Goal: Communication & Community: Participate in discussion

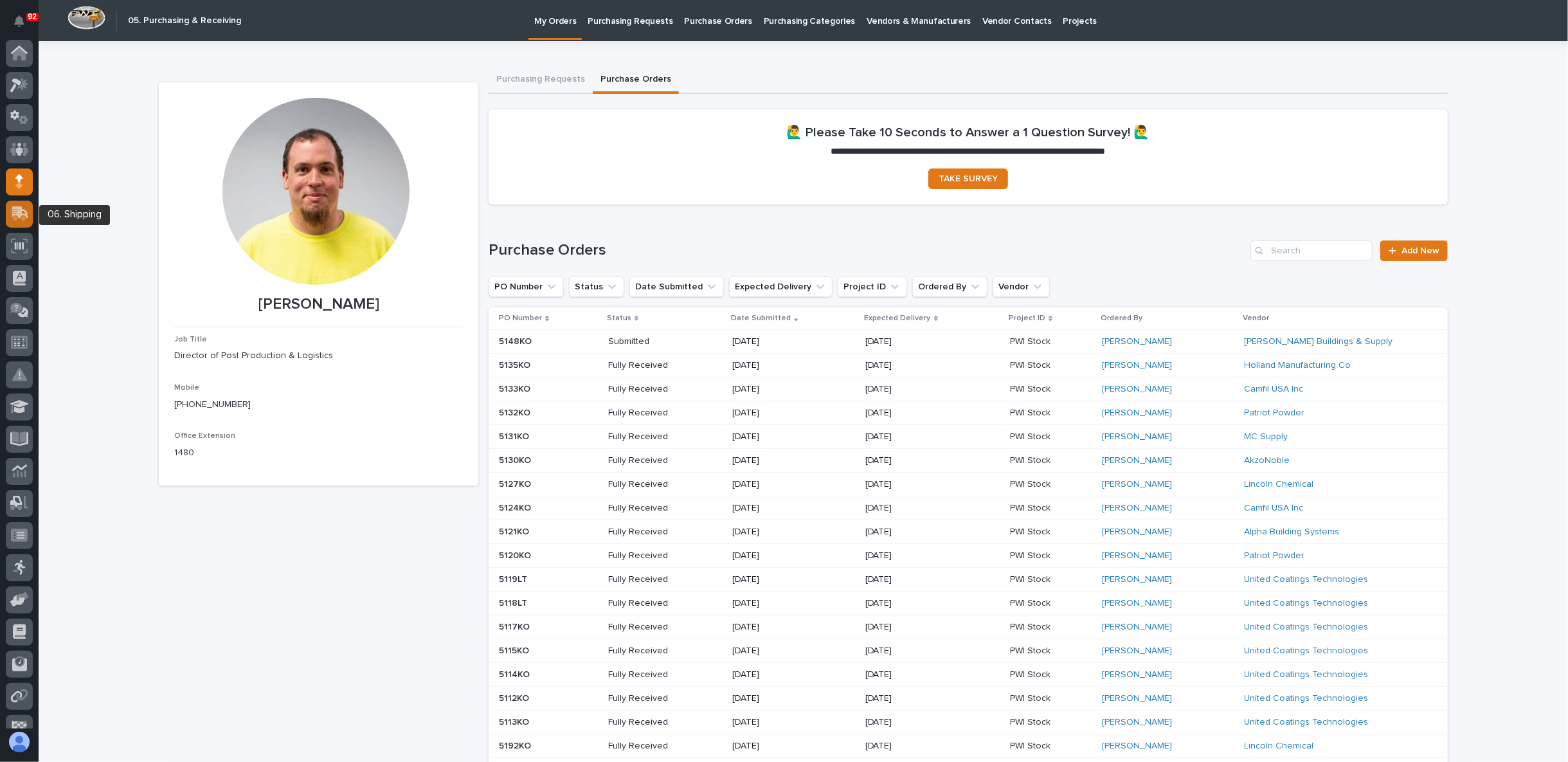
click at [11, 209] on icon at bounding box center [19, 213] width 18 height 14
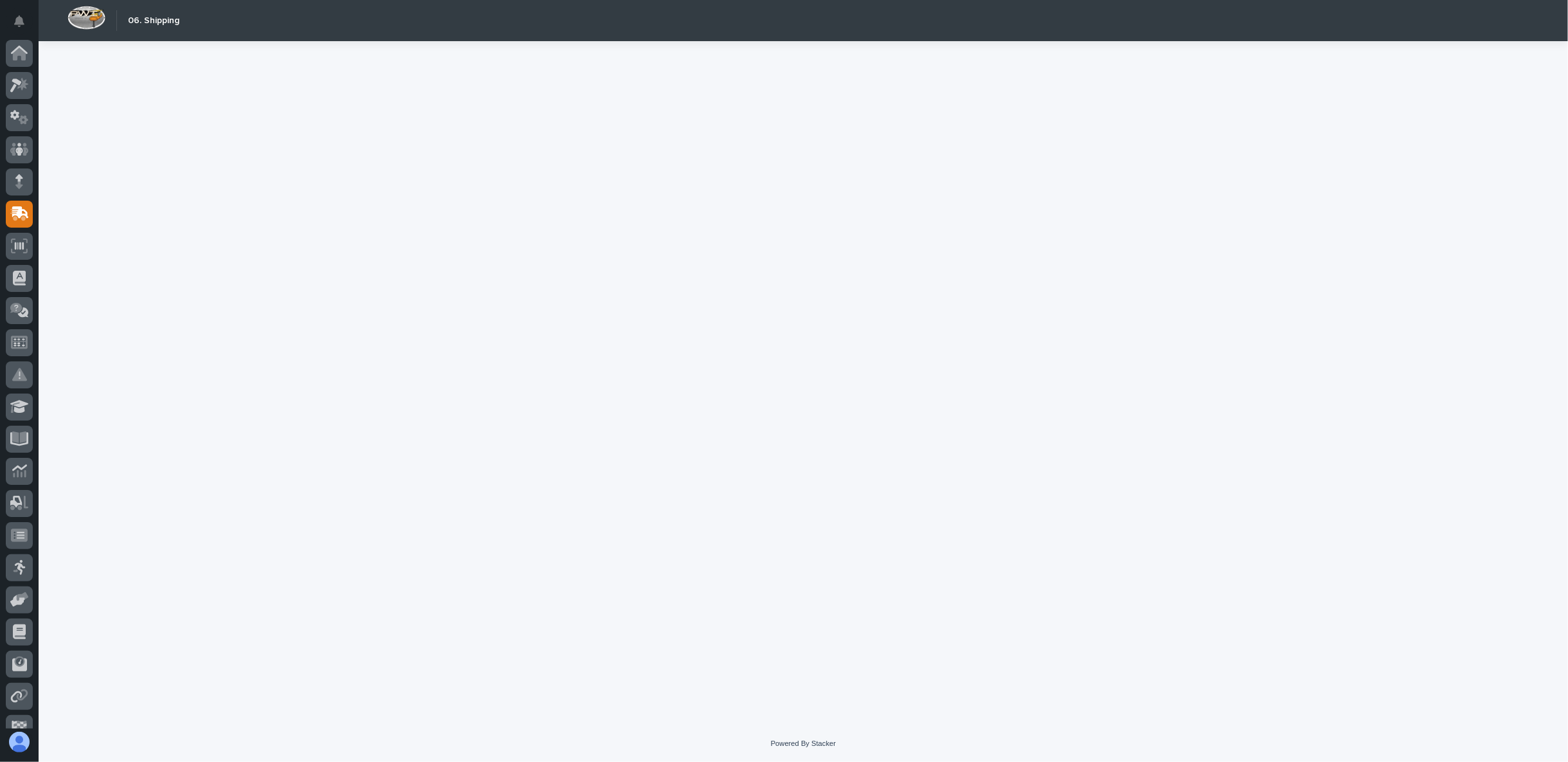
scroll to position [81, 0]
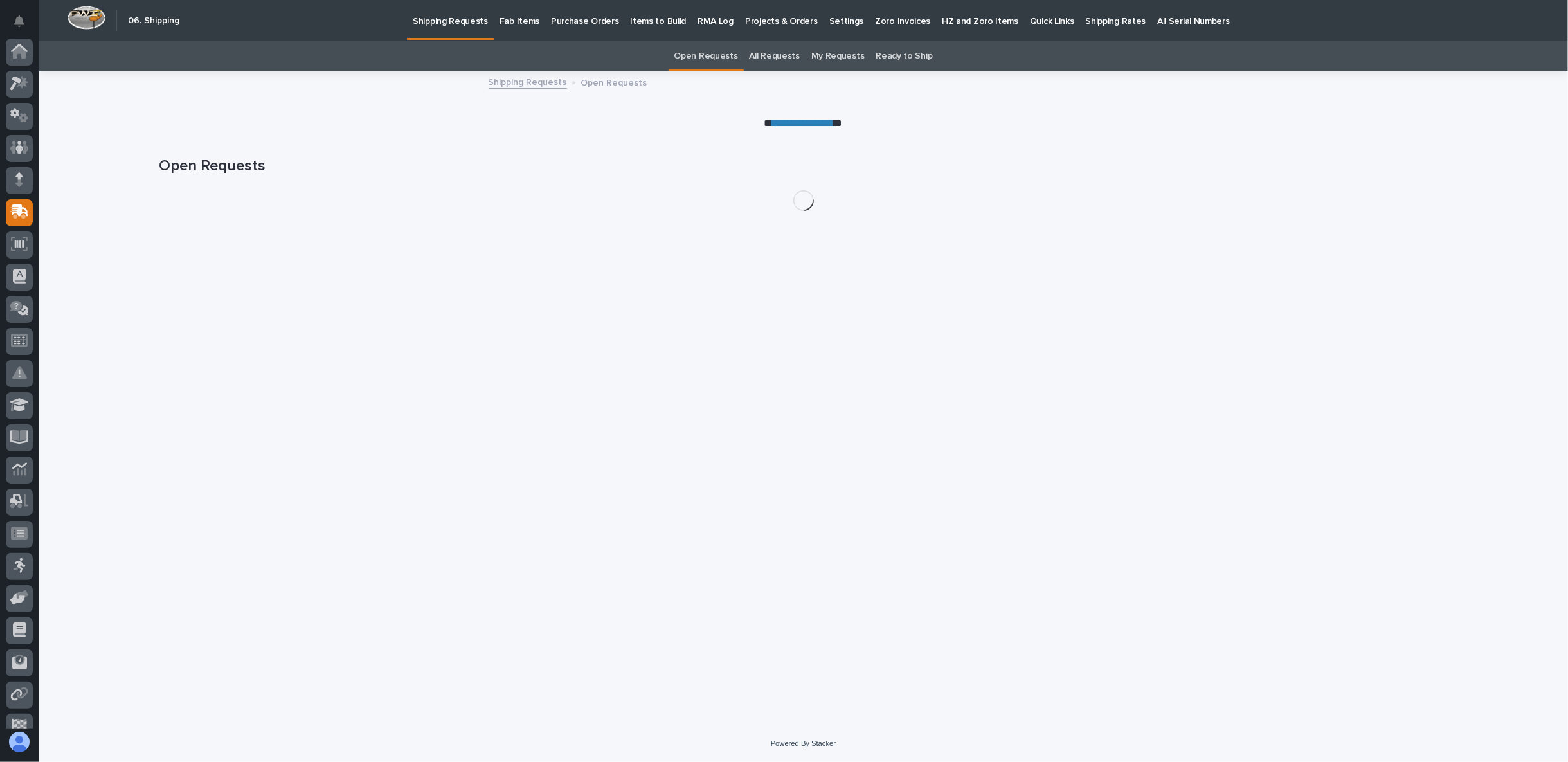
scroll to position [81, 0]
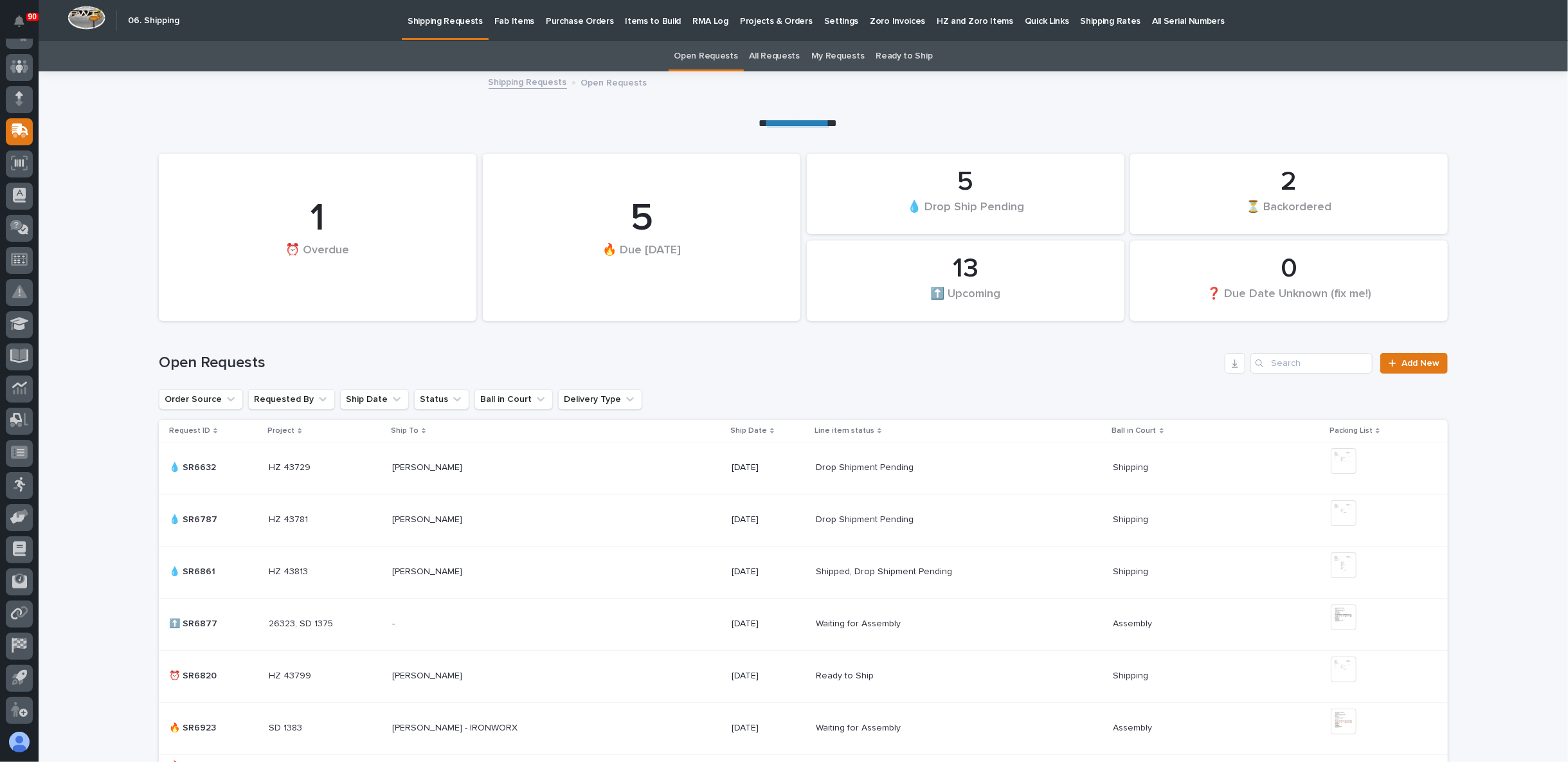
click at [500, 22] on p "Fab Items" at bounding box center [514, 14] width 40 height 27
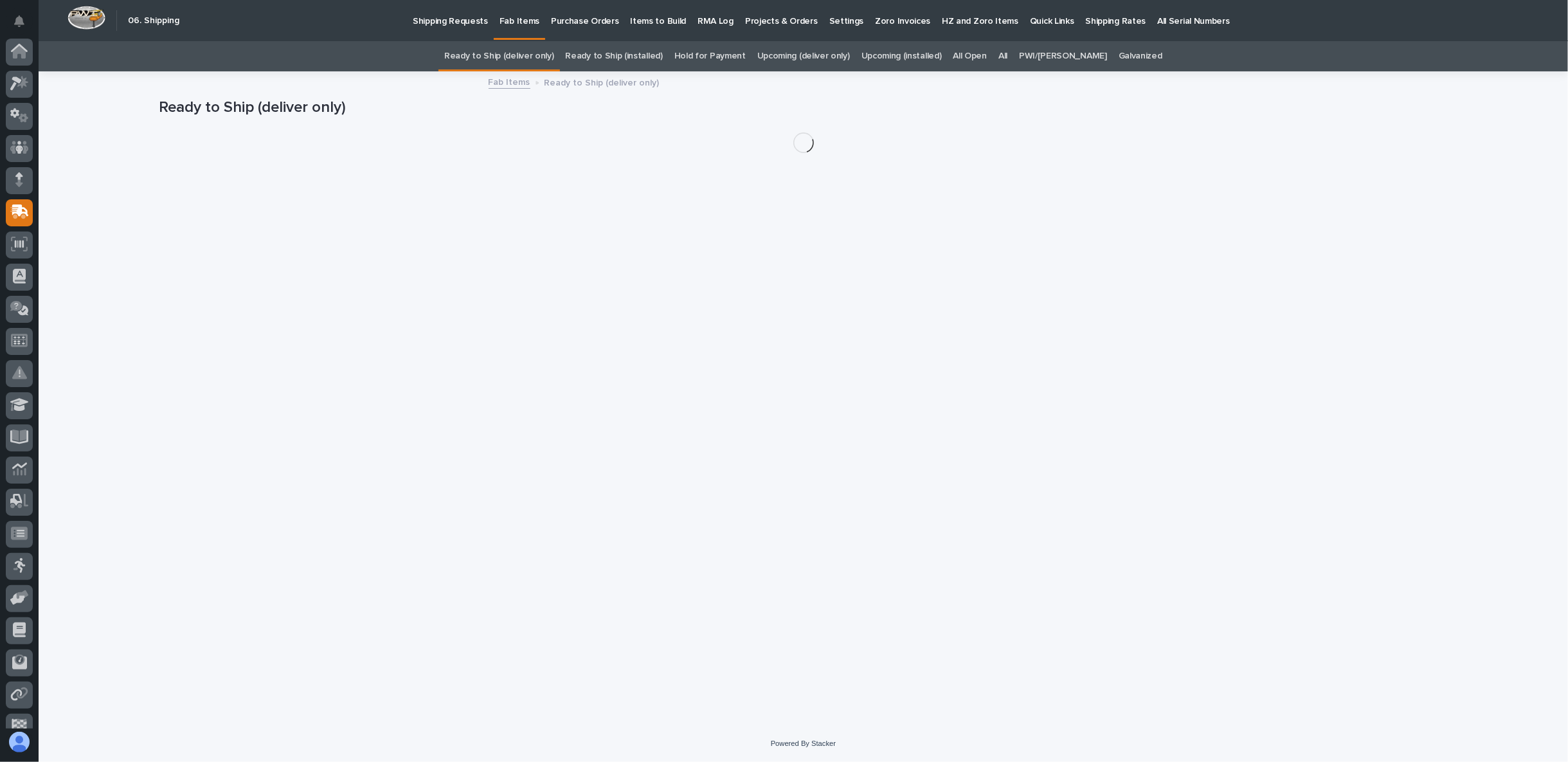
scroll to position [81, 0]
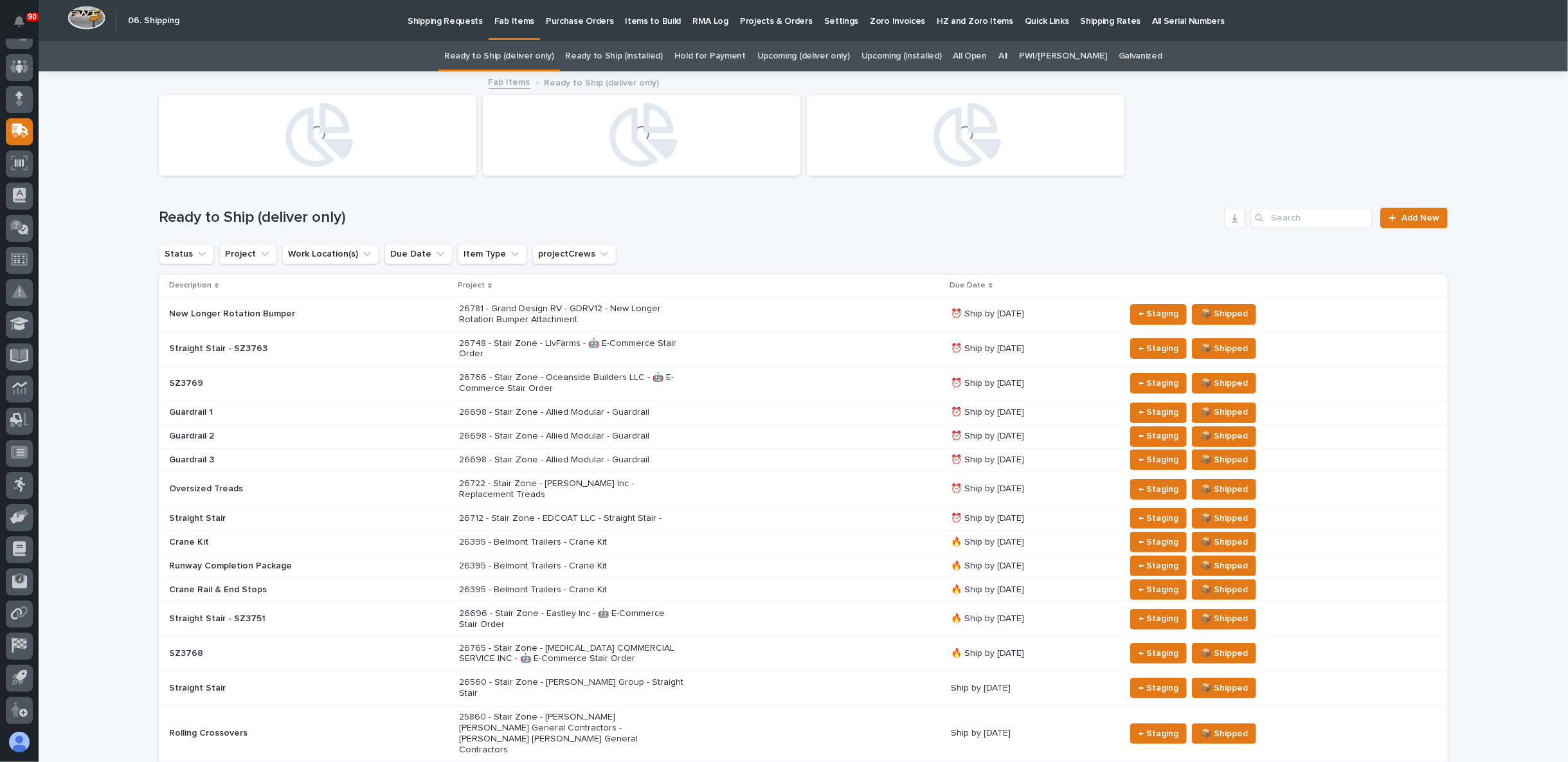
click at [1007, 55] on link "All" at bounding box center [1003, 56] width 9 height 30
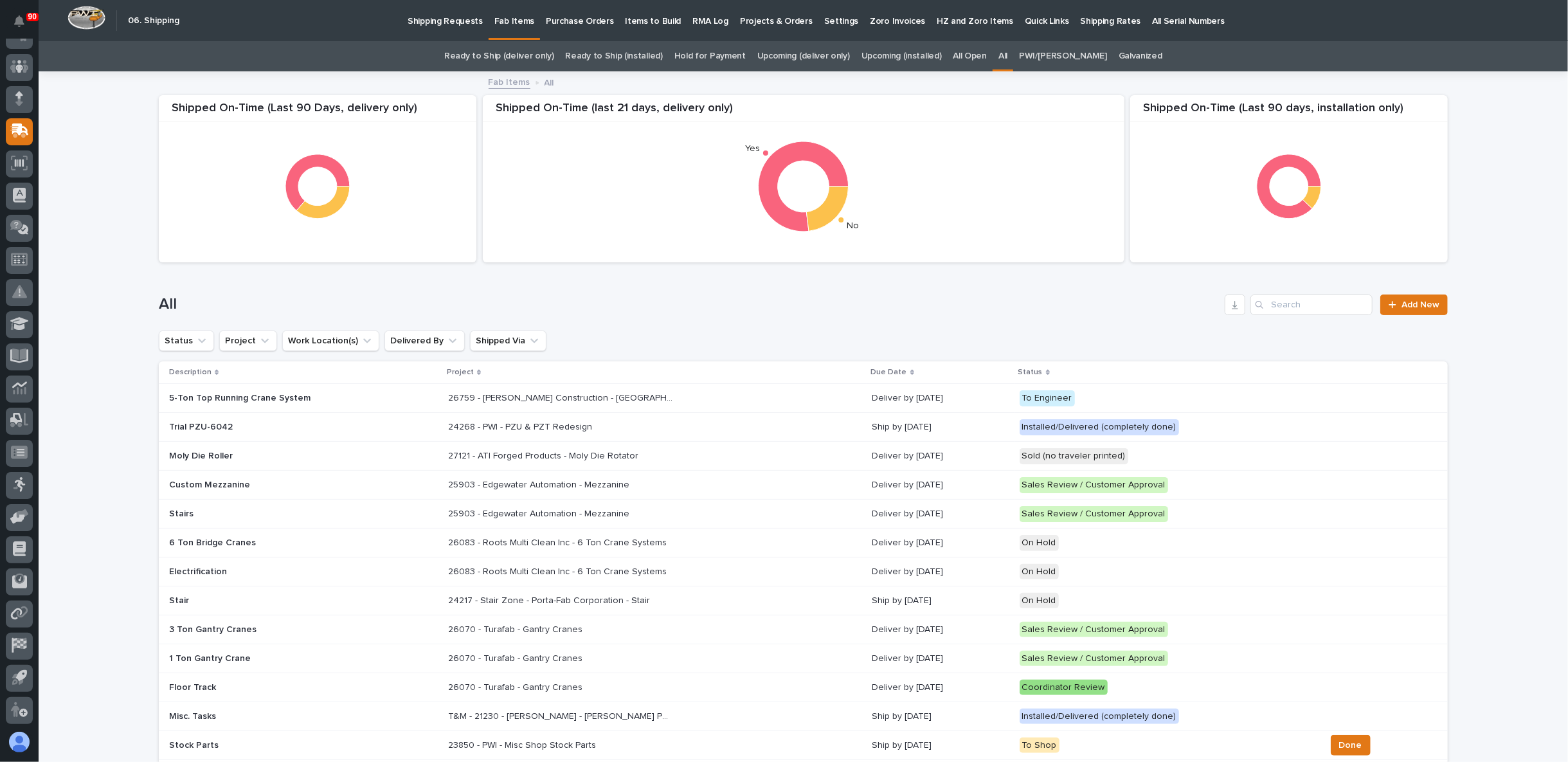
click at [1528, 261] on div "Loading... Saving… Loading... Saving… Shipped On-Time (Last 90 days, installati…" at bounding box center [803, 717] width 1530 height 1288
drag, startPoint x: 92, startPoint y: 324, endPoint x: 103, endPoint y: 326, distance: 11.2
click at [92, 324] on div "Loading... Saving… Loading... Saving… Shipped On-Time (Last 90 days, installati…" at bounding box center [803, 717] width 1530 height 1288
click at [795, 55] on link "Upcoming (deliver only)" at bounding box center [803, 56] width 92 height 30
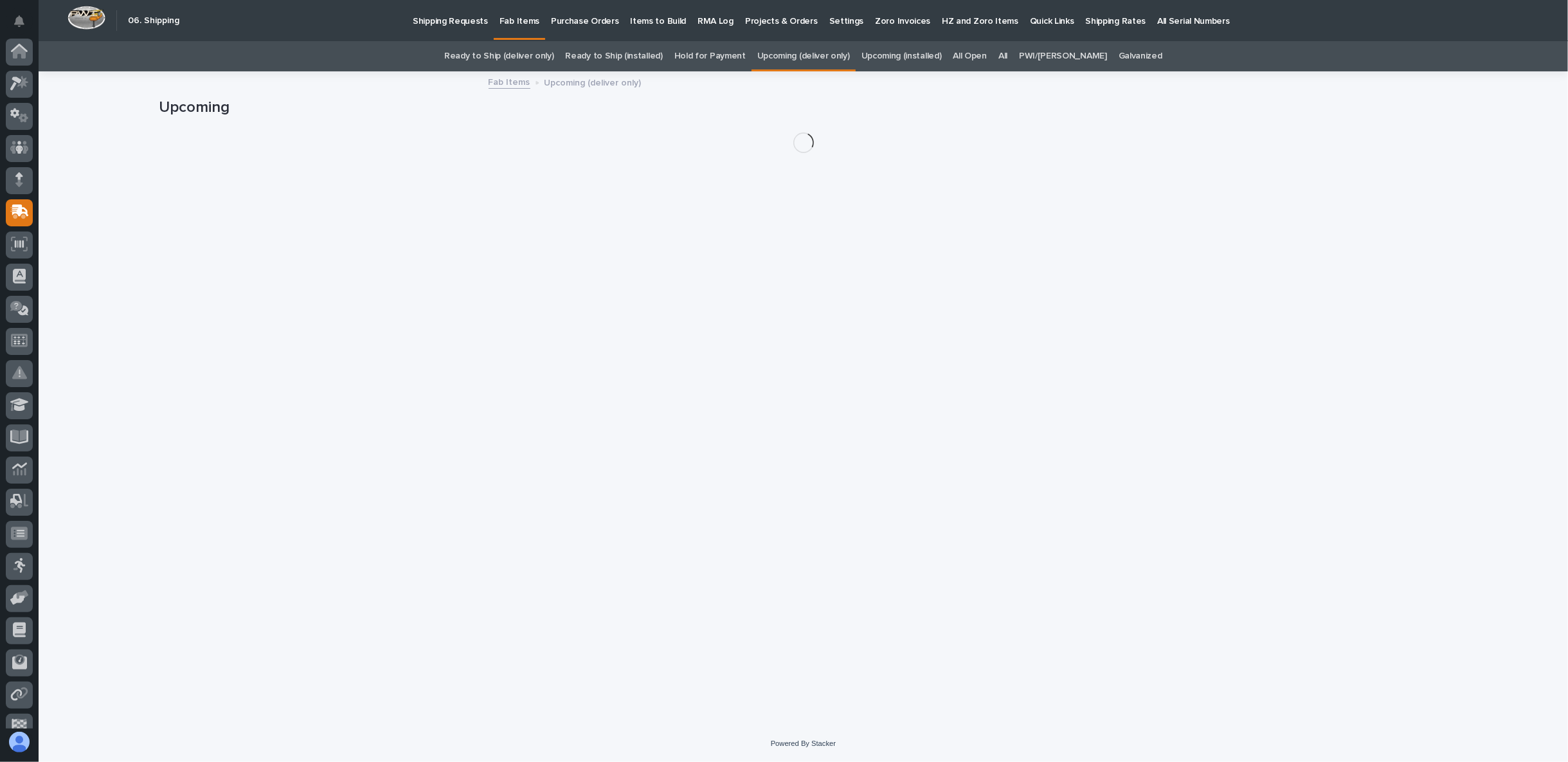
scroll to position [81, 0]
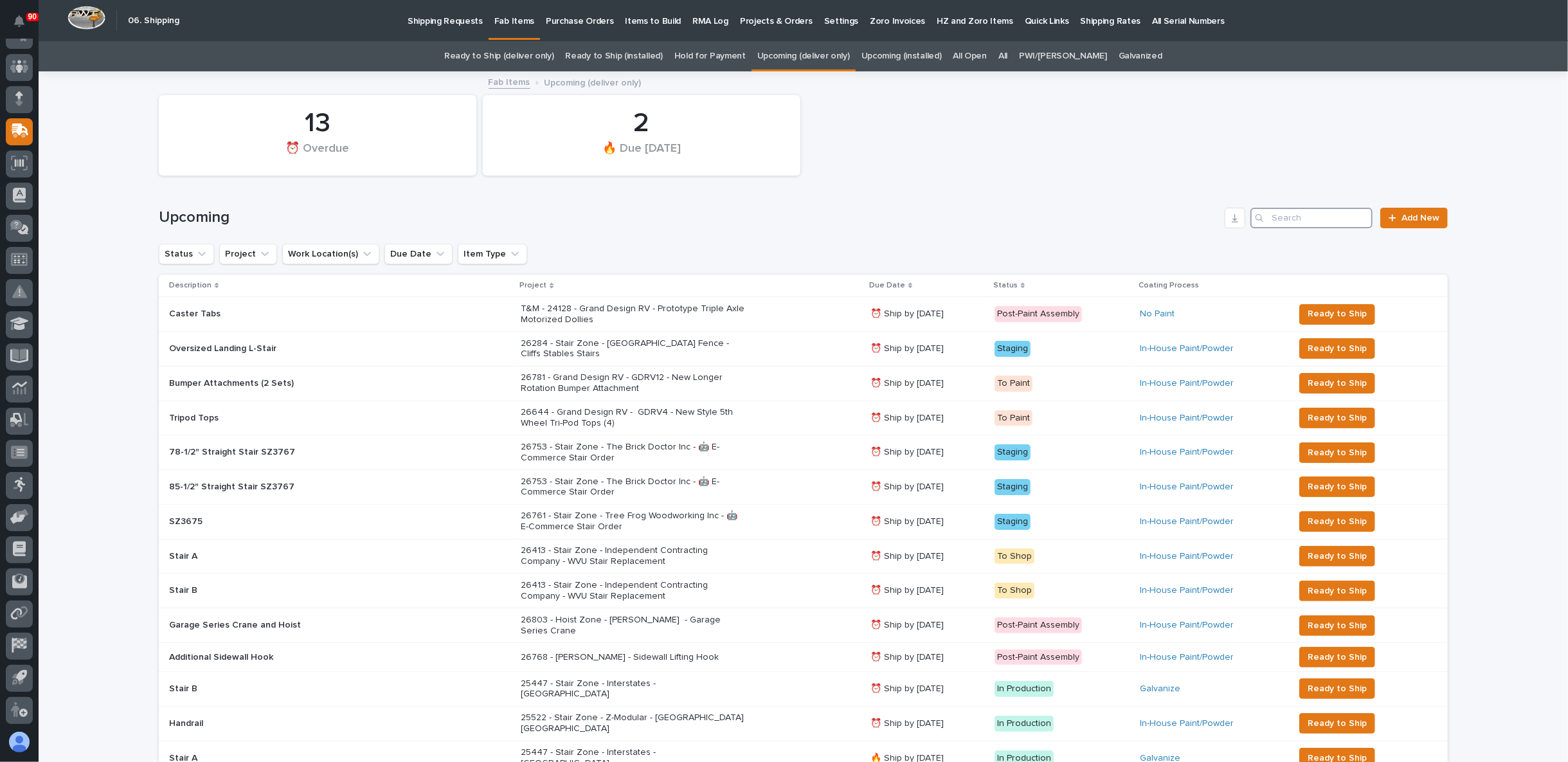
click at [1290, 221] on input "Search" at bounding box center [1311, 218] width 122 height 21
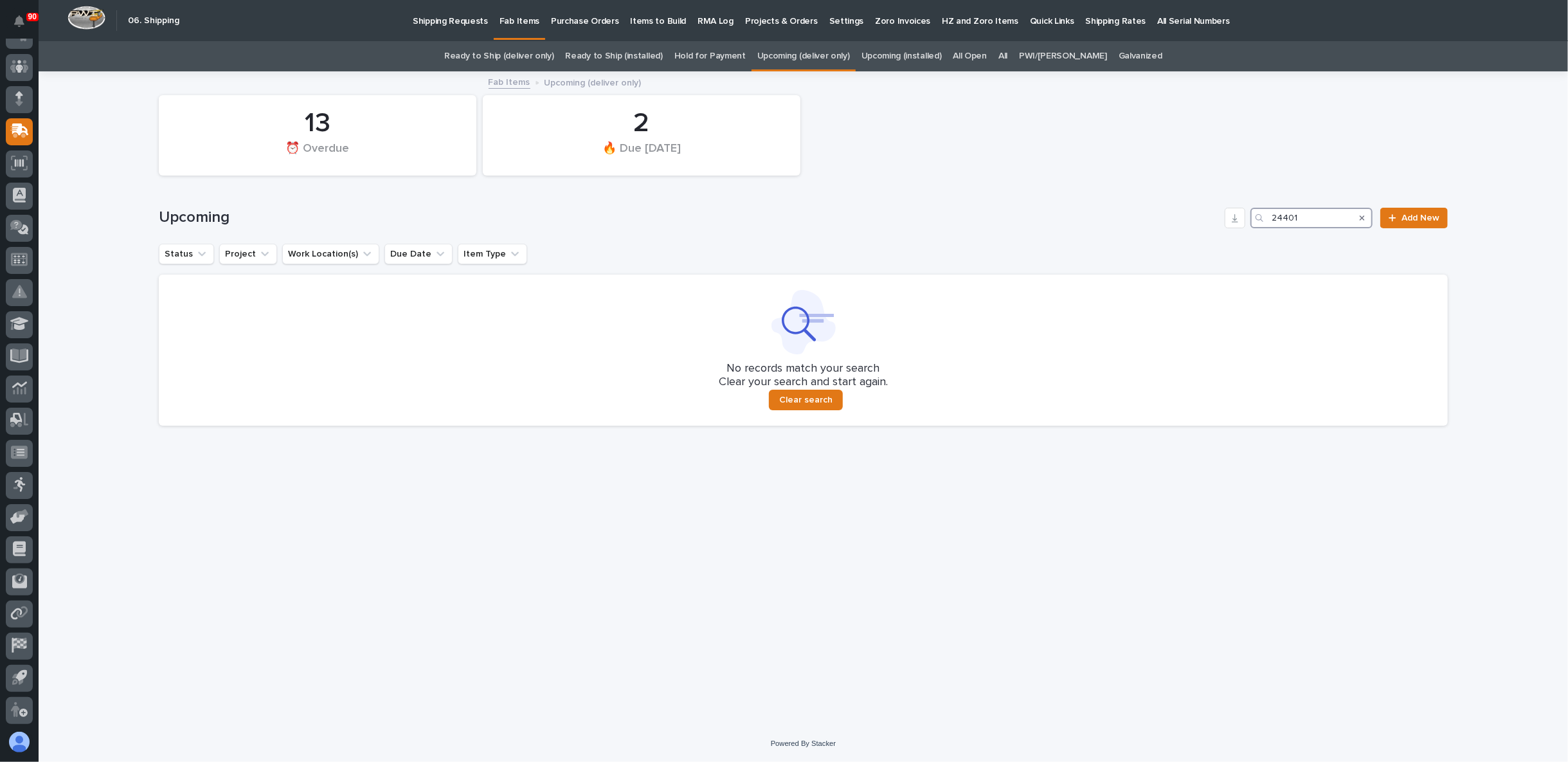
drag, startPoint x: 1306, startPoint y: 218, endPoint x: 1238, endPoint y: 229, distance: 68.9
click at [1239, 229] on div "Upcoming 24401 Add New" at bounding box center [803, 213] width 1289 height 62
type input "24401"
click at [1007, 59] on link "All" at bounding box center [1003, 56] width 9 height 30
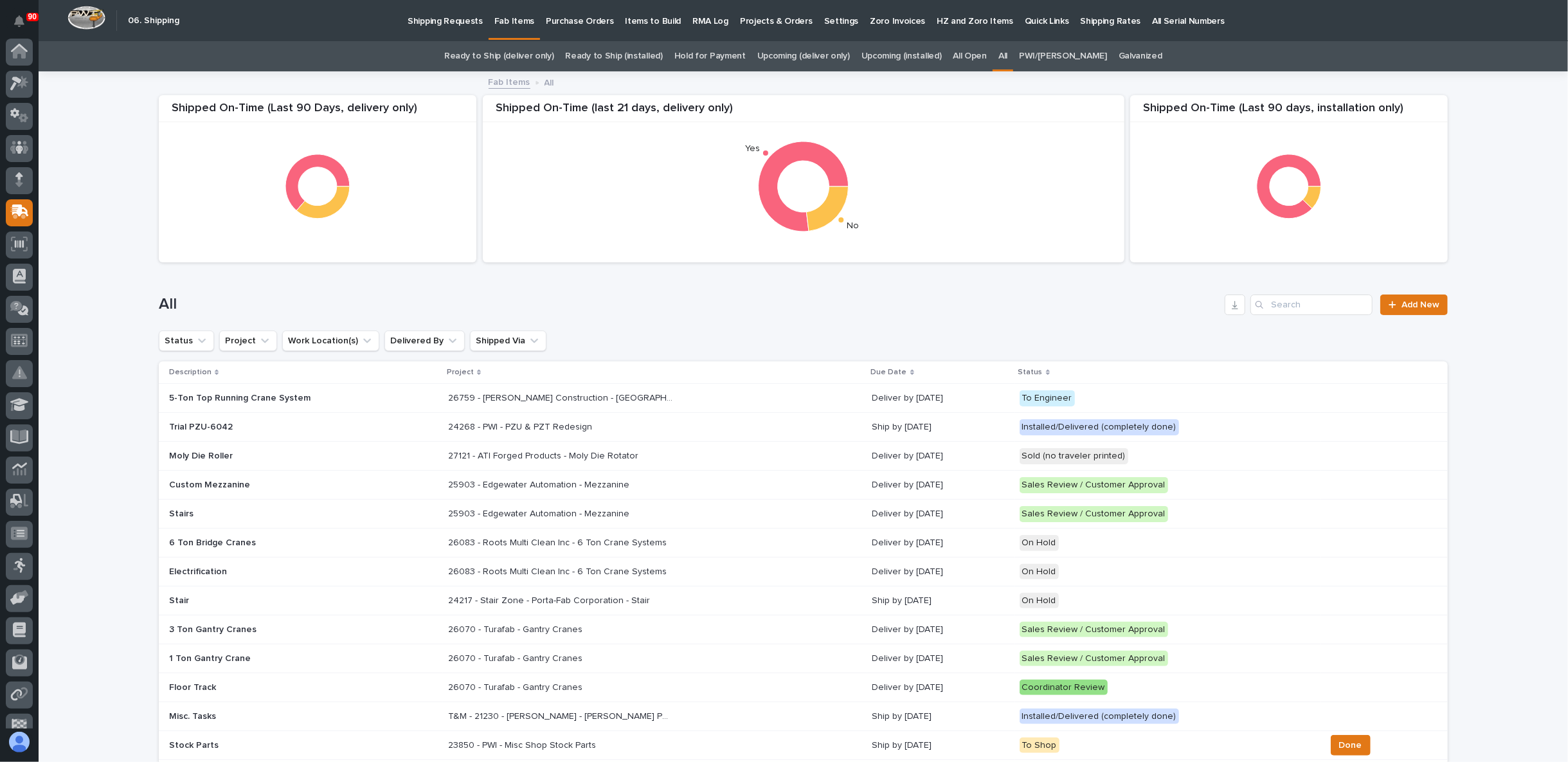
scroll to position [81, 0]
click at [1300, 304] on input "Search" at bounding box center [1311, 305] width 122 height 21
paste input "24401"
type input "24401"
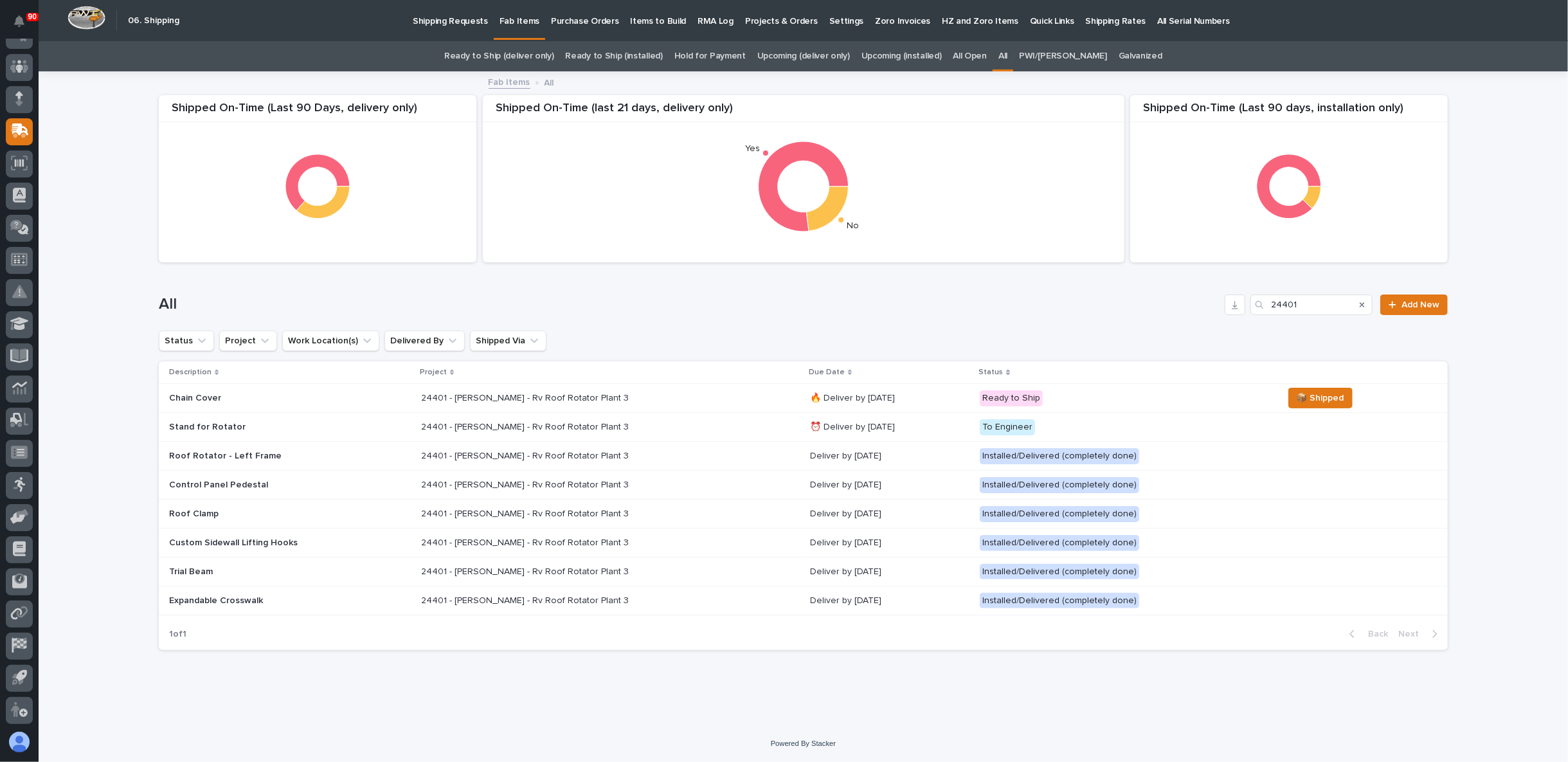
click at [597, 427] on p "24401 - Brinkley RV - Rv Roof Rotator Plant 3" at bounding box center [526, 426] width 210 height 14
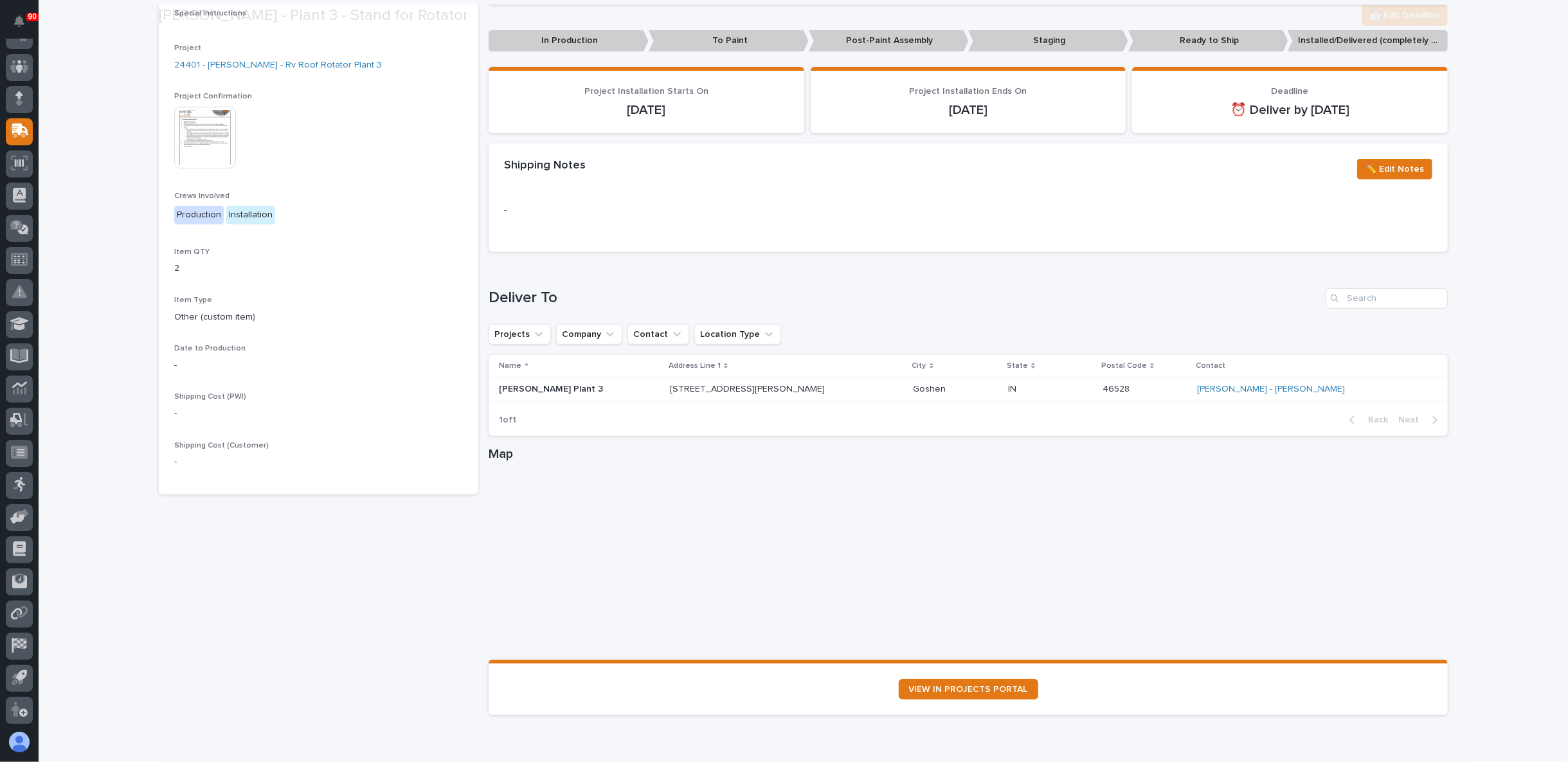
scroll to position [358, 0]
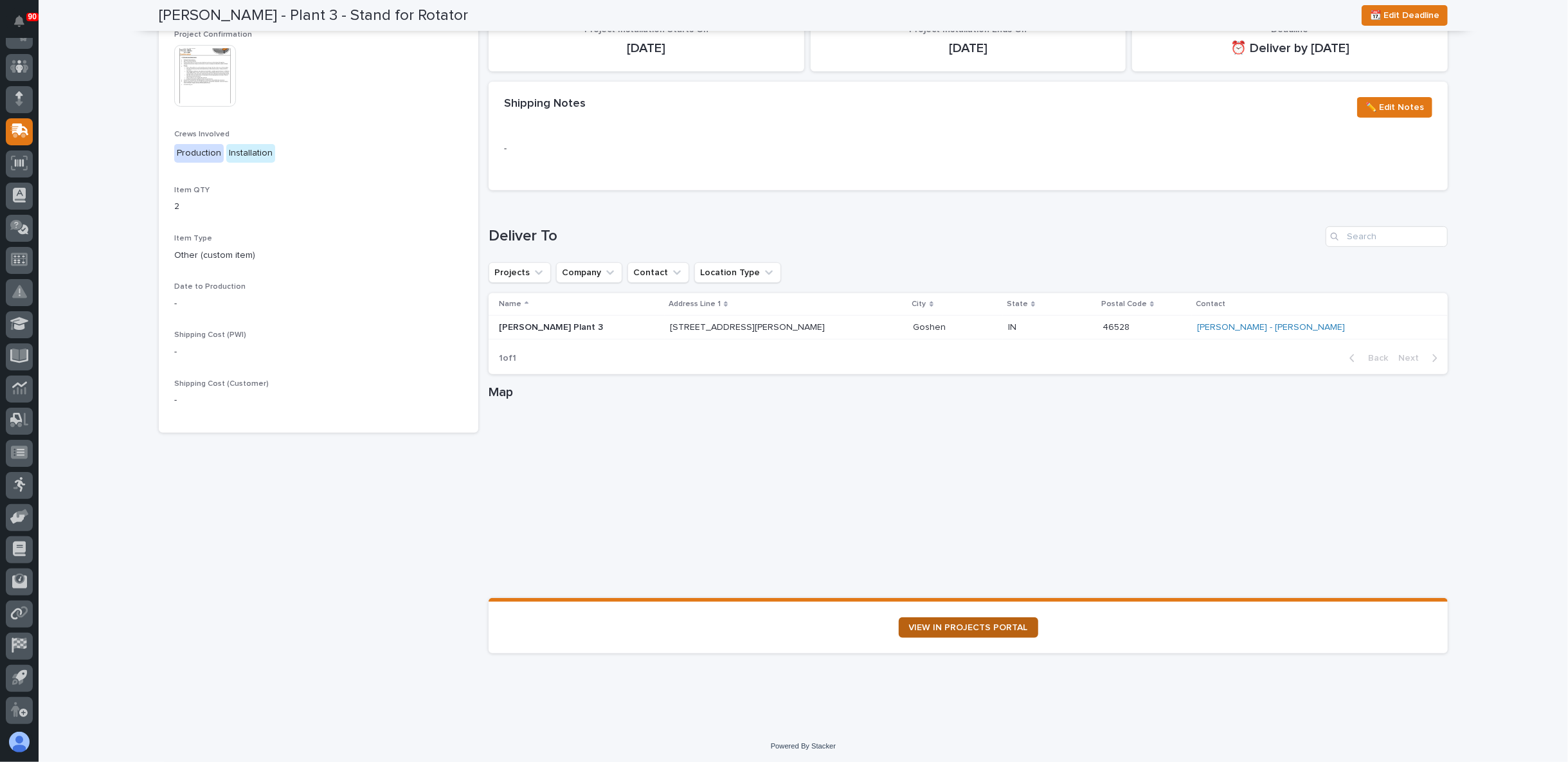
click at [969, 625] on span "VIEW IN PROJECTS PORTAL" at bounding box center [968, 627] width 119 height 9
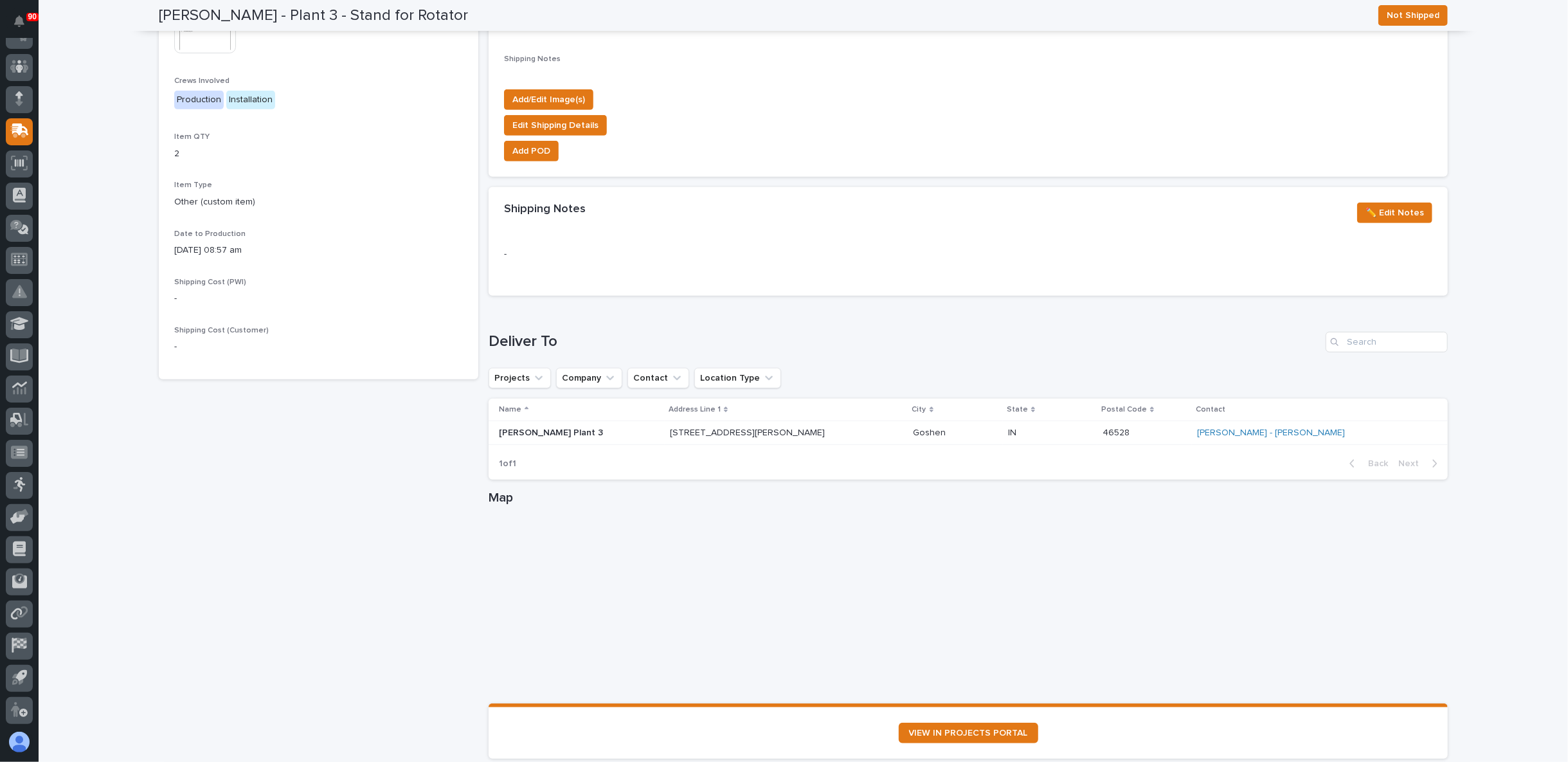
scroll to position [0, 0]
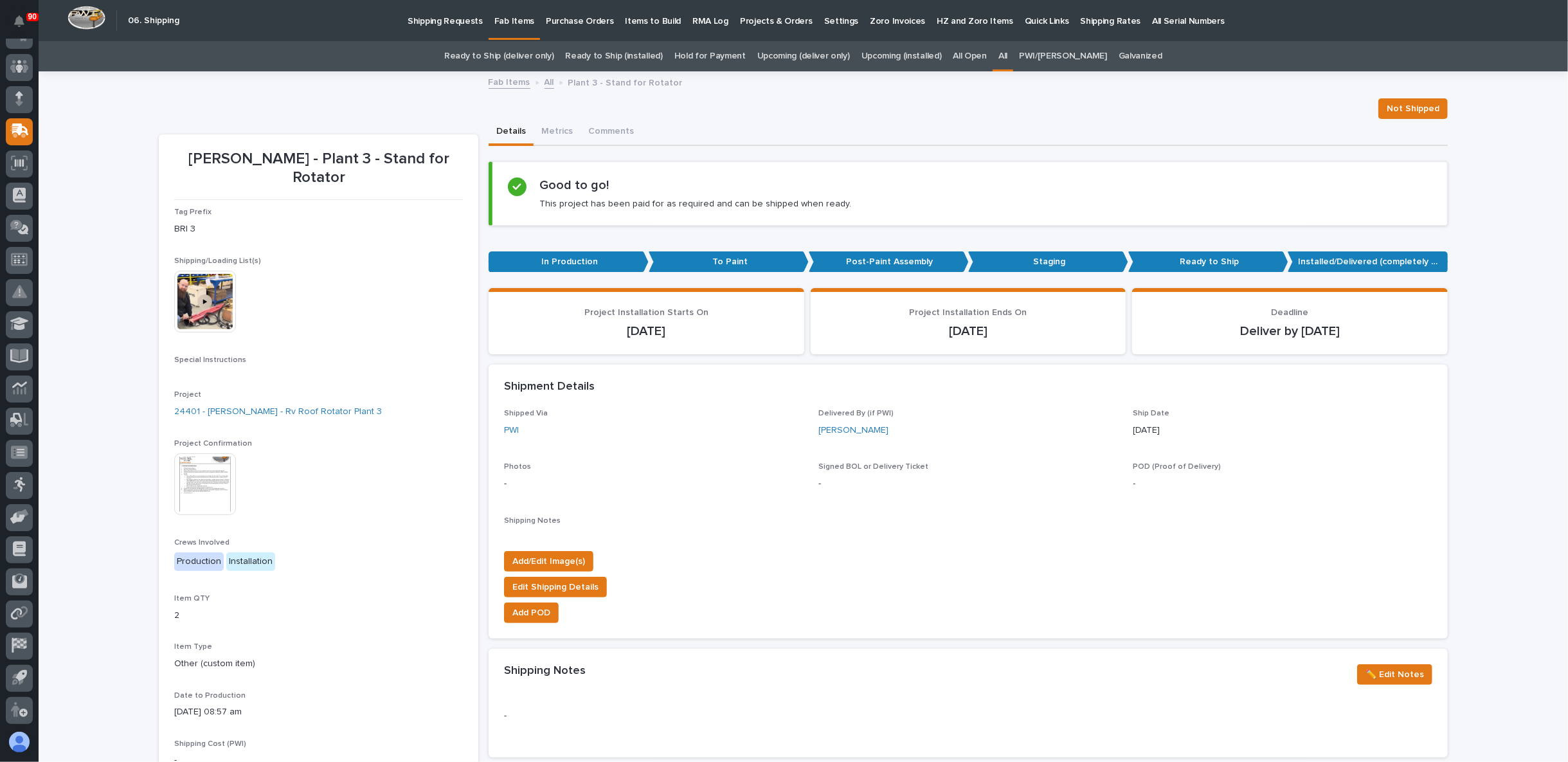
click at [1007, 51] on link "All" at bounding box center [1003, 56] width 9 height 30
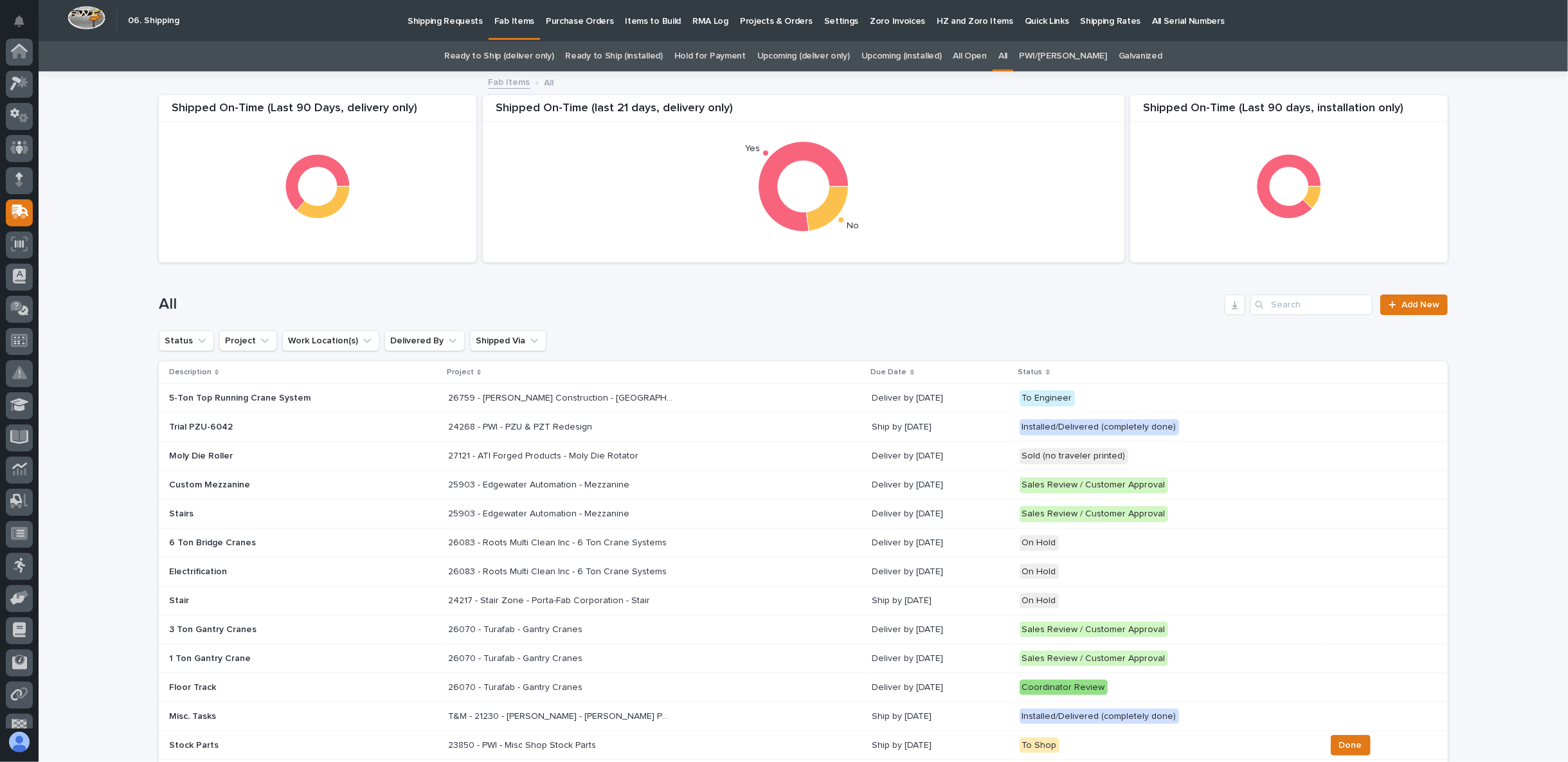
scroll to position [81, 0]
click at [1291, 306] on input "Search" at bounding box center [1311, 305] width 122 height 21
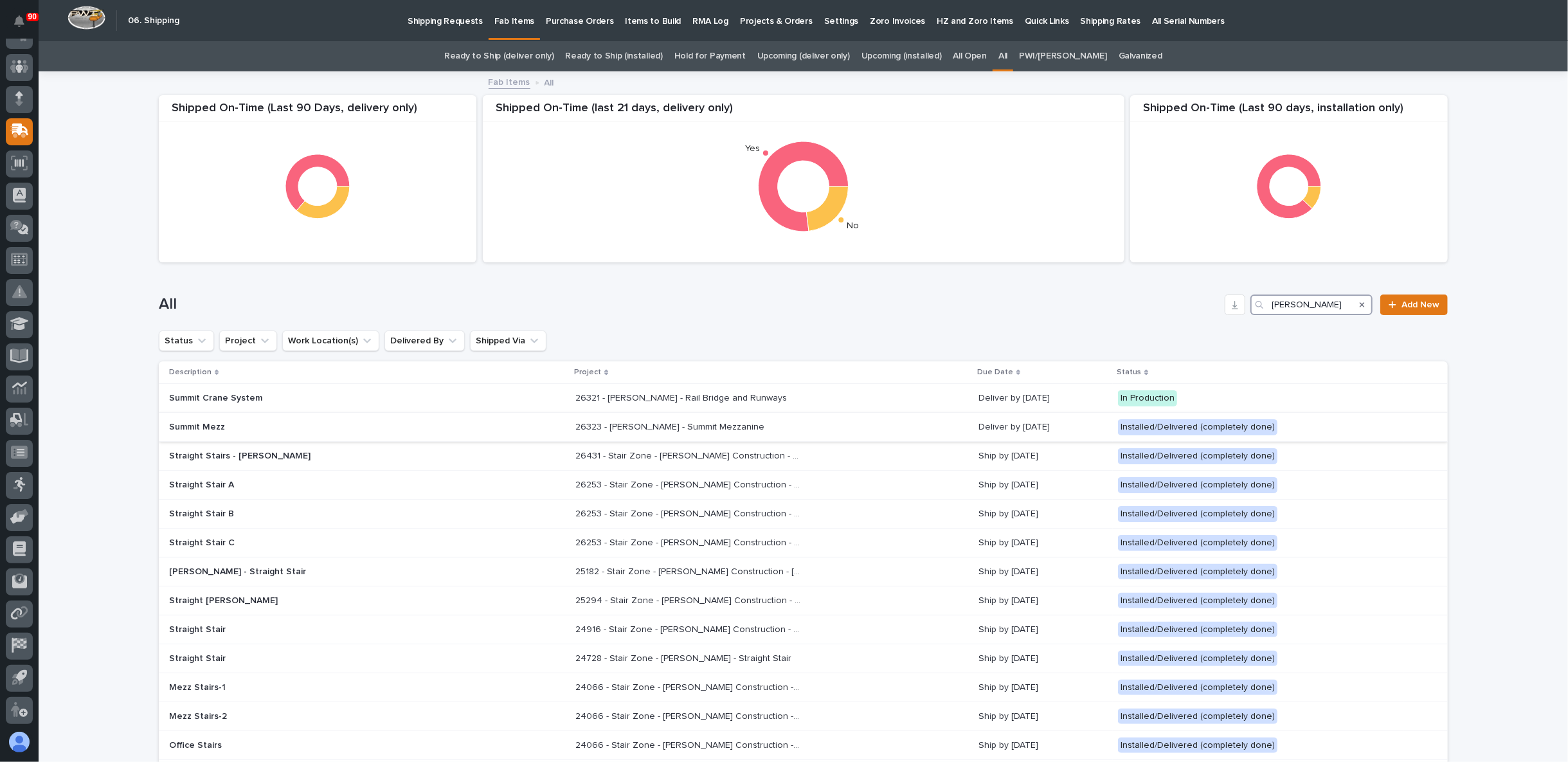
type input "james ware"
click at [638, 429] on p "26323 - James Ware - Summit Mezzanine" at bounding box center [671, 426] width 192 height 14
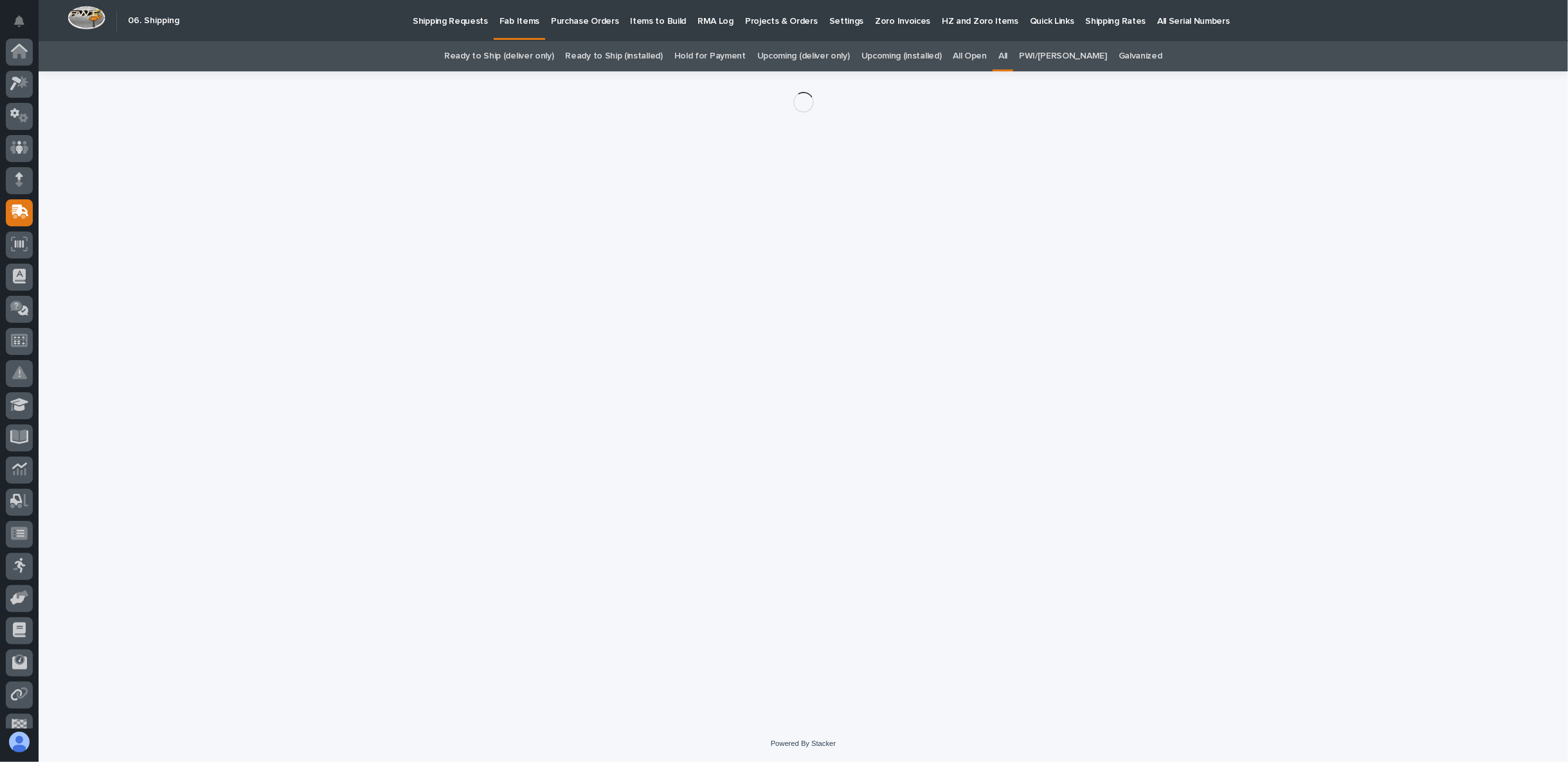
scroll to position [81, 0]
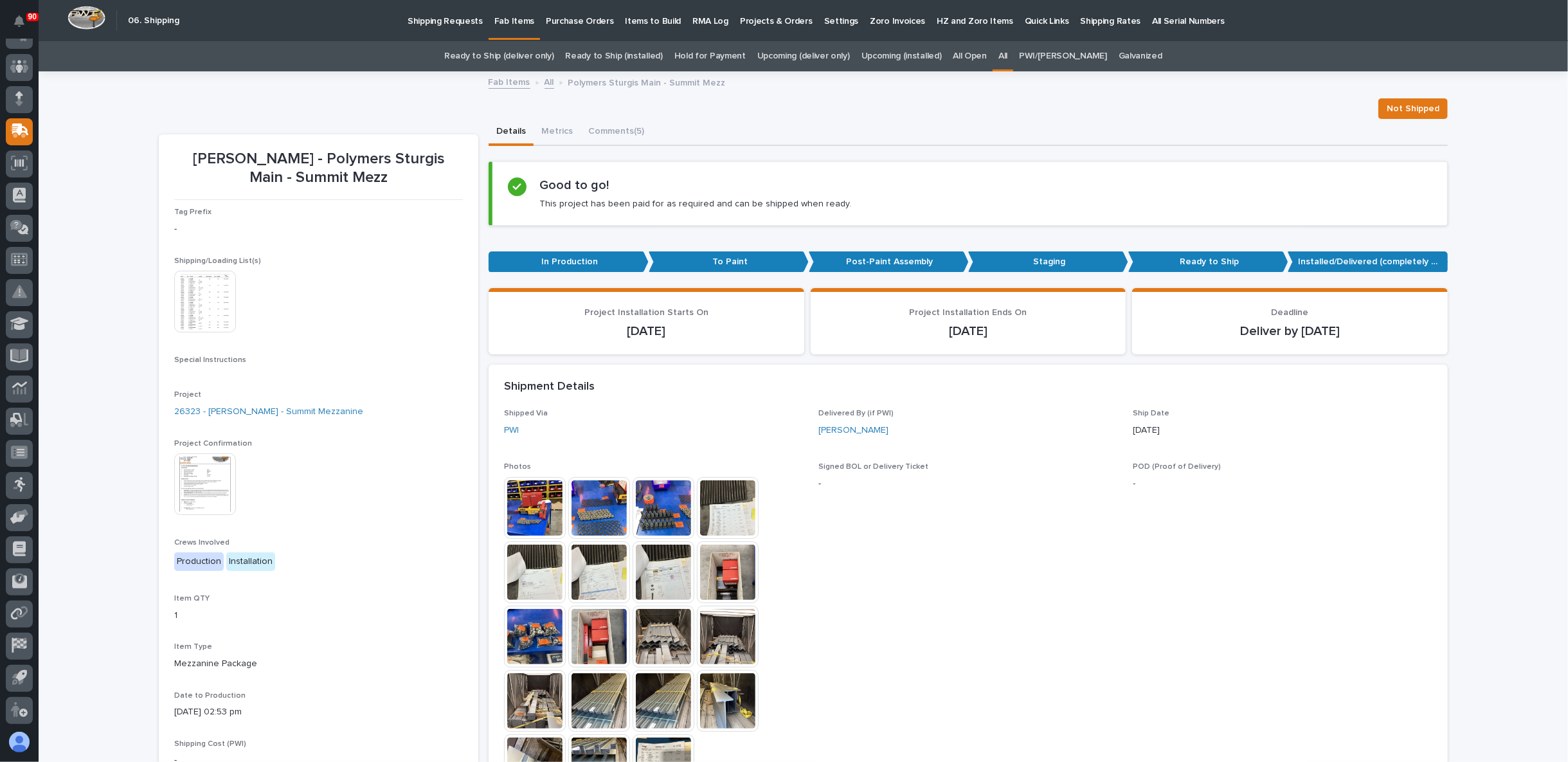
click at [211, 480] on img at bounding box center [205, 484] width 62 height 62
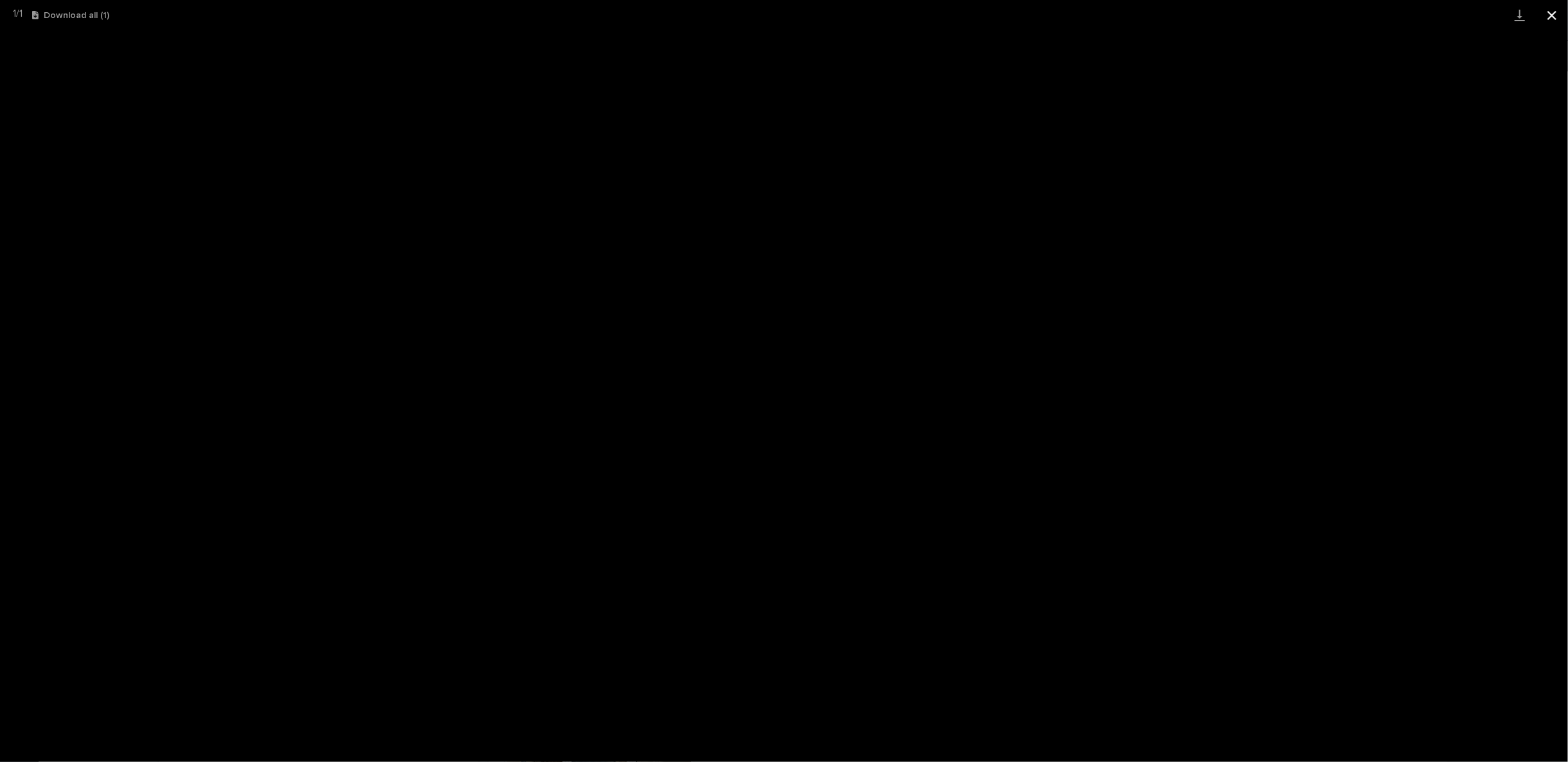
click at [1561, 14] on button "Close gallery" at bounding box center [1552, 15] width 32 height 30
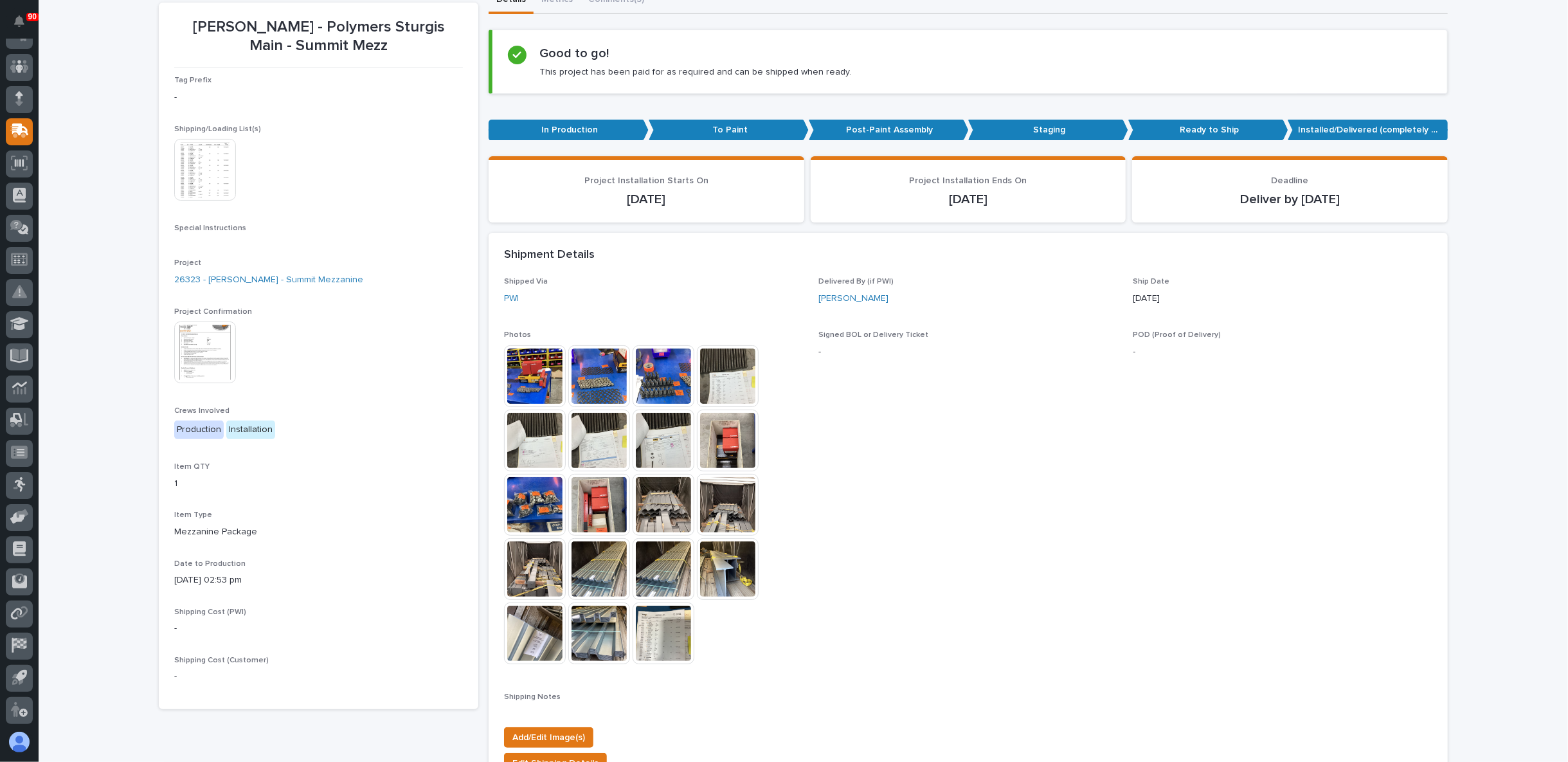
scroll to position [214, 0]
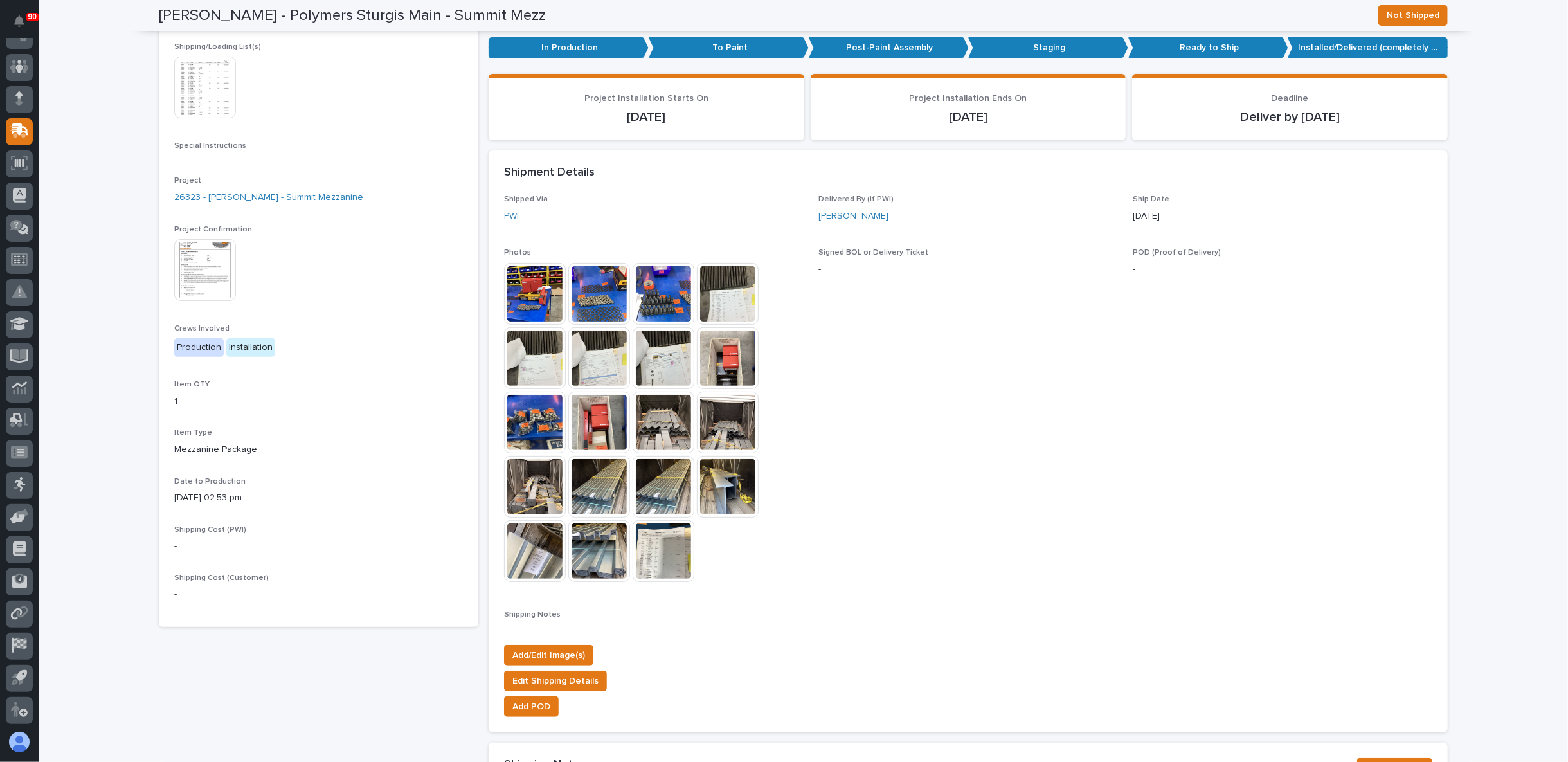
click at [722, 432] on img at bounding box center [727, 422] width 62 height 62
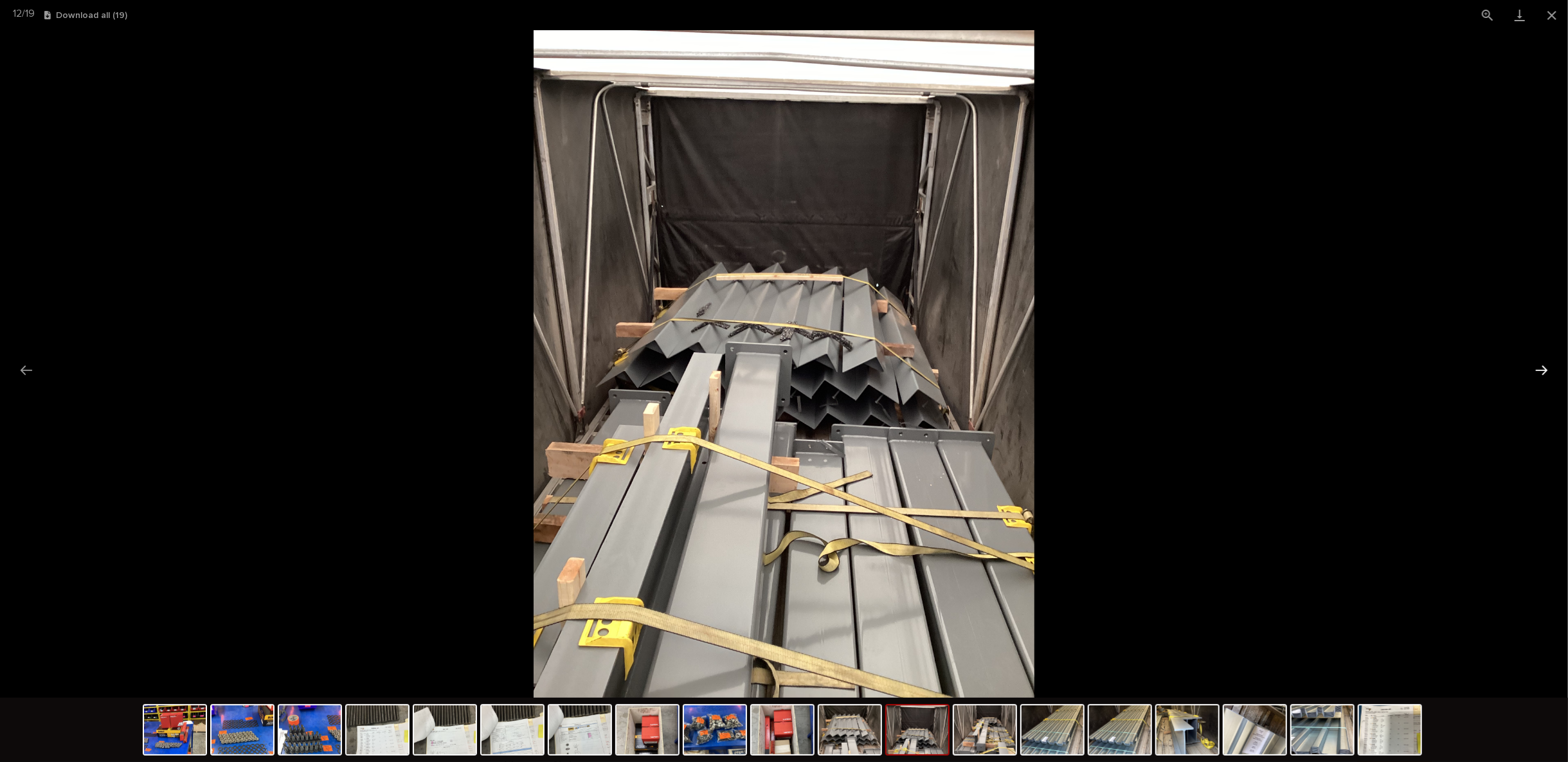
click at [1546, 375] on button "Next slide" at bounding box center [1542, 370] width 27 height 25
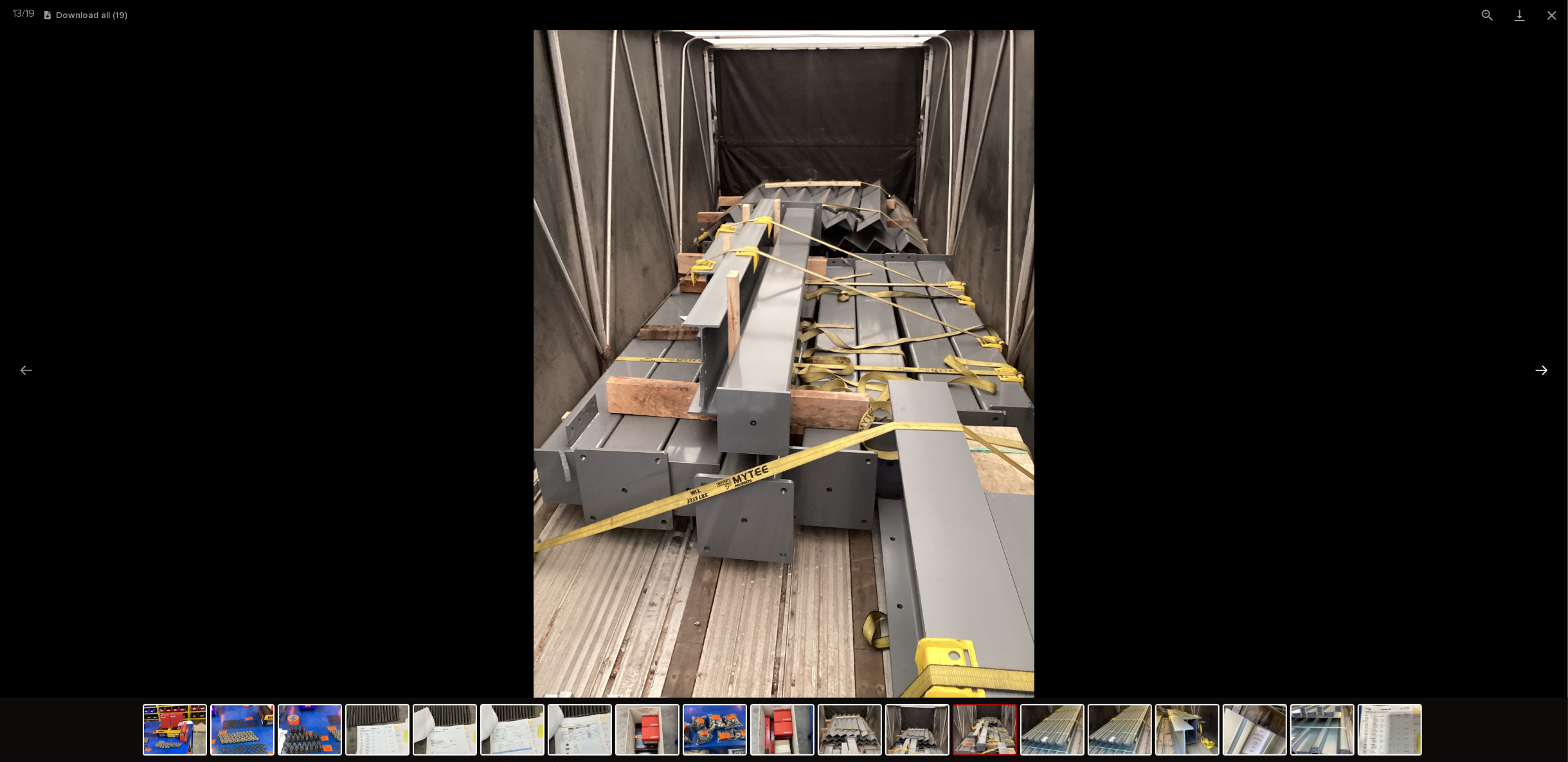
click at [1546, 375] on button "Next slide" at bounding box center [1542, 370] width 27 height 25
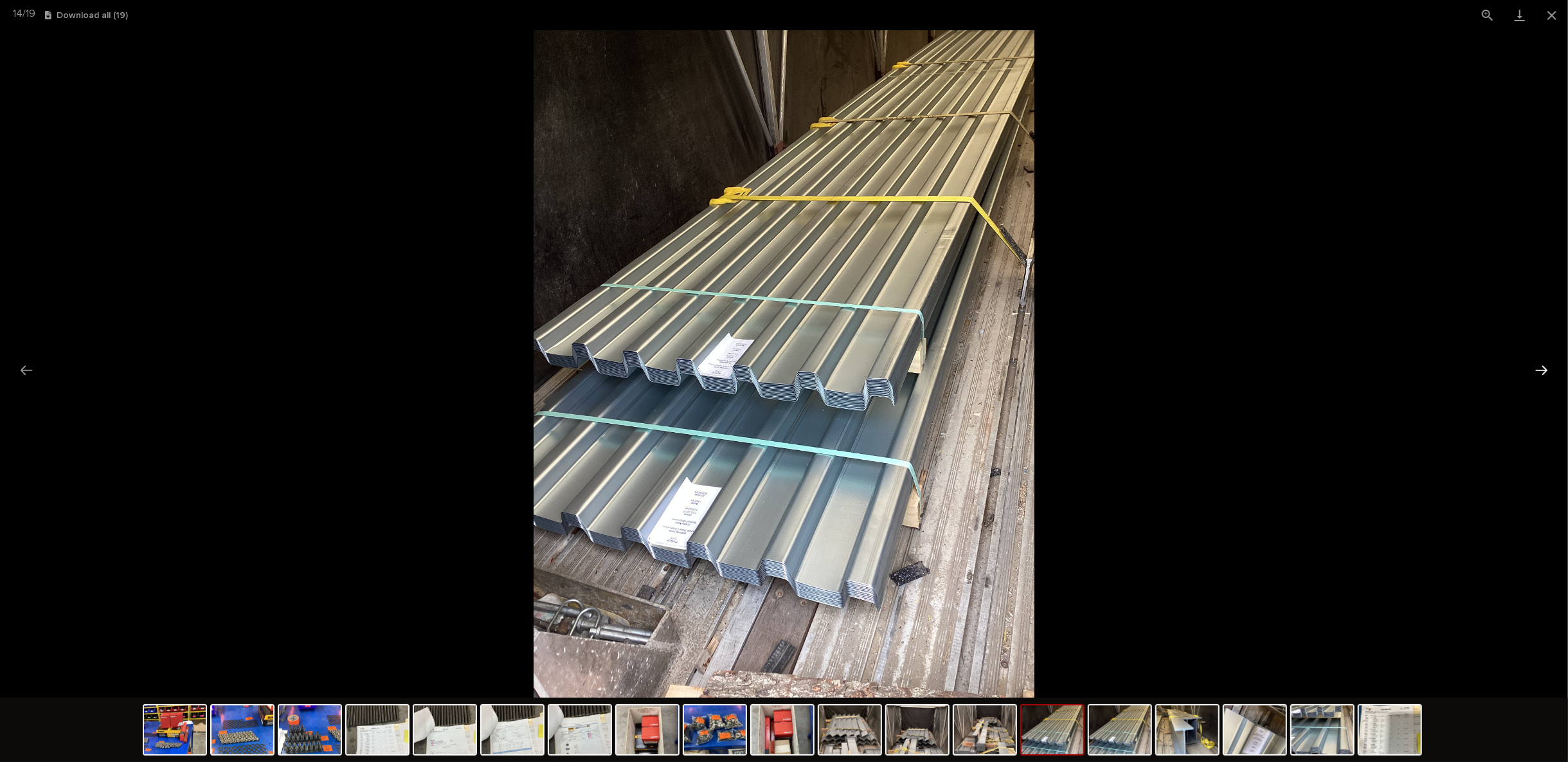
click at [1546, 375] on button "Next slide" at bounding box center [1542, 370] width 27 height 25
click at [1553, 21] on button "Close gallery" at bounding box center [1552, 15] width 32 height 30
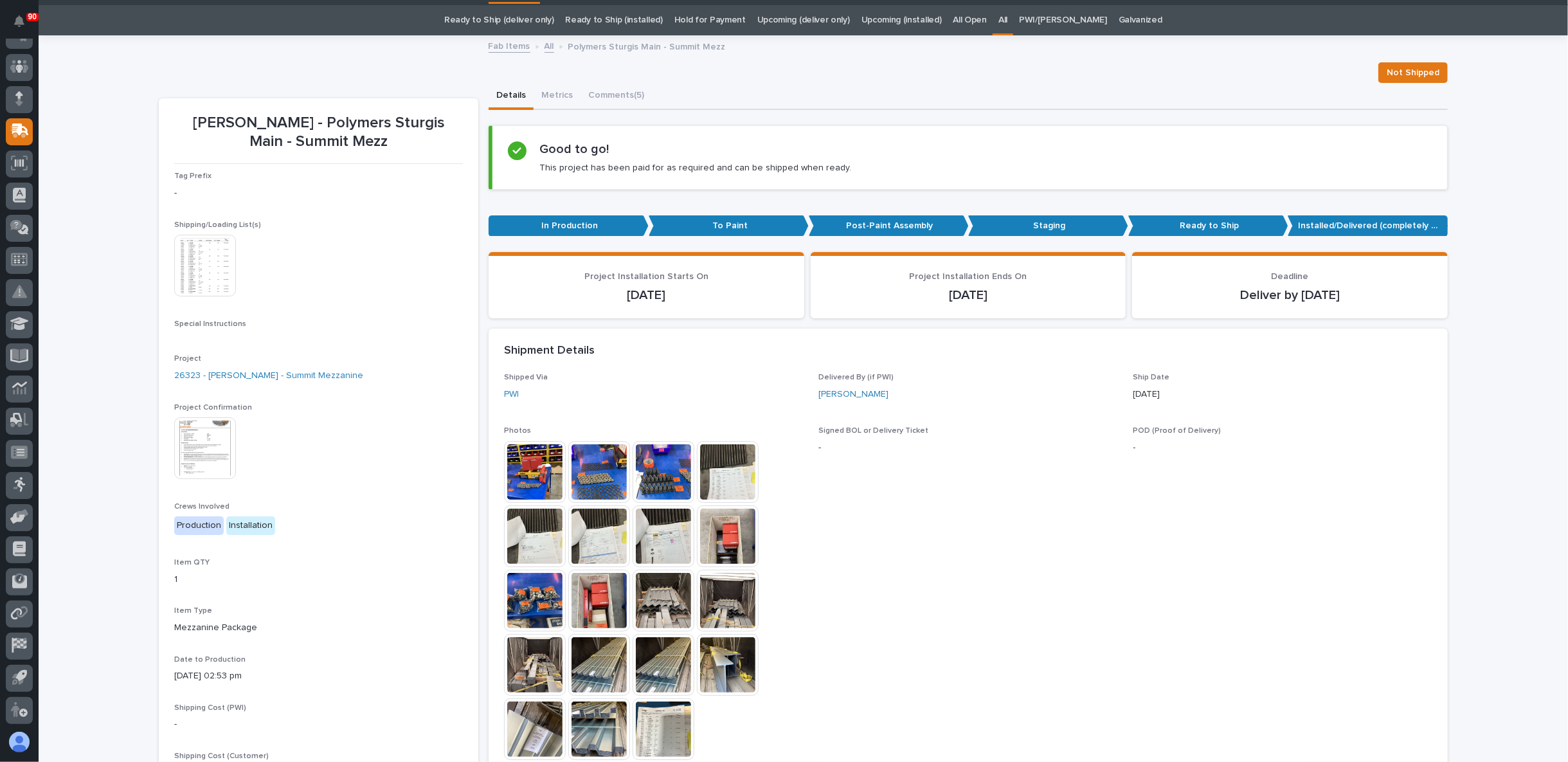
scroll to position [143, 0]
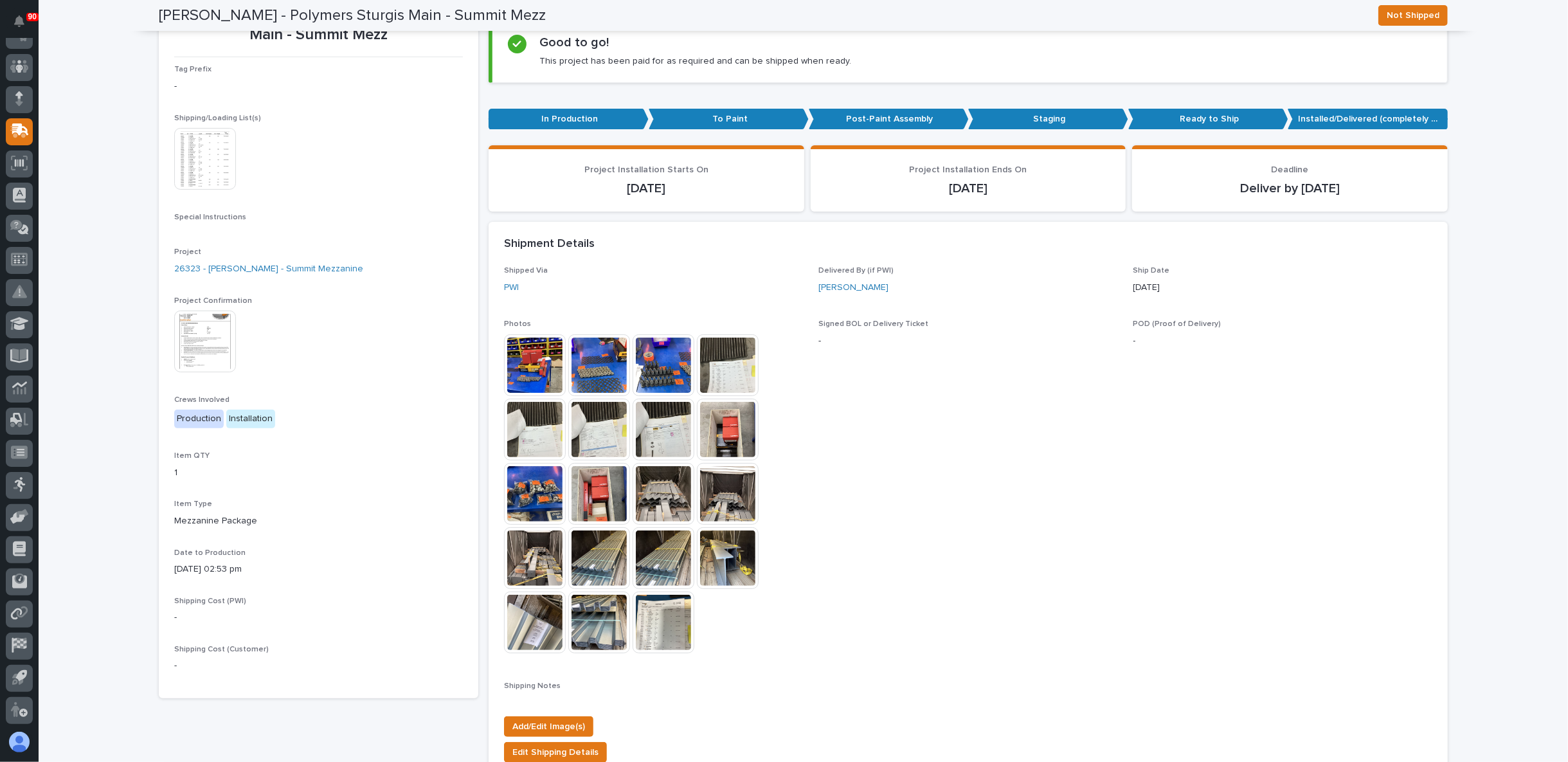
click at [752, 494] on img at bounding box center [727, 493] width 62 height 62
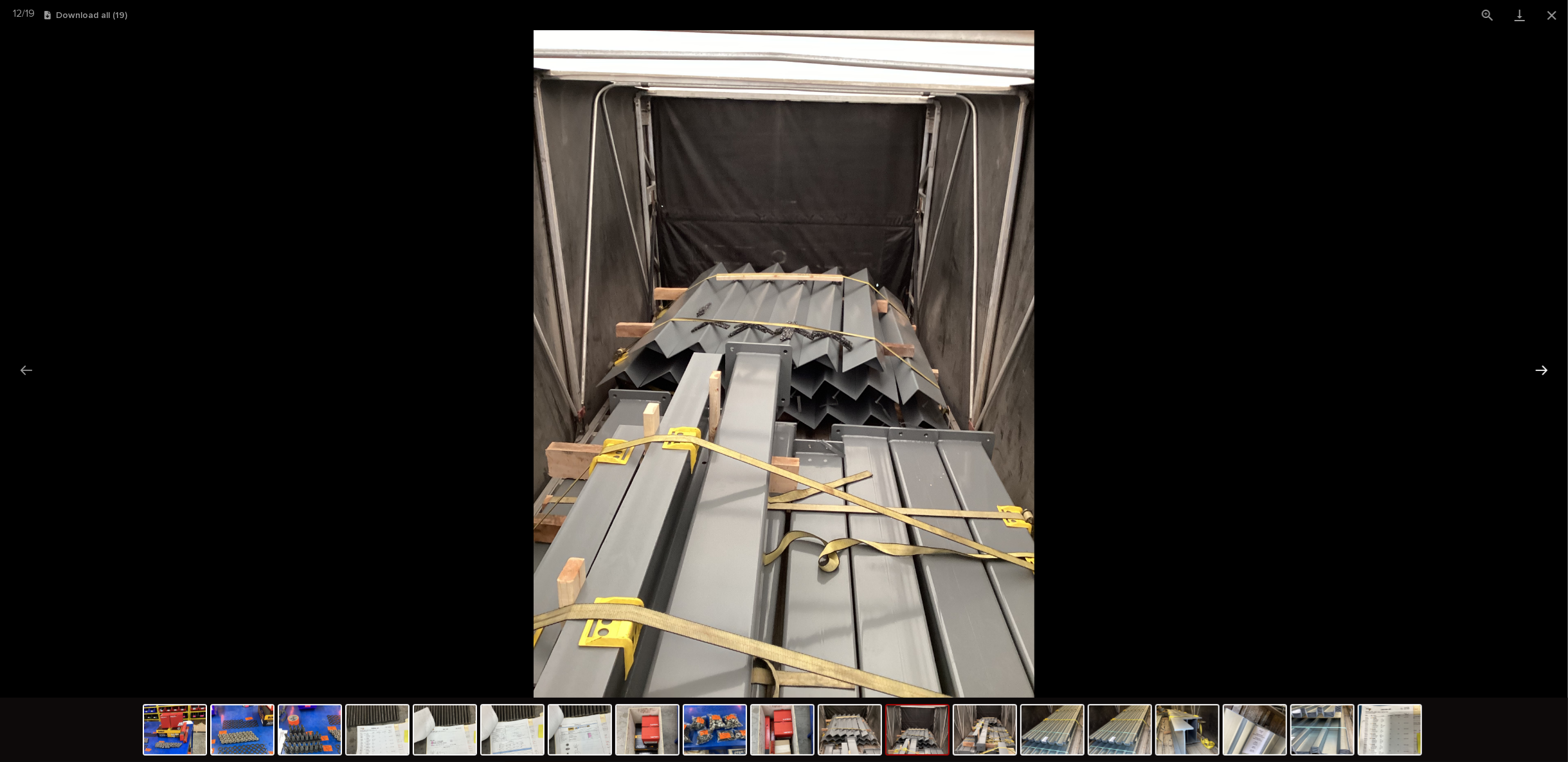
click at [1538, 371] on button "Next slide" at bounding box center [1542, 370] width 27 height 25
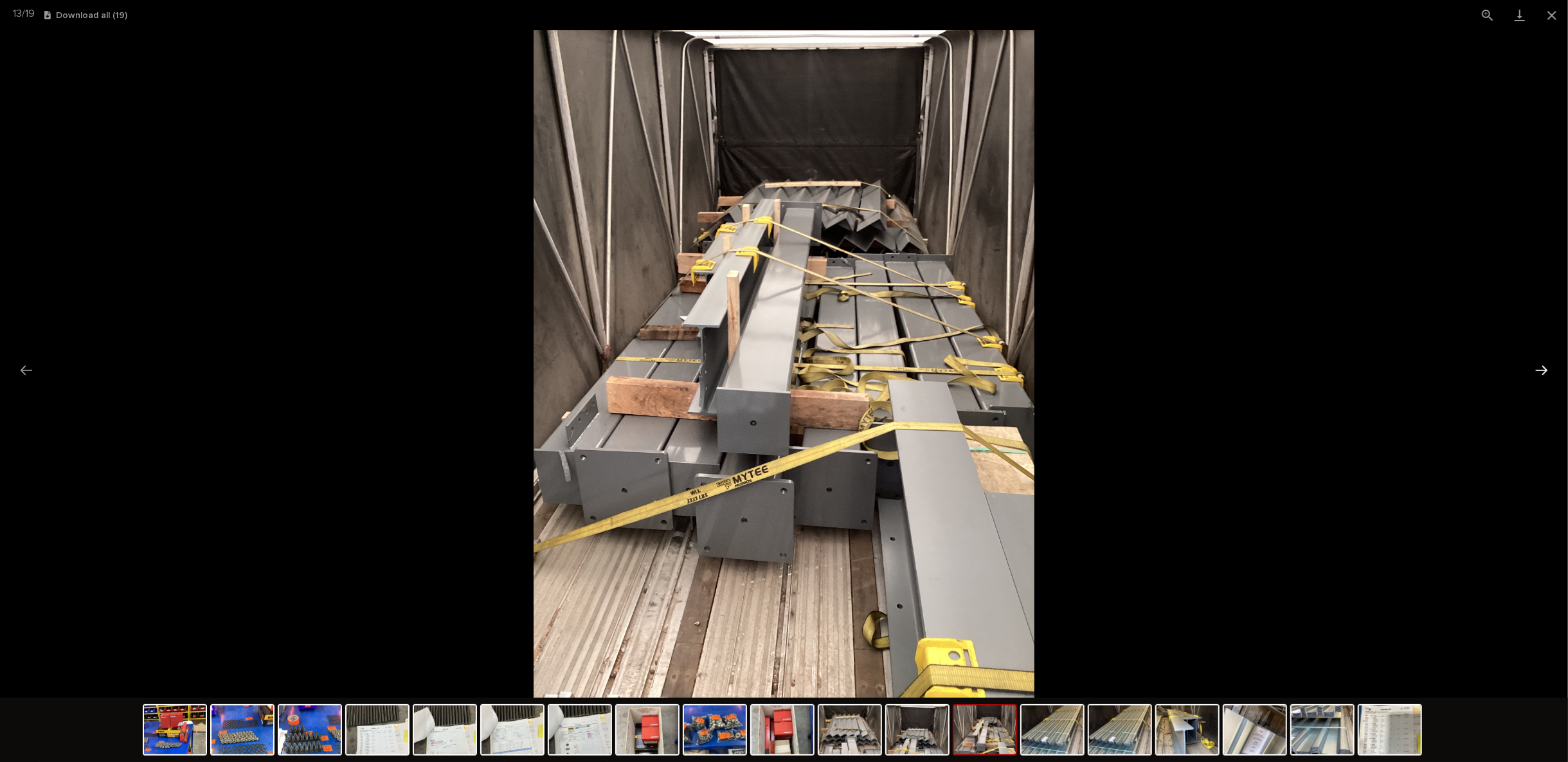
click at [1538, 371] on button "Next slide" at bounding box center [1542, 370] width 27 height 25
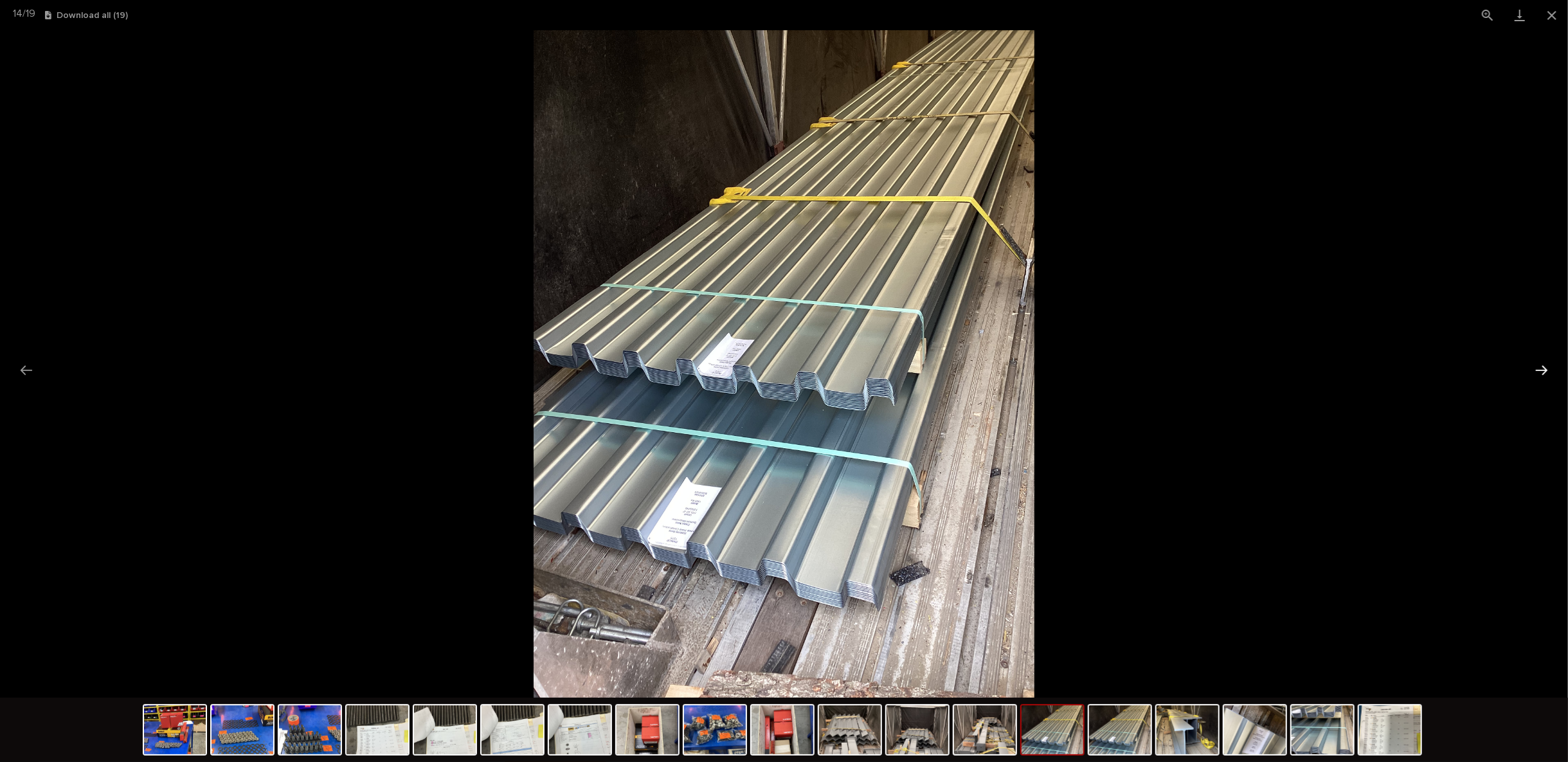
click at [1538, 371] on button "Next slide" at bounding box center [1542, 370] width 27 height 25
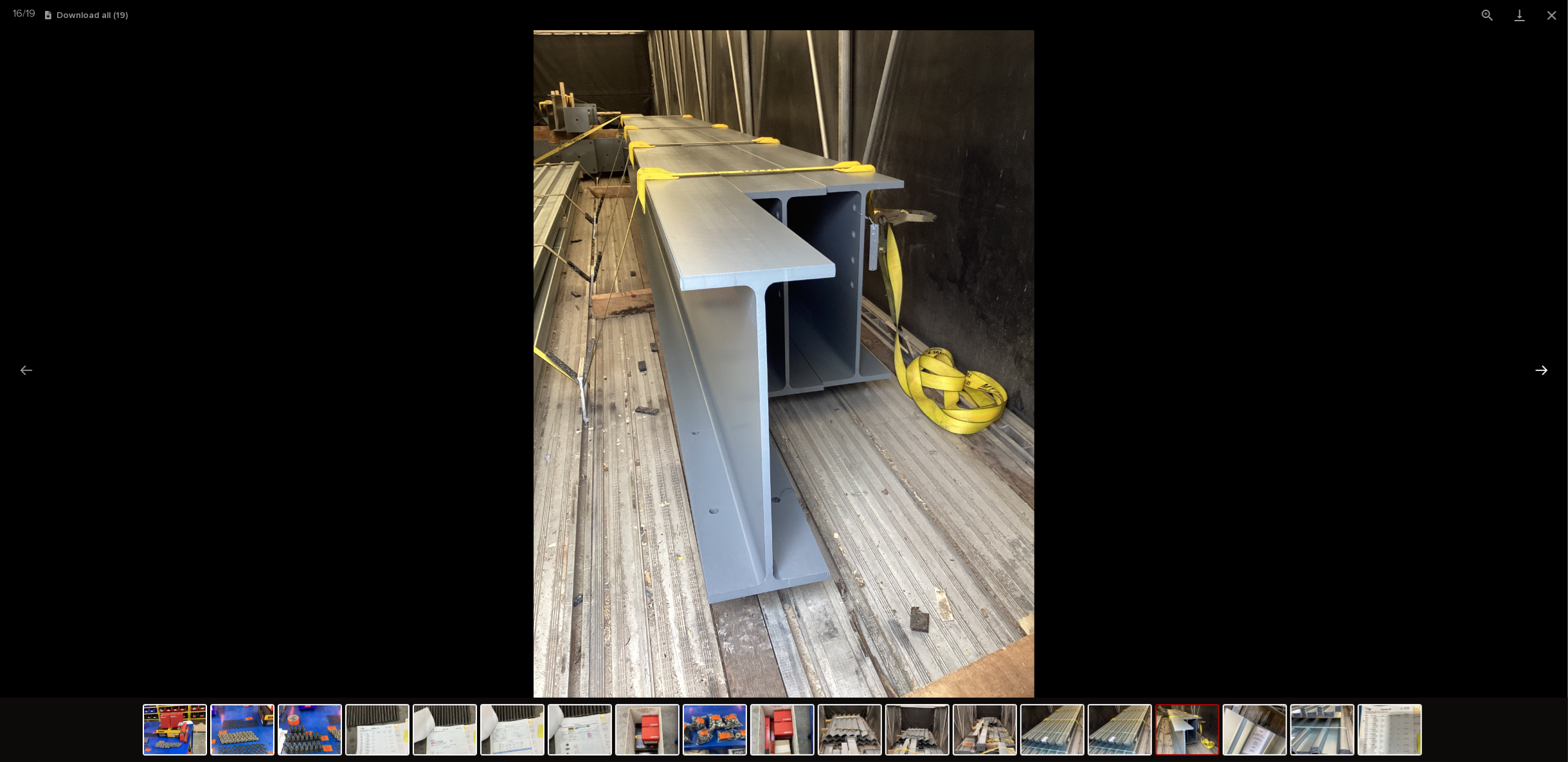
click at [1538, 371] on button "Next slide" at bounding box center [1542, 370] width 27 height 25
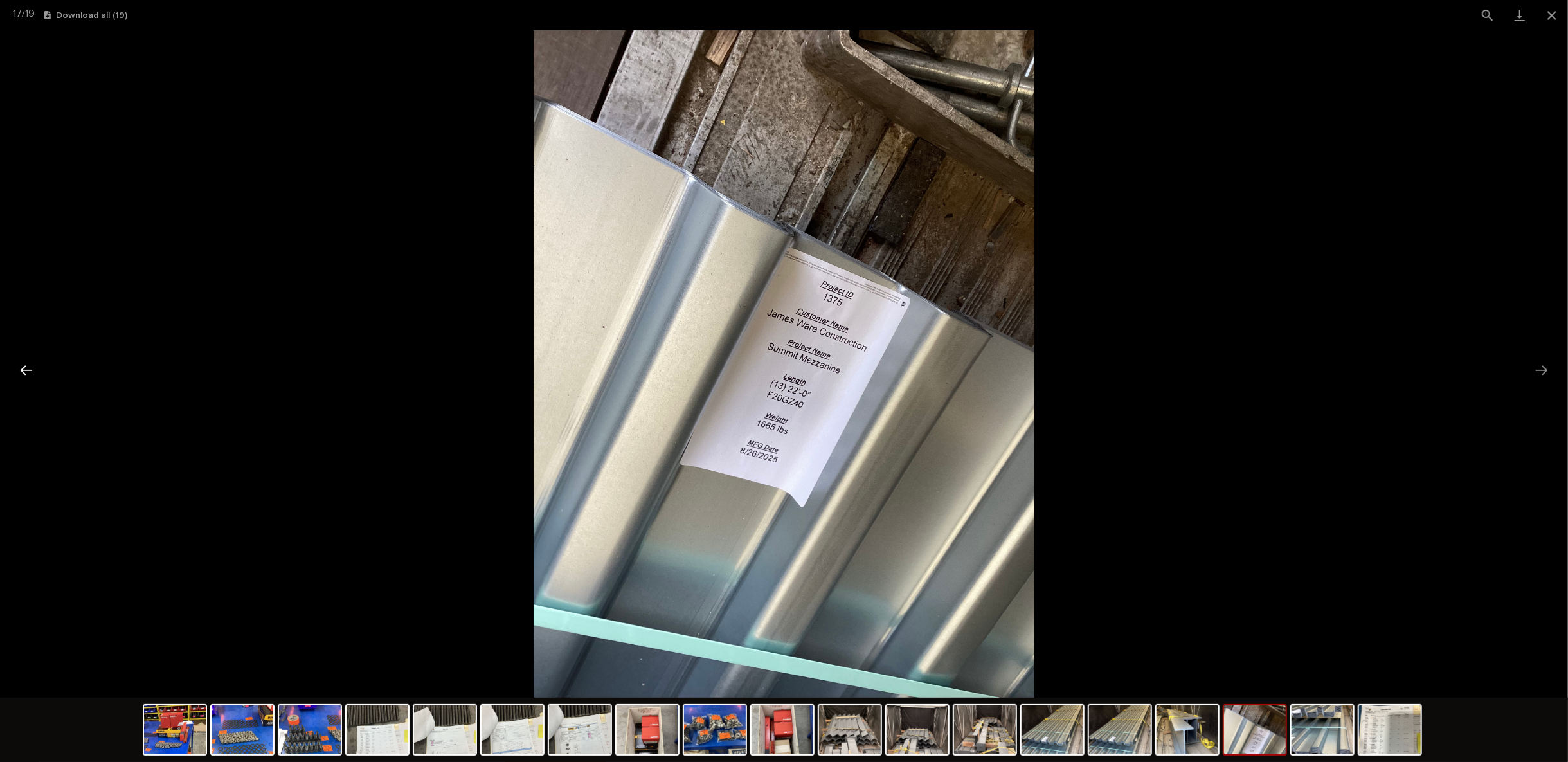
click at [24, 372] on button "Previous slide" at bounding box center [26, 370] width 27 height 25
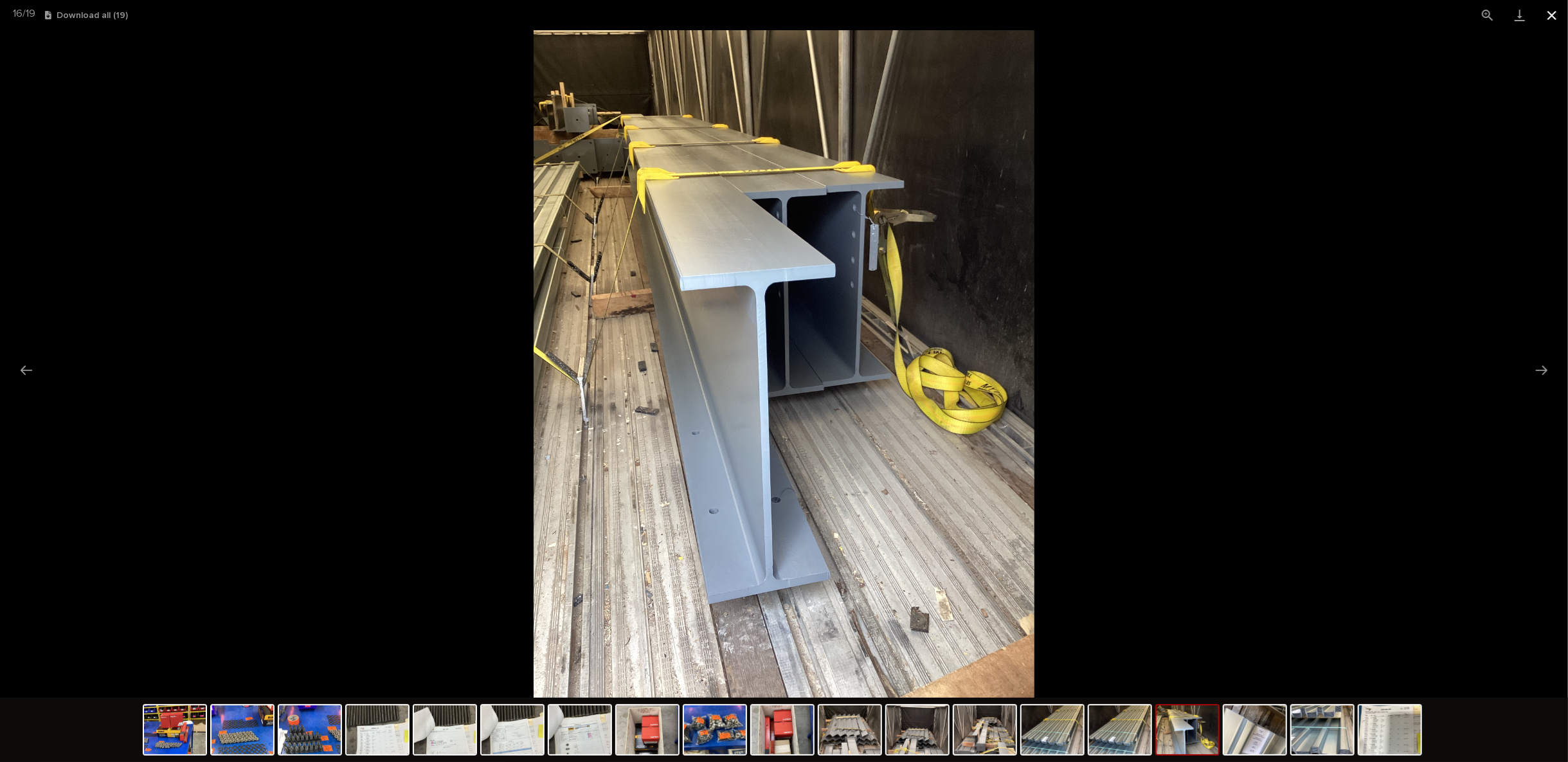
click at [1553, 8] on button "Close gallery" at bounding box center [1552, 15] width 32 height 30
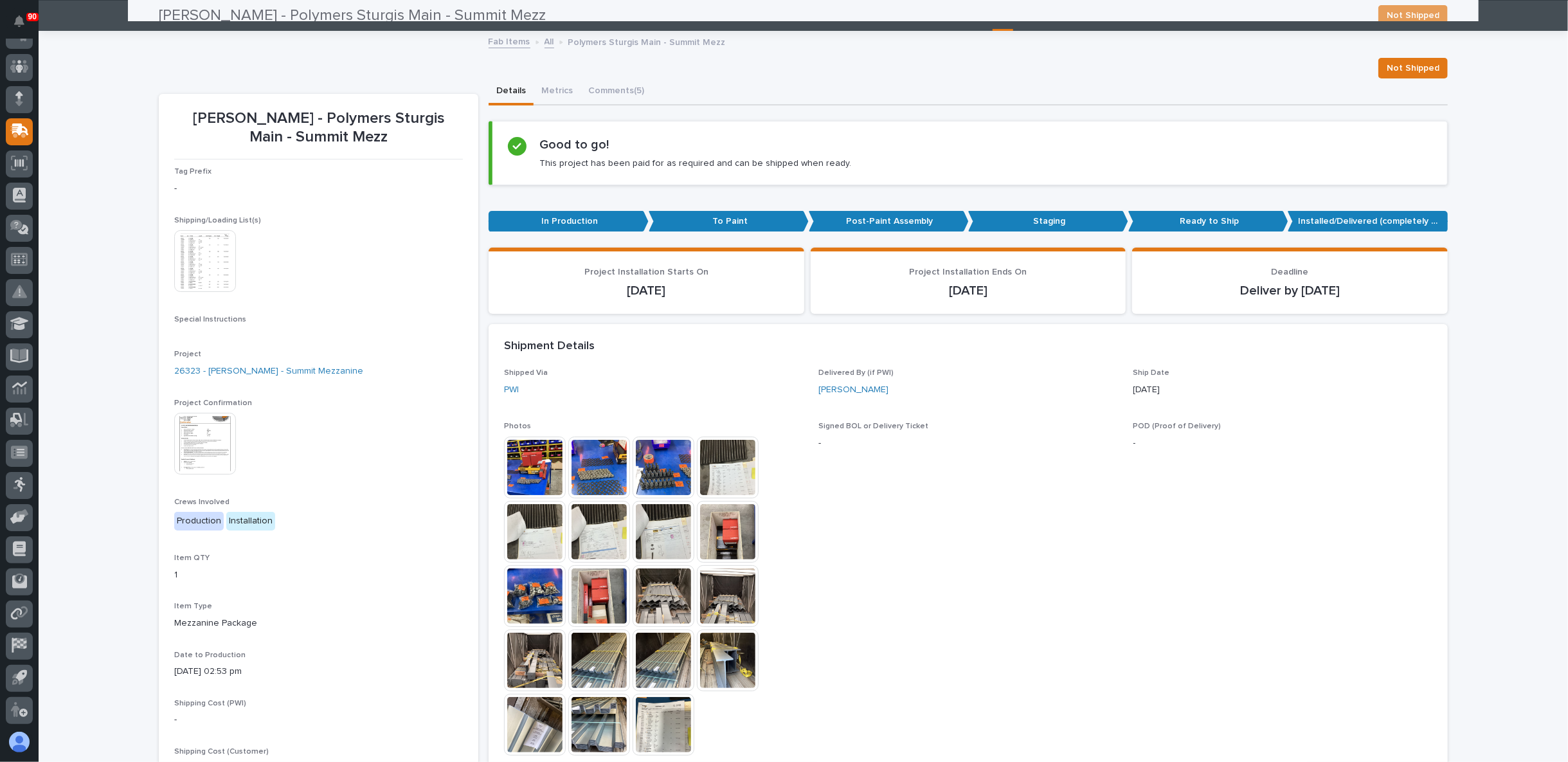
scroll to position [0, 0]
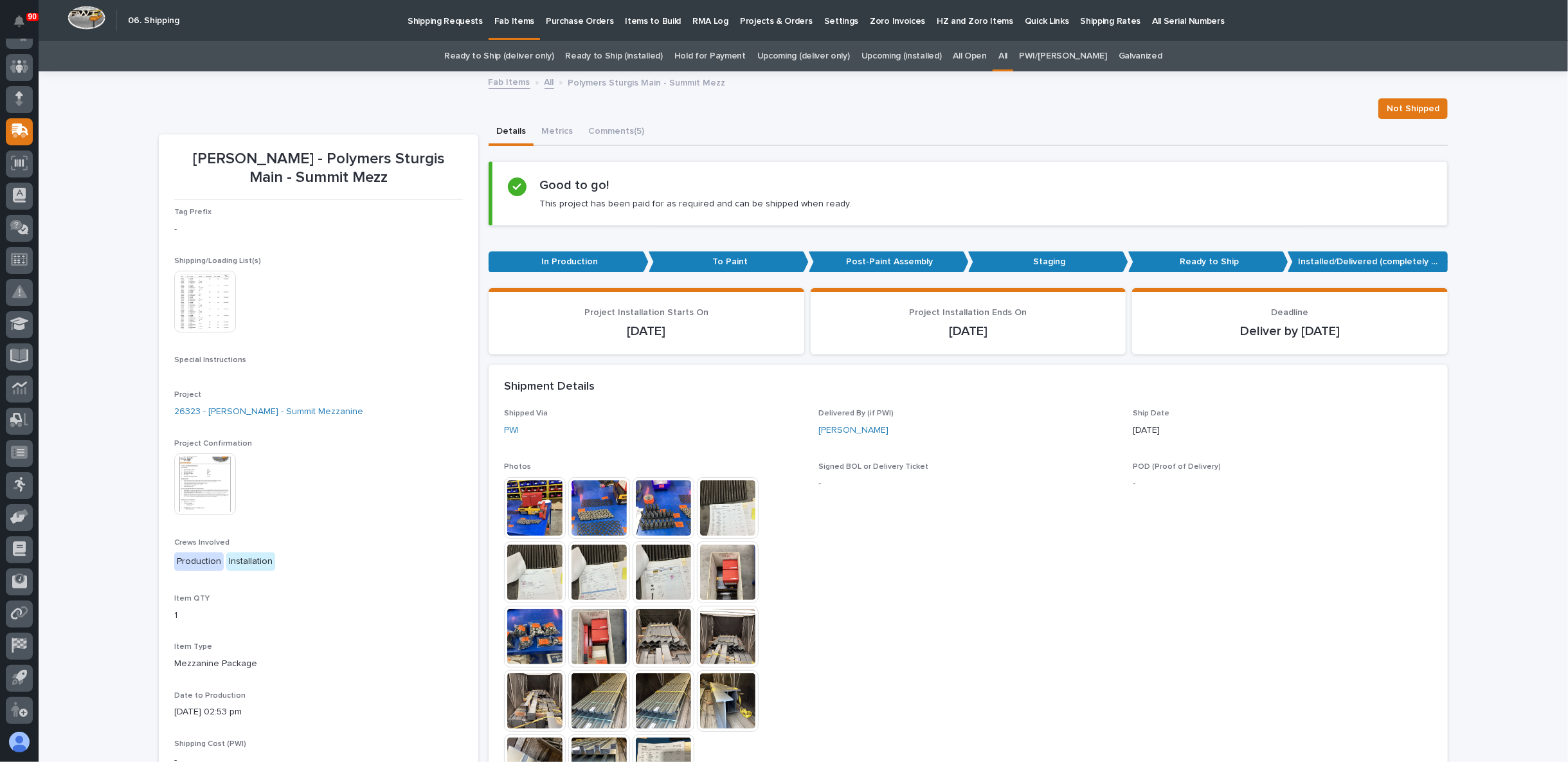
click at [188, 309] on img at bounding box center [205, 301] width 62 height 62
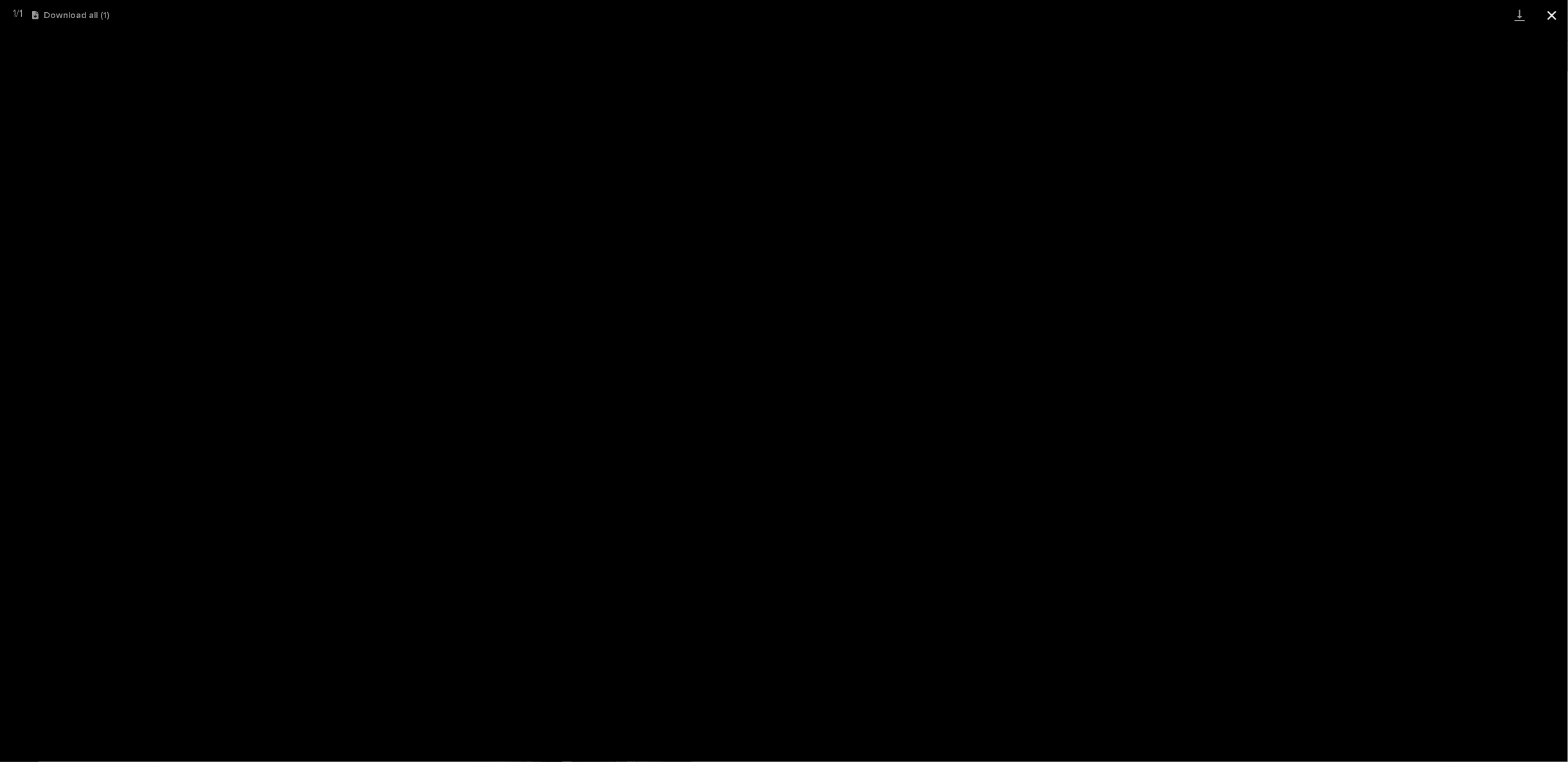
click at [1550, 12] on button "Close gallery" at bounding box center [1552, 15] width 32 height 30
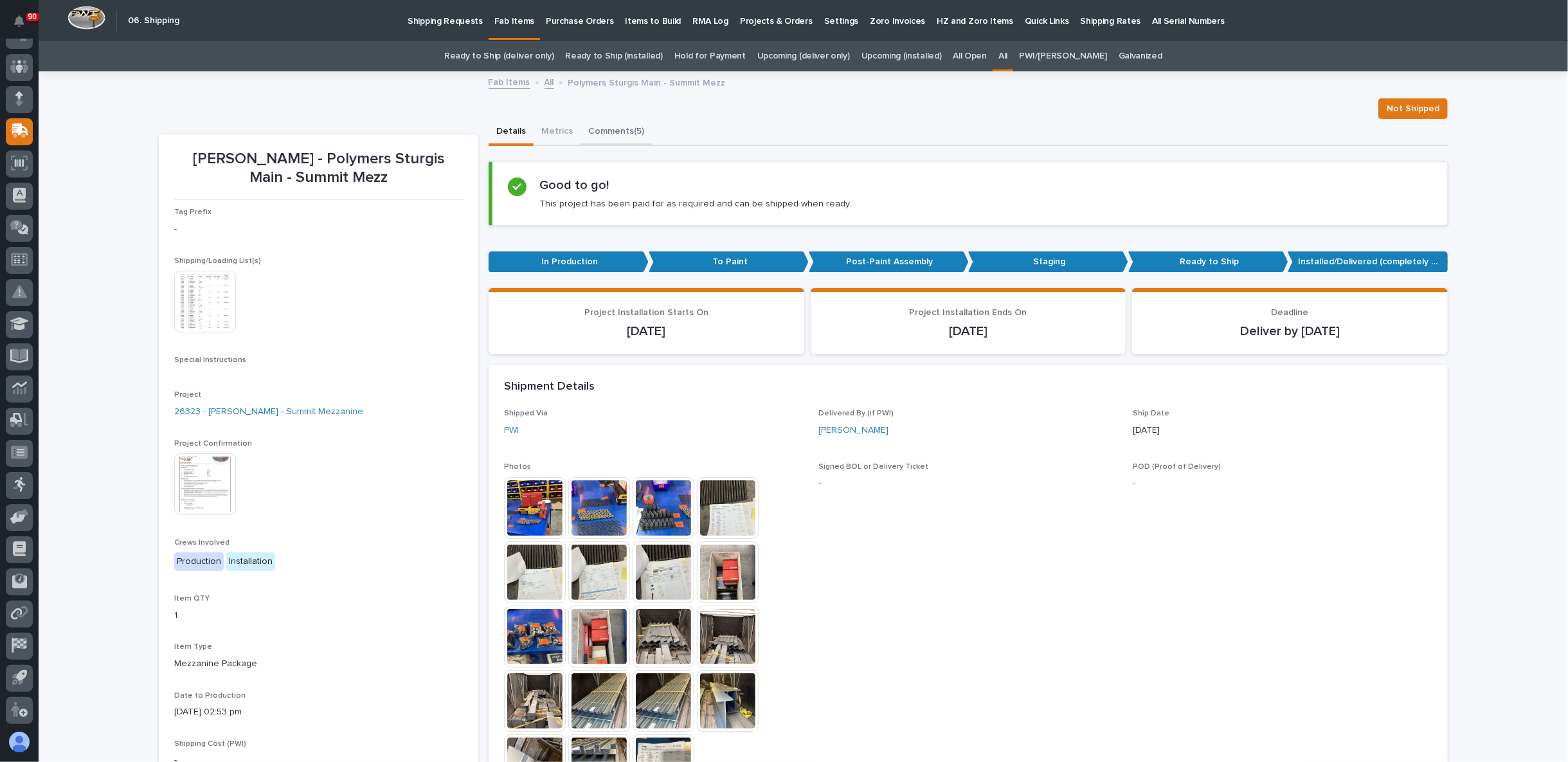
click at [611, 122] on button "Comments (5)" at bounding box center [616, 132] width 71 height 27
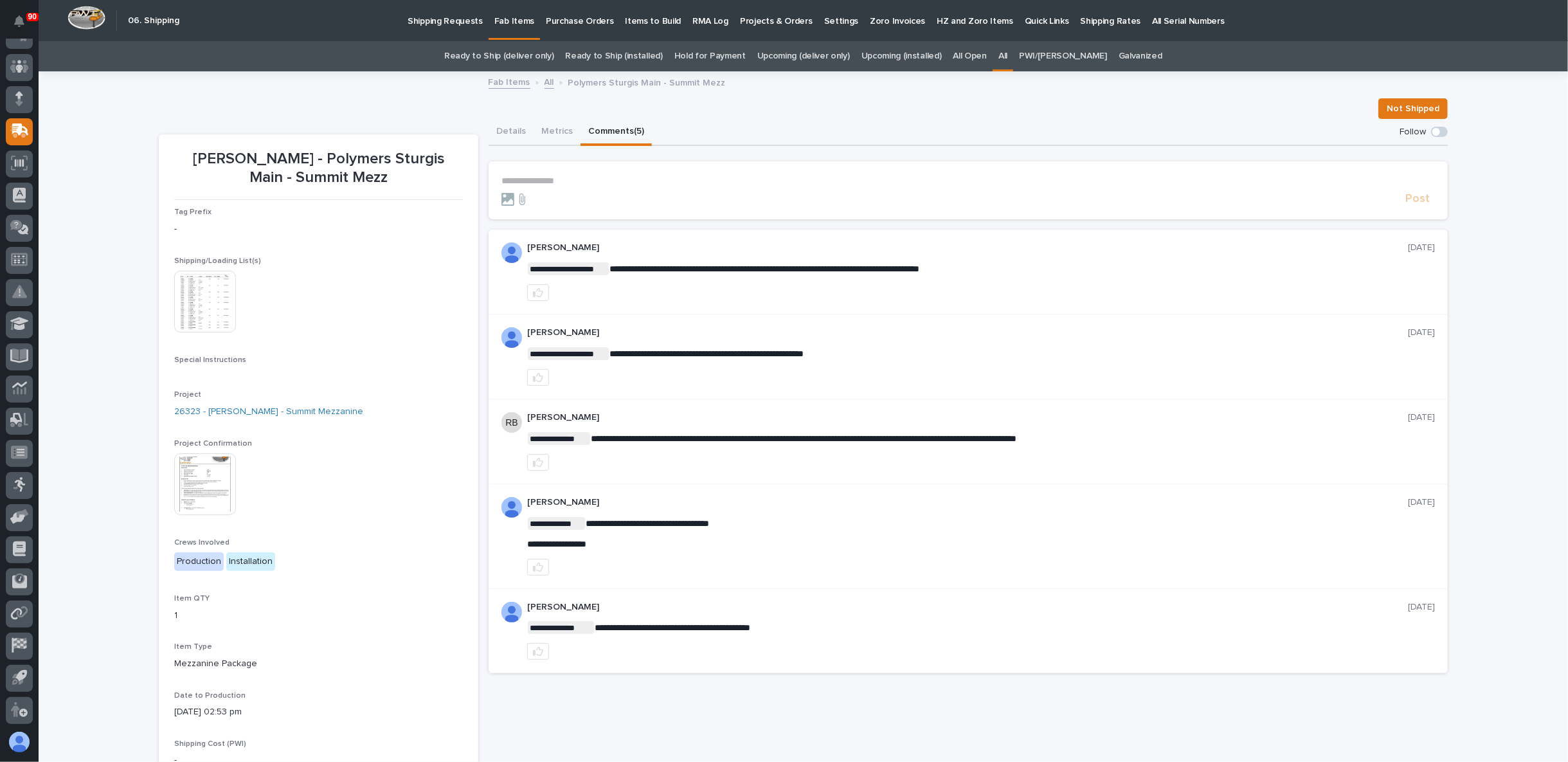
click at [544, 497] on p "Sam Whitehead" at bounding box center [967, 503] width 881 height 11
click at [500, 131] on button "Details" at bounding box center [511, 132] width 45 height 27
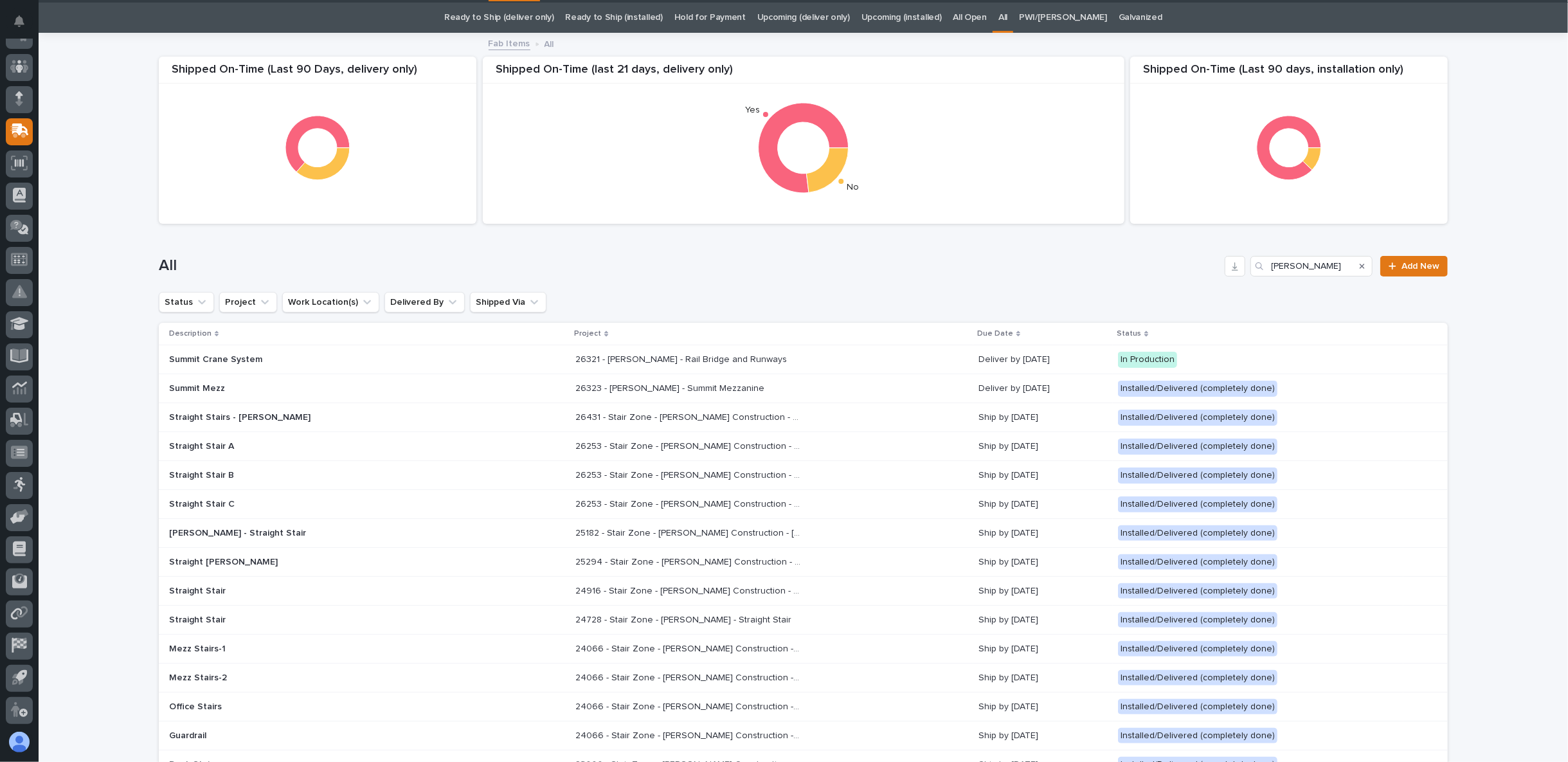
scroll to position [40, 0]
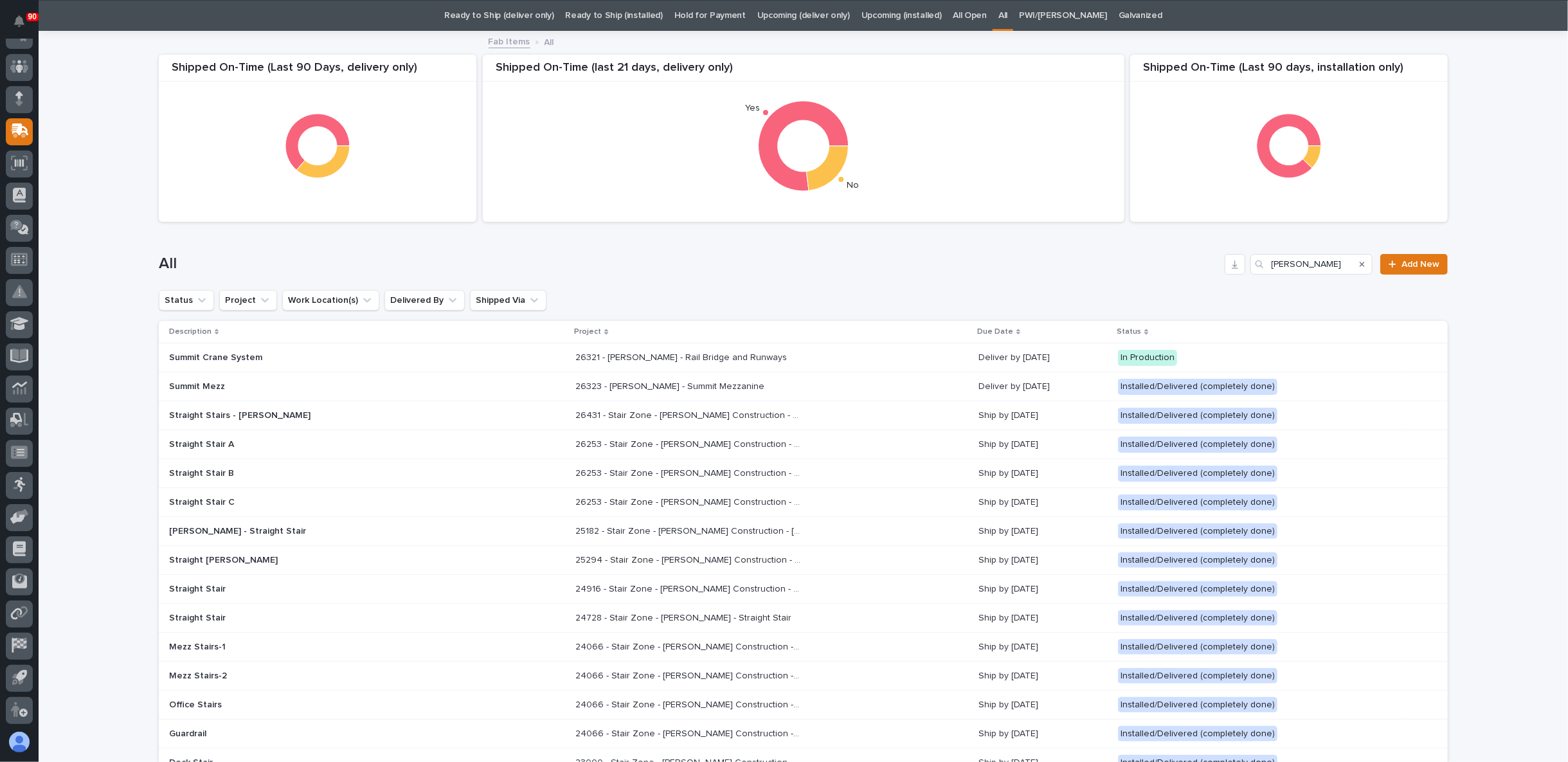
click at [809, 359] on div "26321 - James Ware - Rail Bridge and Runways 26321 - James Ware - Rail Bridge a…" at bounding box center [772, 358] width 393 height 21
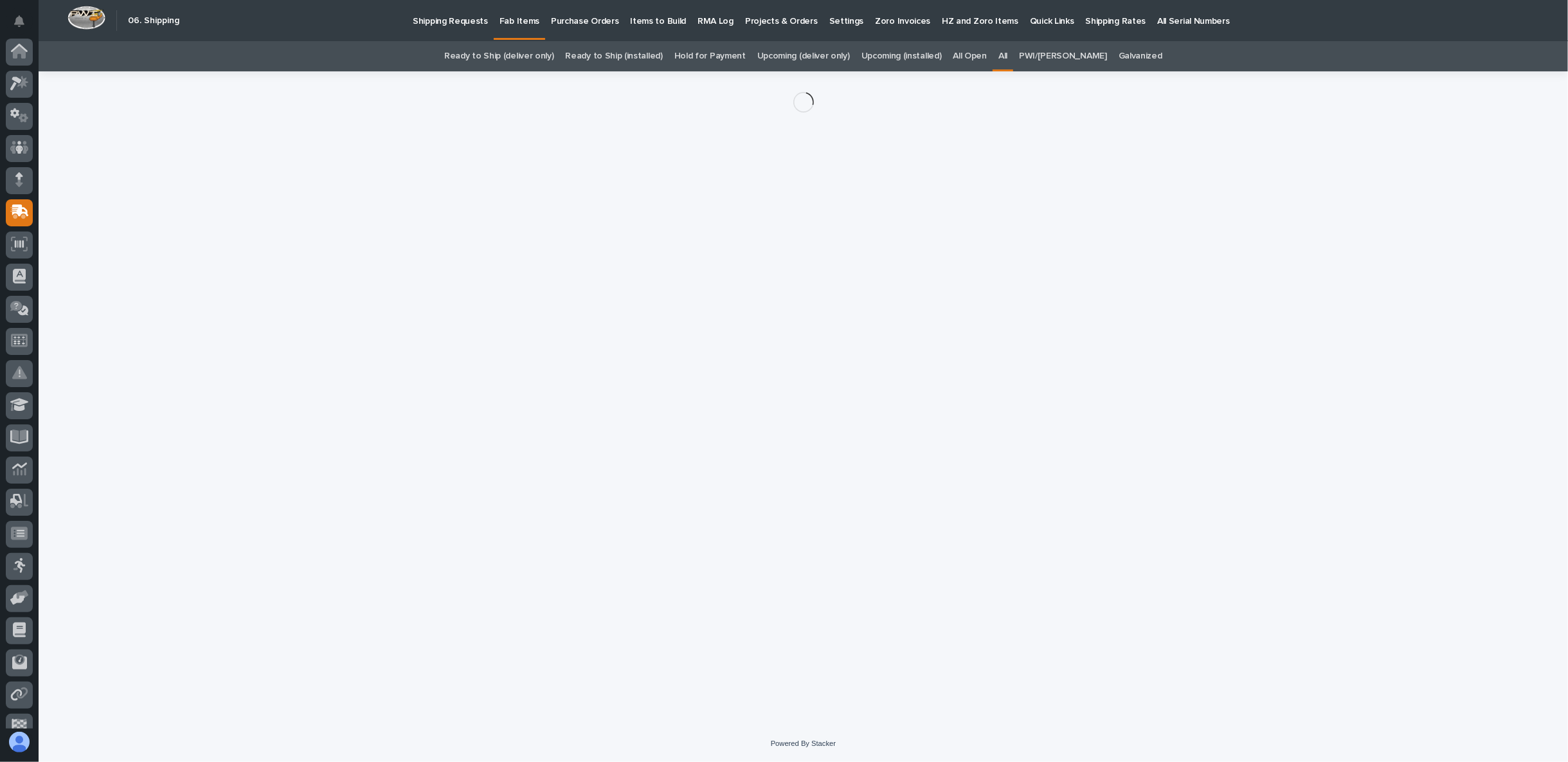
scroll to position [81, 0]
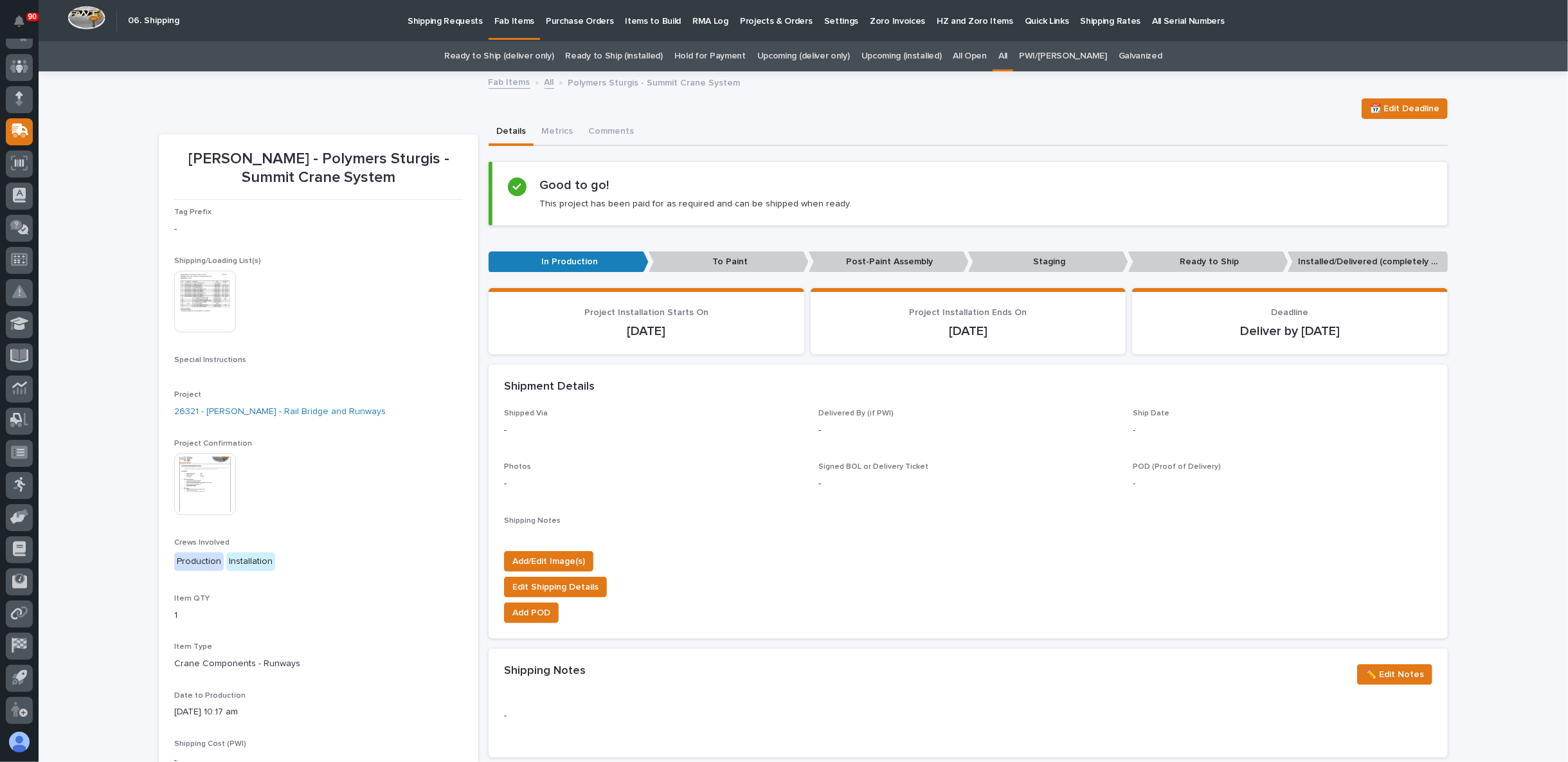
click at [208, 301] on img at bounding box center [205, 301] width 62 height 62
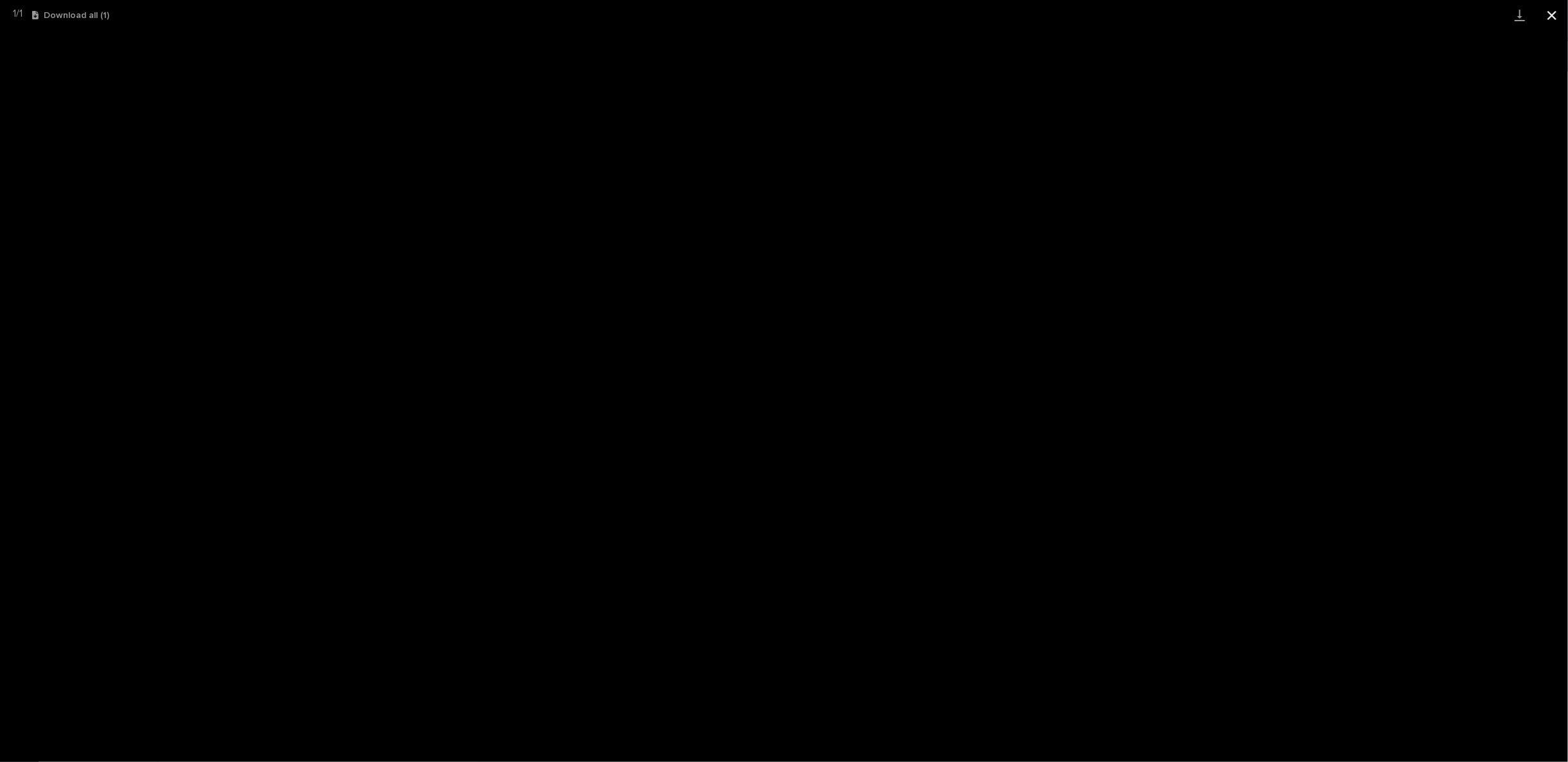
click at [1543, 17] on button "Close gallery" at bounding box center [1552, 15] width 32 height 30
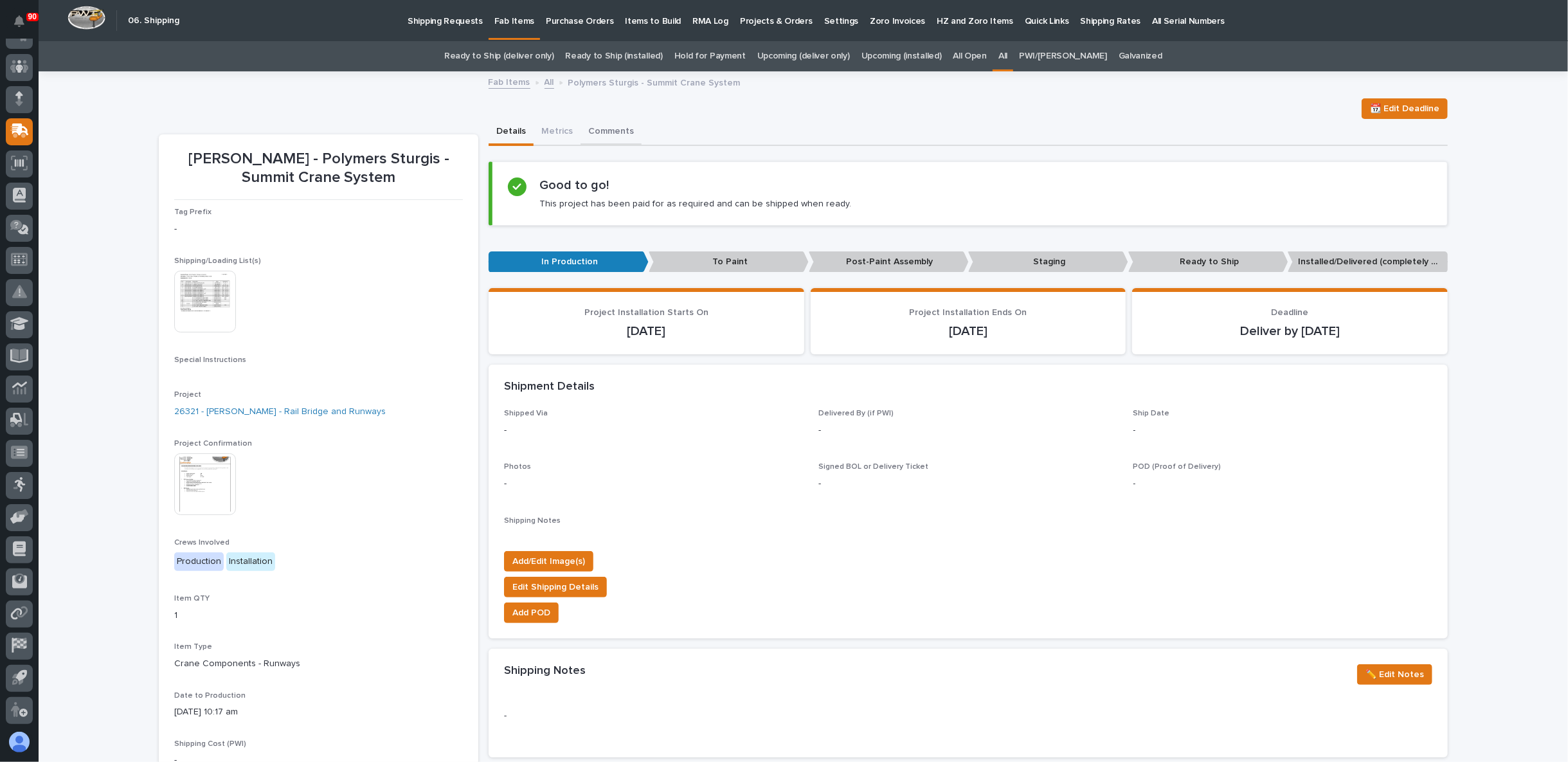
click at [595, 130] on button "Comments" at bounding box center [611, 132] width 61 height 27
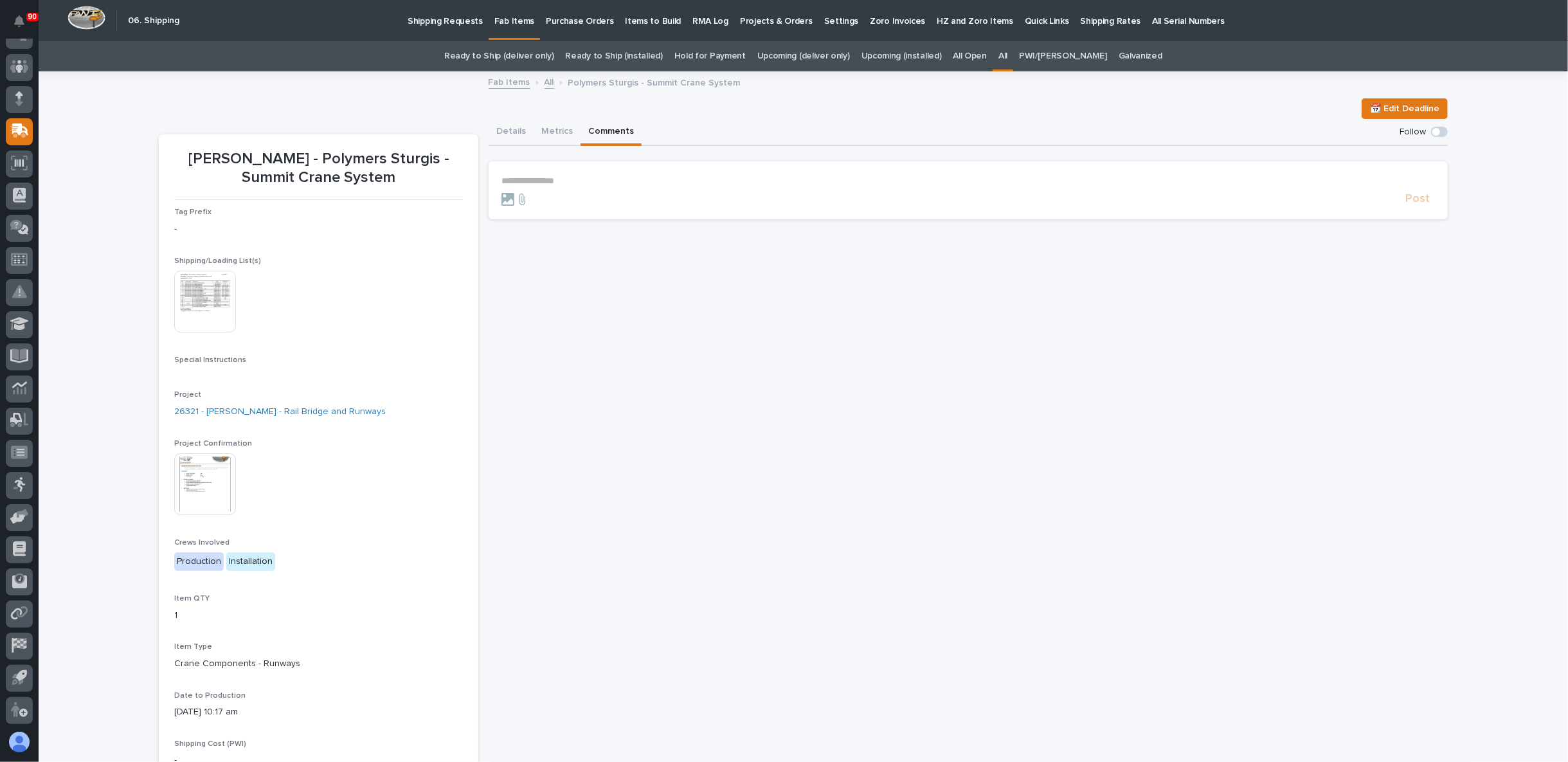
click at [513, 176] on p "**********" at bounding box center [968, 181] width 934 height 11
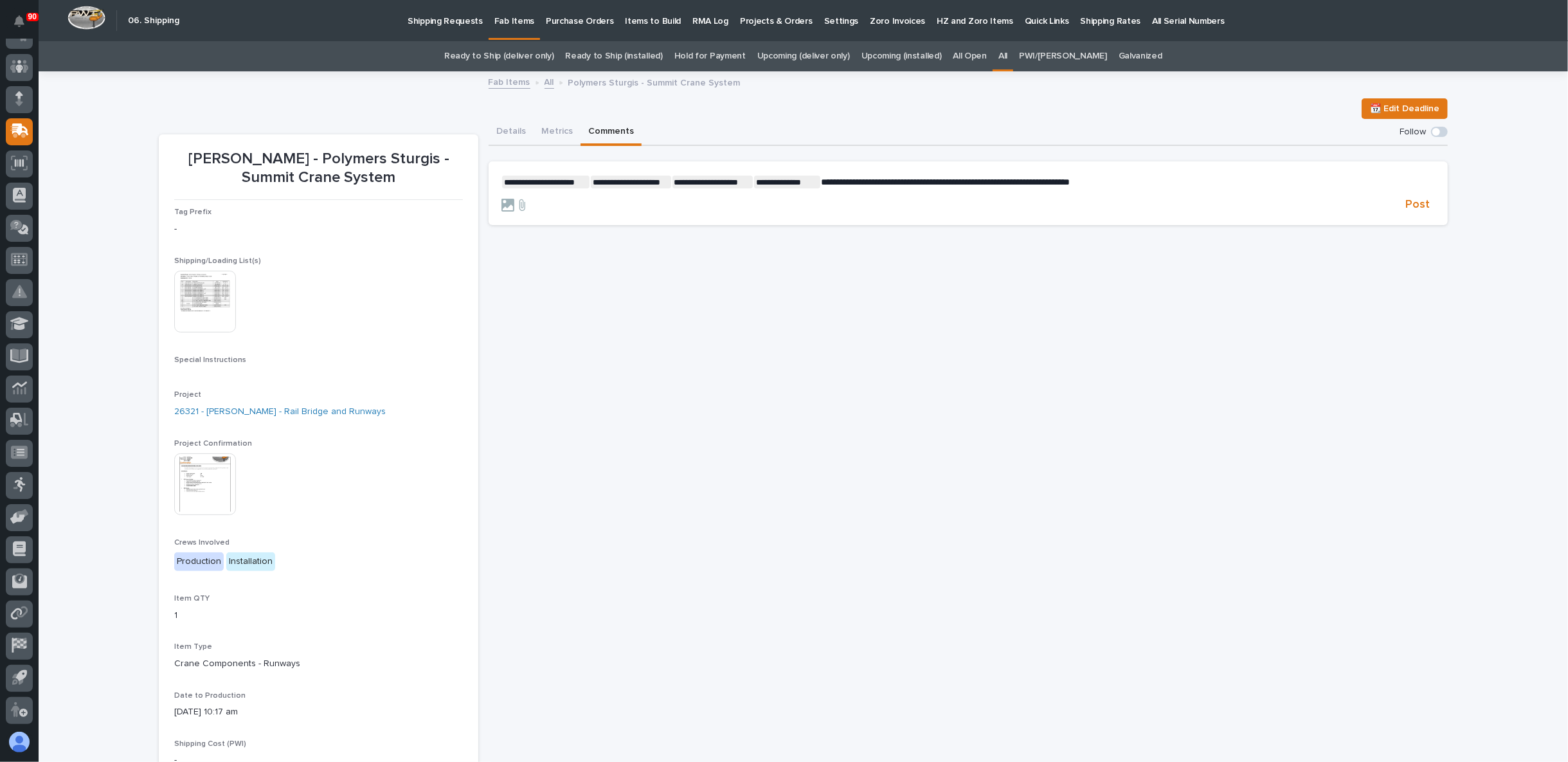
click at [967, 179] on span "**********" at bounding box center [946, 181] width 249 height 9
click at [1412, 205] on span "Post" at bounding box center [1417, 205] width 24 height 14
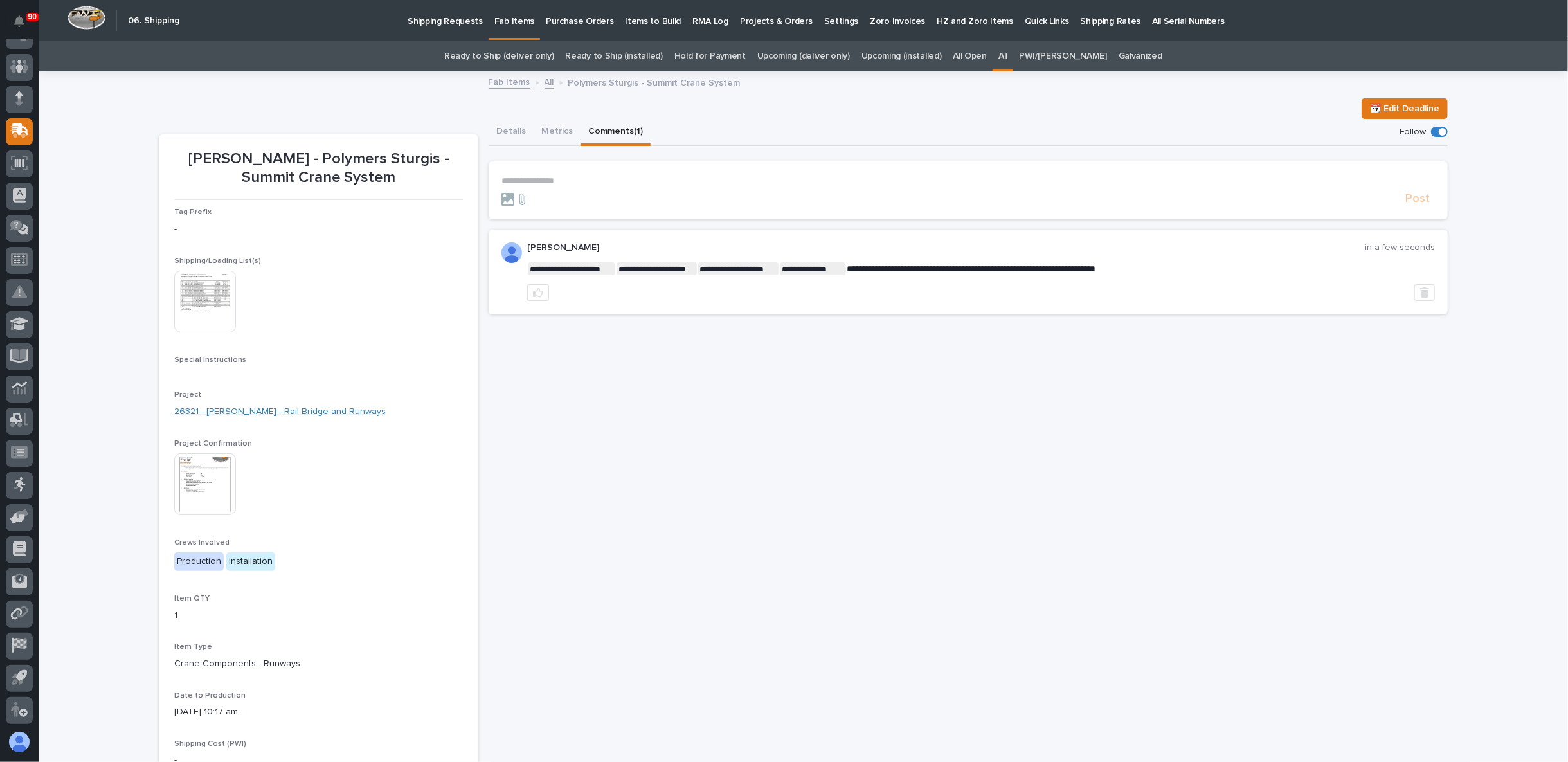
click at [269, 410] on link "26321 - James Ware - Rail Bridge and Runways" at bounding box center [280, 411] width 212 height 14
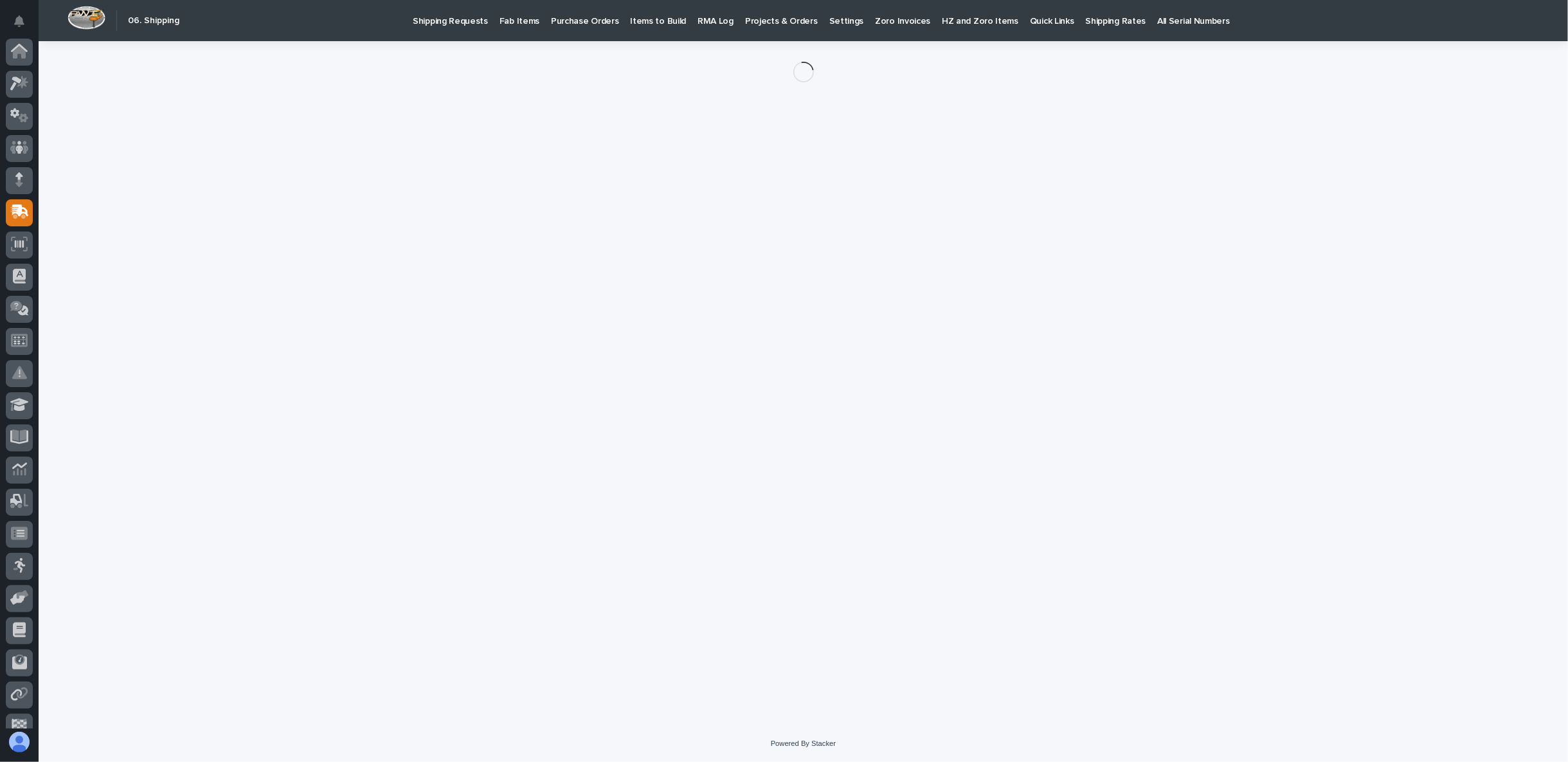
scroll to position [81, 0]
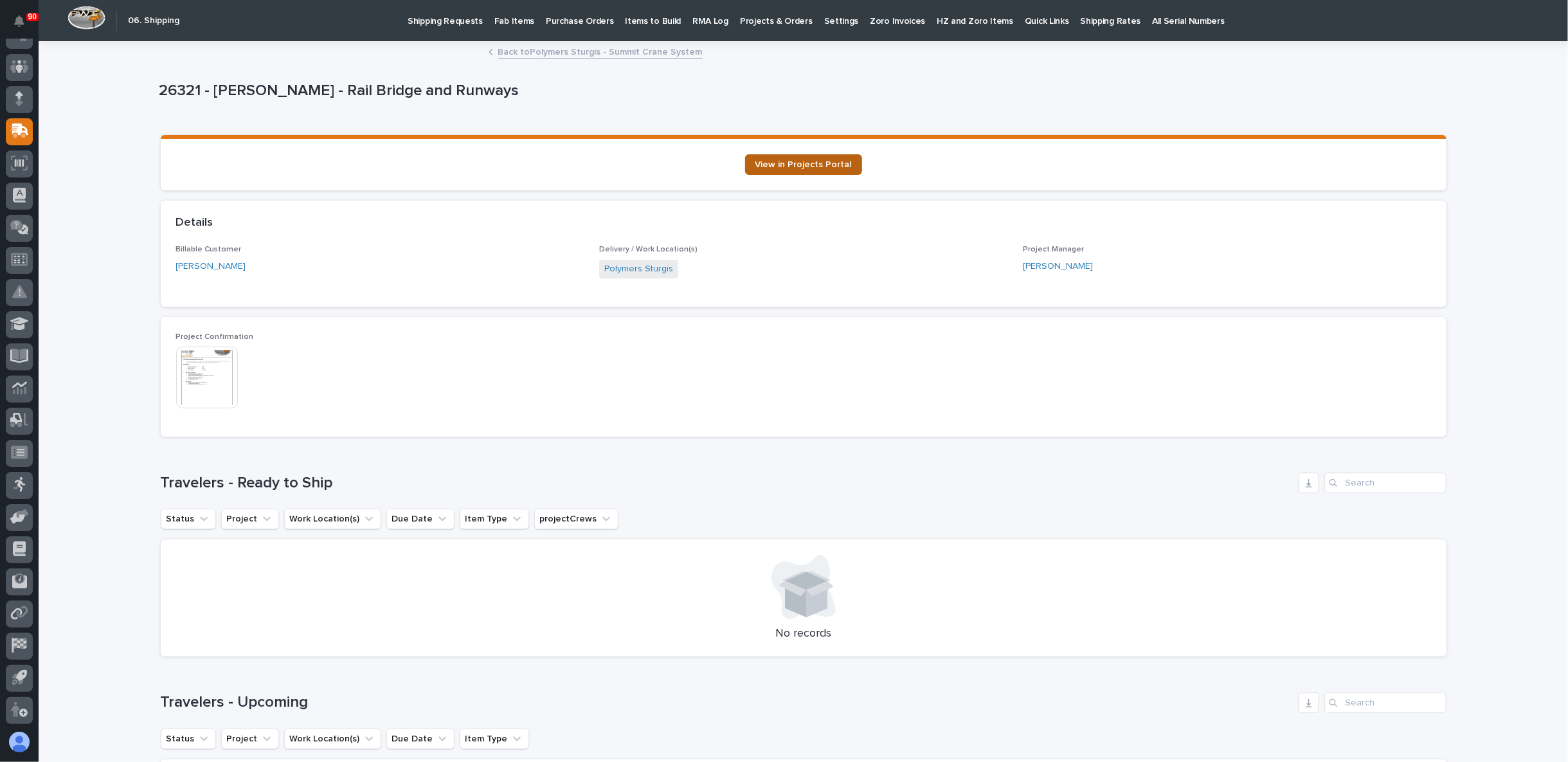
click at [792, 160] on span "View in Projects Portal" at bounding box center [804, 164] width 96 height 9
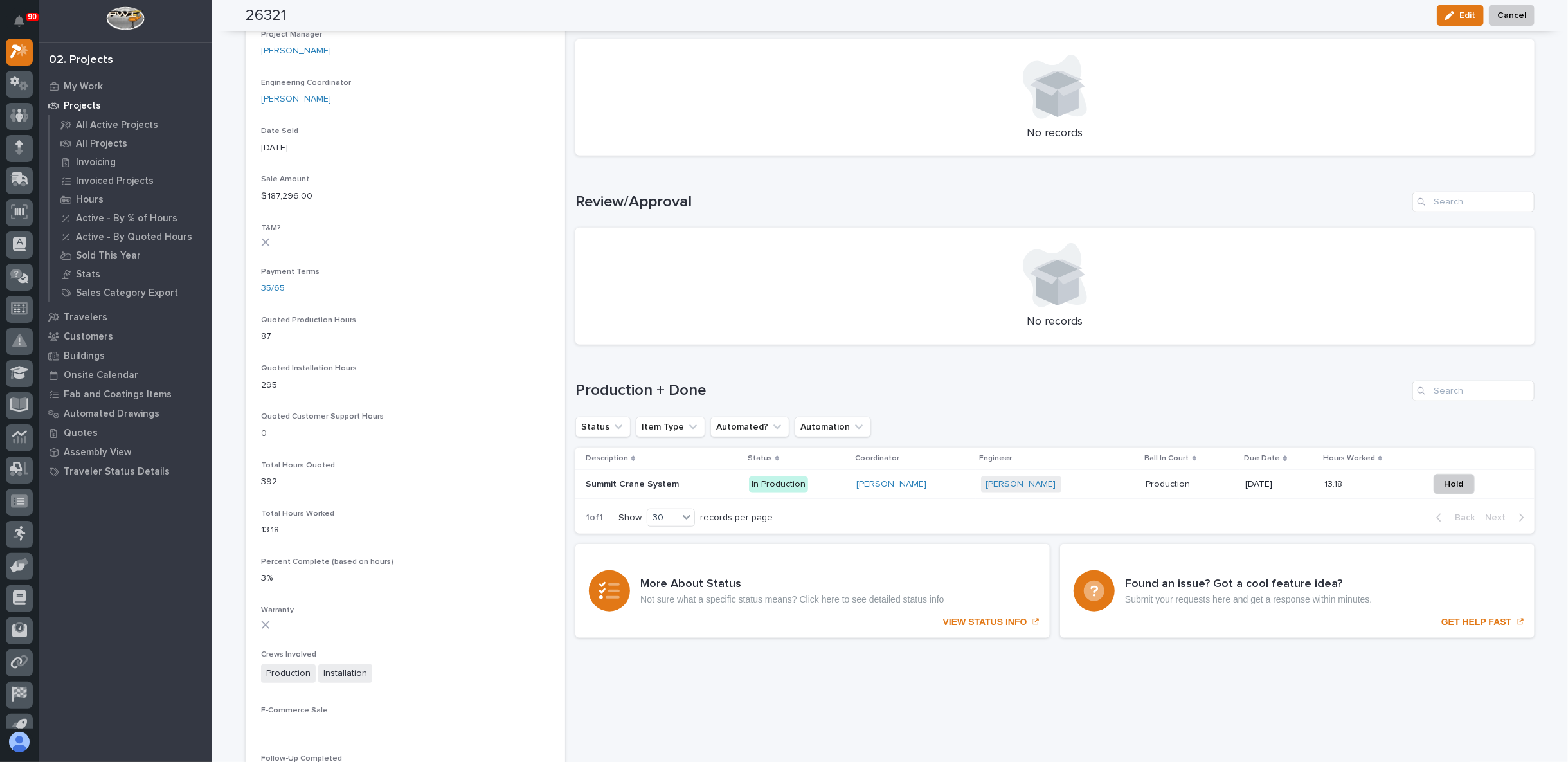
scroll to position [857, 0]
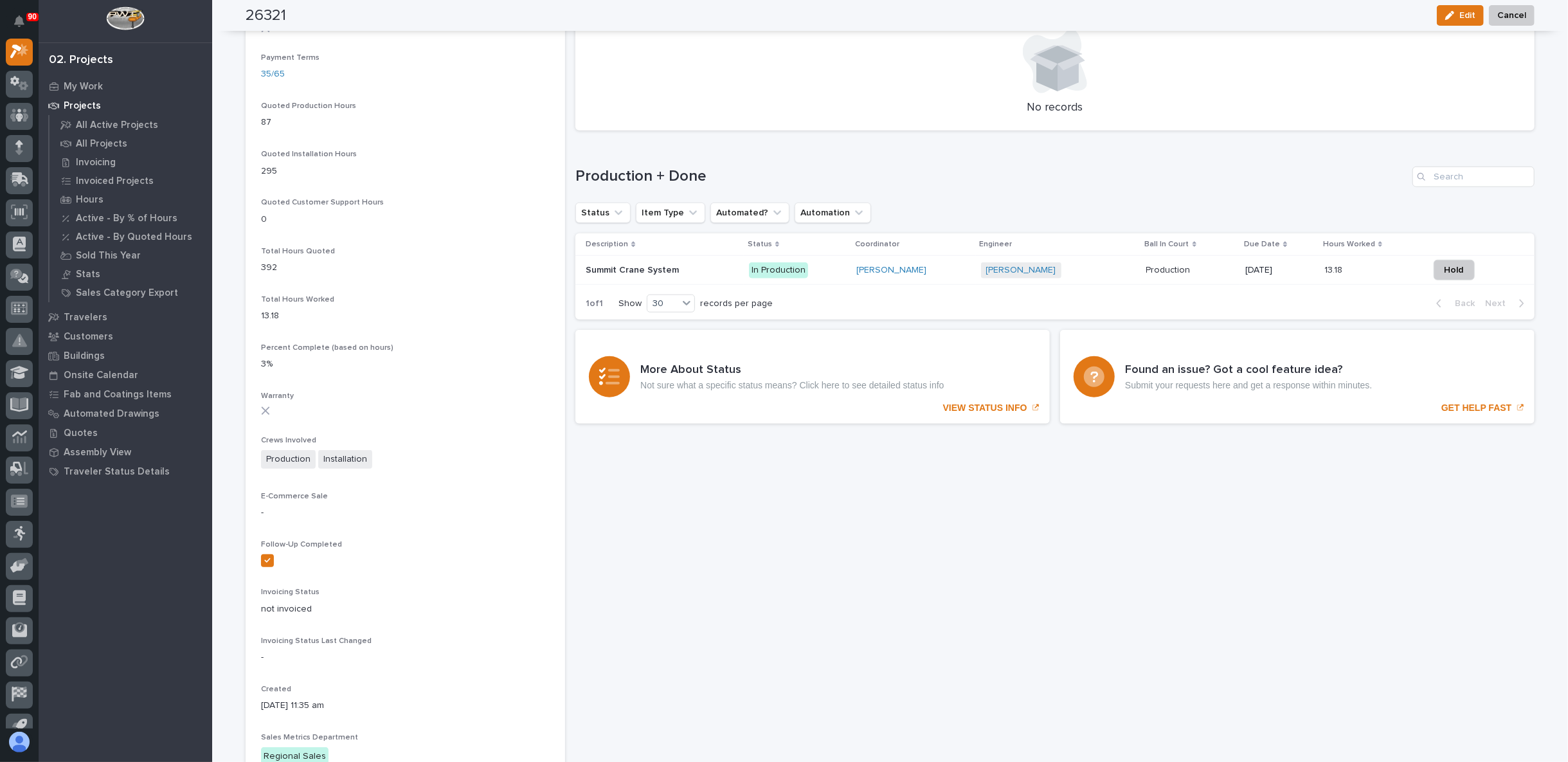
click at [630, 269] on p "Summit Crane System" at bounding box center [633, 269] width 95 height 14
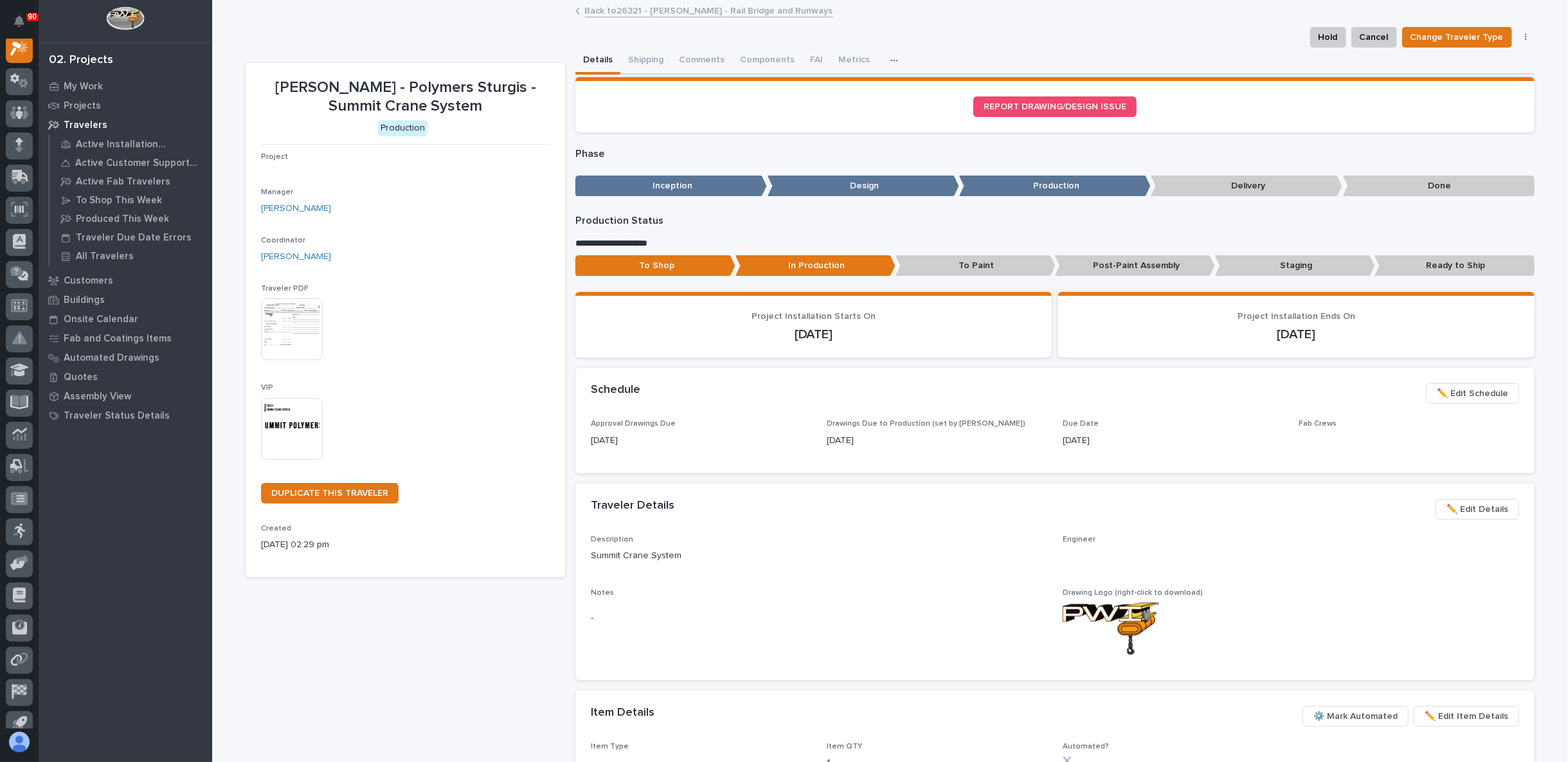
scroll to position [32, 0]
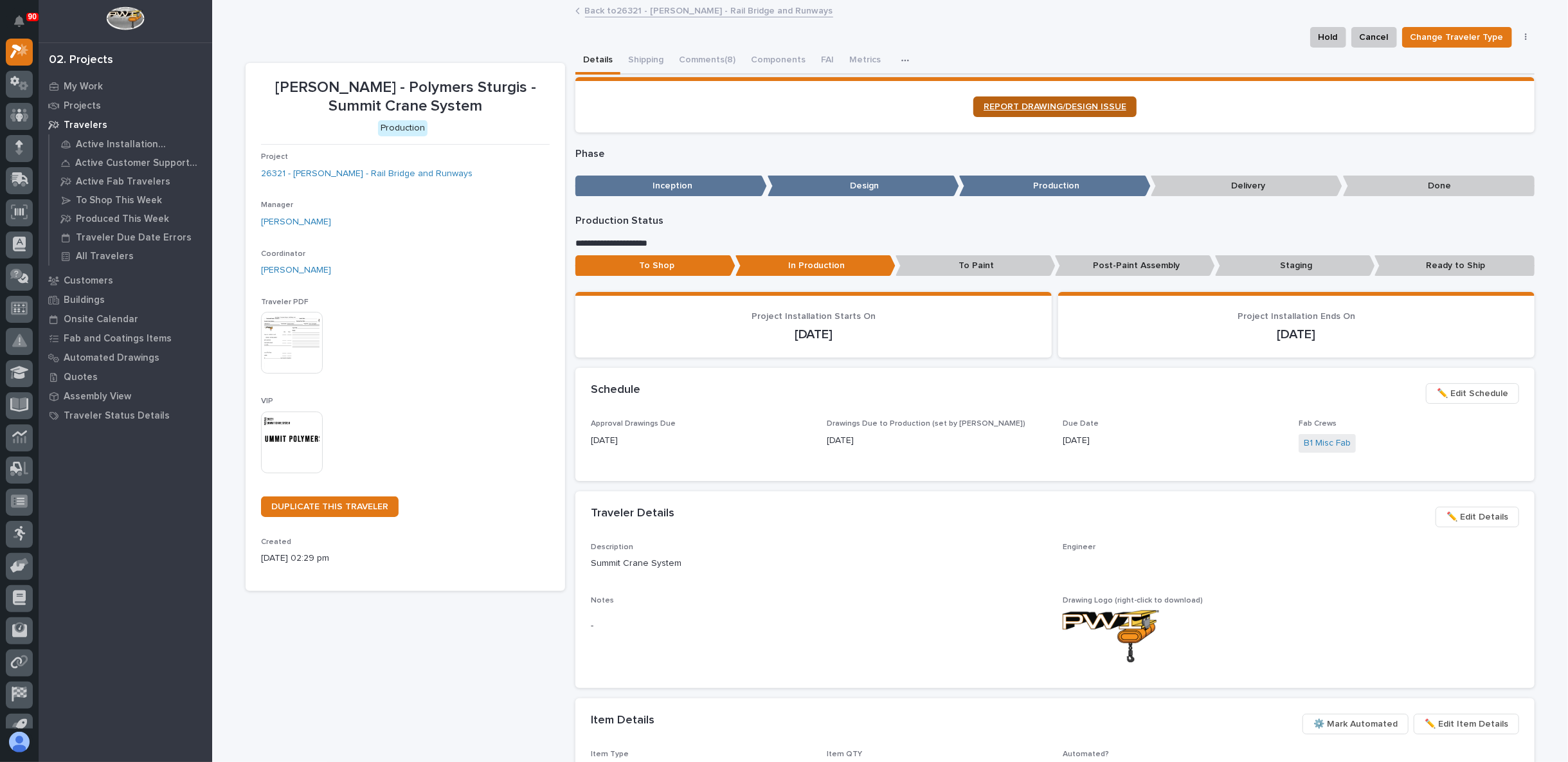
click at [1024, 108] on span "REPORT DRAWING/DESIGN ISSUE" at bounding box center [1055, 106] width 143 height 9
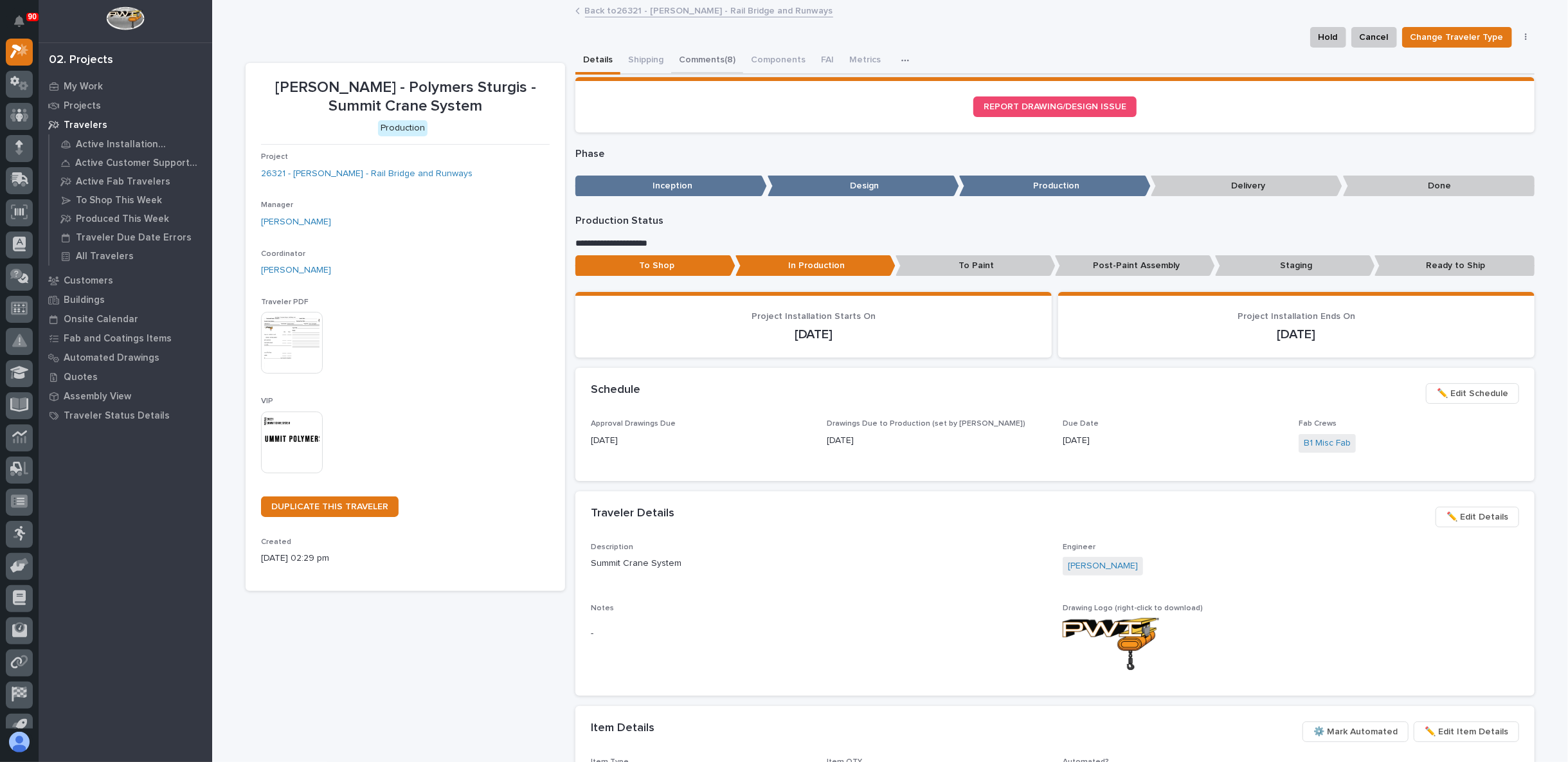
click at [691, 57] on button "Comments (8)" at bounding box center [707, 61] width 72 height 27
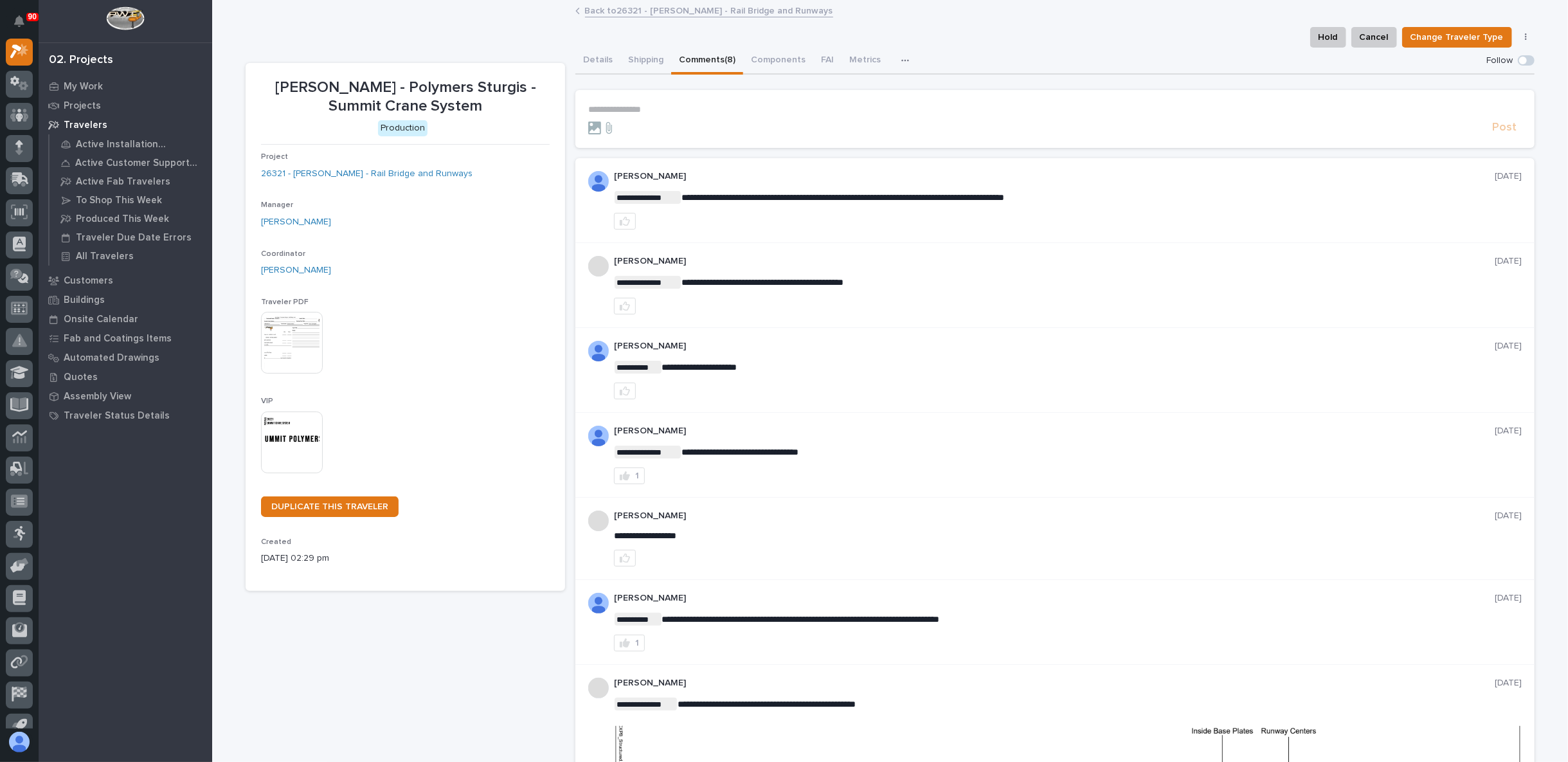
click at [618, 105] on p "**********" at bounding box center [1055, 110] width 934 height 11
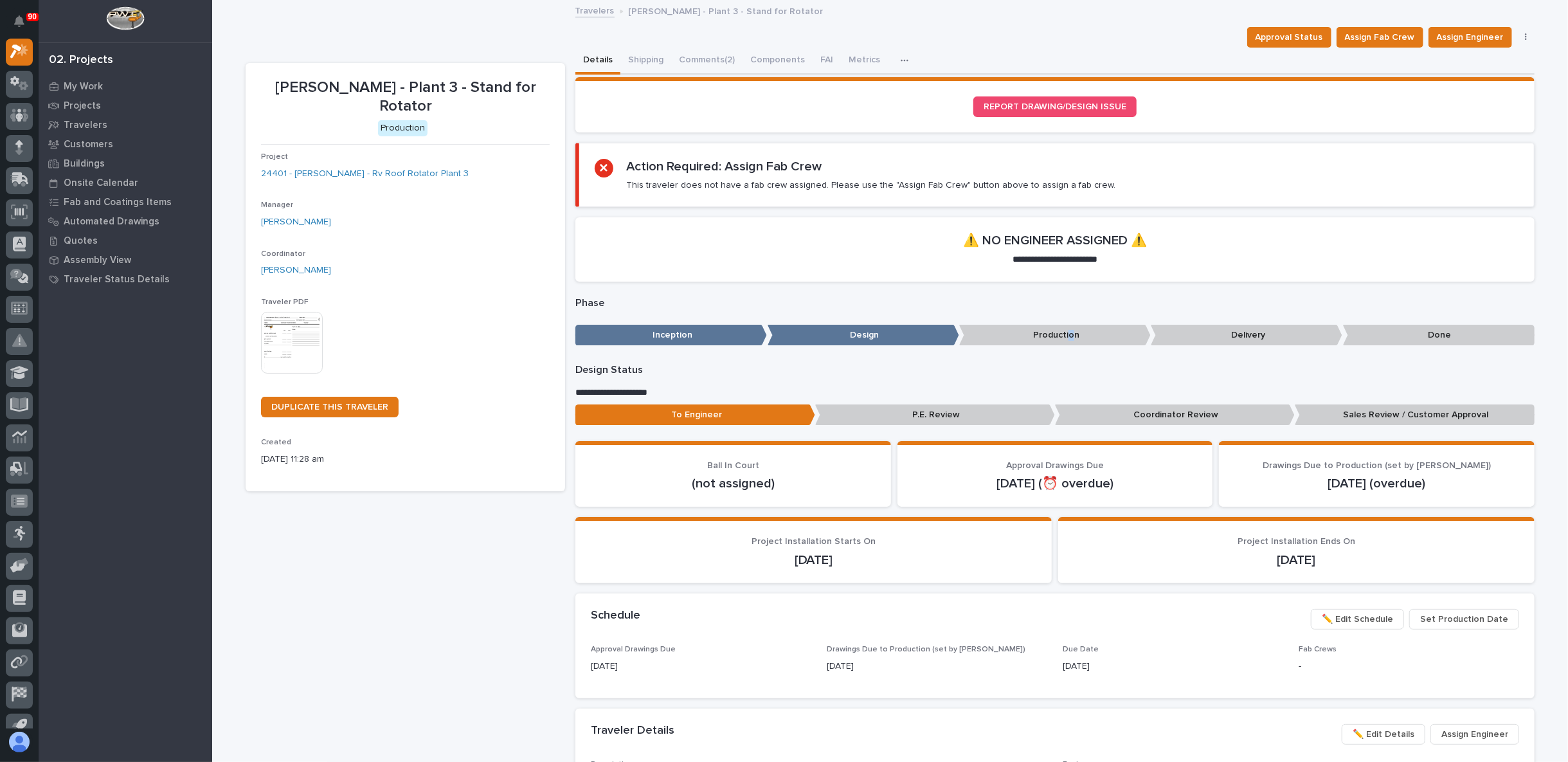
click at [1065, 335] on p "Production" at bounding box center [1055, 335] width 192 height 21
click at [734, 49] on button "Comments (2)" at bounding box center [707, 61] width 71 height 27
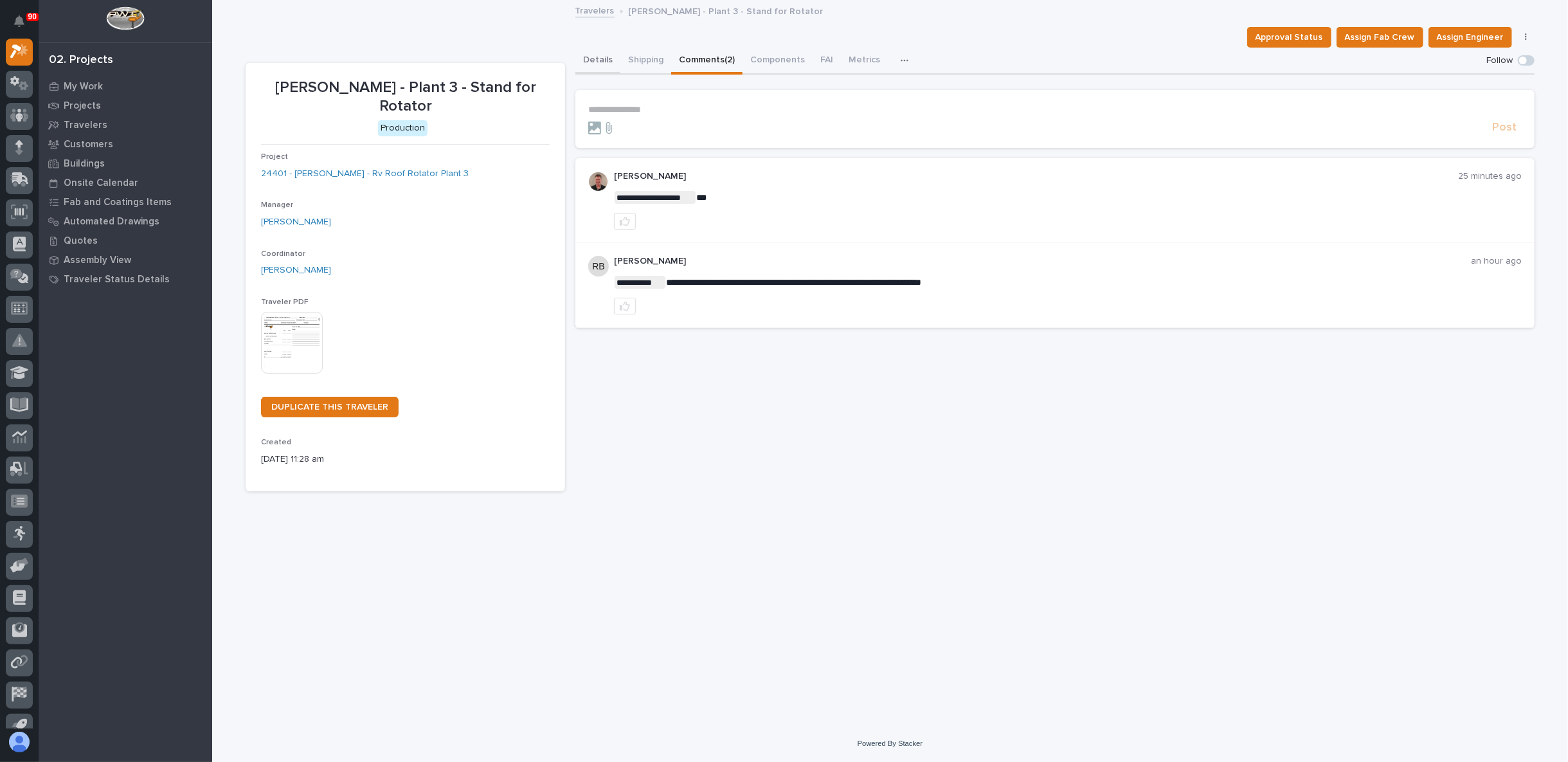
click at [606, 58] on button "Details" at bounding box center [598, 61] width 45 height 27
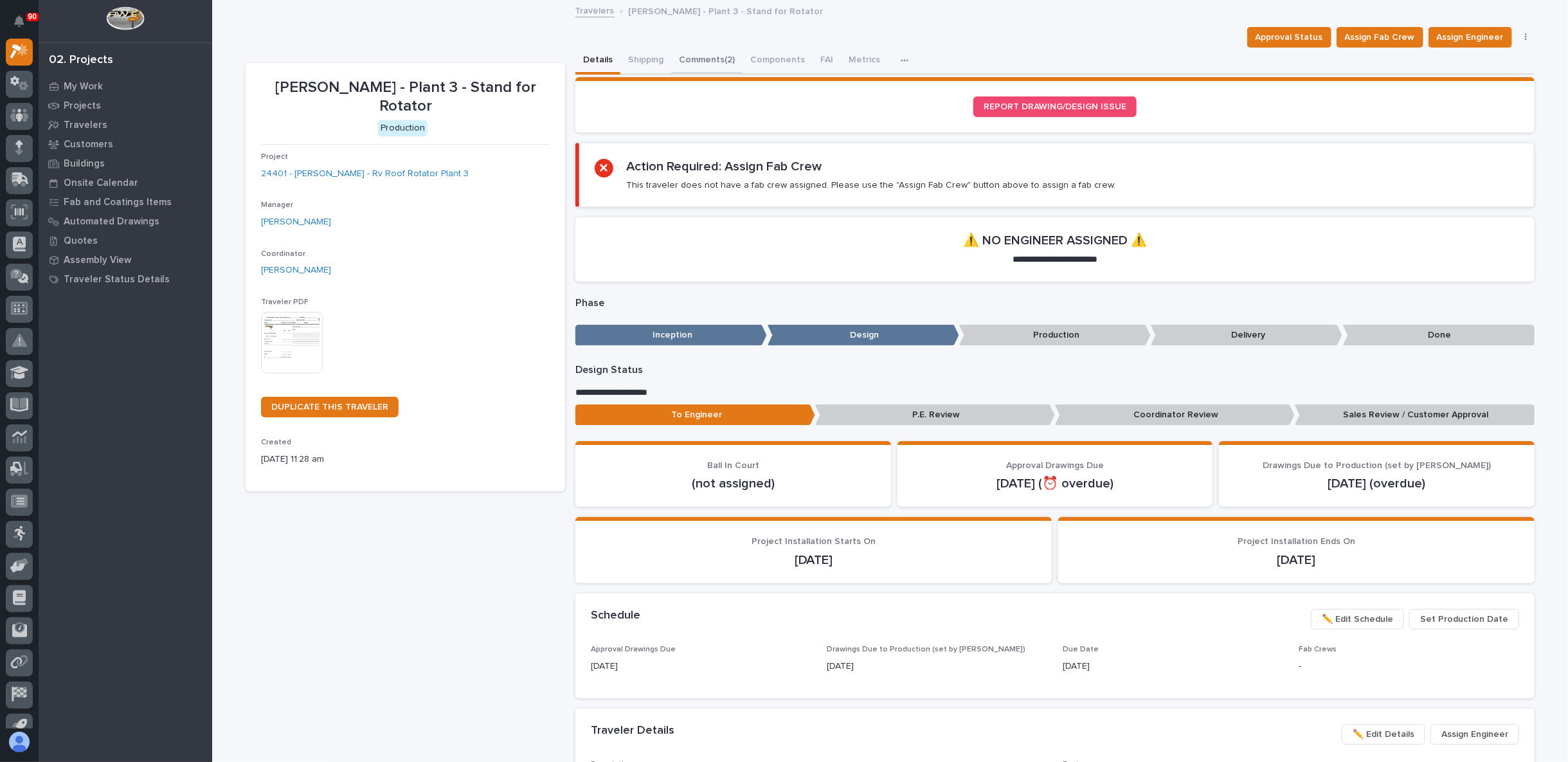
click at [695, 63] on button "Comments (2)" at bounding box center [707, 61] width 71 height 27
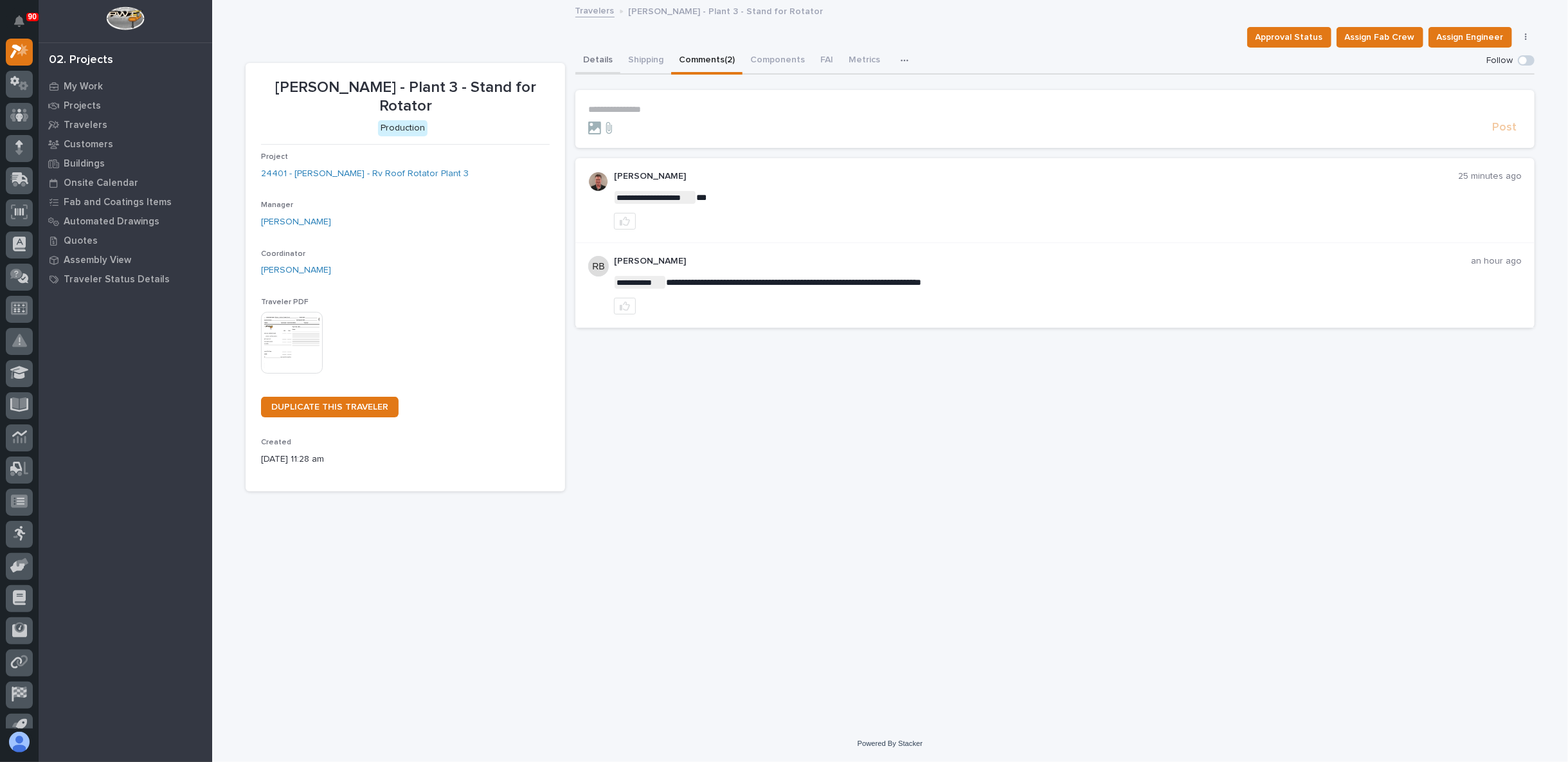
click at [602, 63] on button "Details" at bounding box center [598, 61] width 45 height 27
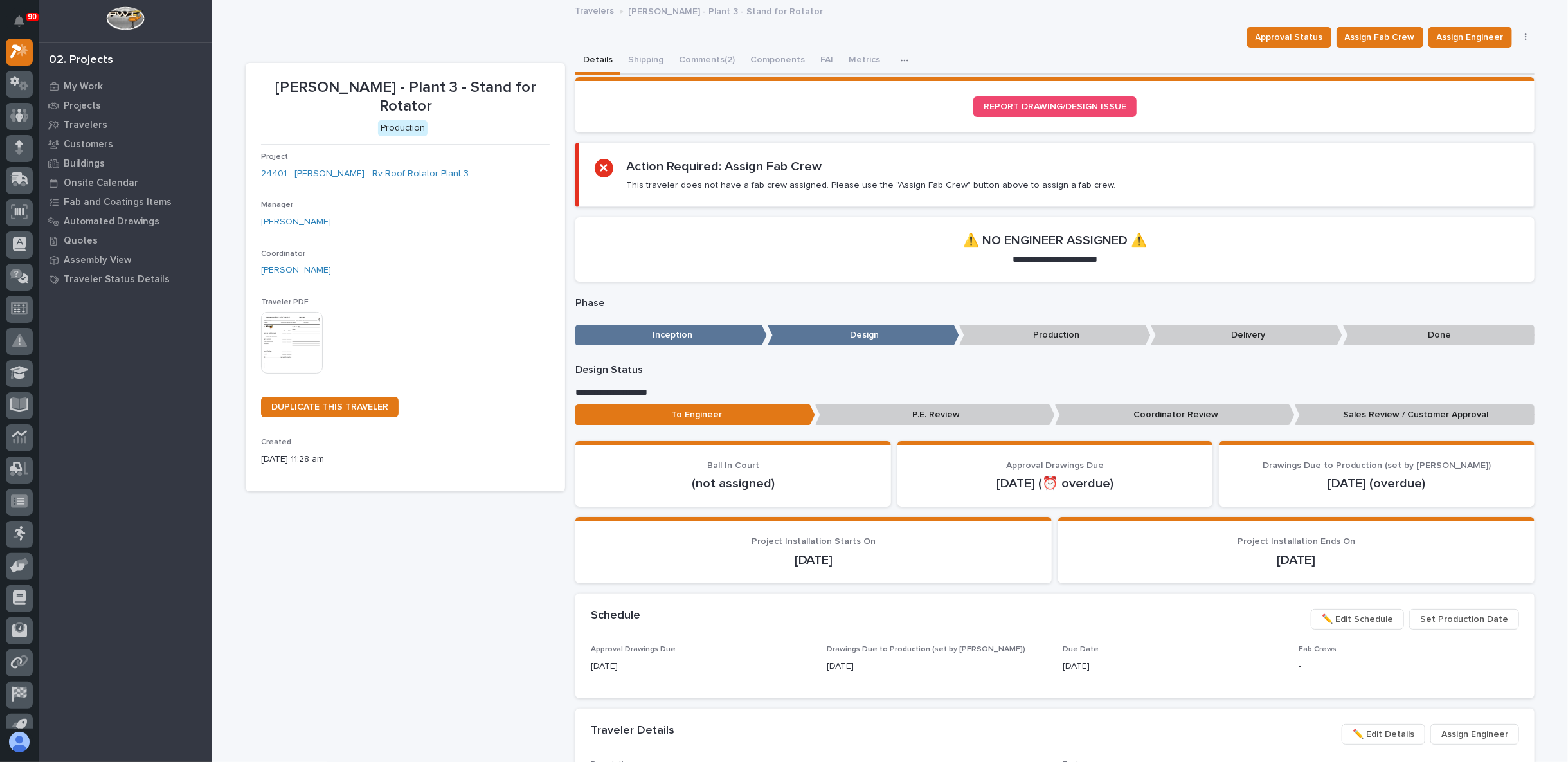
click at [1445, 416] on p "Sales Review / Customer Approval" at bounding box center [1414, 415] width 240 height 21
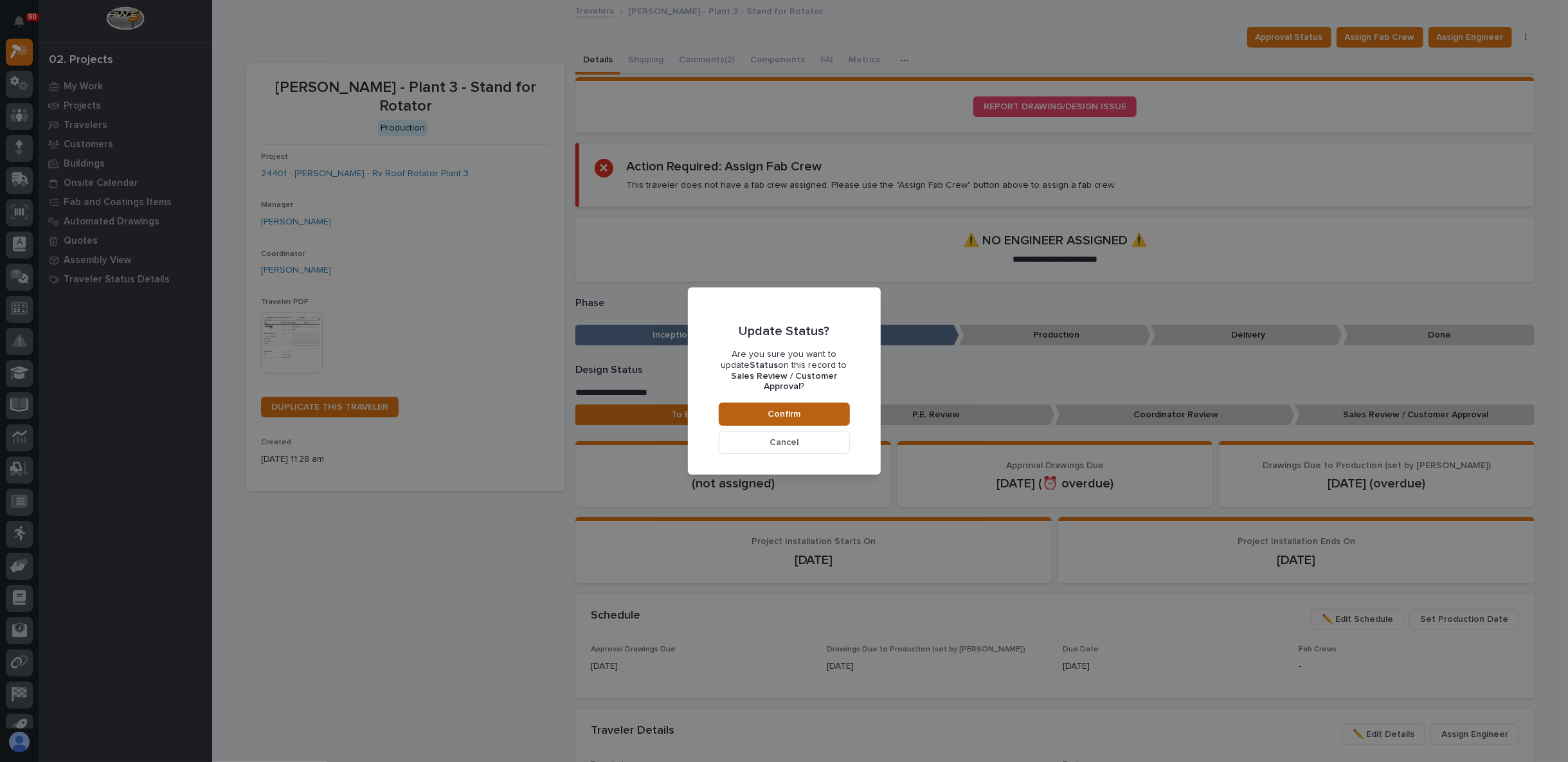
drag, startPoint x: 819, startPoint y: 412, endPoint x: 826, endPoint y: 409, distance: 7.6
click at [819, 411] on button "Confirm" at bounding box center [784, 414] width 132 height 23
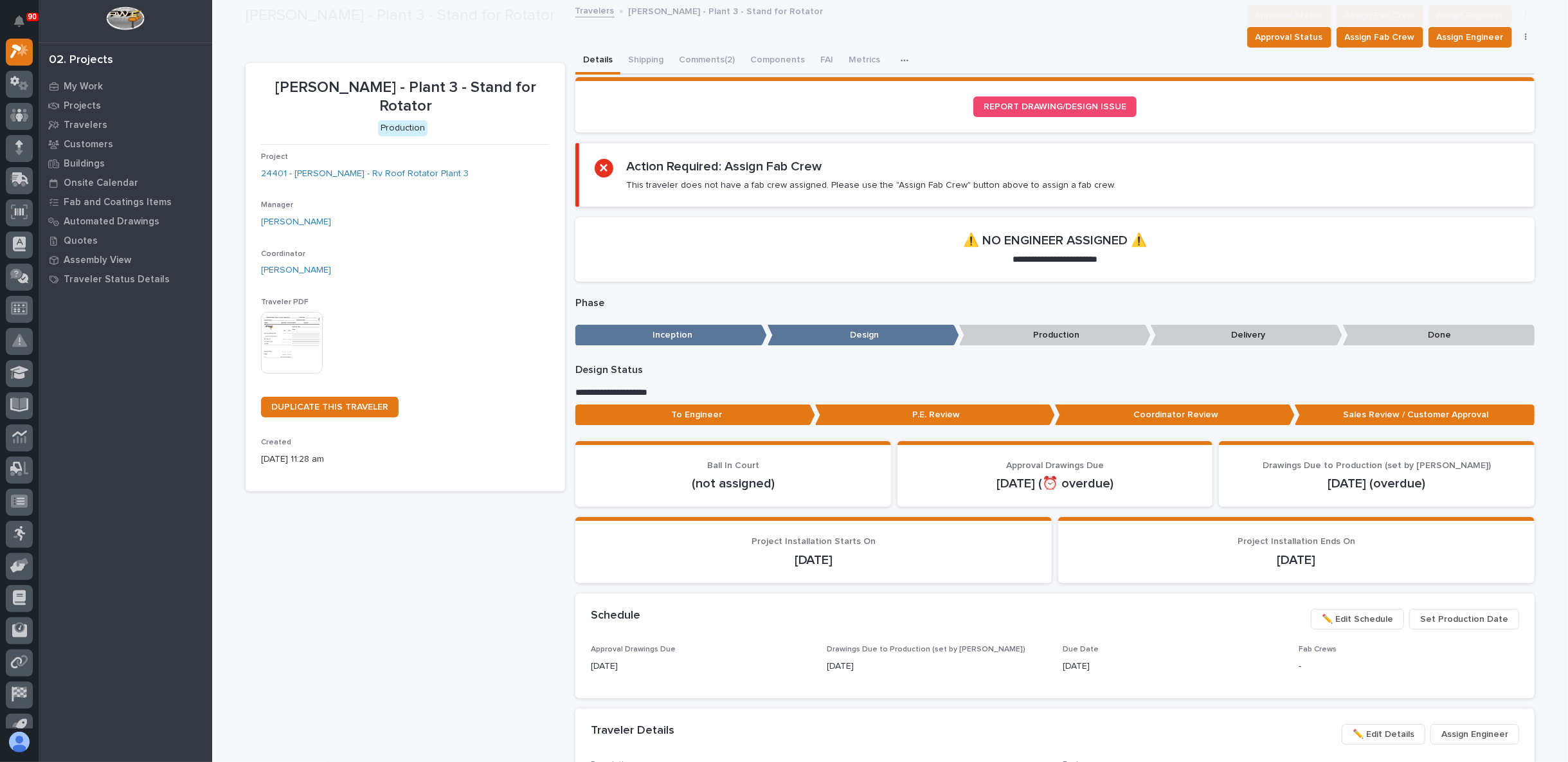
scroll to position [76, 0]
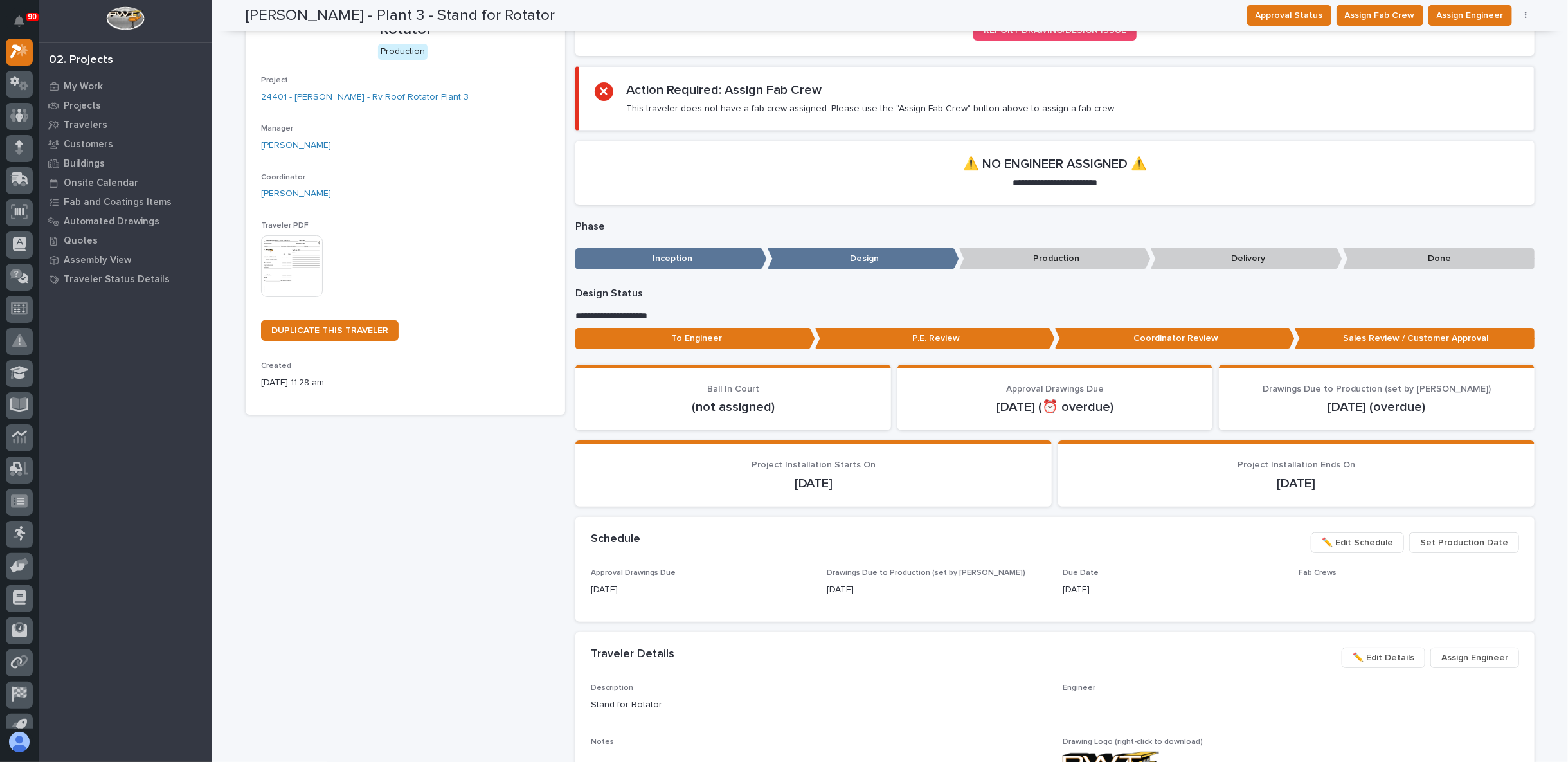
click at [1031, 256] on p "Production" at bounding box center [1055, 258] width 192 height 21
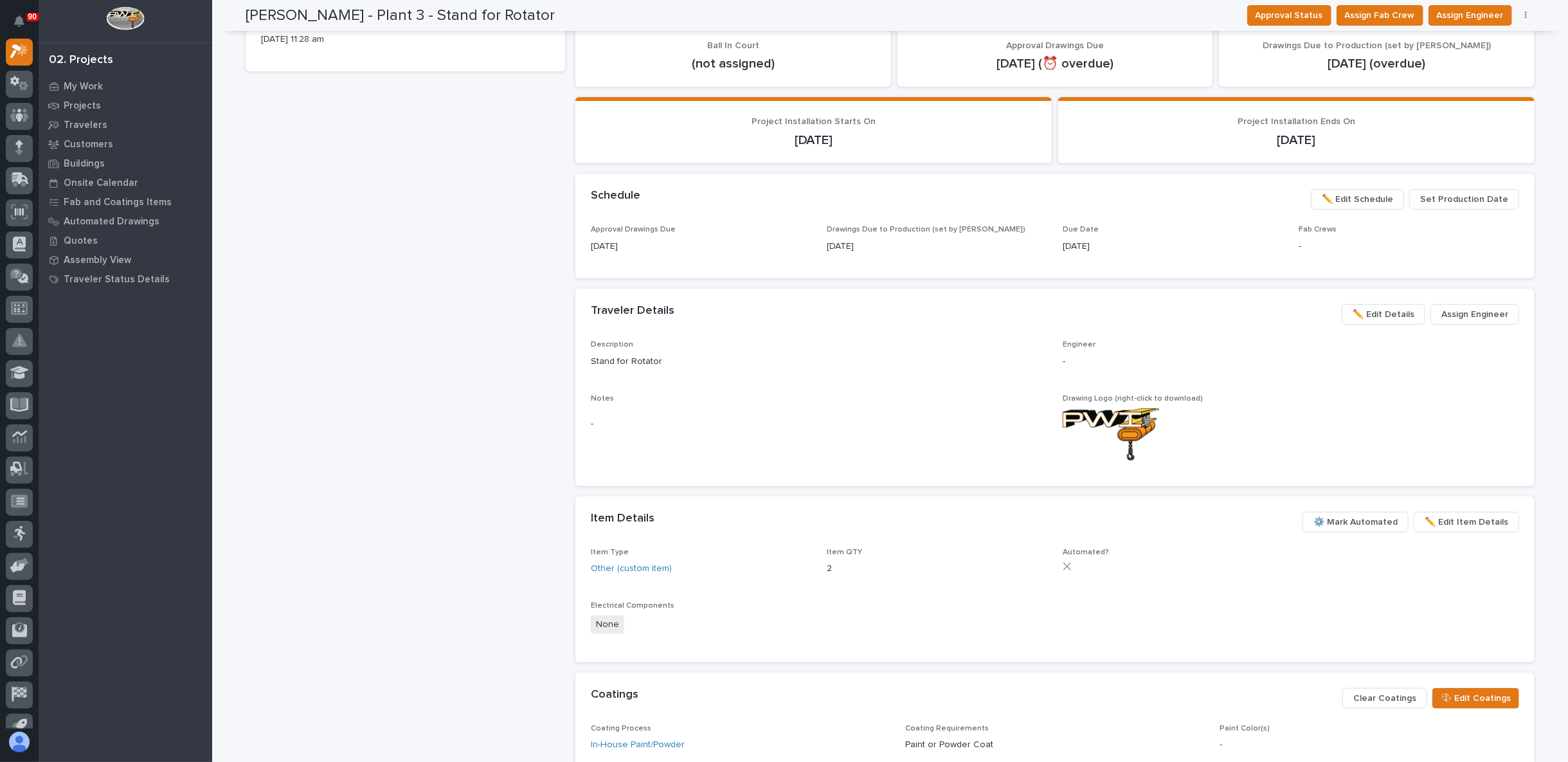
scroll to position [0, 0]
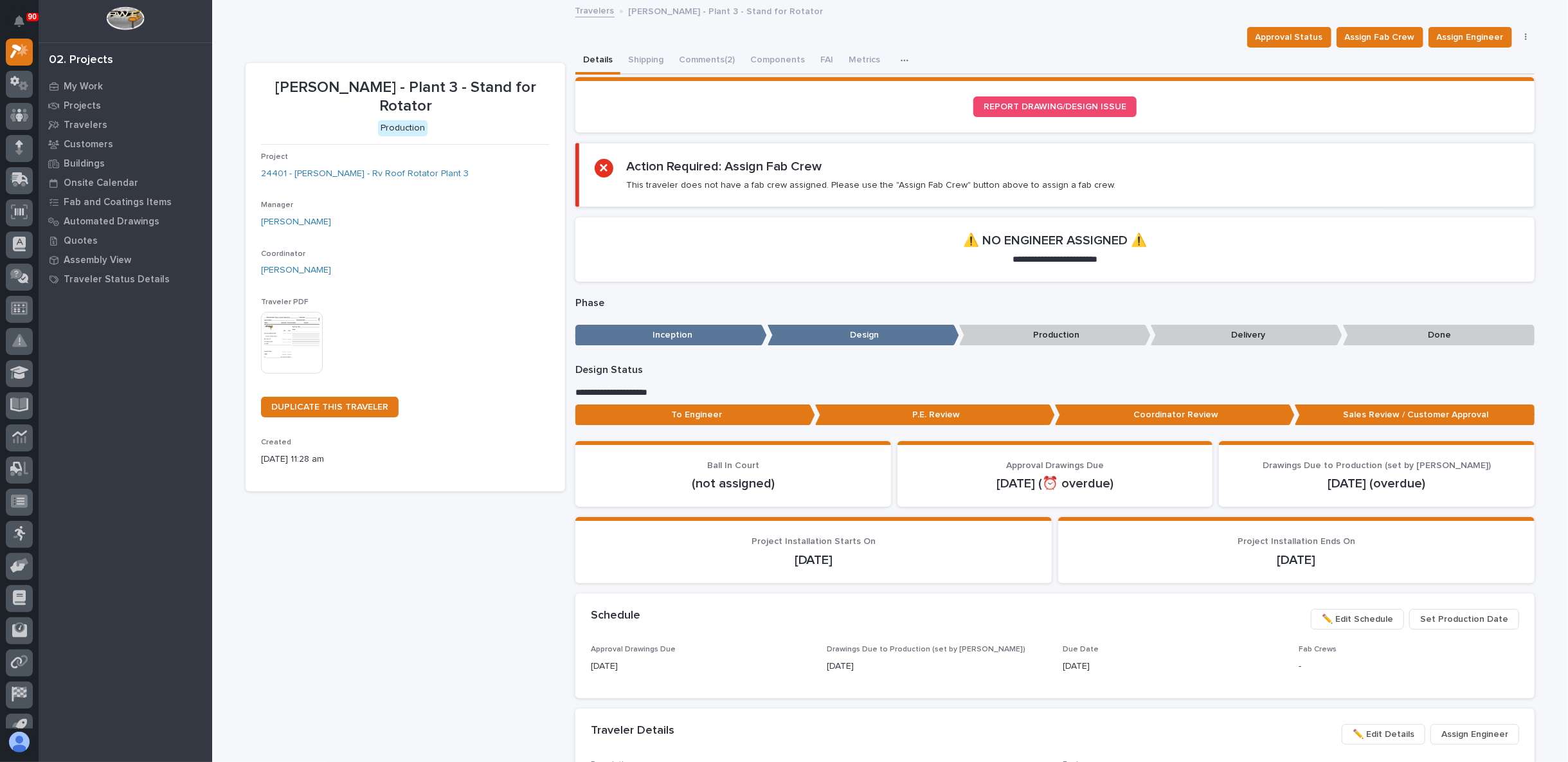
click at [1055, 332] on p "Production" at bounding box center [1055, 335] width 192 height 21
click at [987, 335] on p "Production" at bounding box center [1055, 335] width 192 height 21
click at [1518, 34] on button "button" at bounding box center [1526, 37] width 18 height 9
click at [1453, 62] on span "To Review 👨‍🏭 →" at bounding box center [1460, 63] width 64 height 15
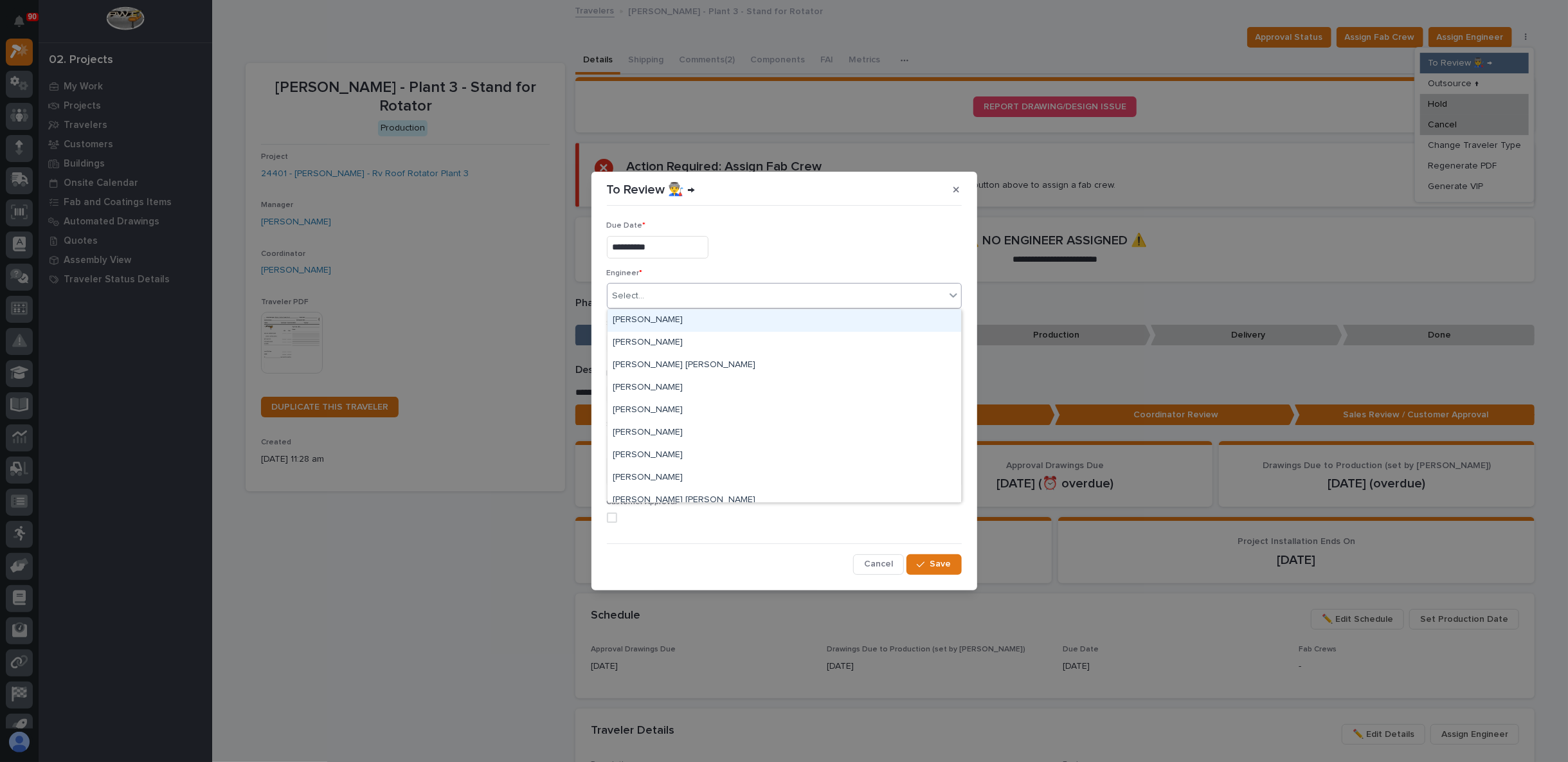
click at [740, 290] on div "Select..." at bounding box center [776, 296] width 338 height 21
click at [788, 302] on div "Select..." at bounding box center [776, 296] width 338 height 21
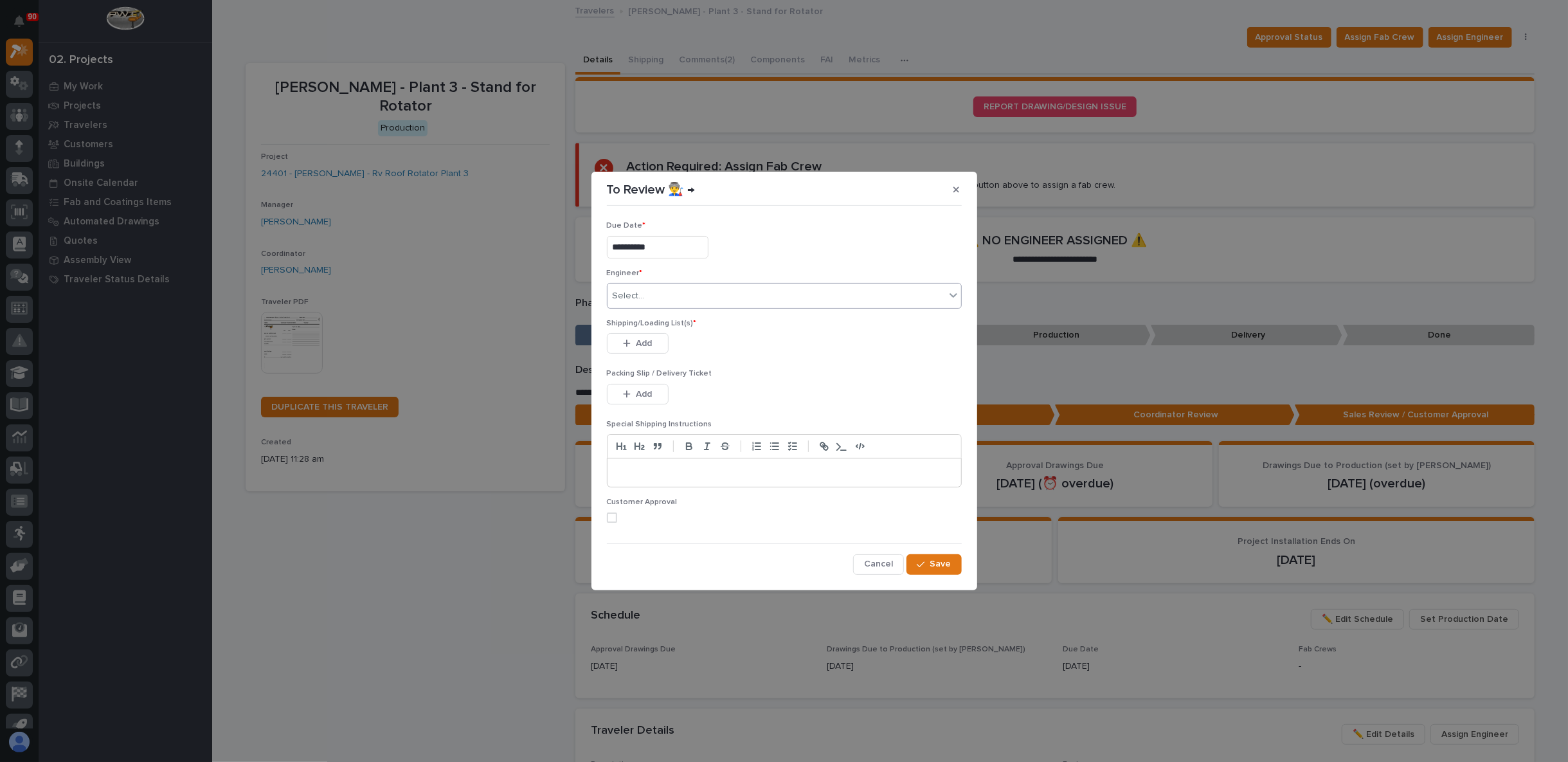
click at [880, 265] on div "**********" at bounding box center [784, 245] width 355 height 47
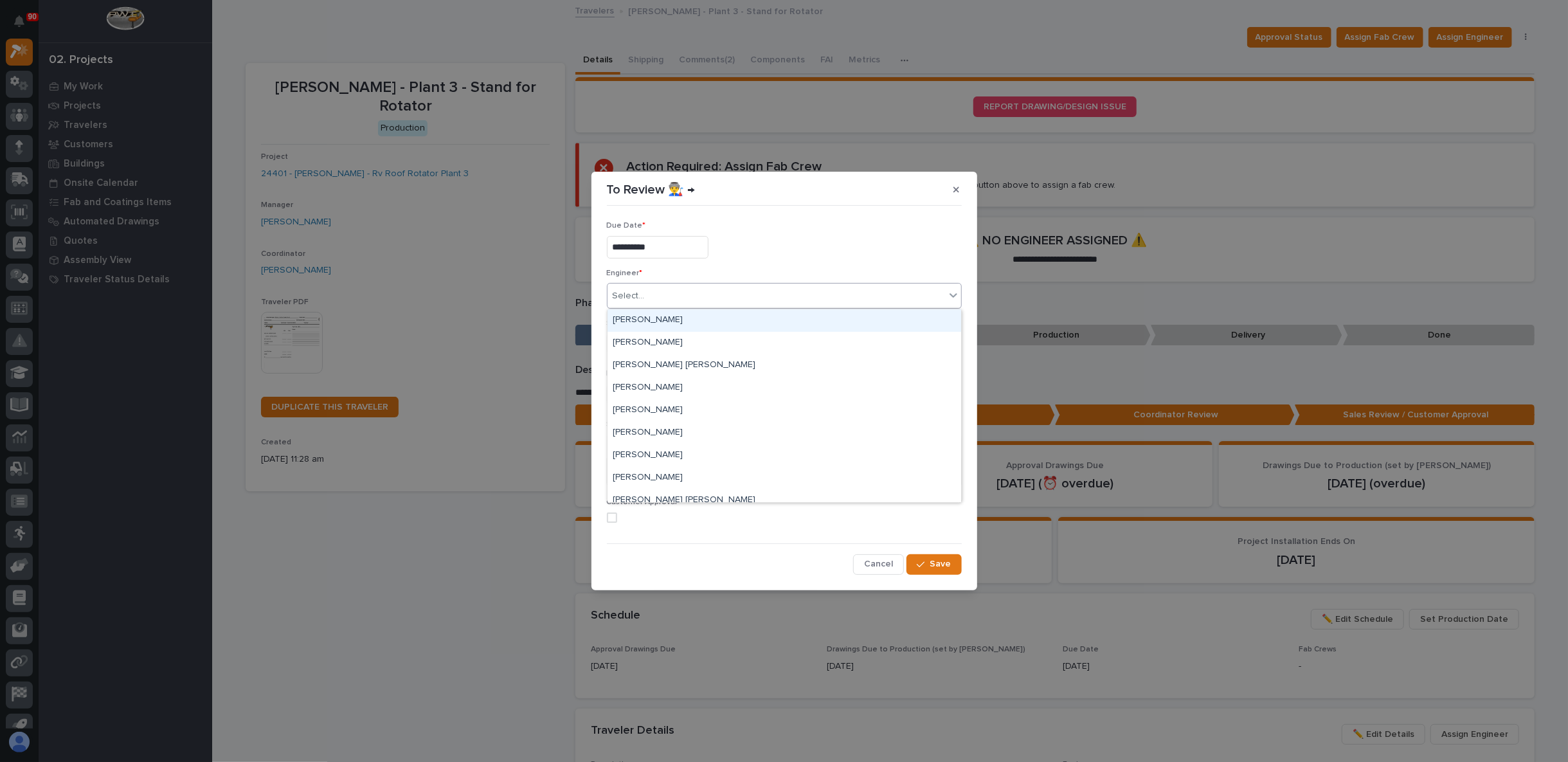
click at [730, 298] on div "Select..." at bounding box center [776, 296] width 338 height 21
click at [688, 316] on div "Adam Yutzy" at bounding box center [784, 321] width 354 height 22
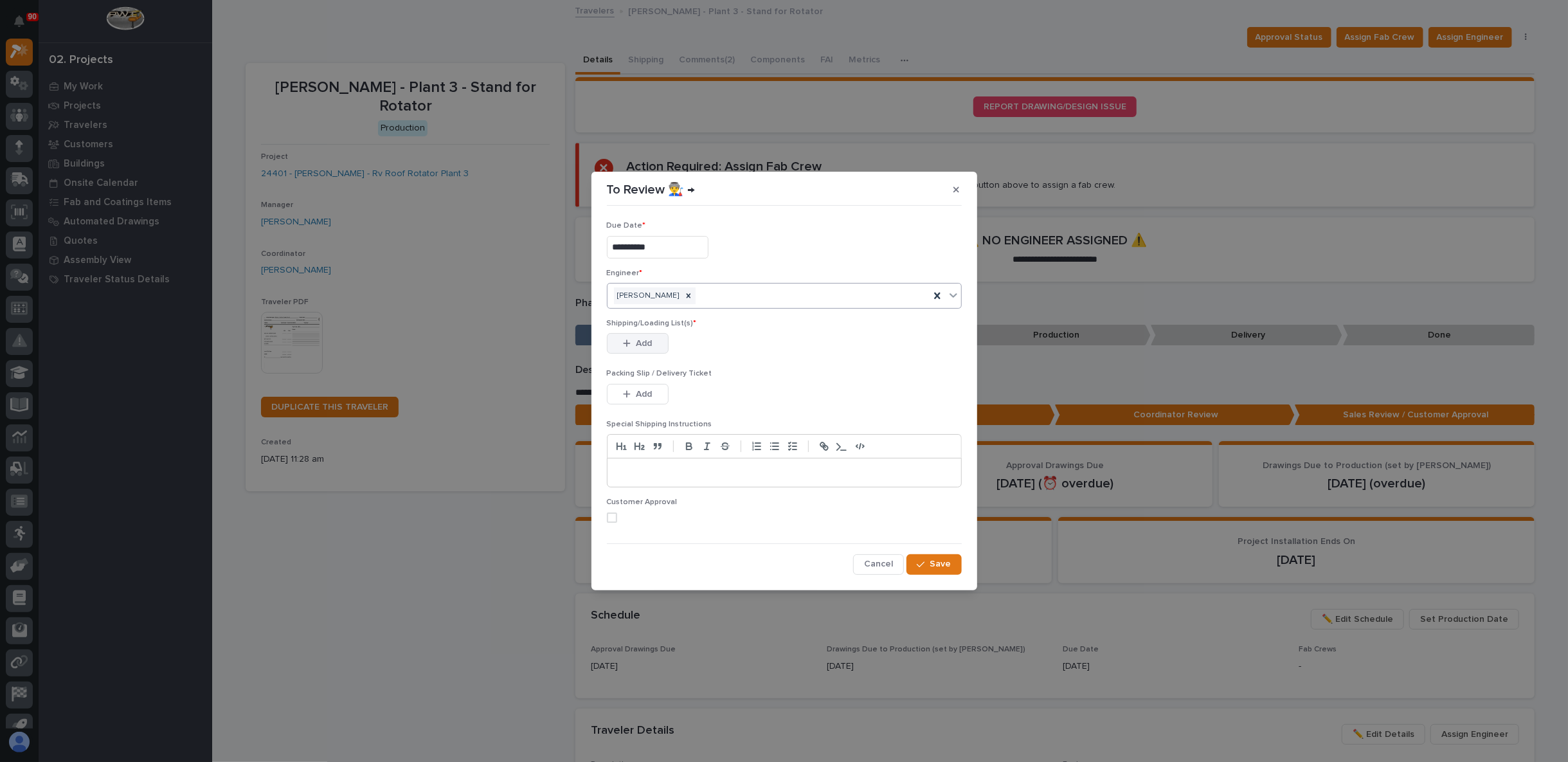
click at [650, 342] on span "Add" at bounding box center [644, 343] width 16 height 11
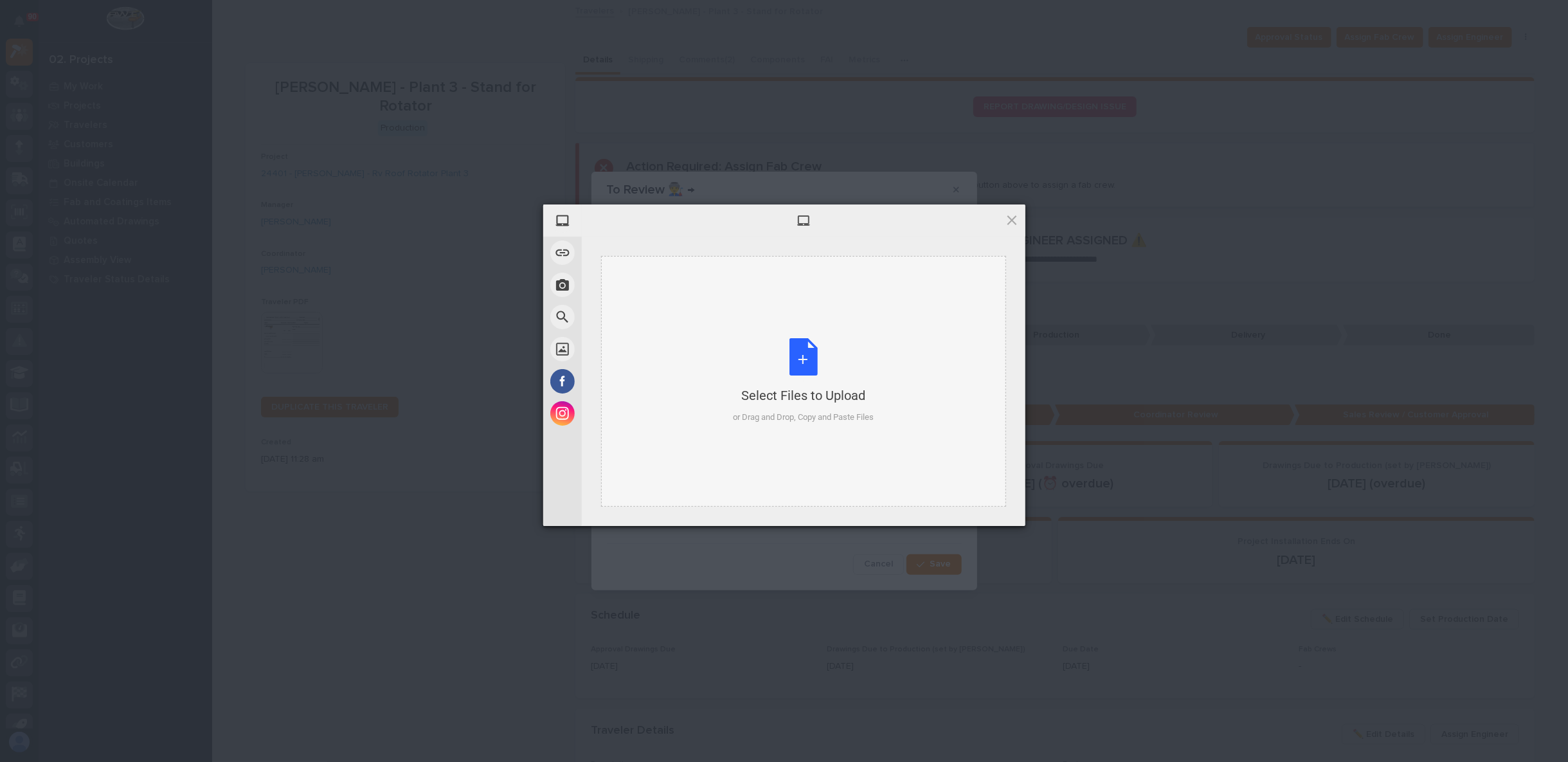
click at [805, 363] on div "Select Files to Upload or Drag and Drop, Copy and Paste Files" at bounding box center [804, 381] width 141 height 86
click at [978, 509] on span "Upload 1" at bounding box center [986, 509] width 25 height 10
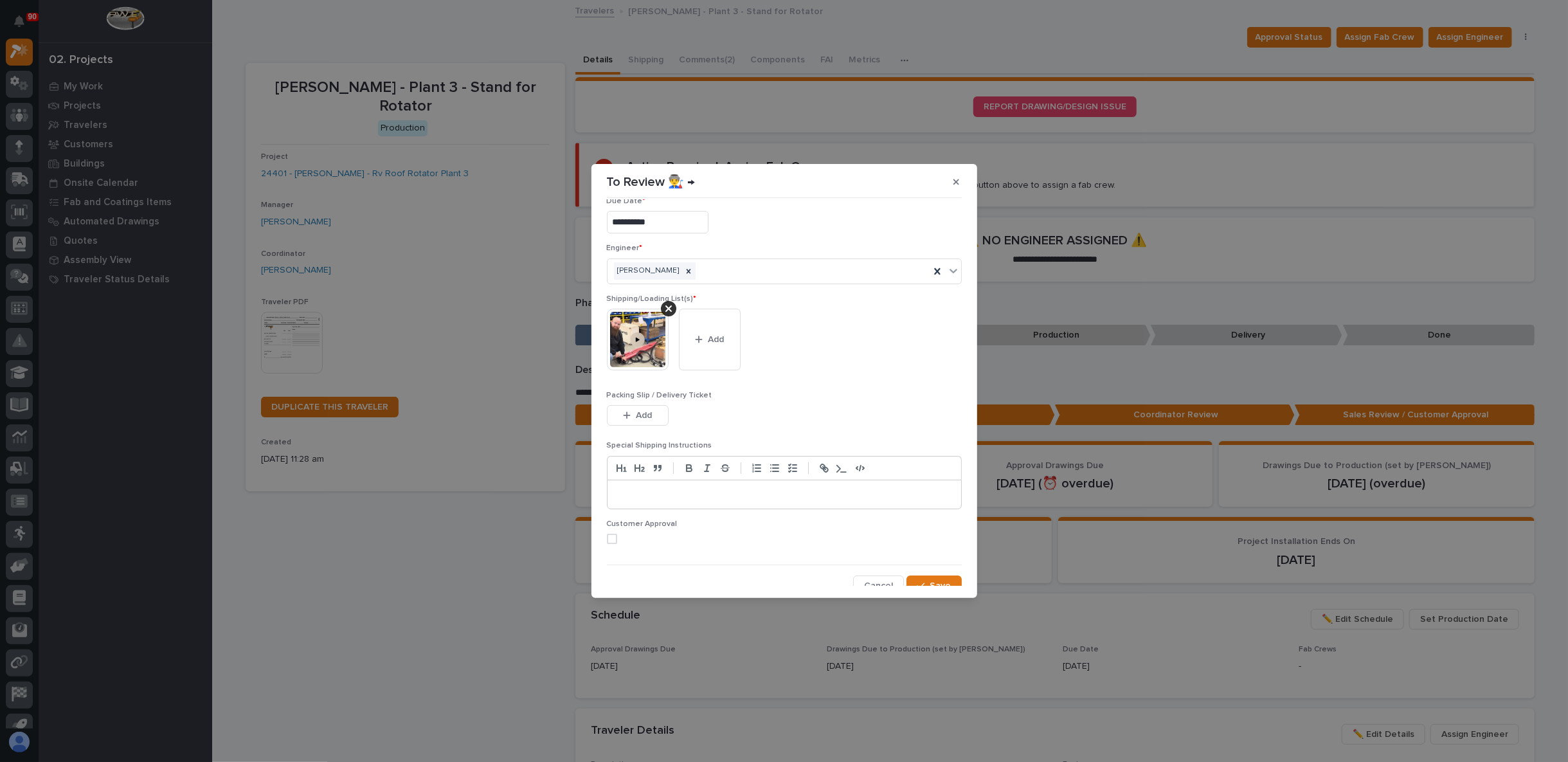
scroll to position [25, 0]
click at [934, 573] on span "Save" at bounding box center [941, 578] width 21 height 11
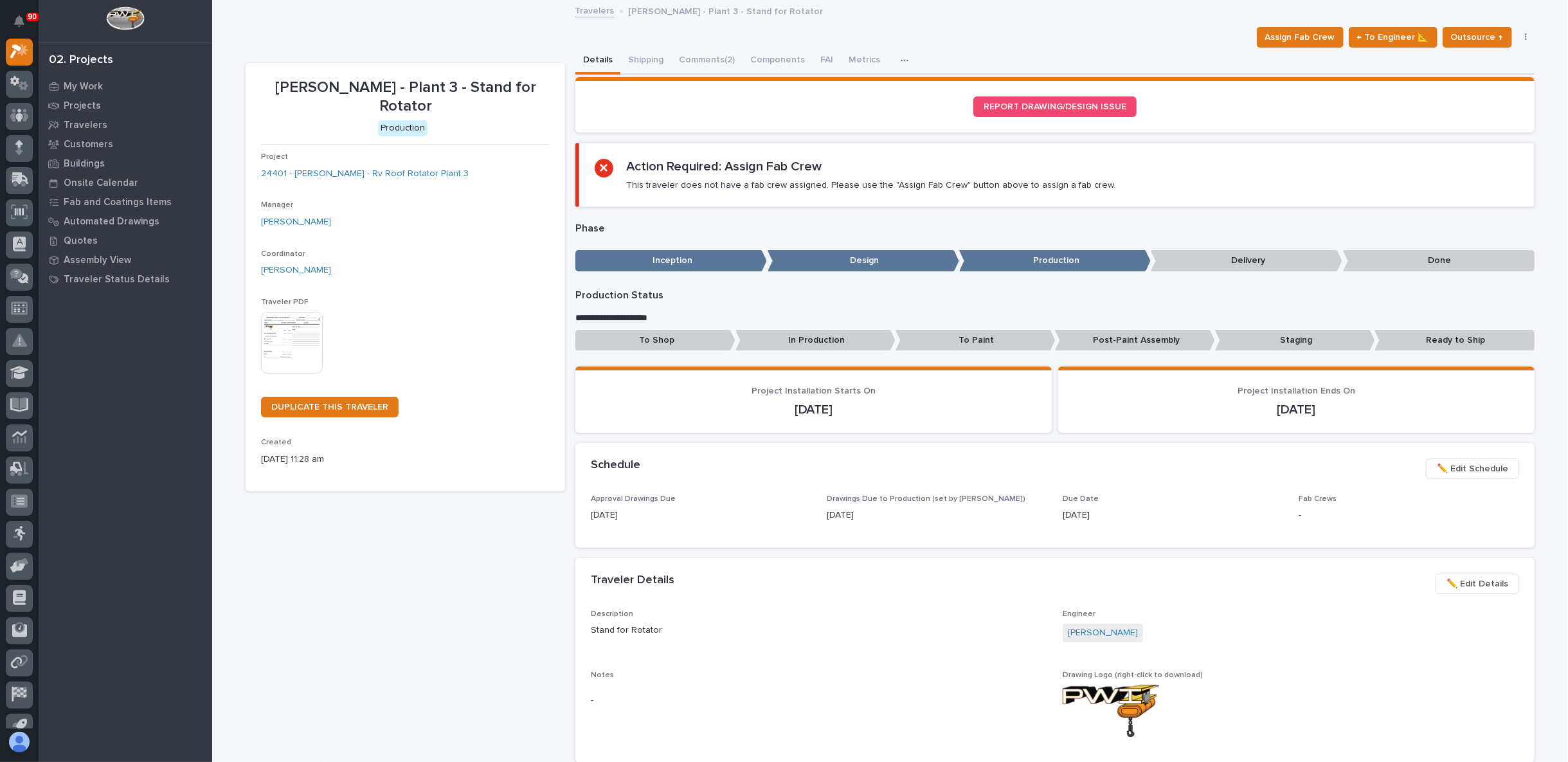
click at [1330, 340] on p "Staging" at bounding box center [1295, 340] width 160 height 21
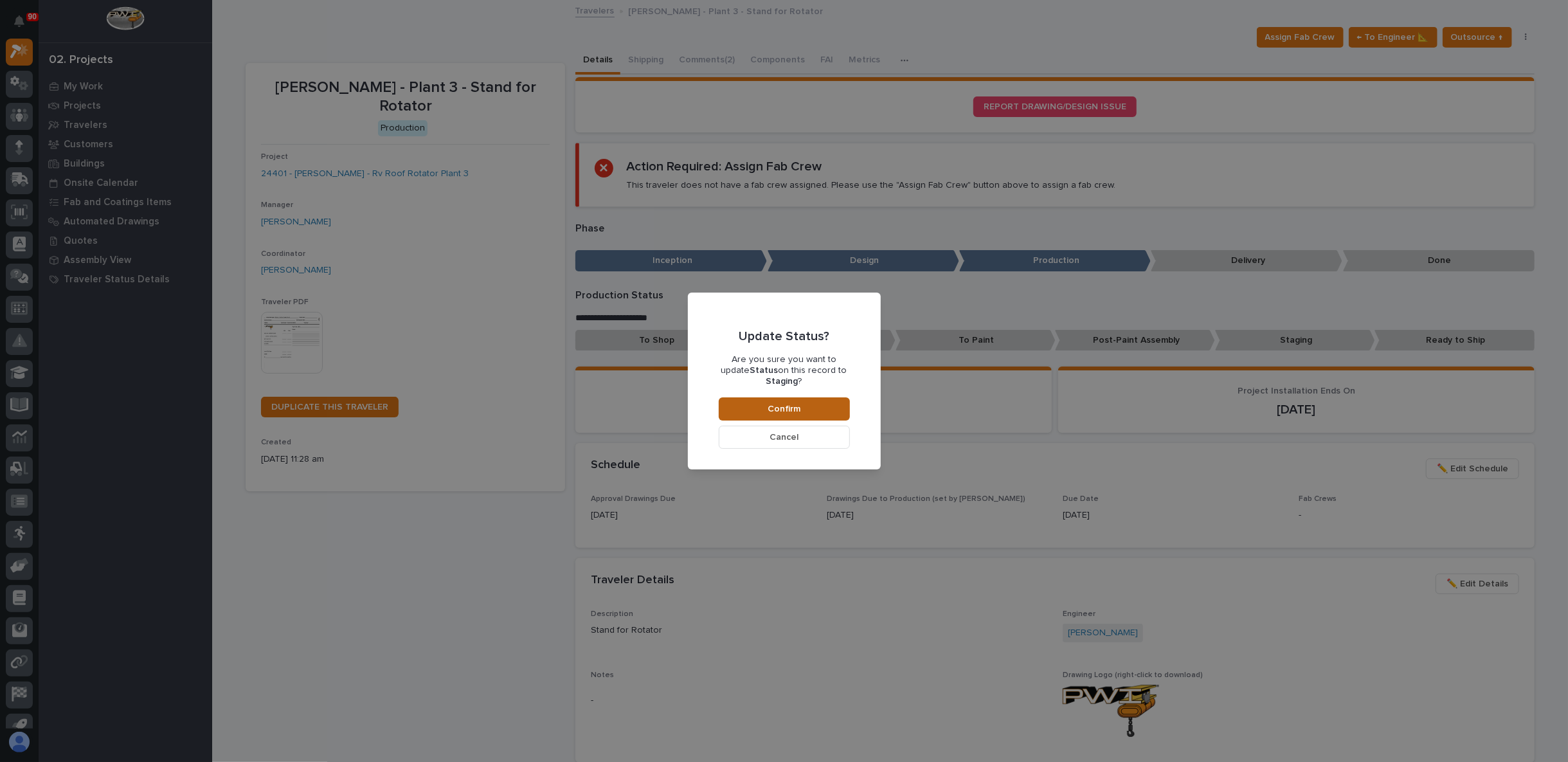
click at [792, 403] on button "Confirm" at bounding box center [784, 408] width 132 height 23
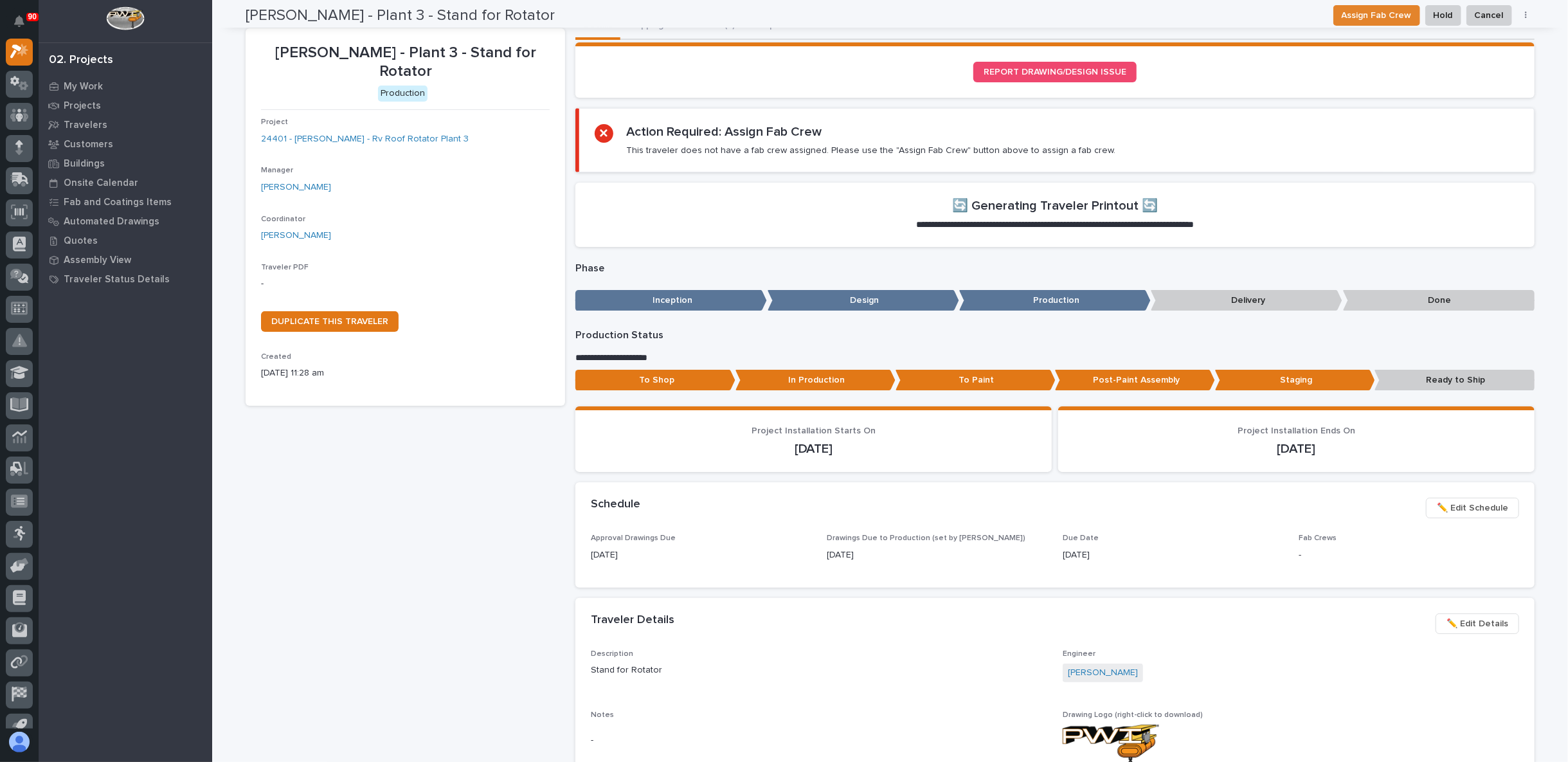
scroll to position [0, 0]
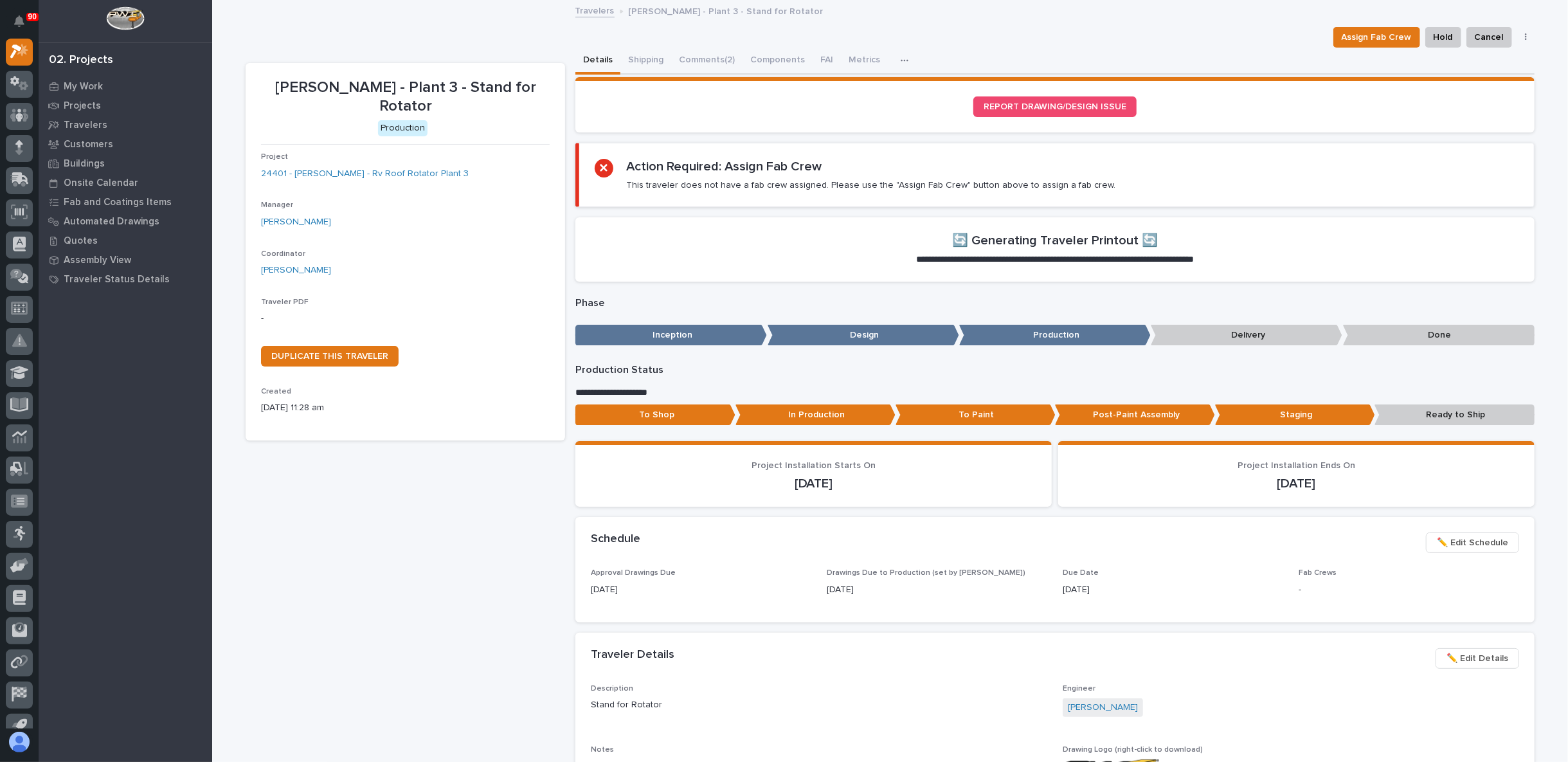
click at [1434, 413] on p "Ready to Ship" at bounding box center [1455, 415] width 160 height 21
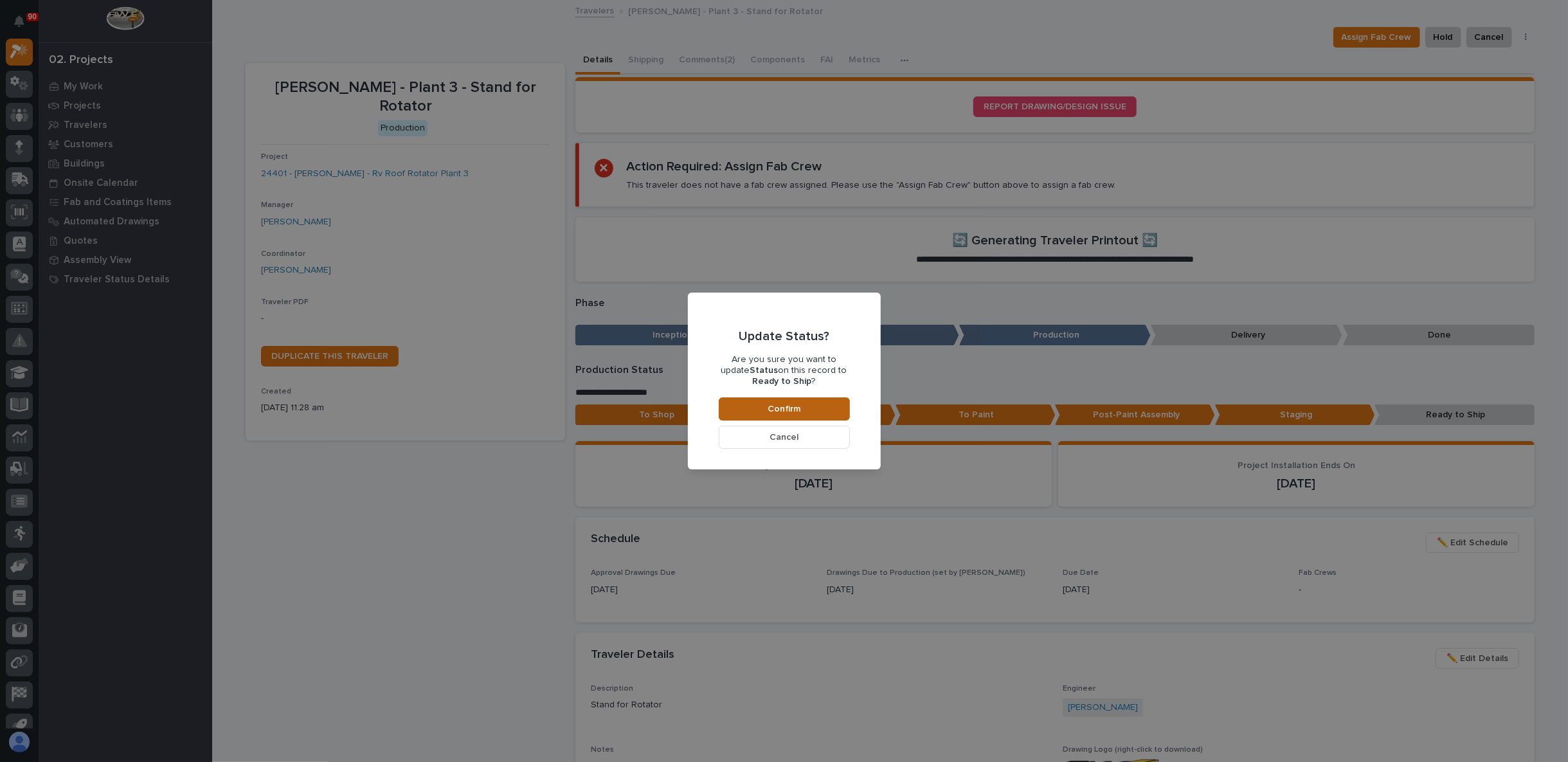
drag, startPoint x: 796, startPoint y: 406, endPoint x: 889, endPoint y: 404, distance: 93.0
click at [796, 406] on span "Confirm" at bounding box center [784, 409] width 33 height 11
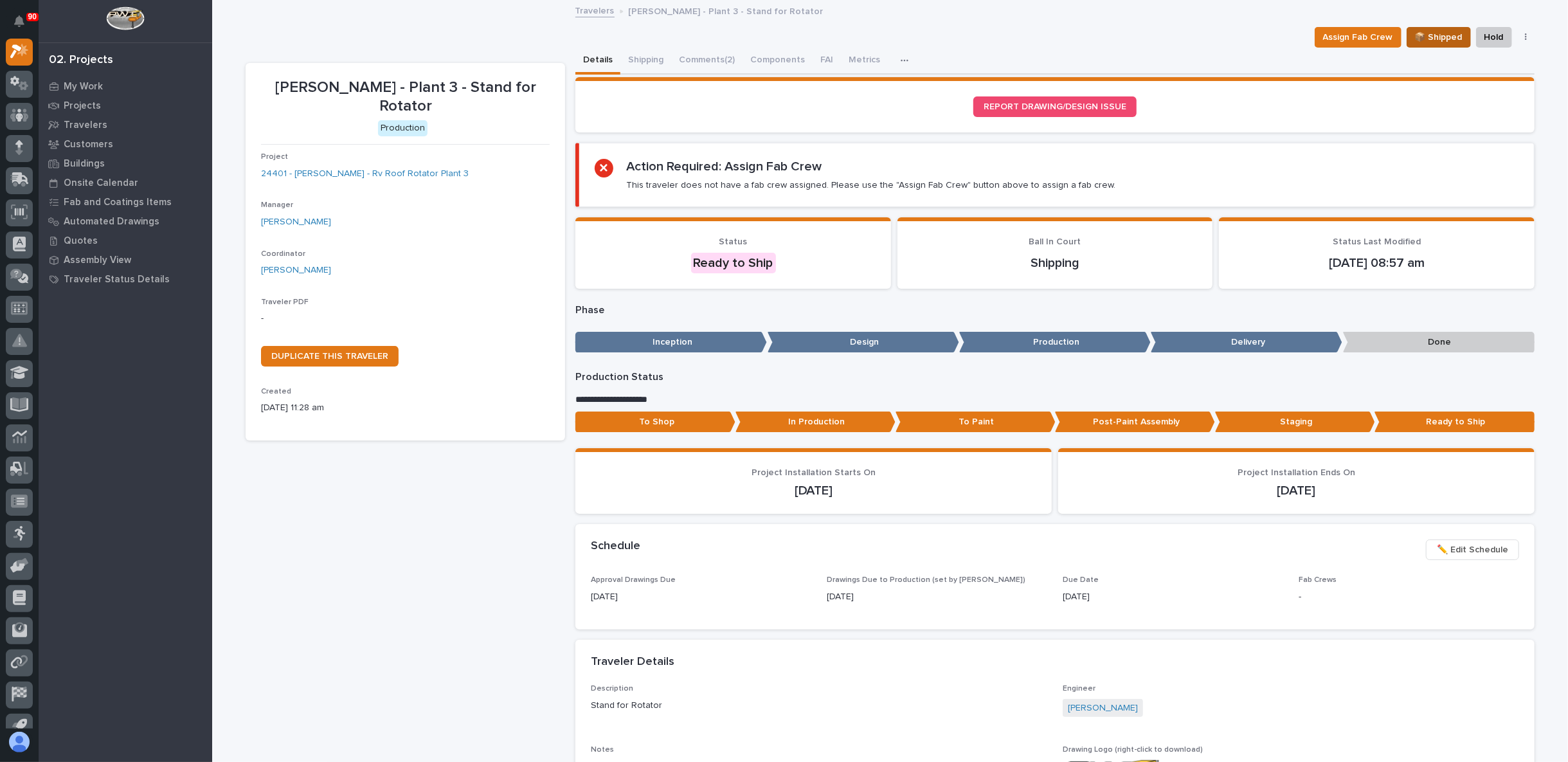
click at [1439, 34] on span "📦 Shipped" at bounding box center [1438, 37] width 47 height 15
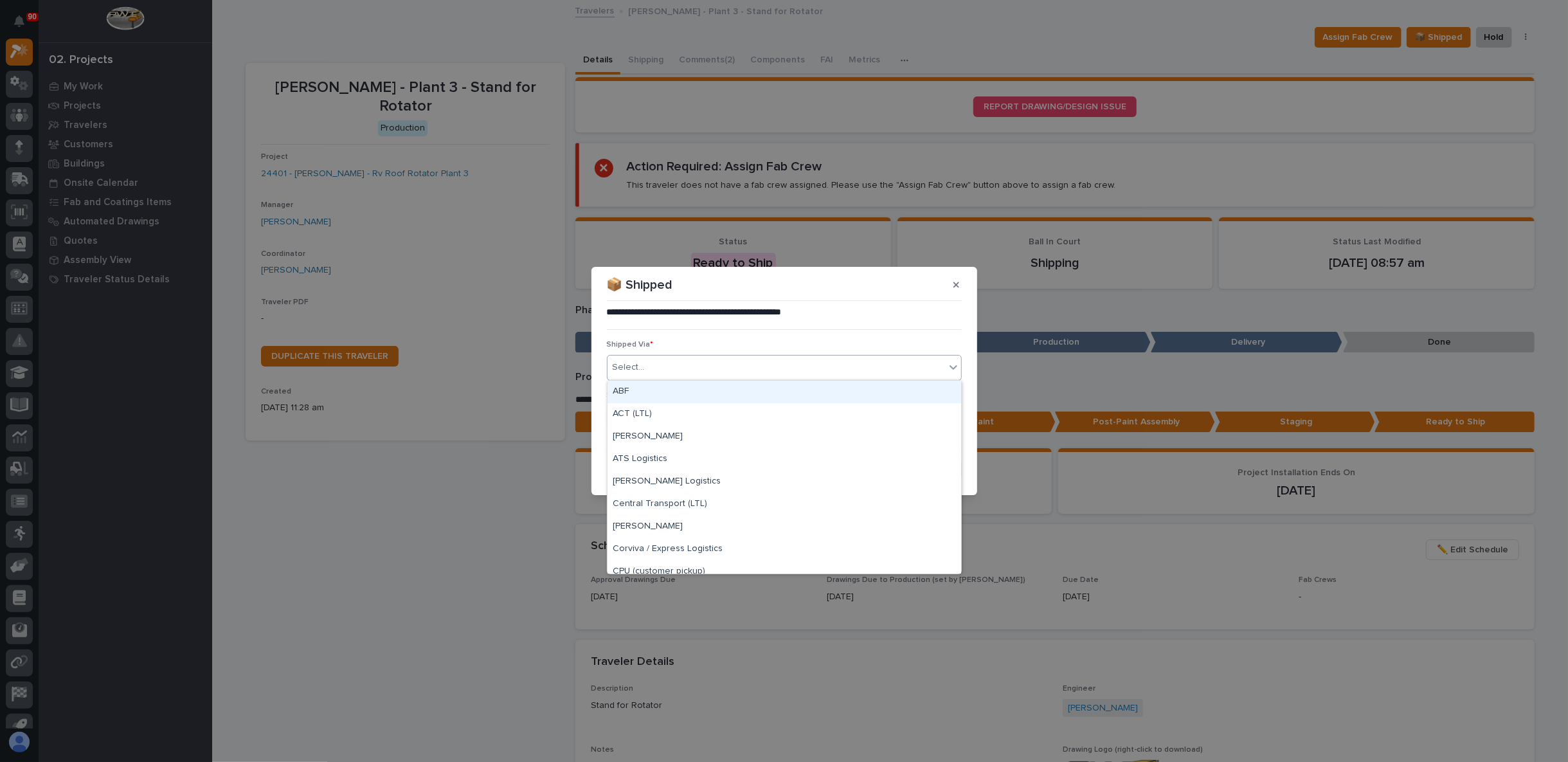
click at [776, 375] on div "Select..." at bounding box center [776, 367] width 338 height 21
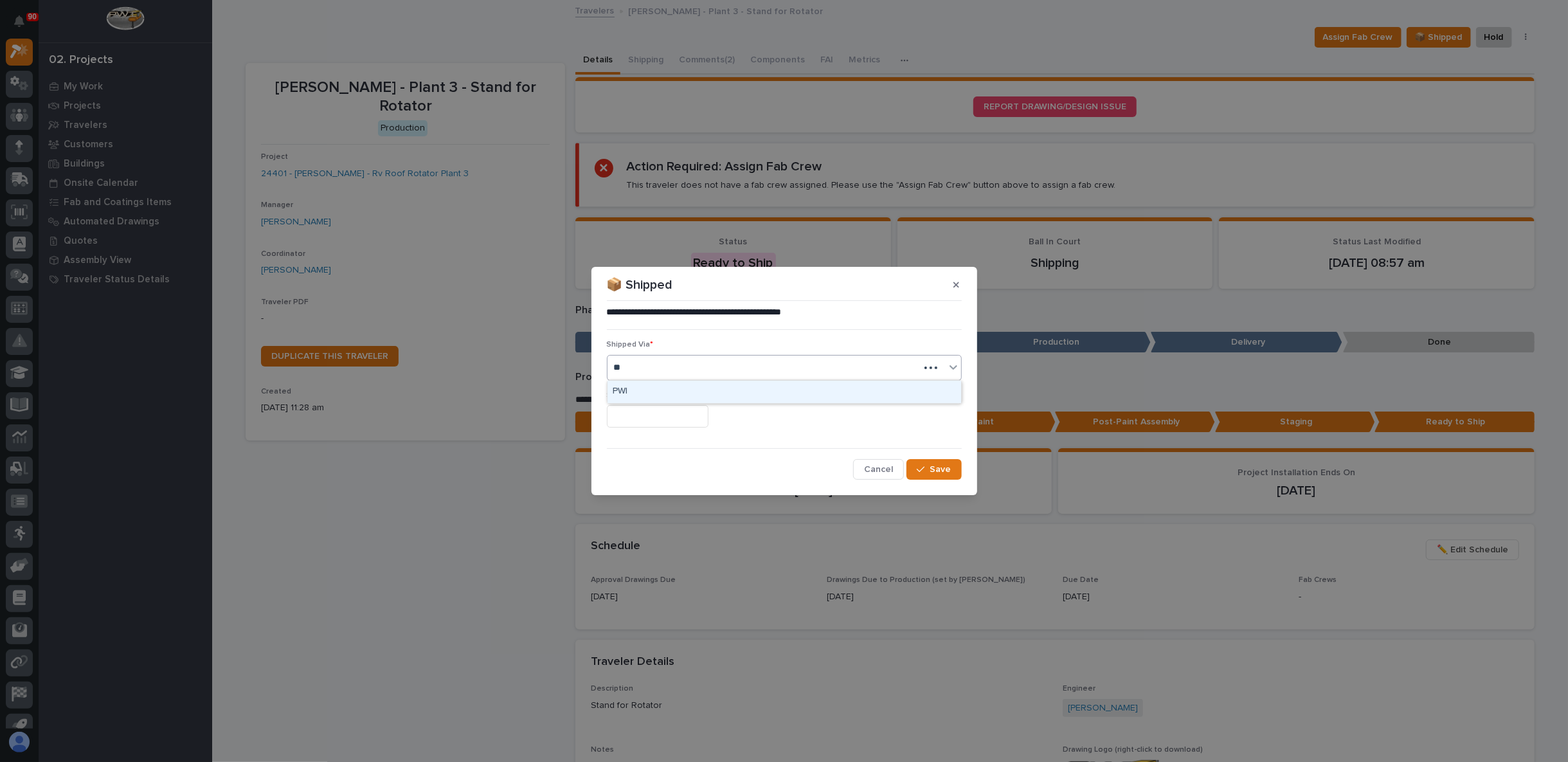
type input "***"
click at [683, 391] on div "PWI" at bounding box center [784, 392] width 354 height 22
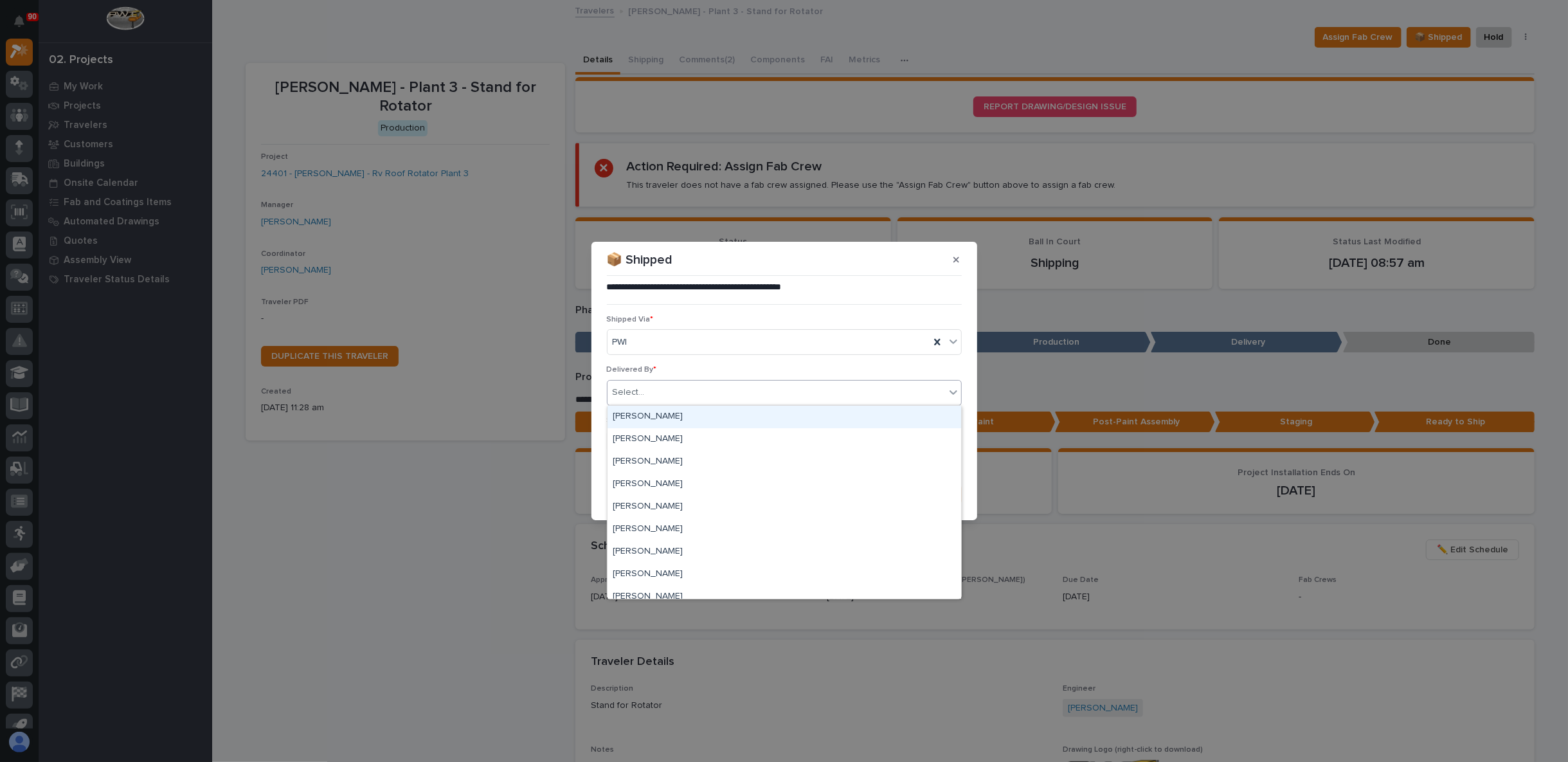
click at [691, 394] on div "Select..." at bounding box center [776, 392] width 338 height 21
type input "***"
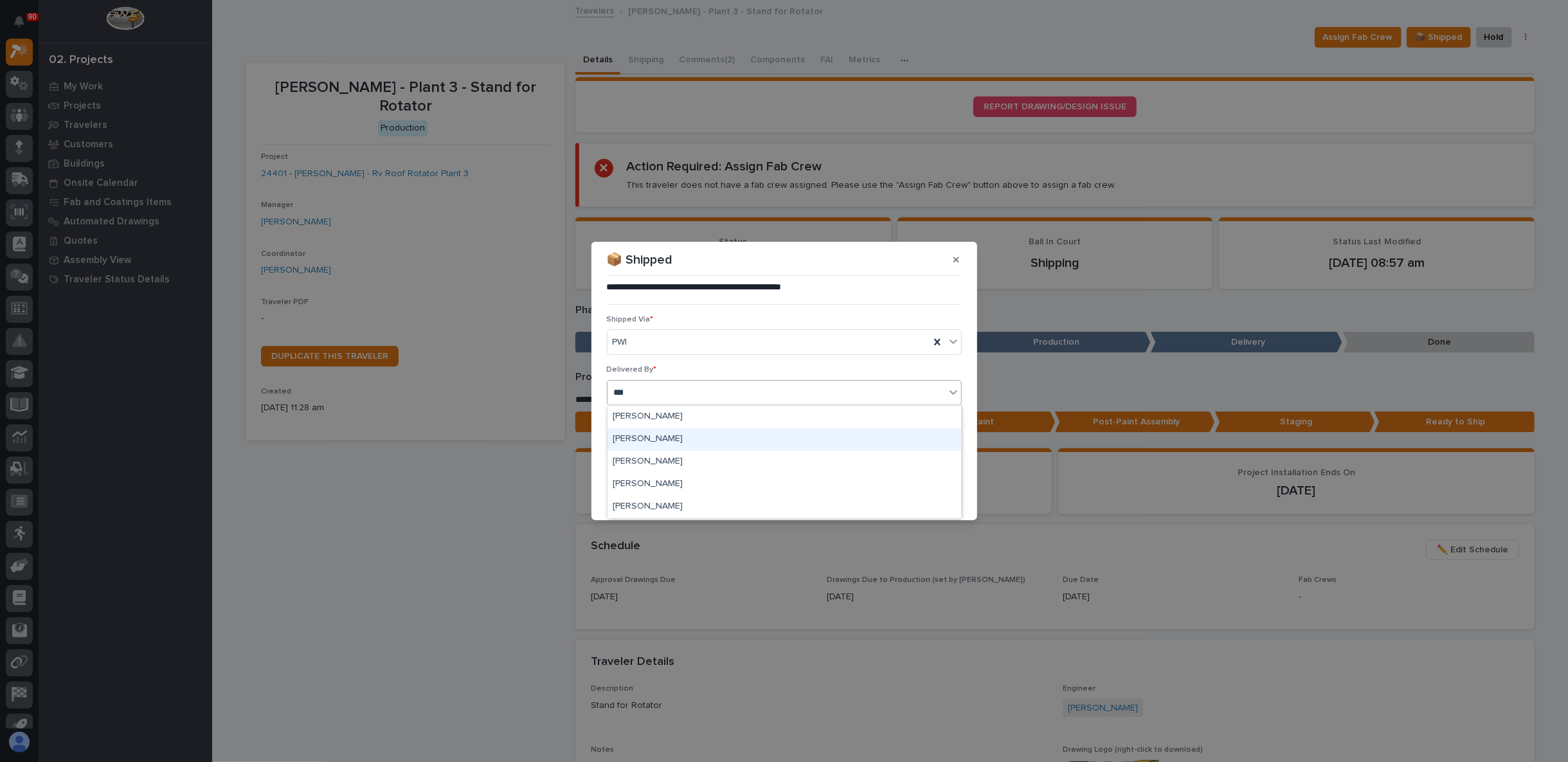
click at [679, 443] on div "[PERSON_NAME]" at bounding box center [784, 440] width 354 height 22
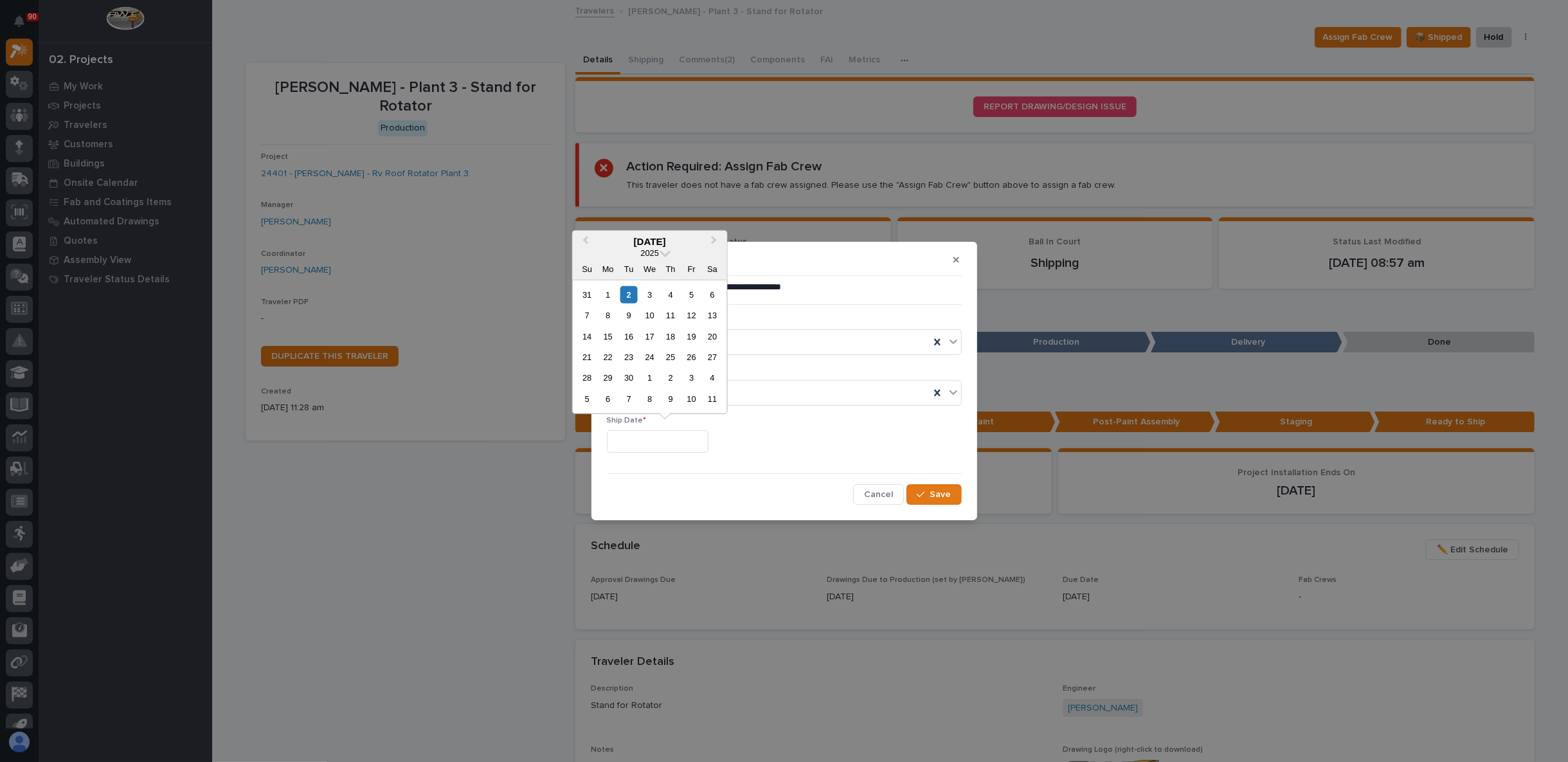
click at [668, 443] on input "text" at bounding box center [658, 441] width 102 height 22
click at [585, 237] on span "Previous Month" at bounding box center [585, 241] width 0 height 17
click at [692, 377] on div "29" at bounding box center [691, 378] width 18 height 18
type input "**********"
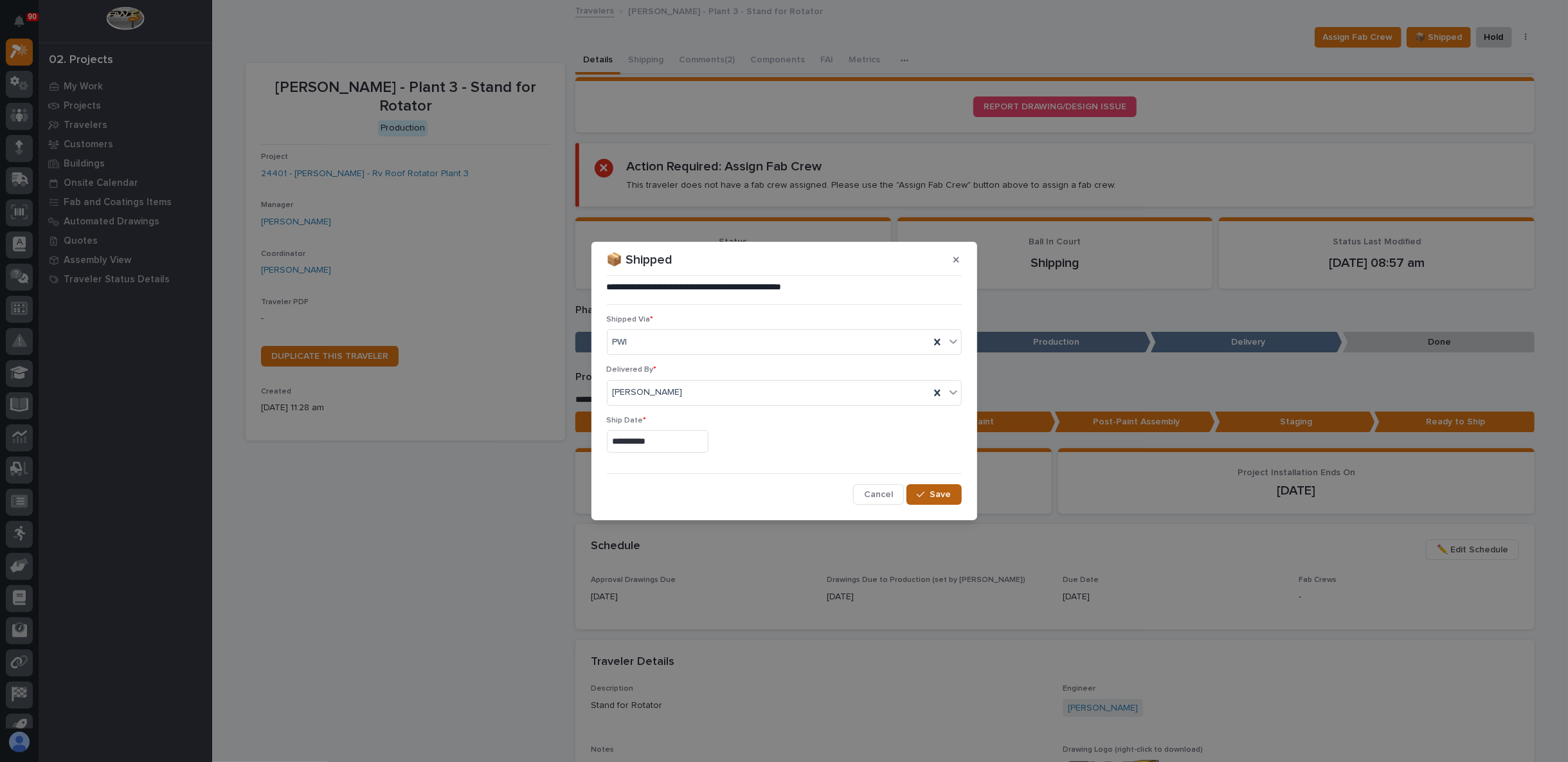
click at [929, 500] on button "Save" at bounding box center [934, 495] width 55 height 21
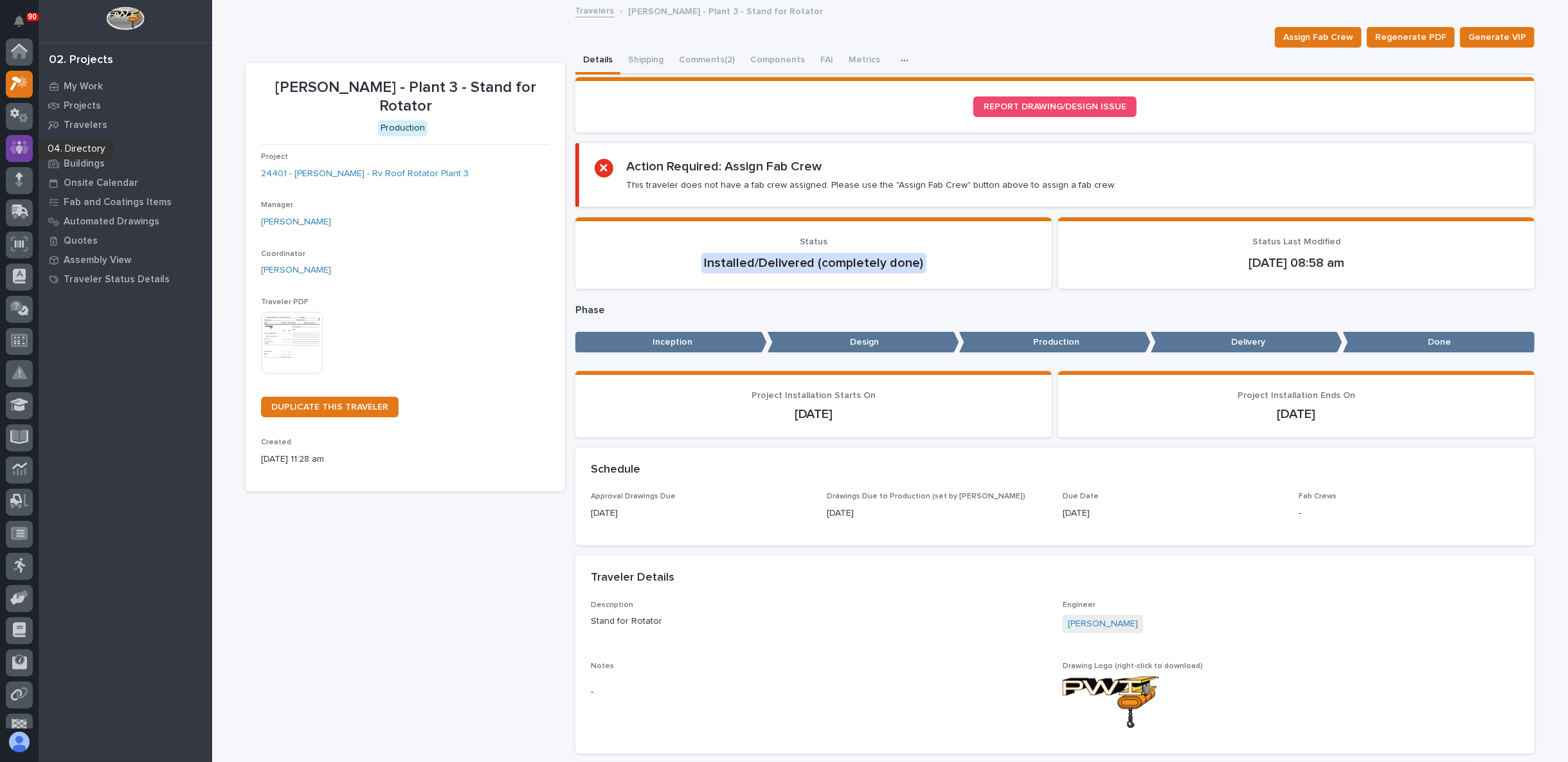
click at [11, 151] on icon at bounding box center [19, 148] width 18 height 14
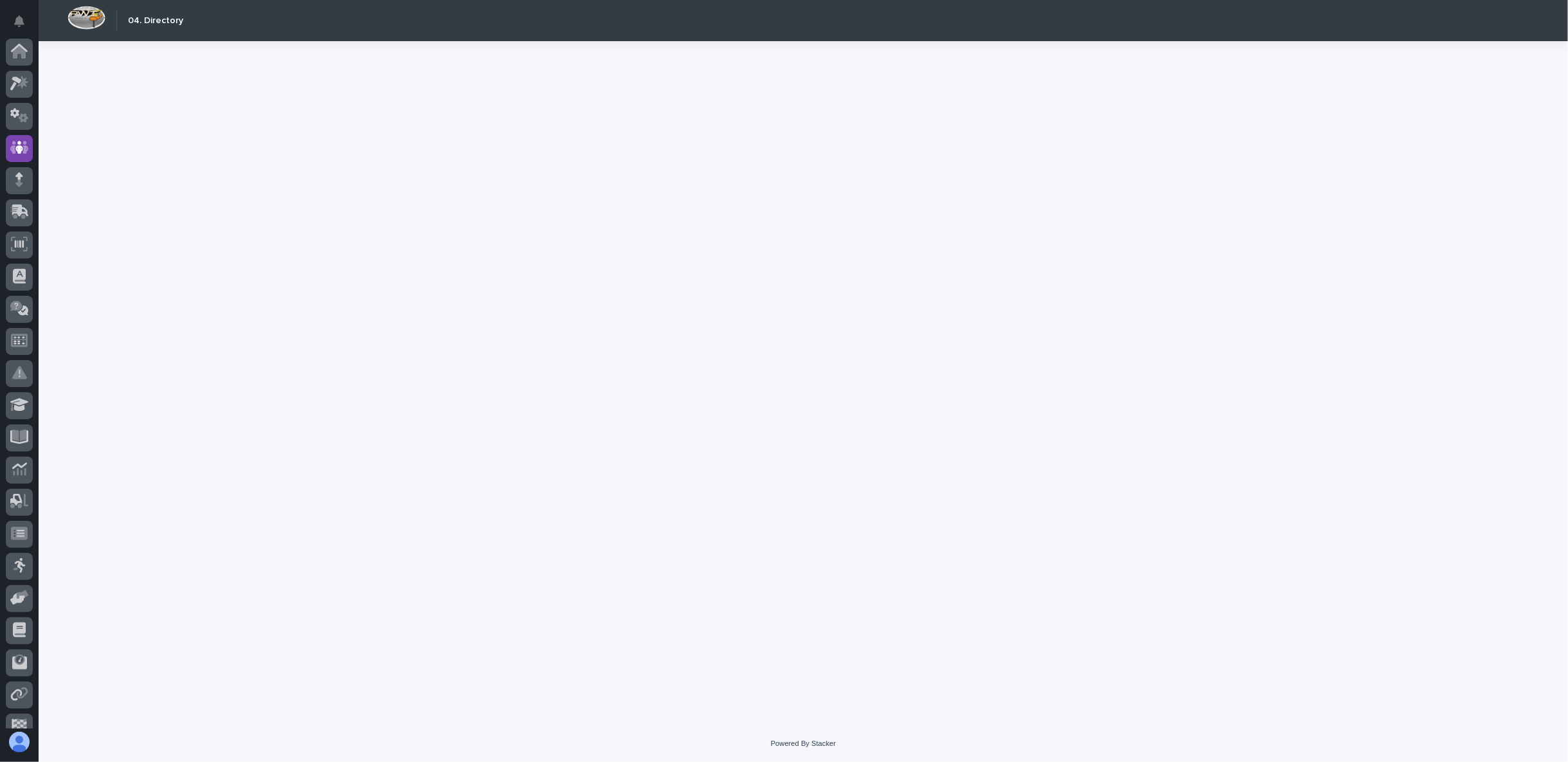
scroll to position [81, 0]
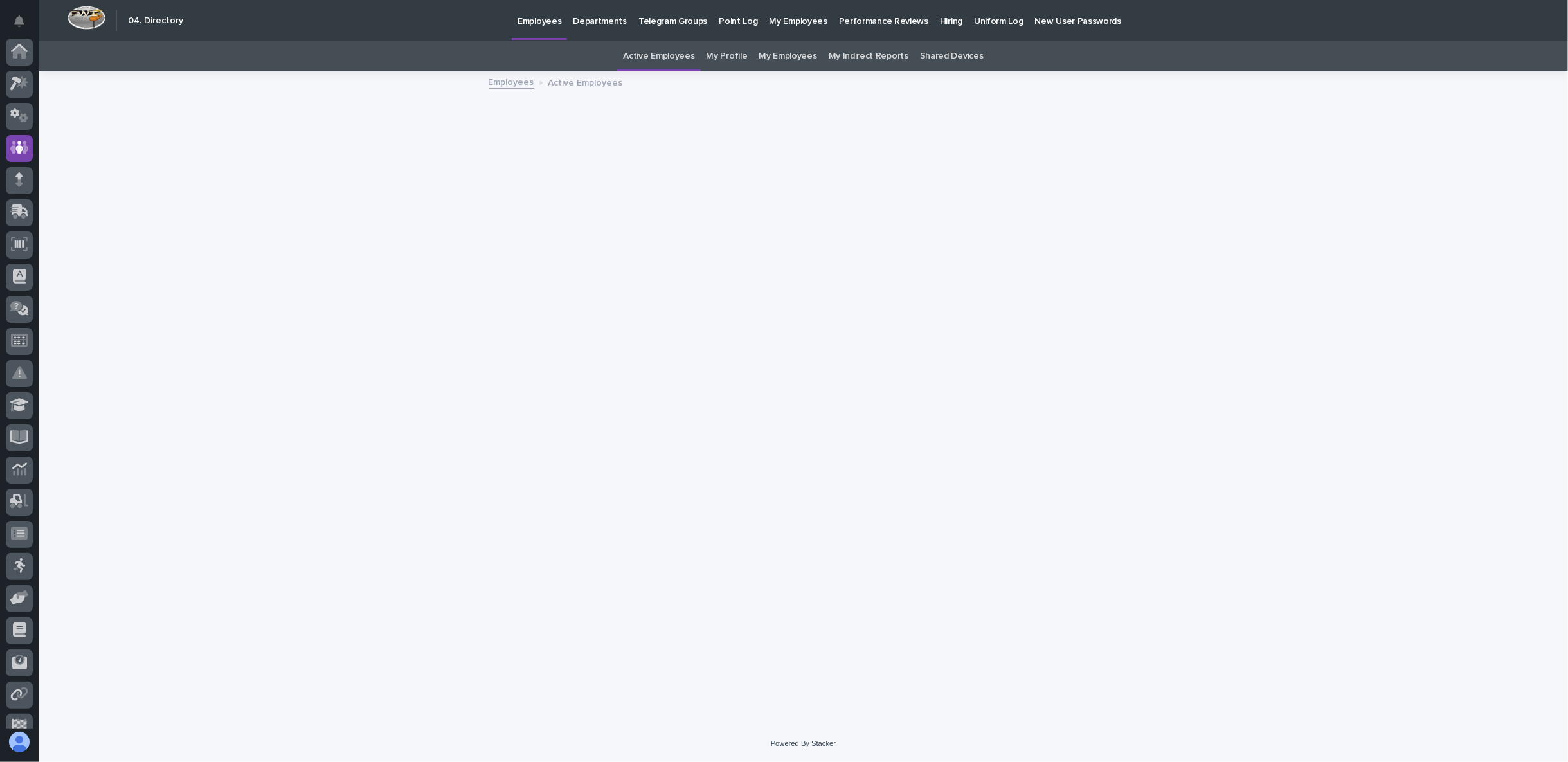
scroll to position [81, 0]
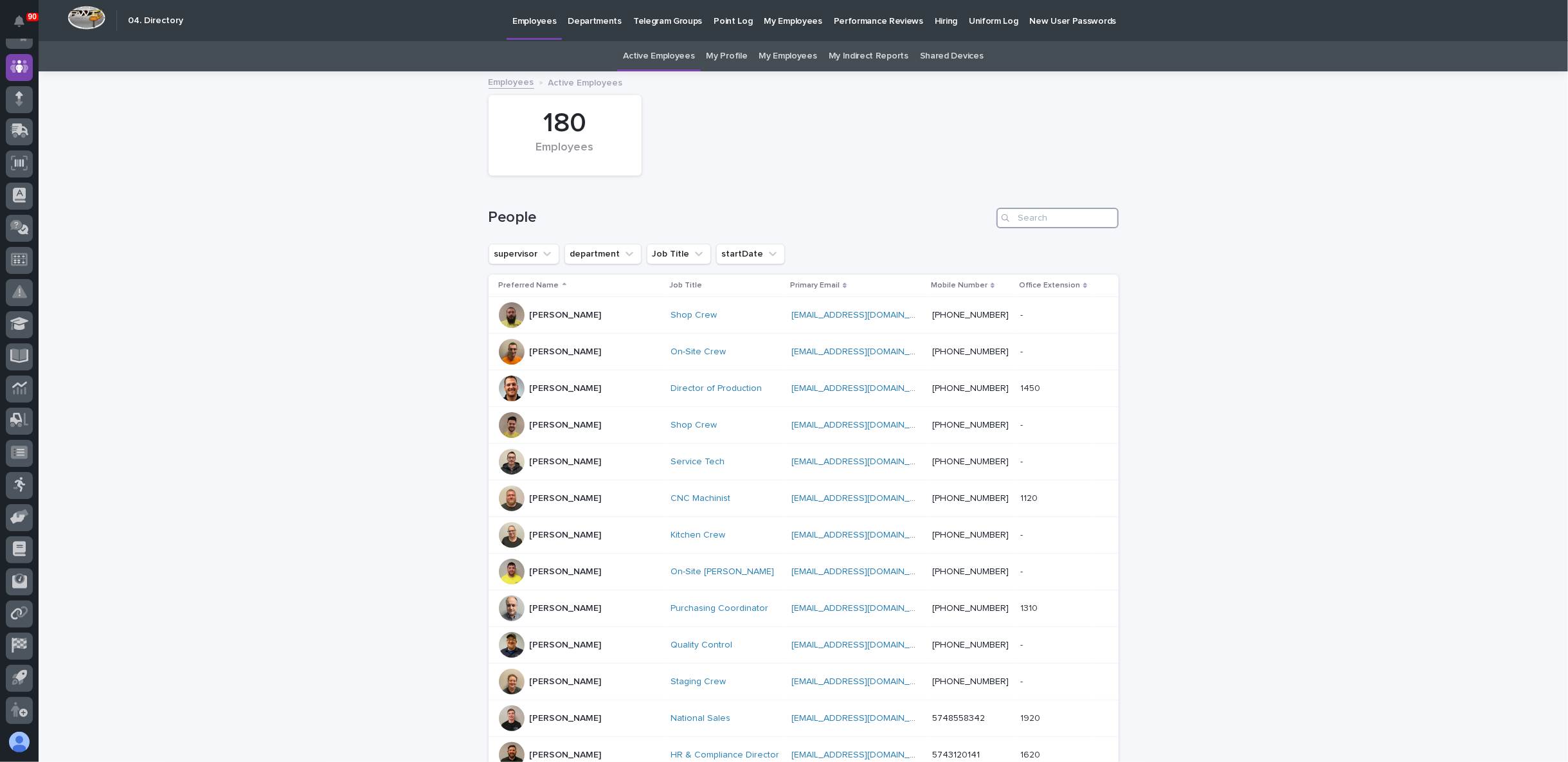
click at [1032, 216] on input "Search" at bounding box center [1057, 218] width 122 height 21
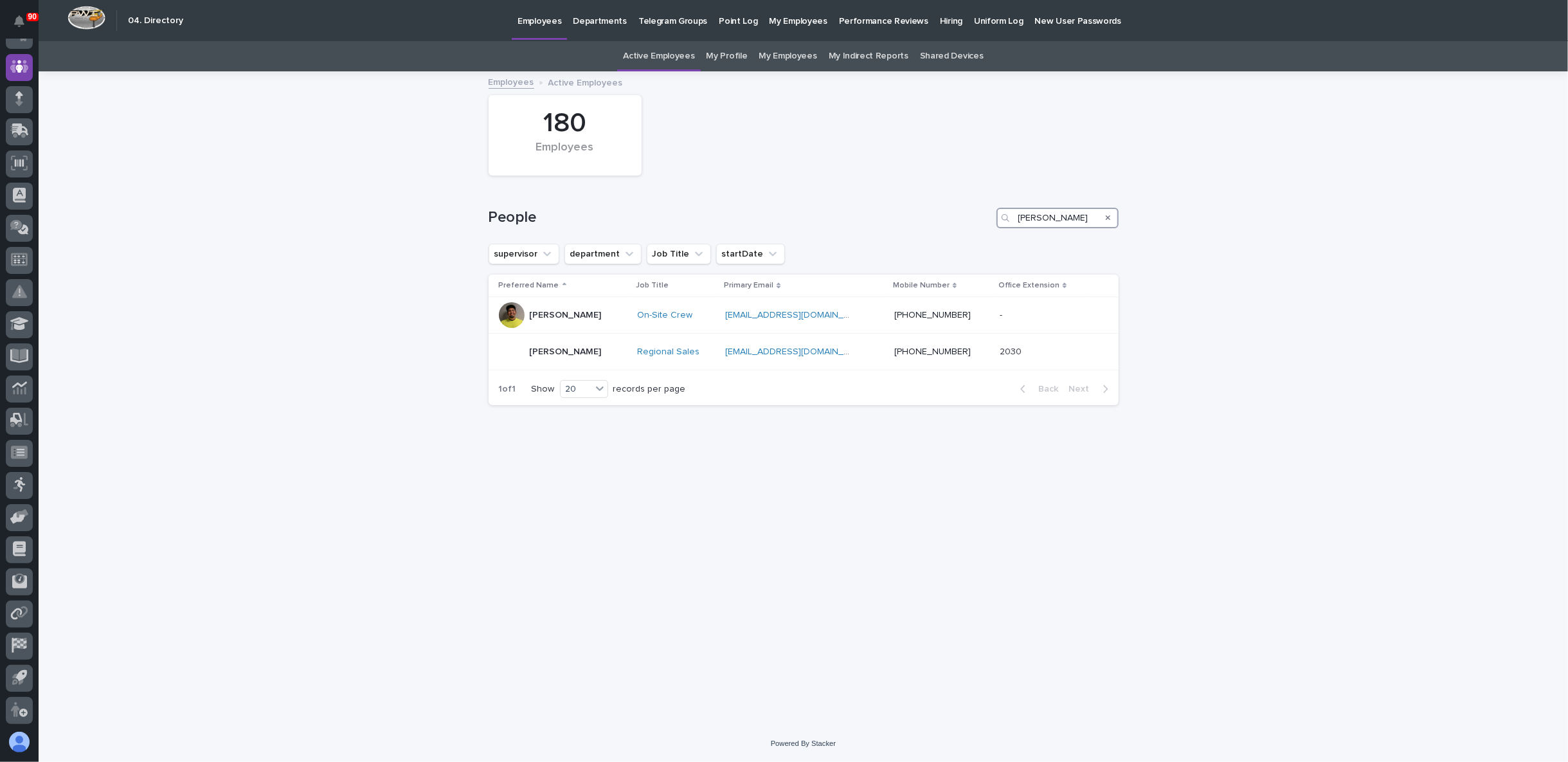
type input "sam"
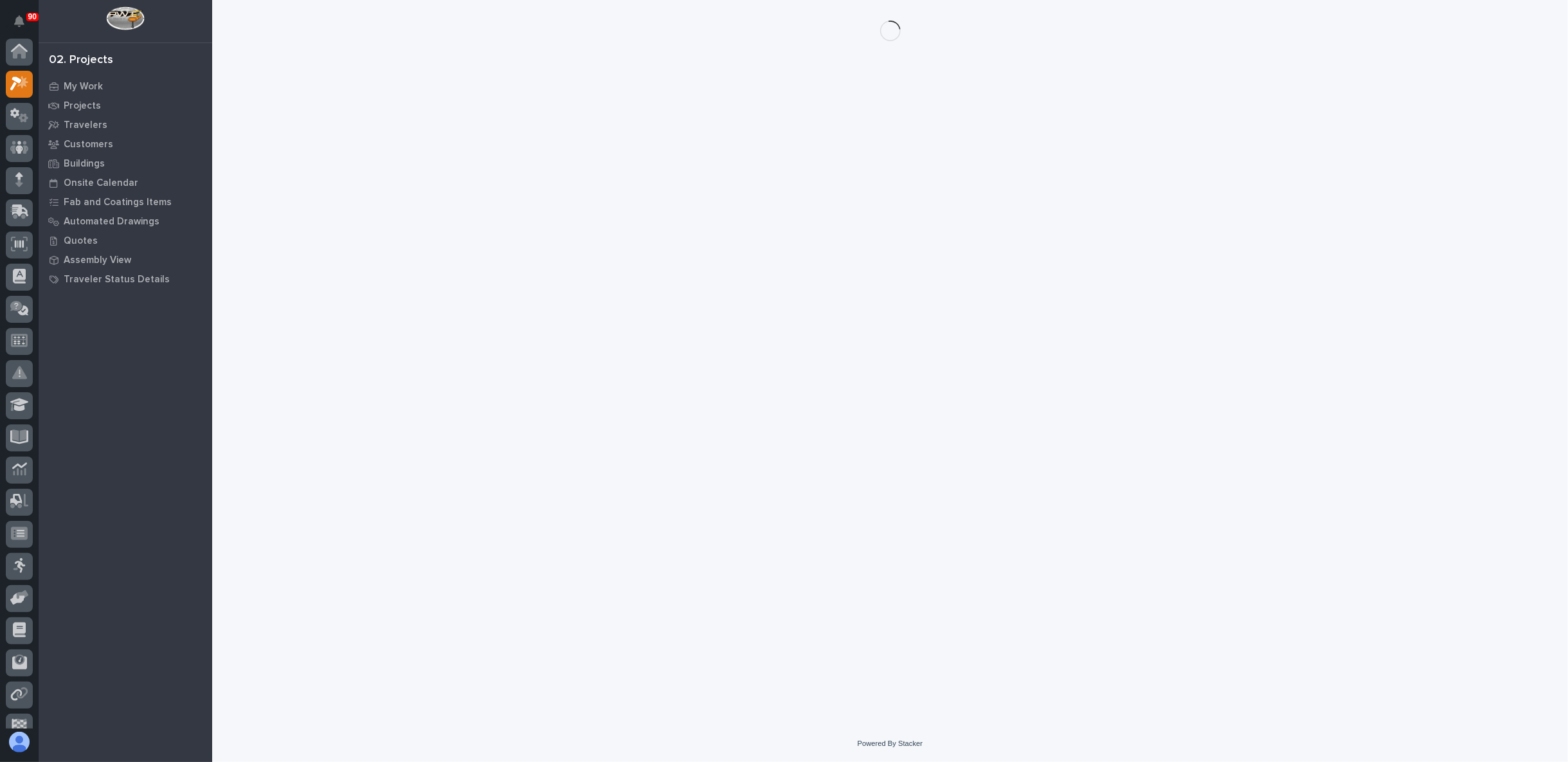
scroll to position [32, 0]
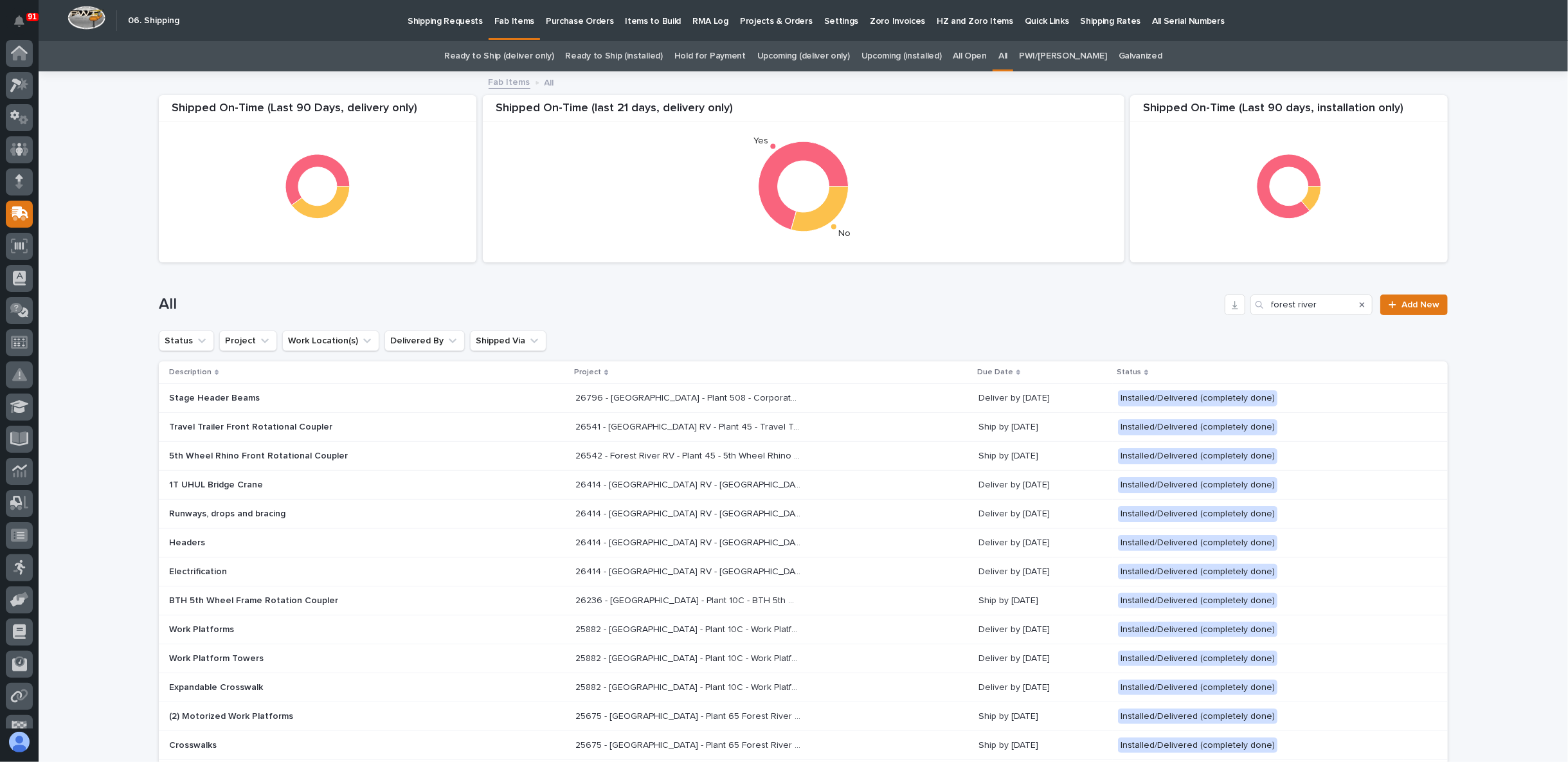
scroll to position [51, 0]
drag, startPoint x: 1325, startPoint y: 306, endPoint x: 1223, endPoint y: 319, distance: 102.8
click at [1223, 319] on div "All forest river Add New" at bounding box center [803, 299] width 1289 height 62
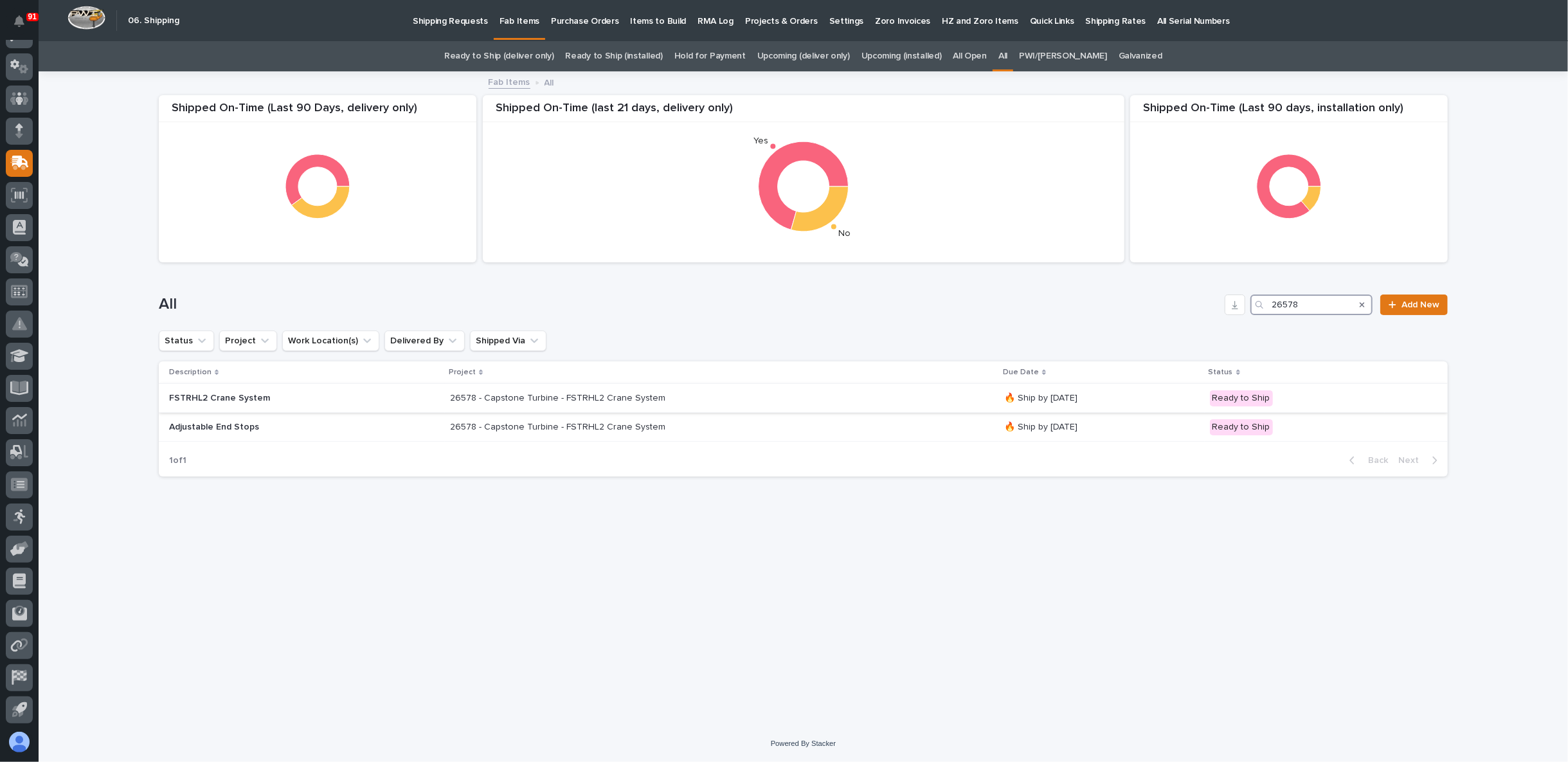
type input "26578"
click at [336, 401] on p "FSTRHL2 Crane System" at bounding box center [282, 399] width 225 height 11
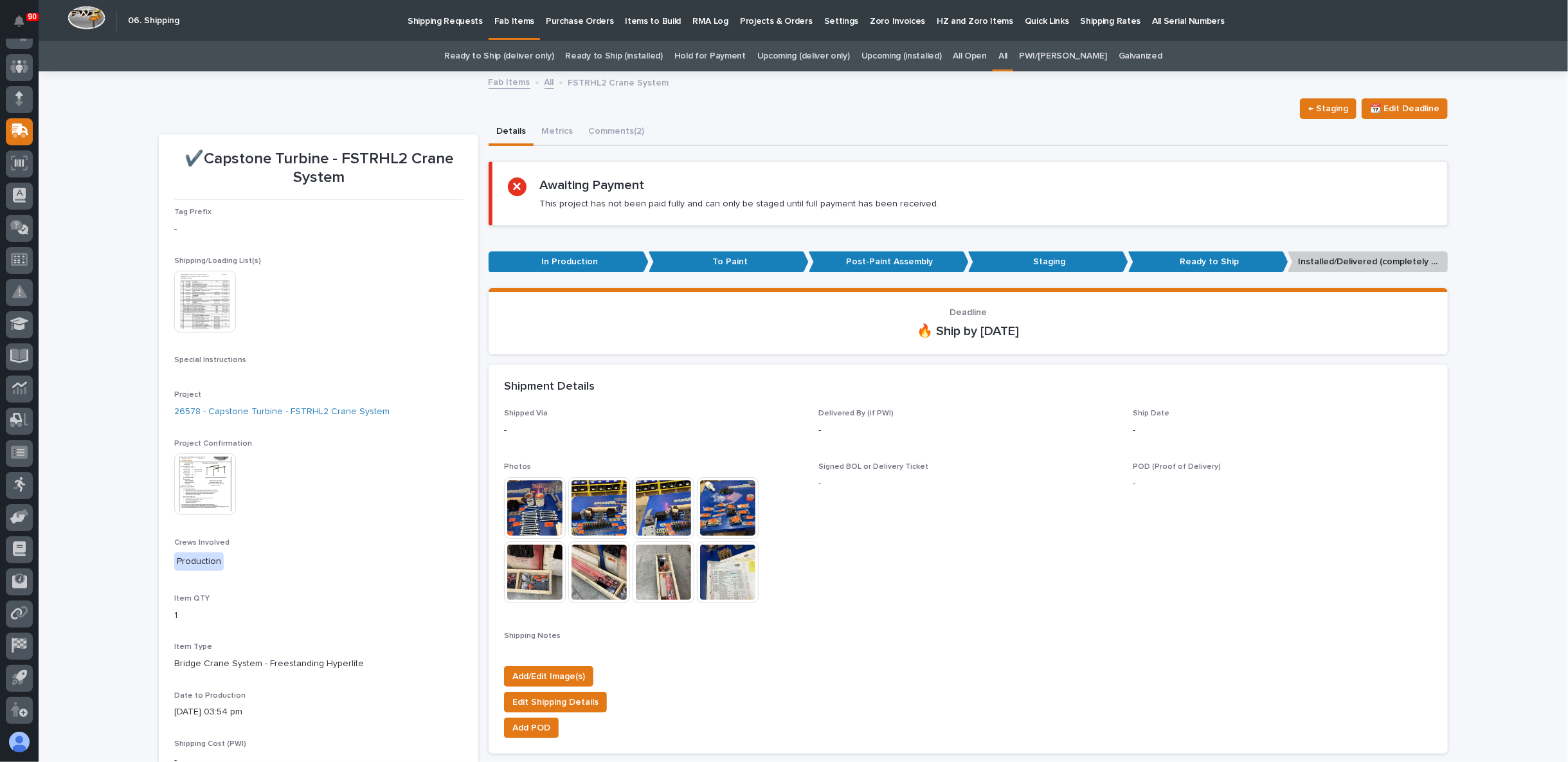
click at [593, 146] on div "Loading... Saving… Loading... Saving… Loading... Saving… Shipping Notes ✏️ Edit…" at bounding box center [968, 746] width 959 height 1201
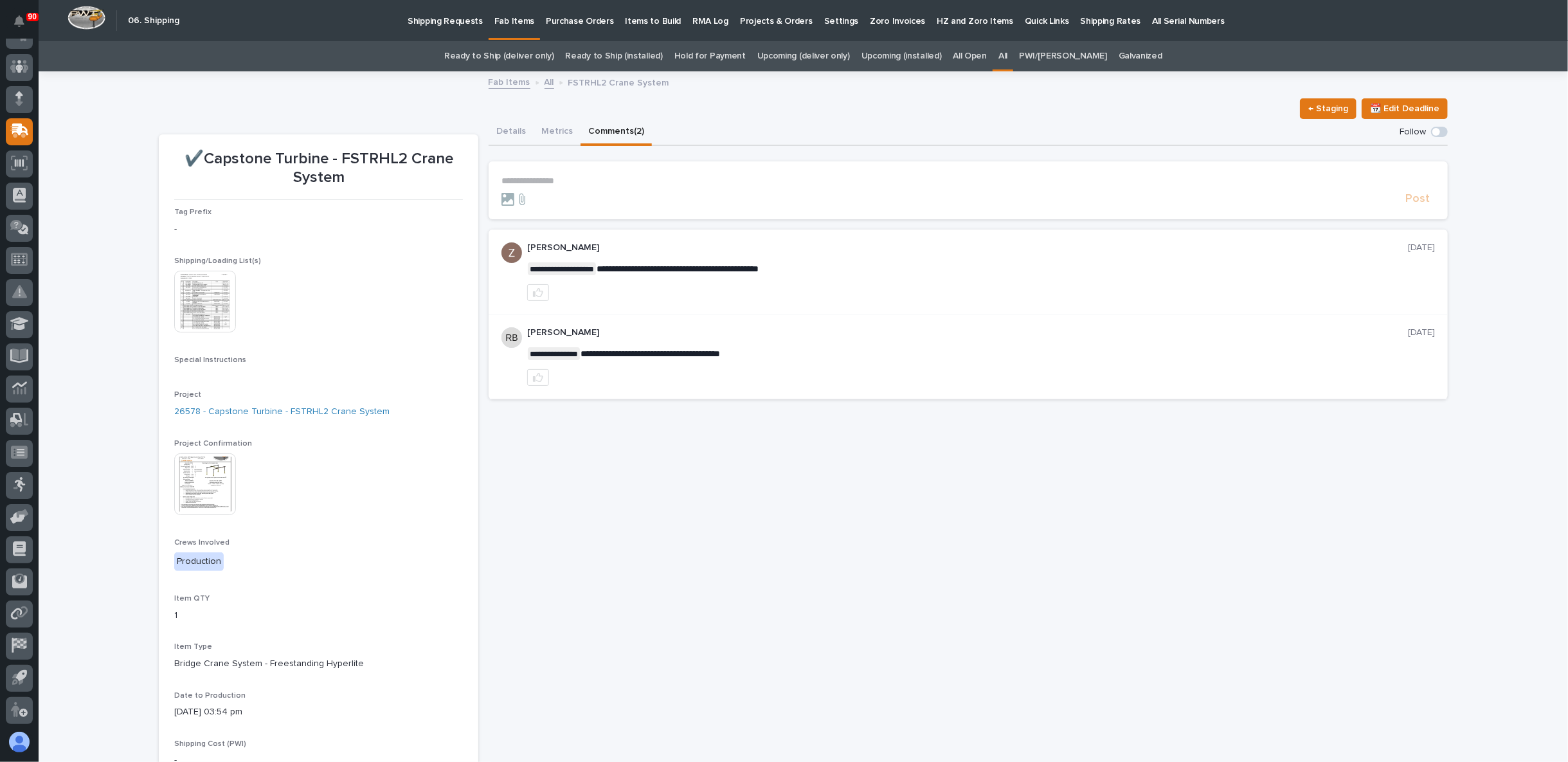
click at [598, 128] on button "Comments (2)" at bounding box center [616, 132] width 71 height 27
click at [507, 129] on button "Details" at bounding box center [511, 132] width 45 height 27
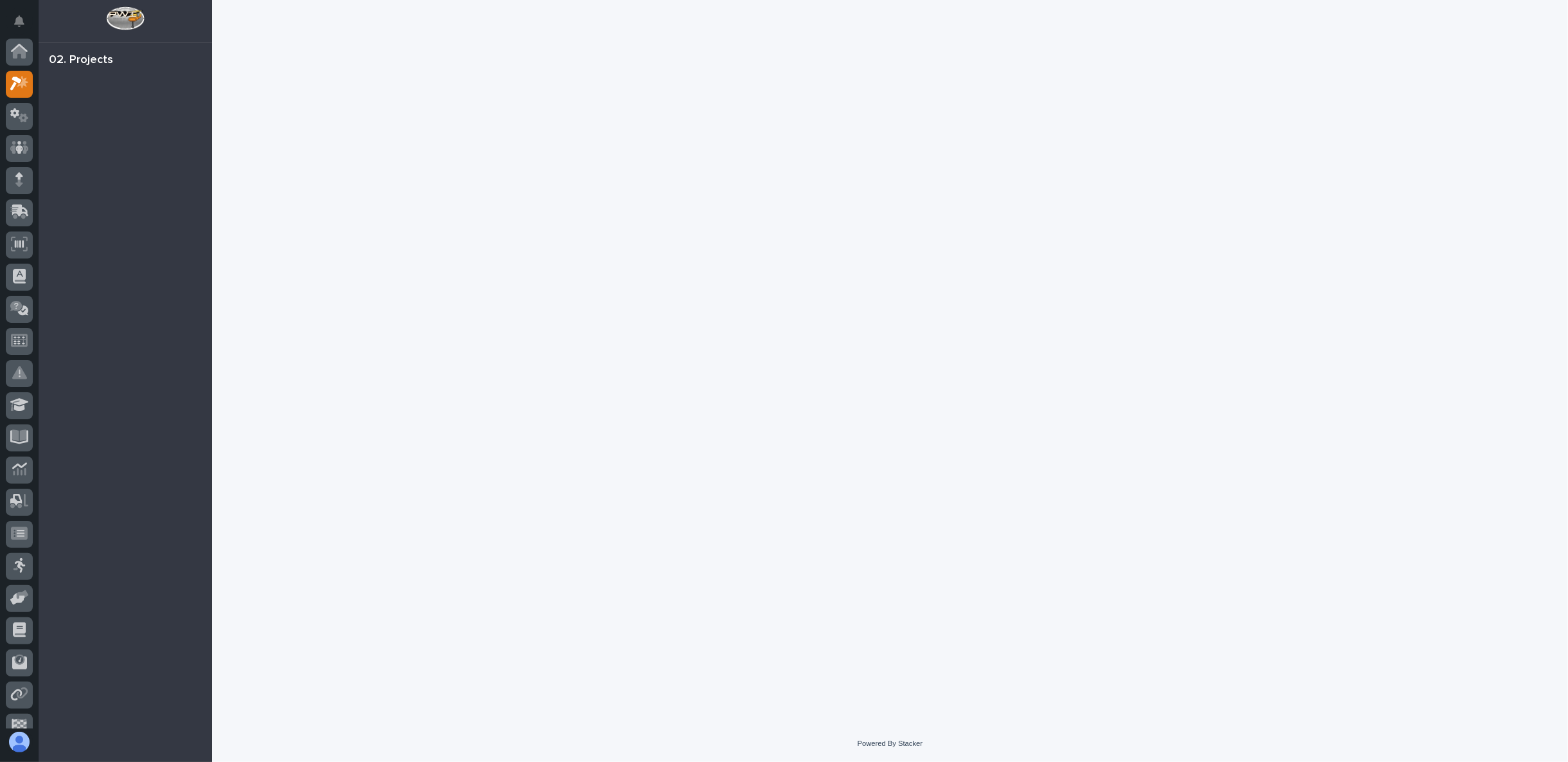
scroll to position [32, 0]
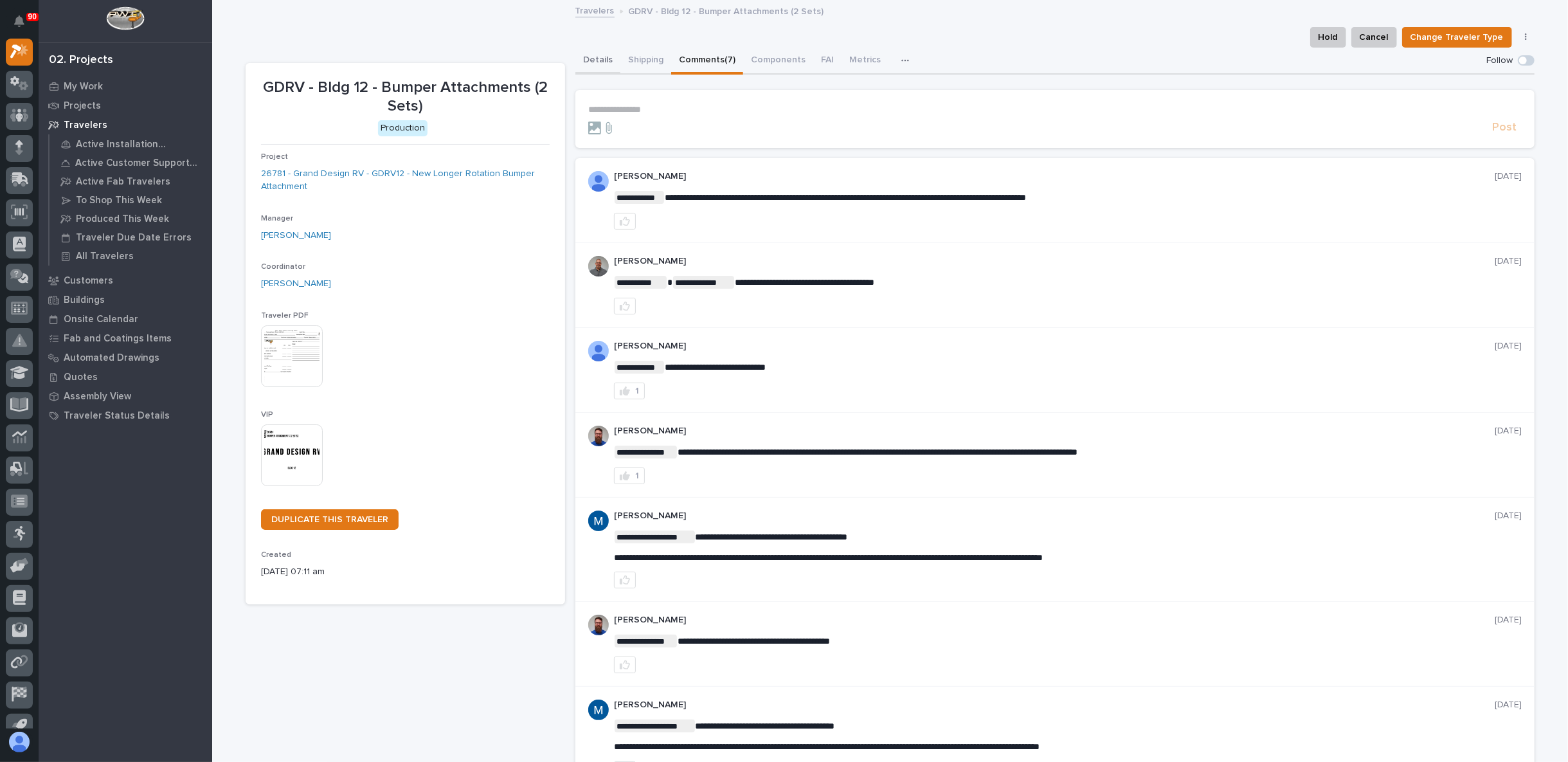
click at [585, 59] on button "Details" at bounding box center [598, 61] width 45 height 27
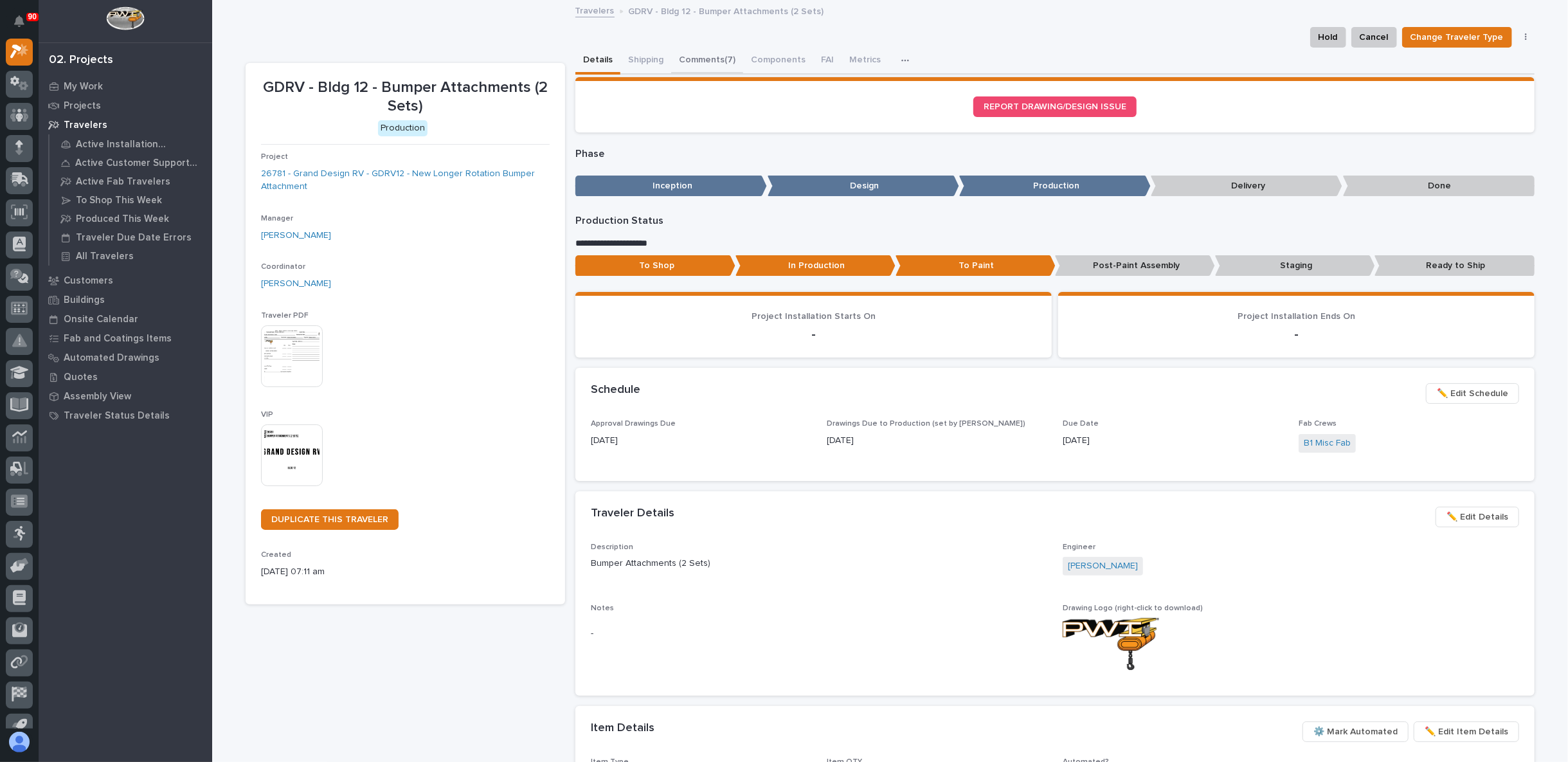
click at [687, 59] on button "Comments (7)" at bounding box center [707, 61] width 72 height 27
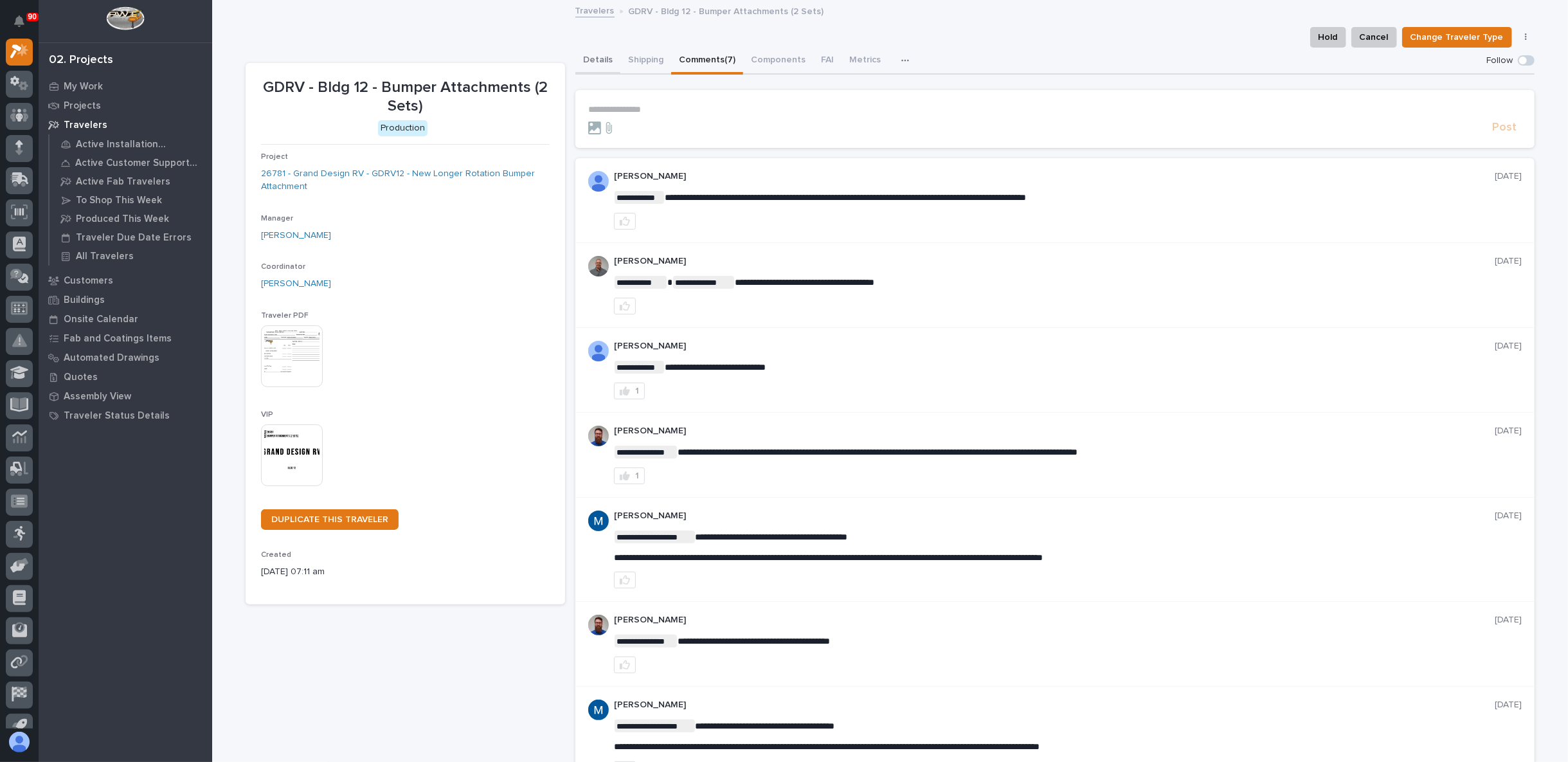
click at [594, 56] on button "Details" at bounding box center [598, 61] width 45 height 27
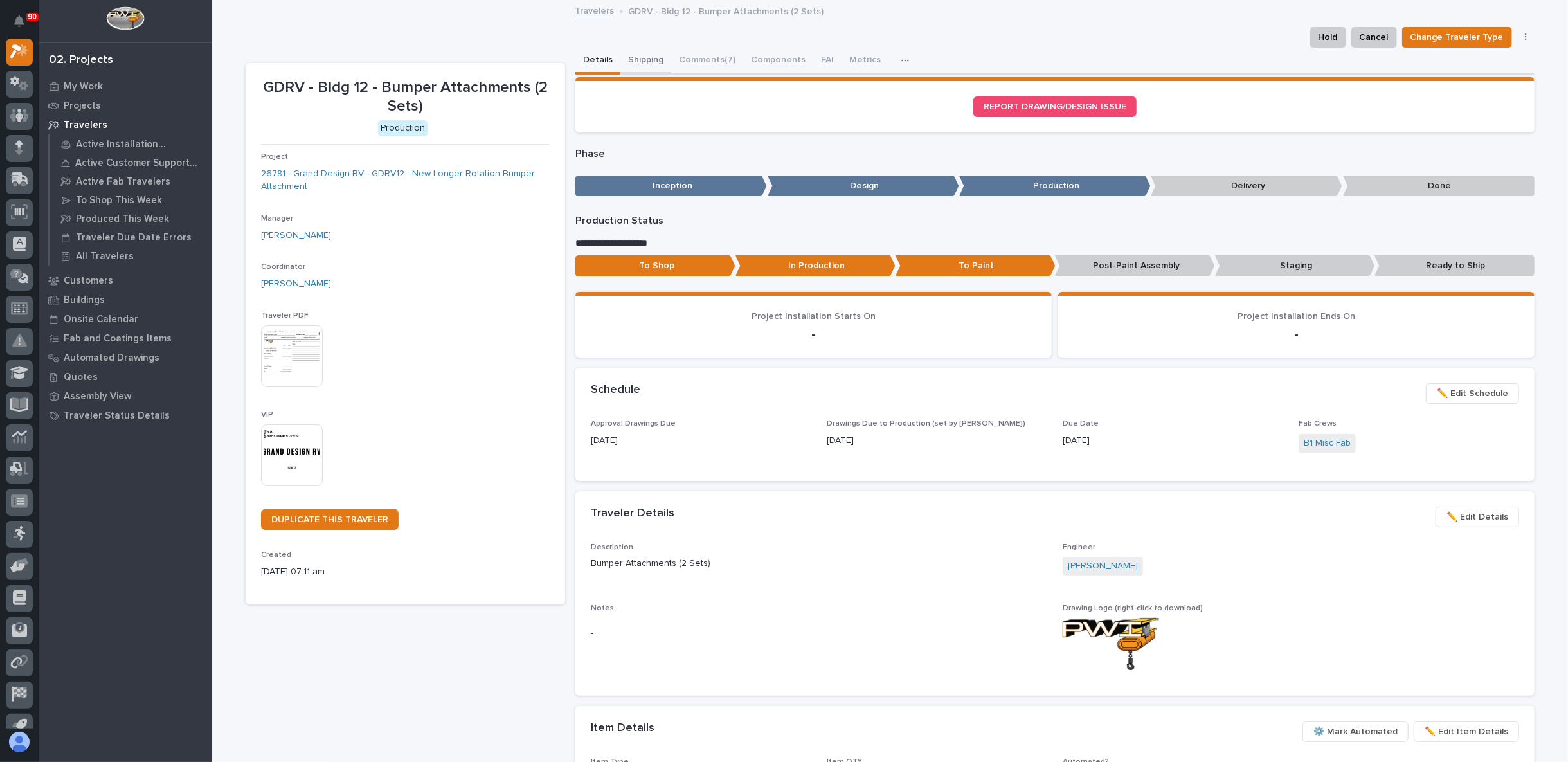
click at [639, 59] on button "Shipping" at bounding box center [646, 61] width 51 height 27
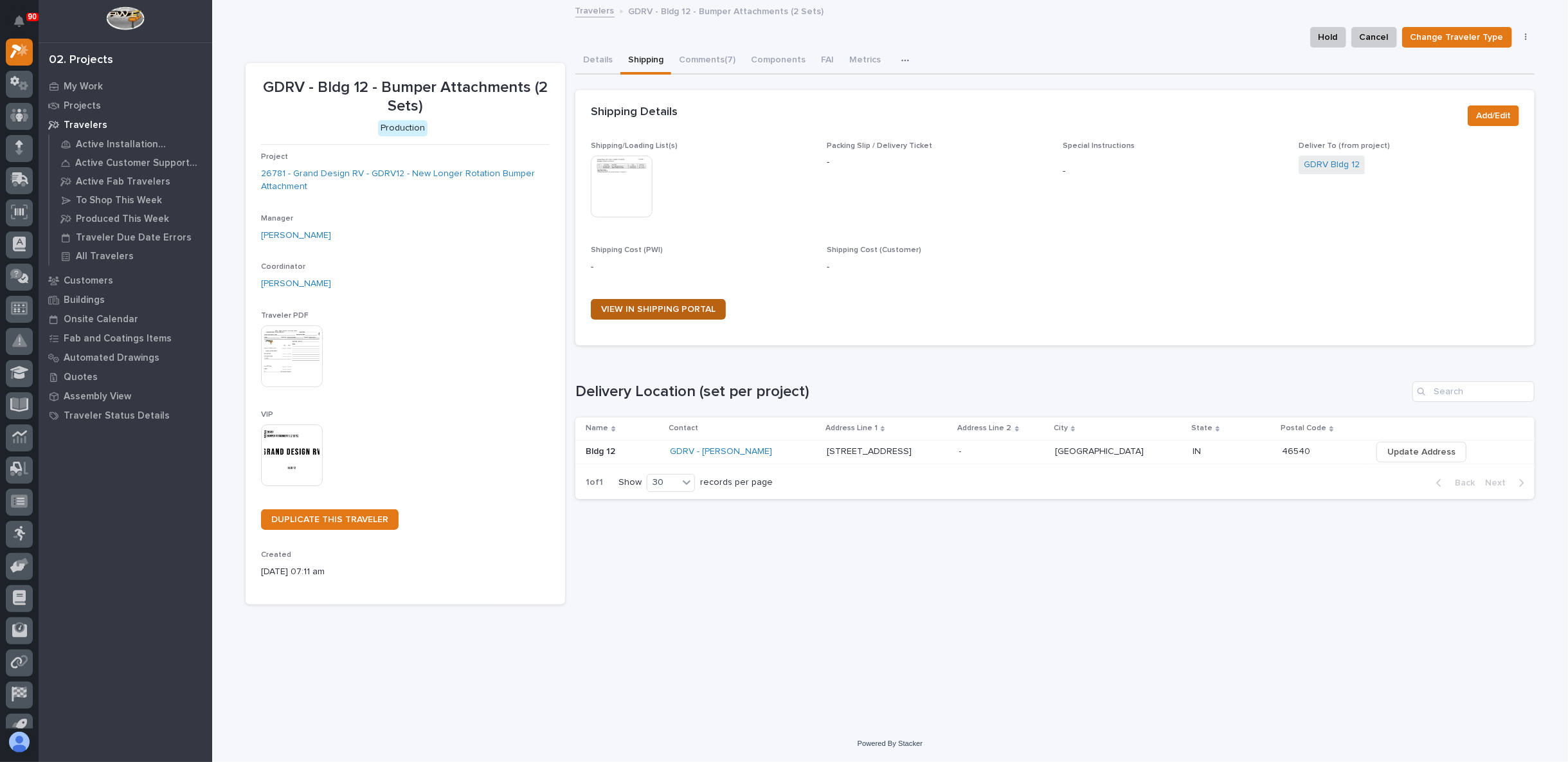
click at [692, 310] on span "VIEW IN SHIPPING PORTAL" at bounding box center [658, 309] width 115 height 9
click at [622, 179] on img at bounding box center [622, 186] width 62 height 62
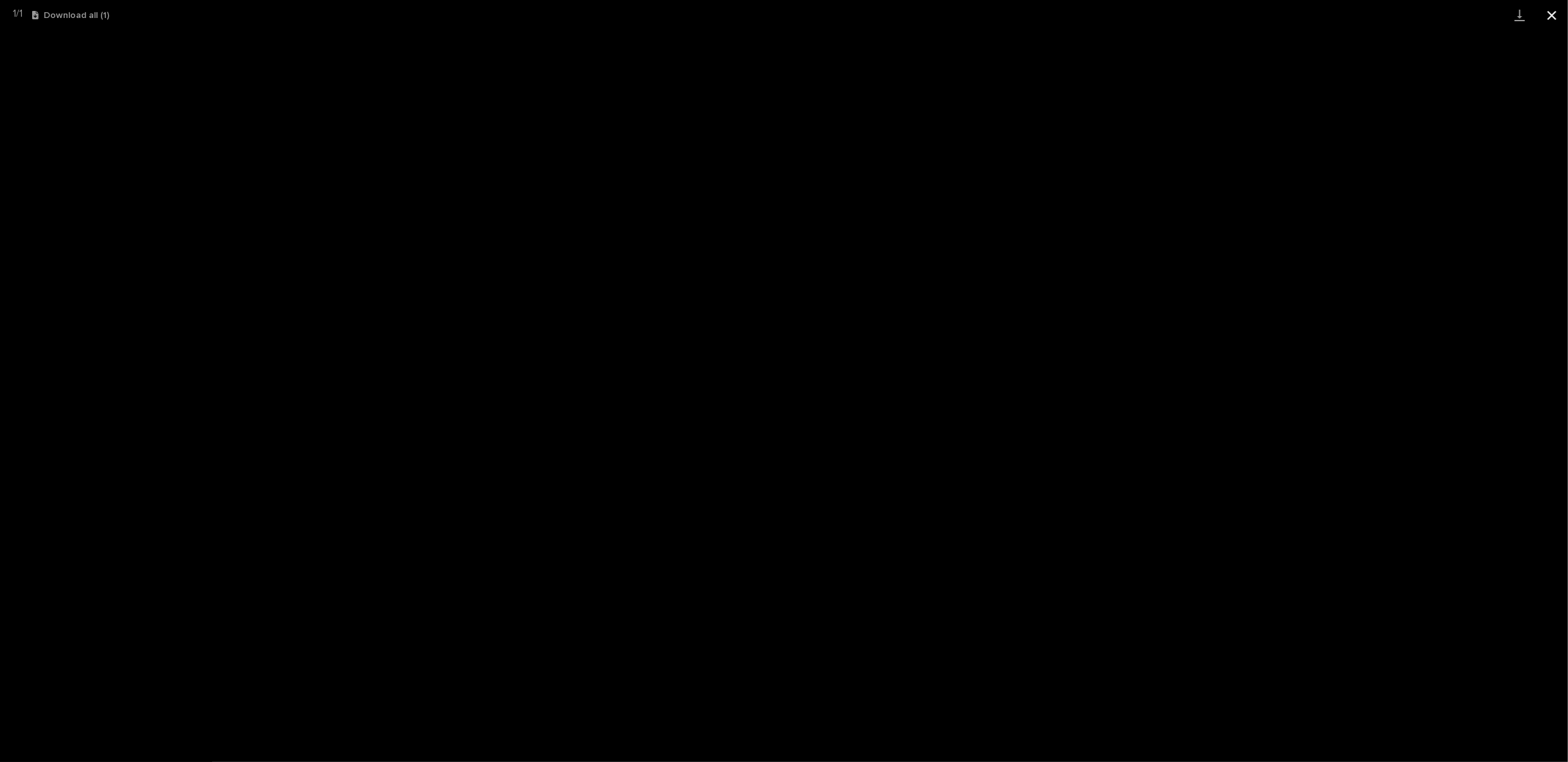
click at [1554, 10] on button "Close gallery" at bounding box center [1552, 15] width 32 height 30
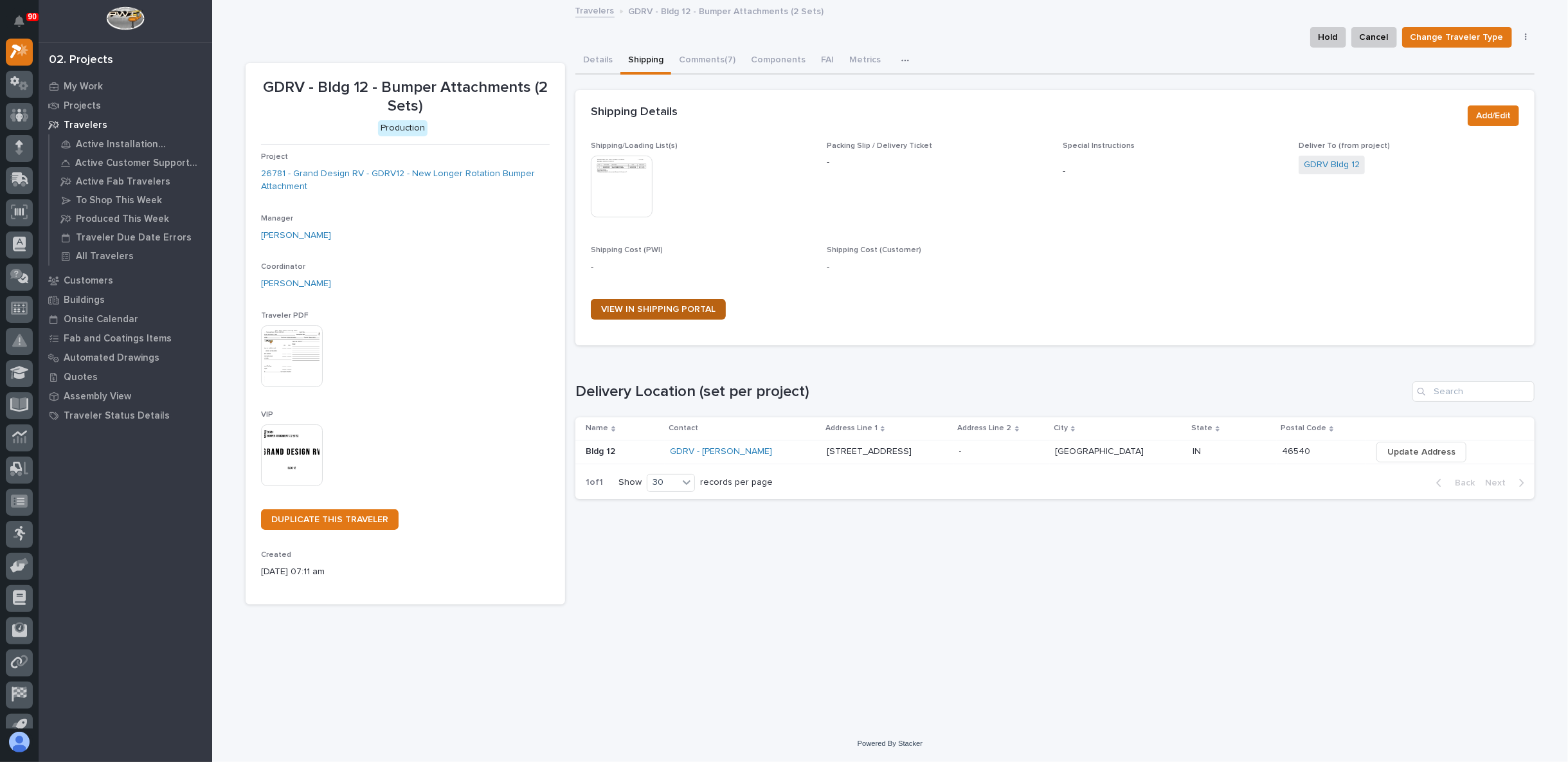
click at [650, 310] on span "VIEW IN SHIPPING PORTAL" at bounding box center [658, 309] width 115 height 9
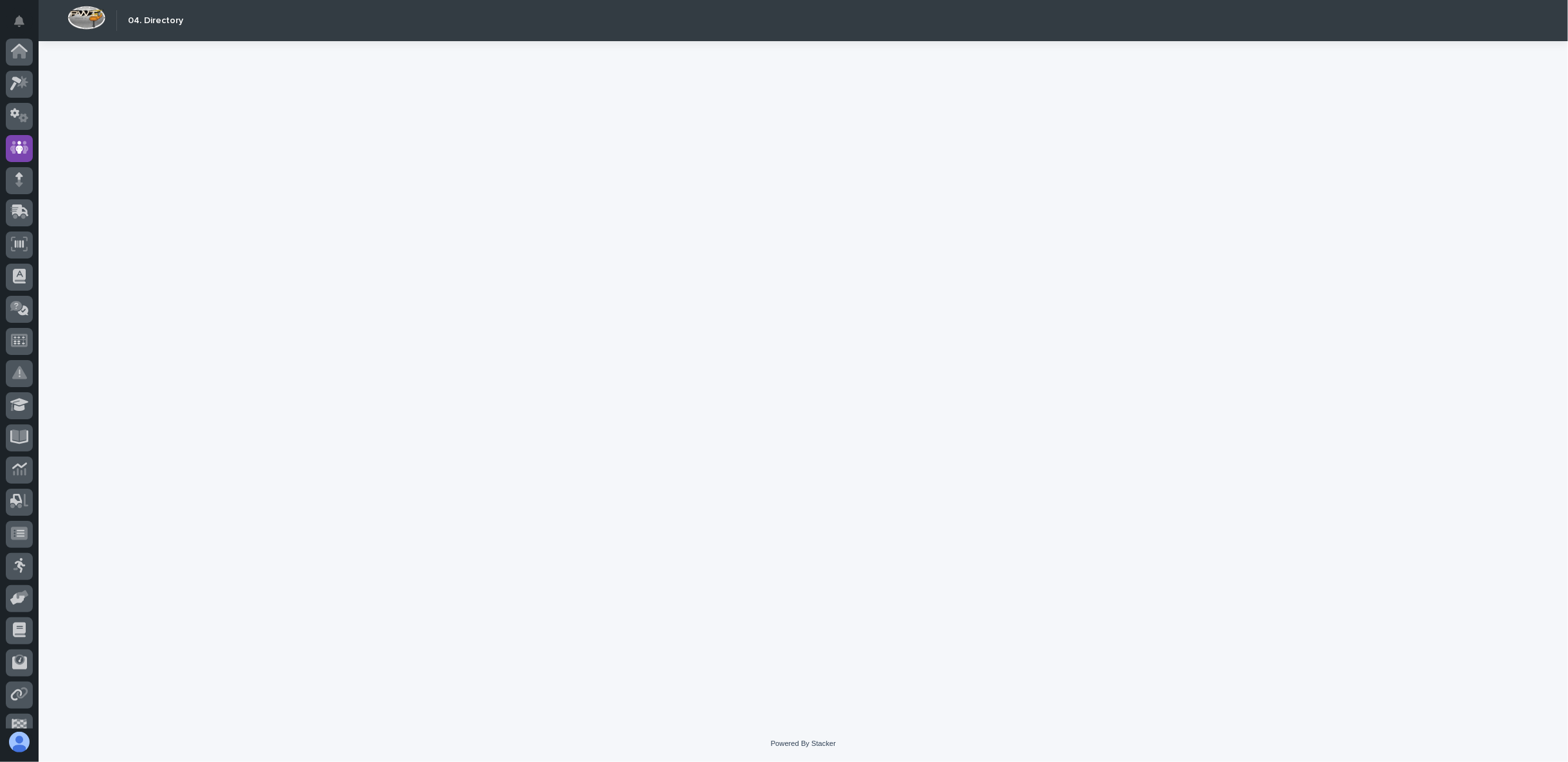
scroll to position [81, 0]
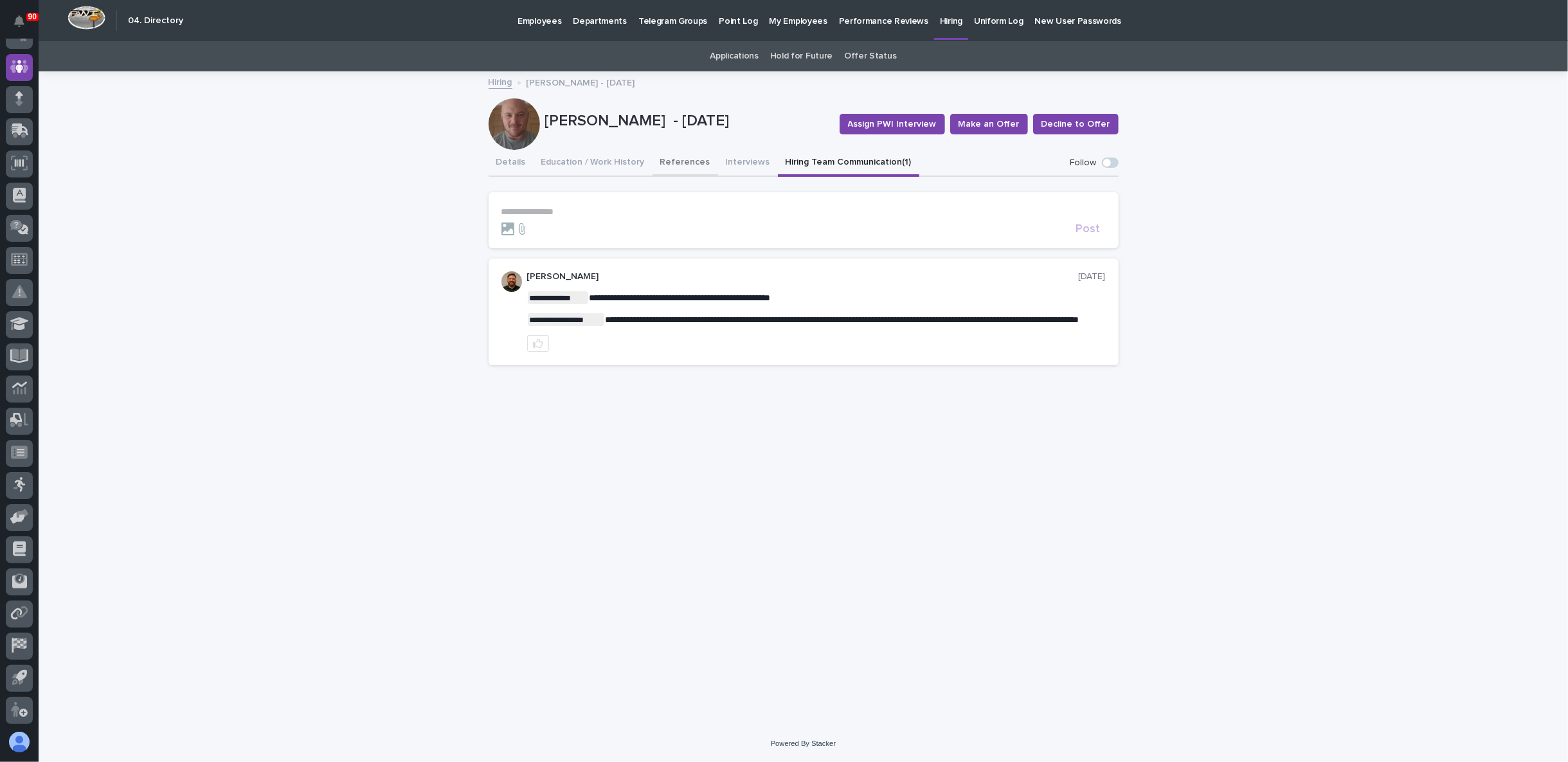
click at [685, 164] on button "References" at bounding box center [686, 164] width 66 height 27
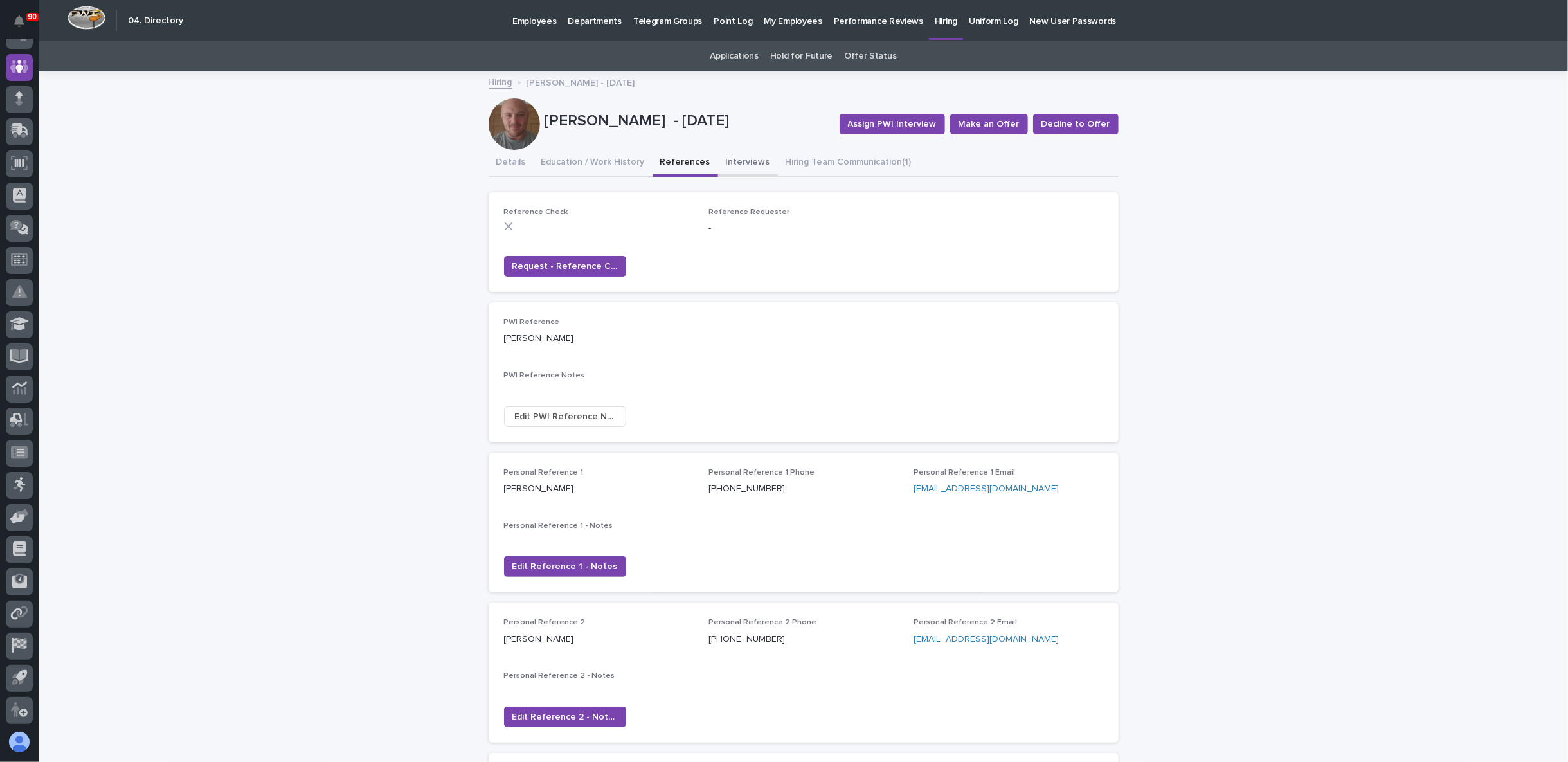
click at [736, 156] on button "Interviews" at bounding box center [748, 164] width 60 height 27
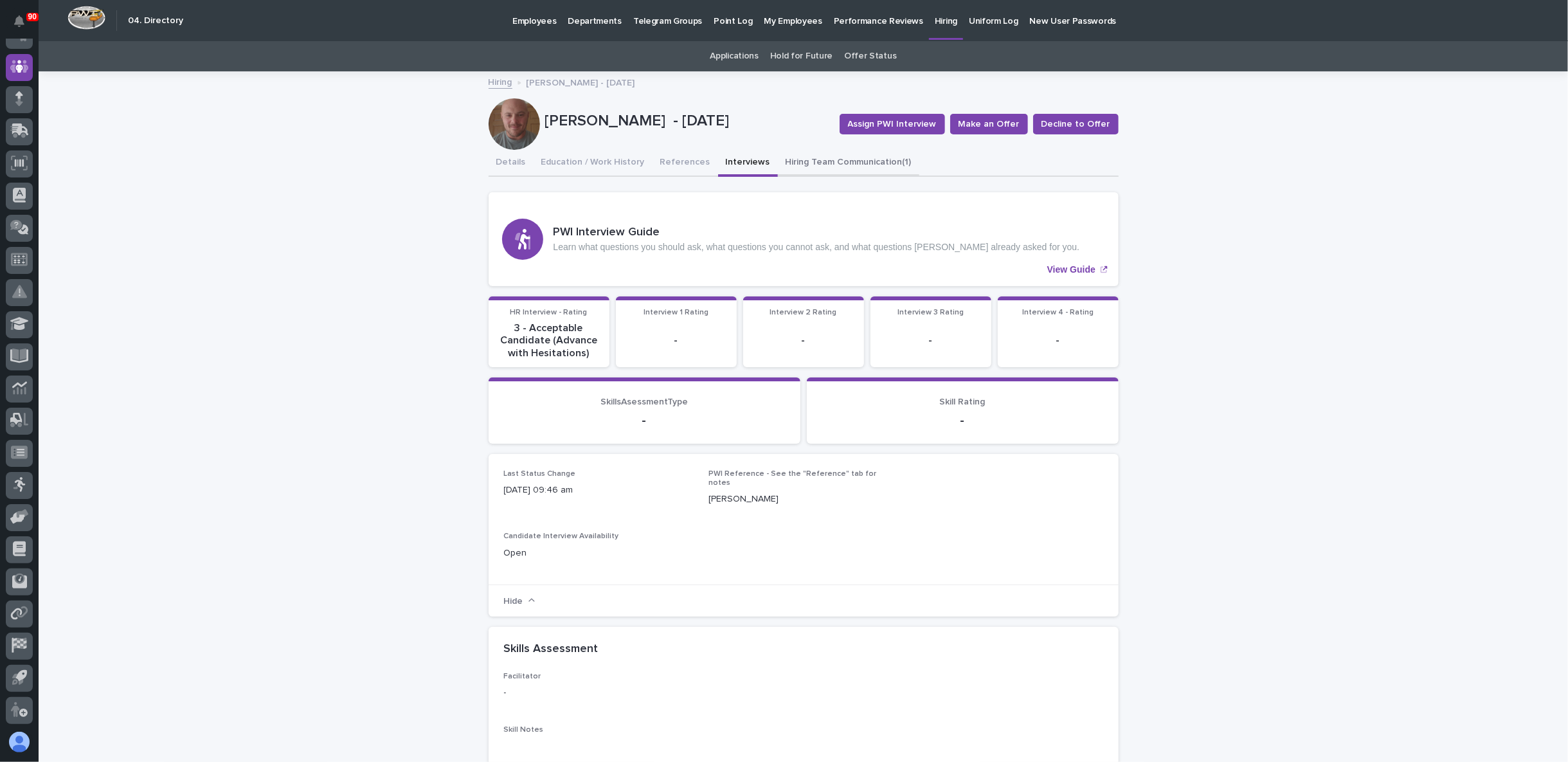
click at [799, 167] on button "Hiring Team Communication (1)" at bounding box center [849, 164] width 141 height 27
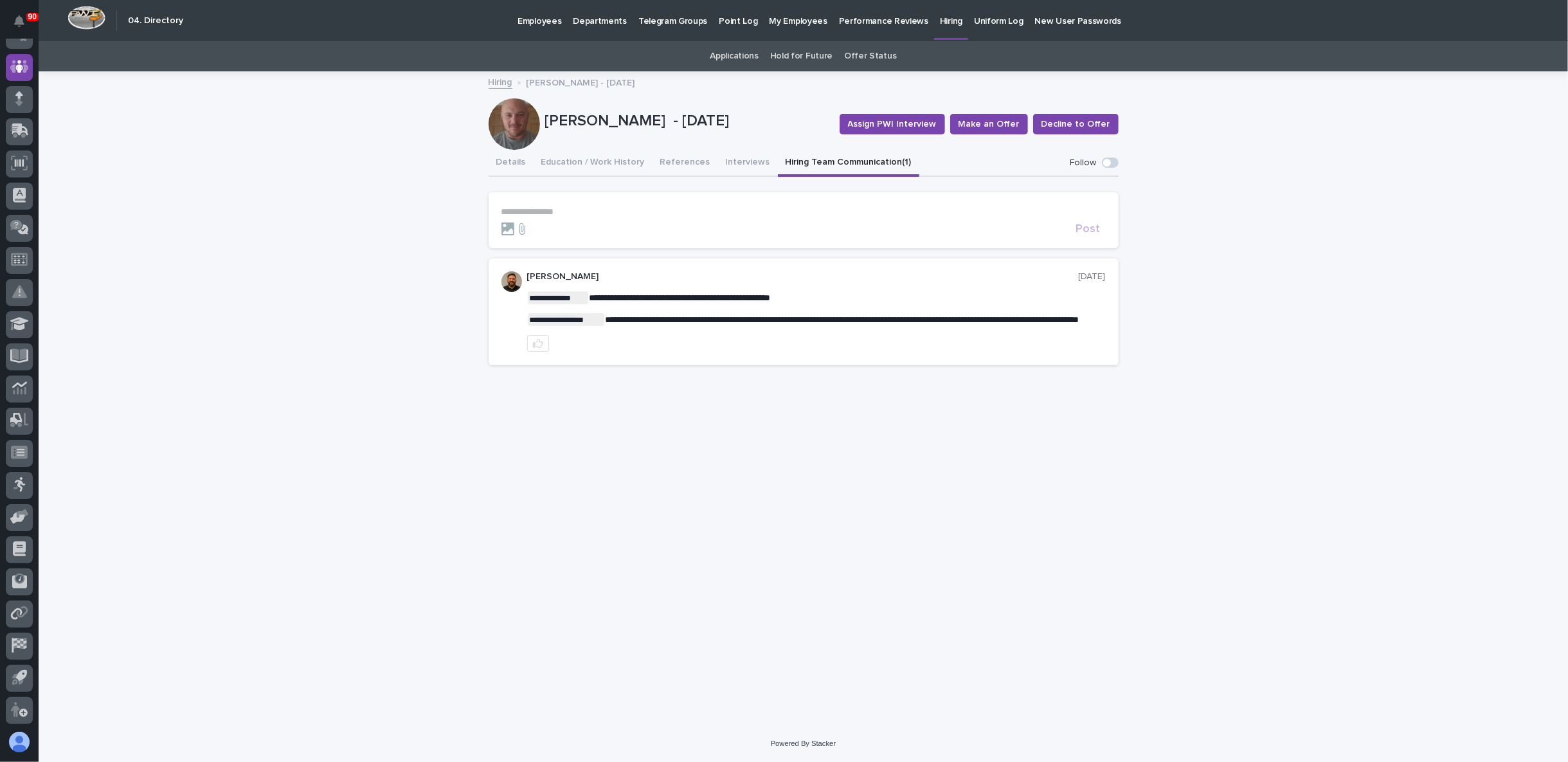
click at [560, 207] on p "**********" at bounding box center [803, 212] width 604 height 11
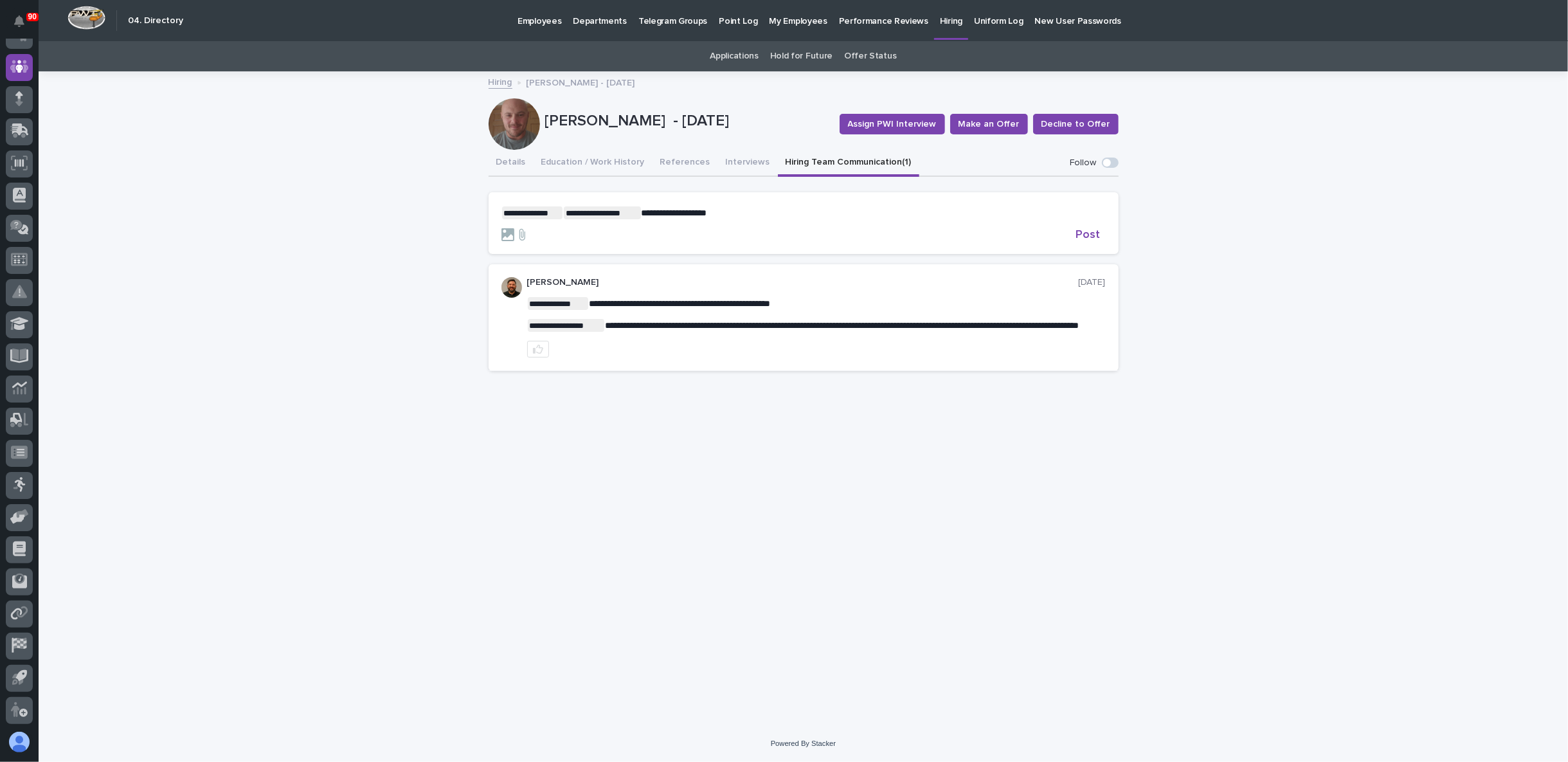
click at [501, 229] on input "file" at bounding box center [501, 229] width 0 height 0
drag, startPoint x: 710, startPoint y: 212, endPoint x: 760, endPoint y: 205, distance: 50.5
click at [760, 205] on section "**********" at bounding box center [804, 223] width 630 height 62
drag, startPoint x: 739, startPoint y: 215, endPoint x: 708, endPoint y: 213, distance: 31.1
click at [708, 213] on form "**********" at bounding box center [803, 223] width 604 height 34
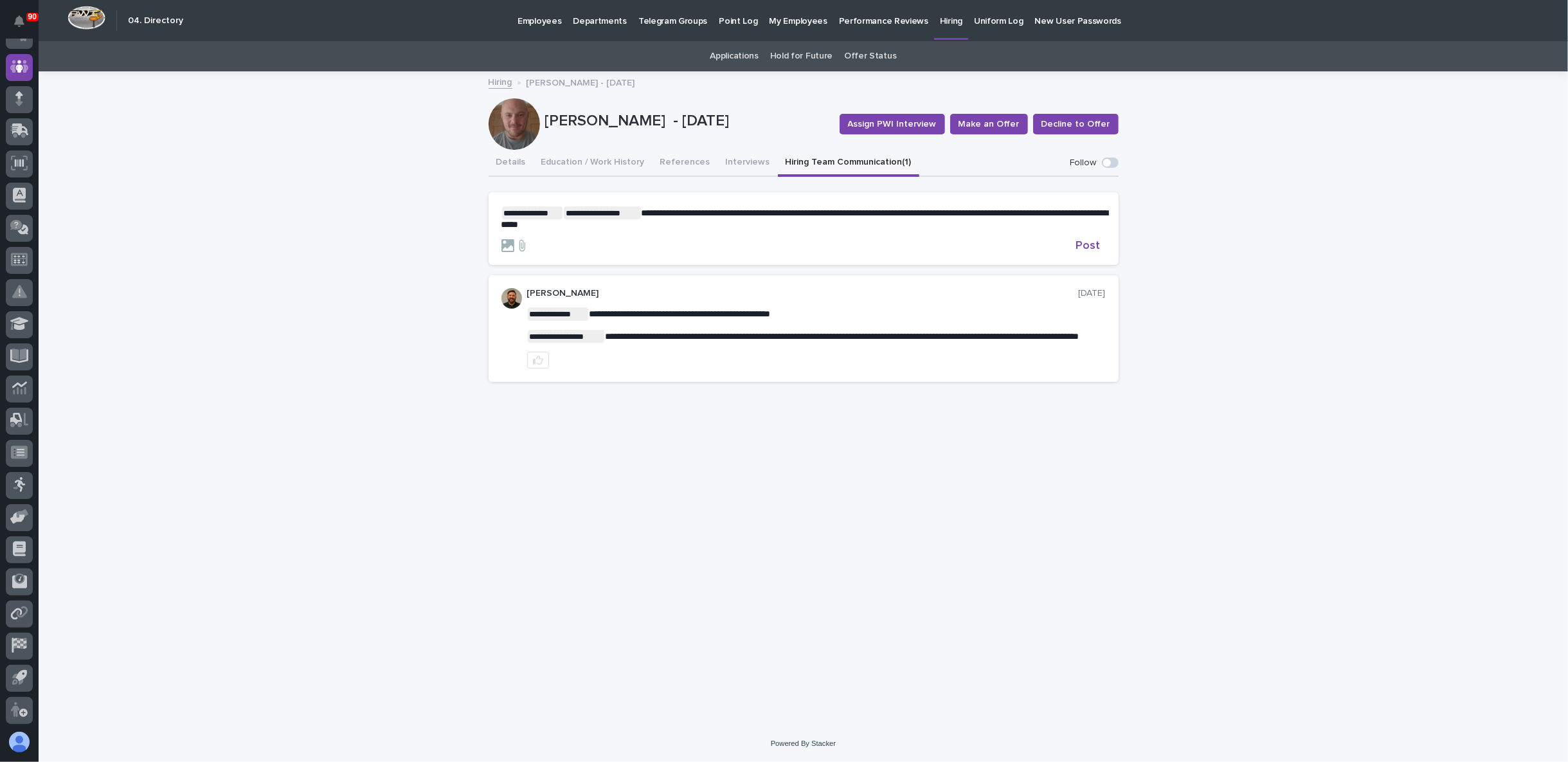
drag, startPoint x: 778, startPoint y: 213, endPoint x: 760, endPoint y: 237, distance: 30.0
click at [758, 240] on div at bounding box center [786, 245] width 569 height 13
click at [787, 212] on span "**********" at bounding box center [804, 219] width 607 height 21
click at [638, 224] on p "**********" at bounding box center [803, 218] width 604 height 24
drag, startPoint x: 812, startPoint y: 219, endPoint x: 792, endPoint y: 245, distance: 32.8
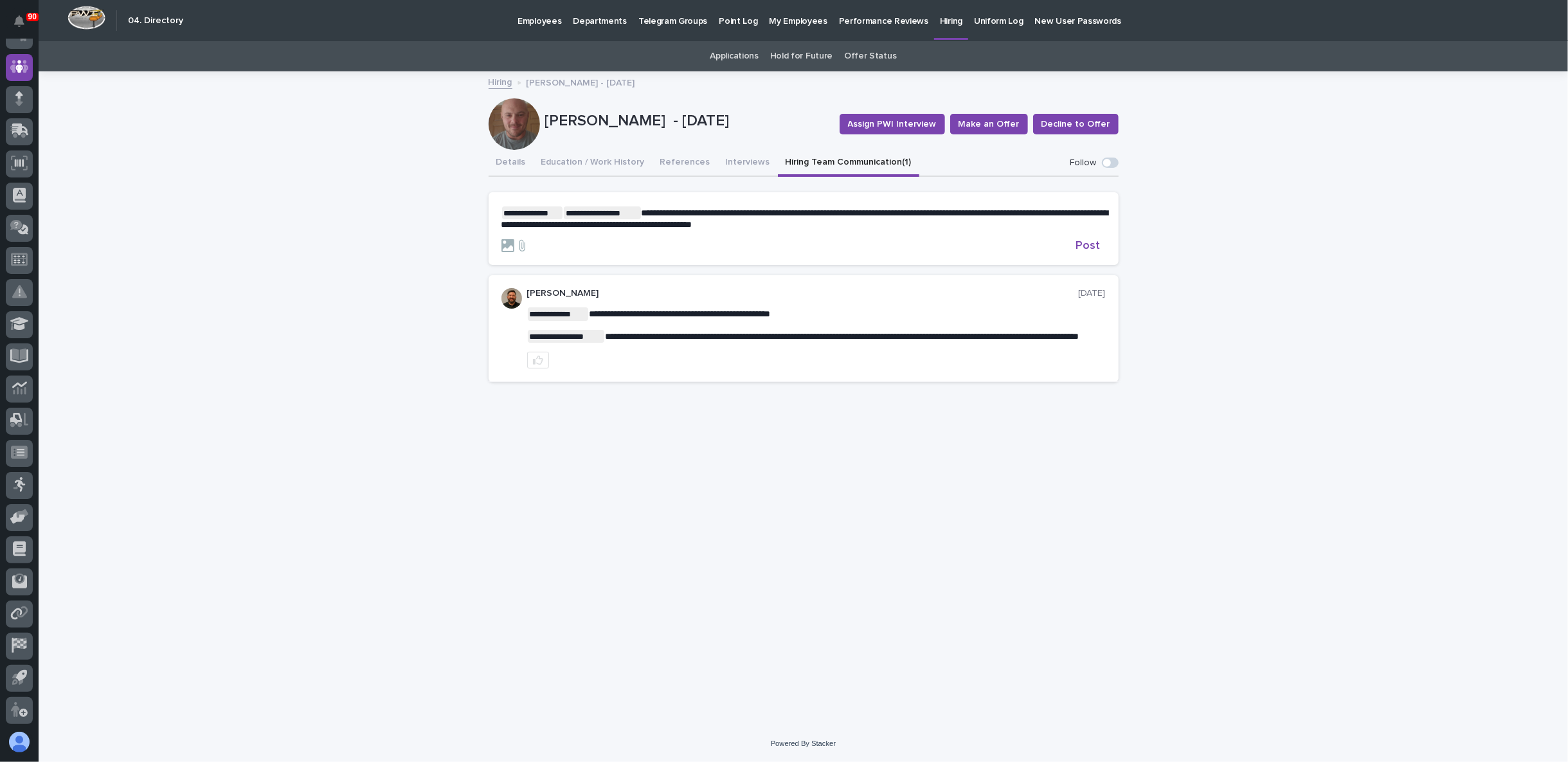
click at [791, 245] on div at bounding box center [786, 245] width 569 height 13
click at [947, 224] on span "**********" at bounding box center [804, 219] width 607 height 21
click at [1089, 246] on span "Post" at bounding box center [1088, 245] width 24 height 11
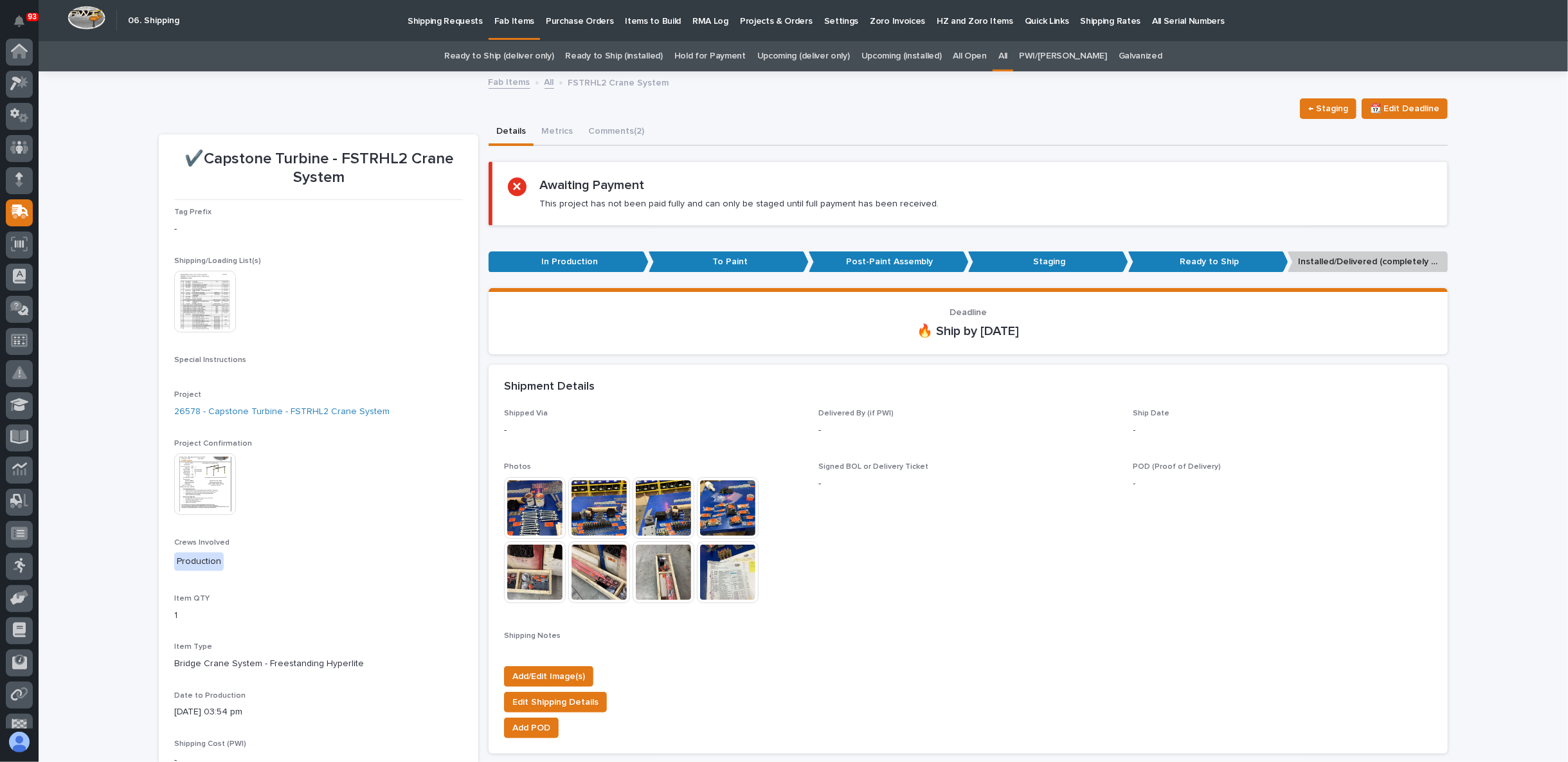
scroll to position [81, 0]
click at [1013, 58] on div "All" at bounding box center [1003, 56] width 21 height 30
click at [1004, 58] on div "All" at bounding box center [1003, 56] width 21 height 30
click at [1007, 55] on link "All" at bounding box center [1003, 56] width 9 height 30
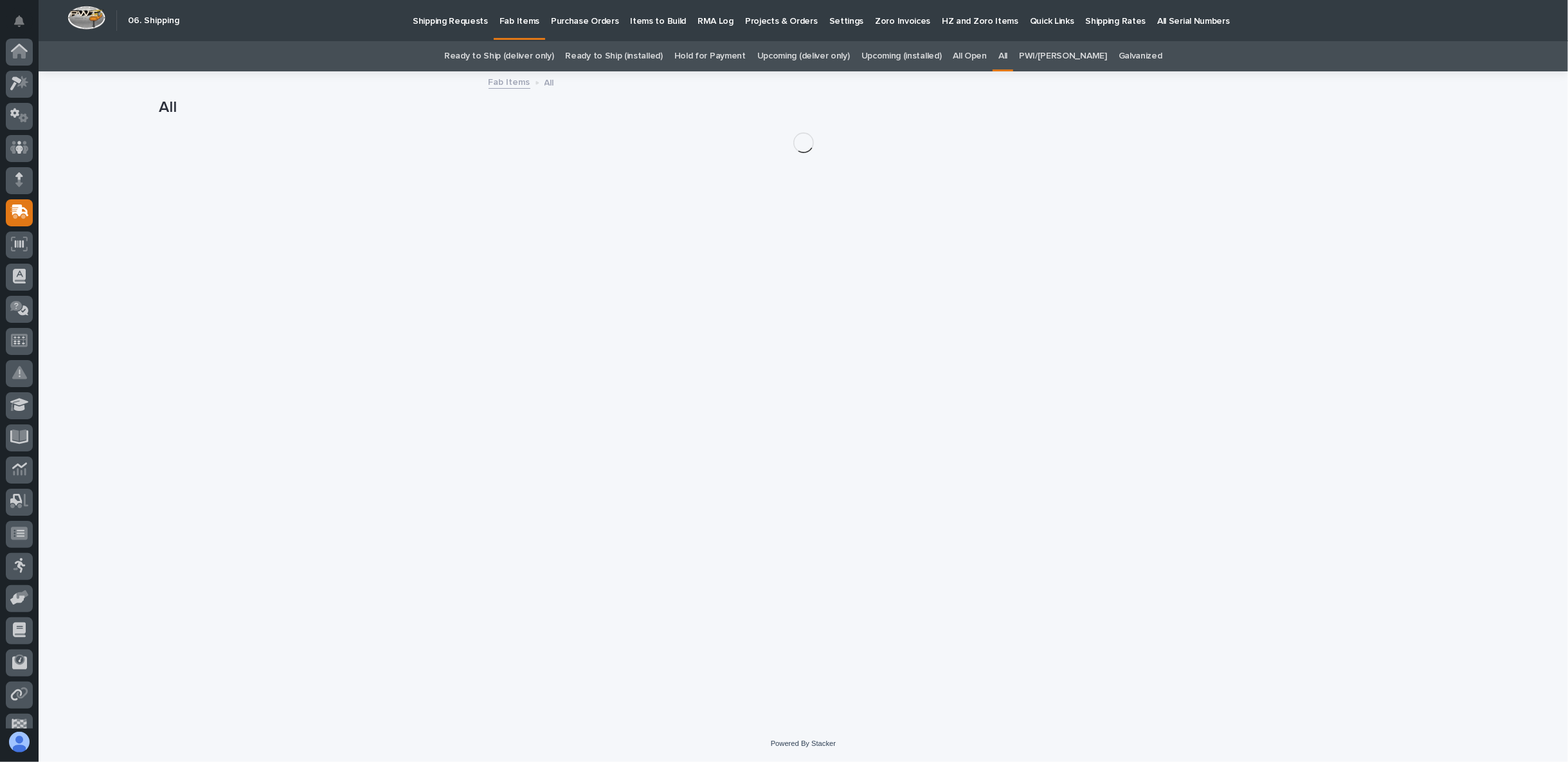
scroll to position [81, 0]
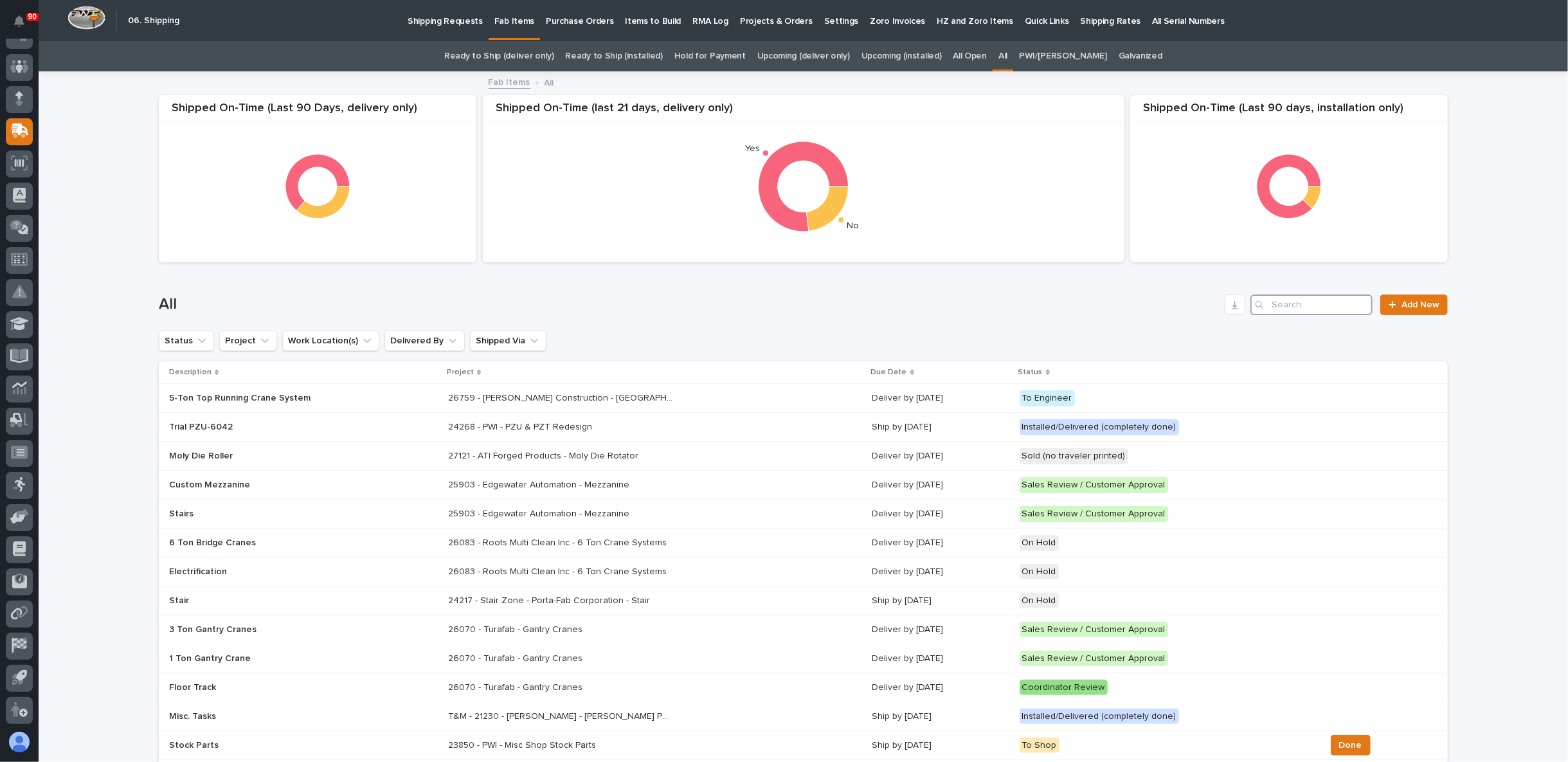
click at [1278, 302] on input "Search" at bounding box center [1311, 305] width 122 height 21
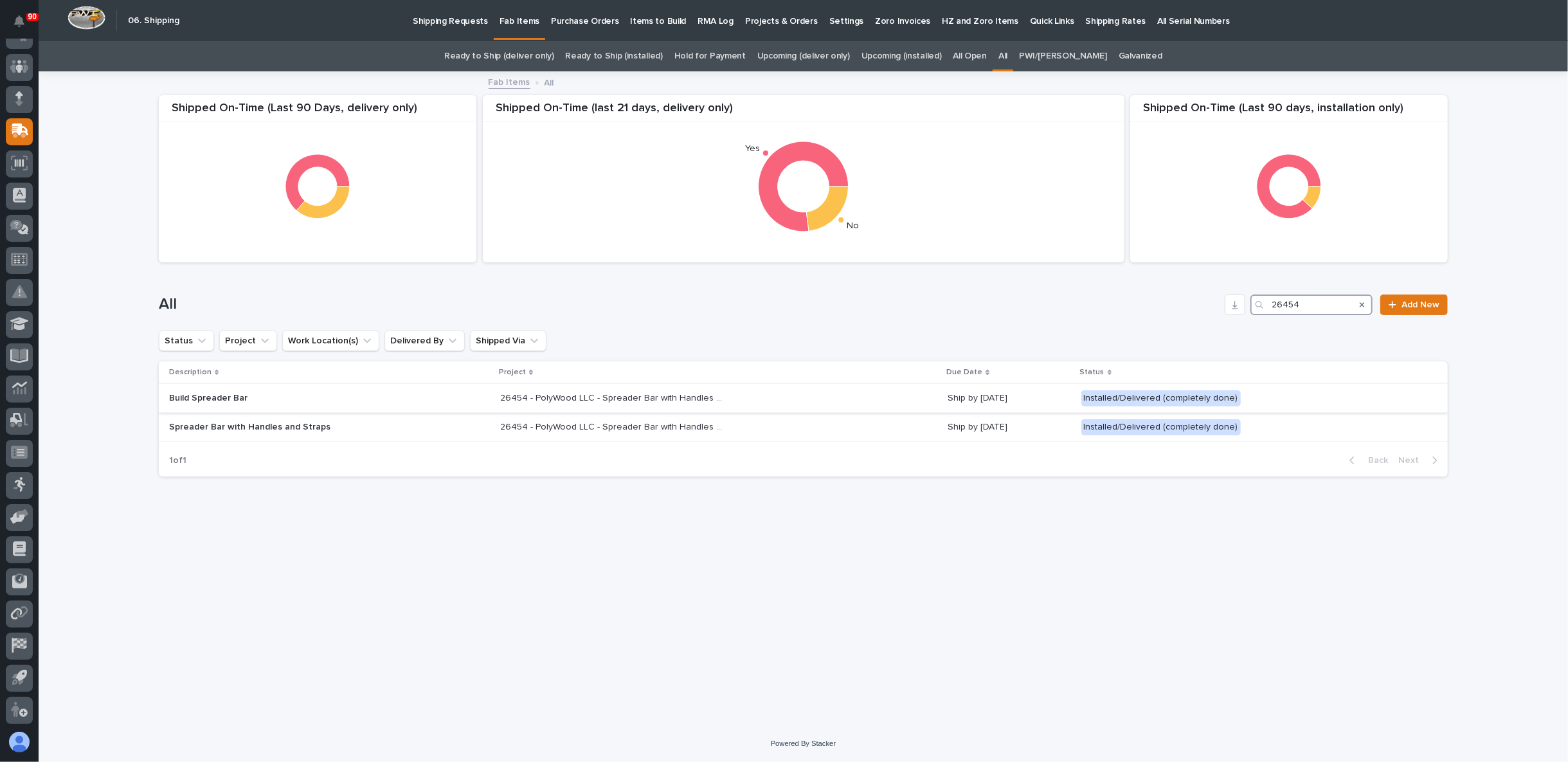
type input "26454"
click at [655, 392] on p "26454 - PolyWood LLC - Spreader Bar with Handles and Straps" at bounding box center [614, 397] width 228 height 14
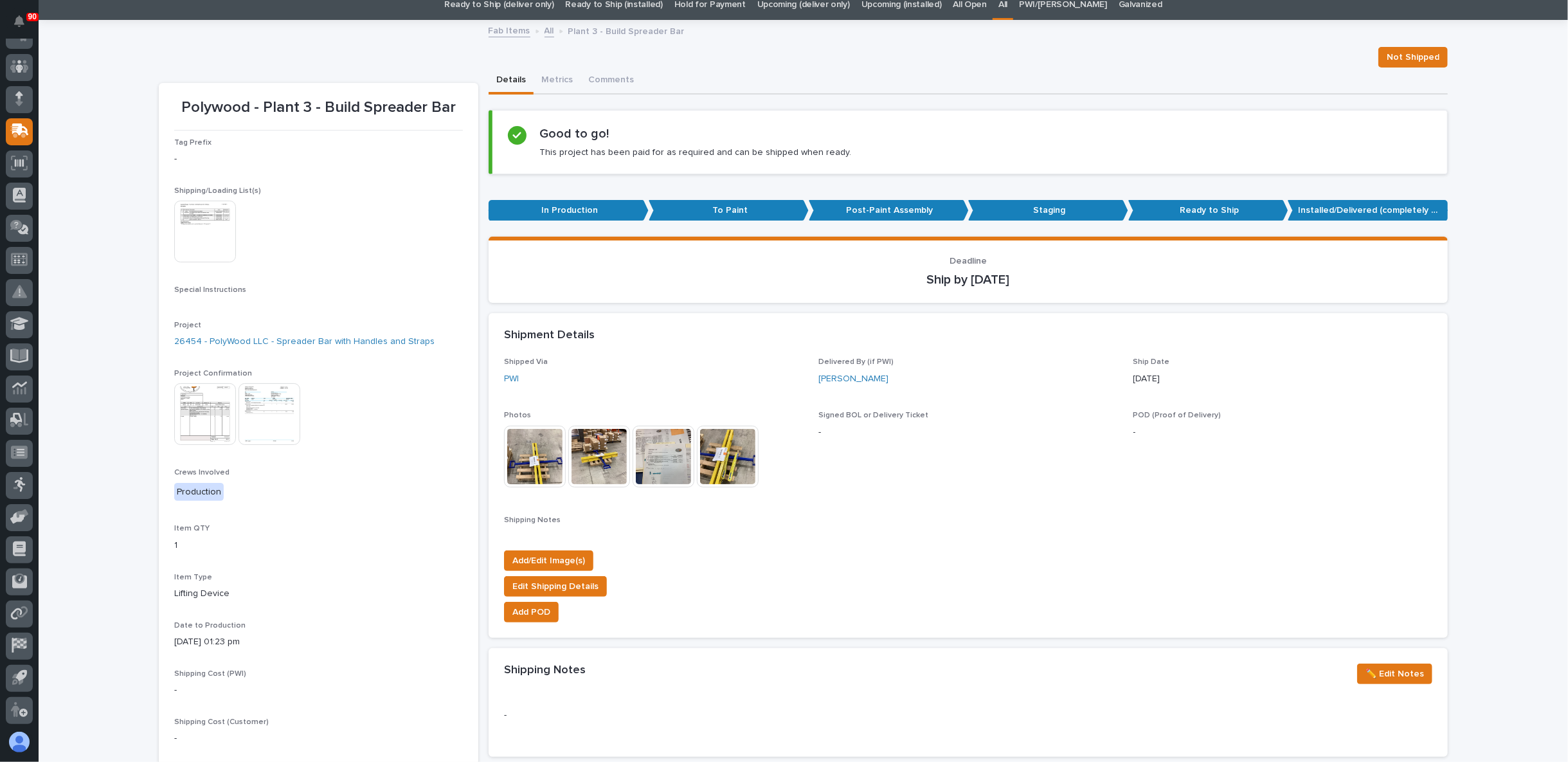
scroll to position [71, 0]
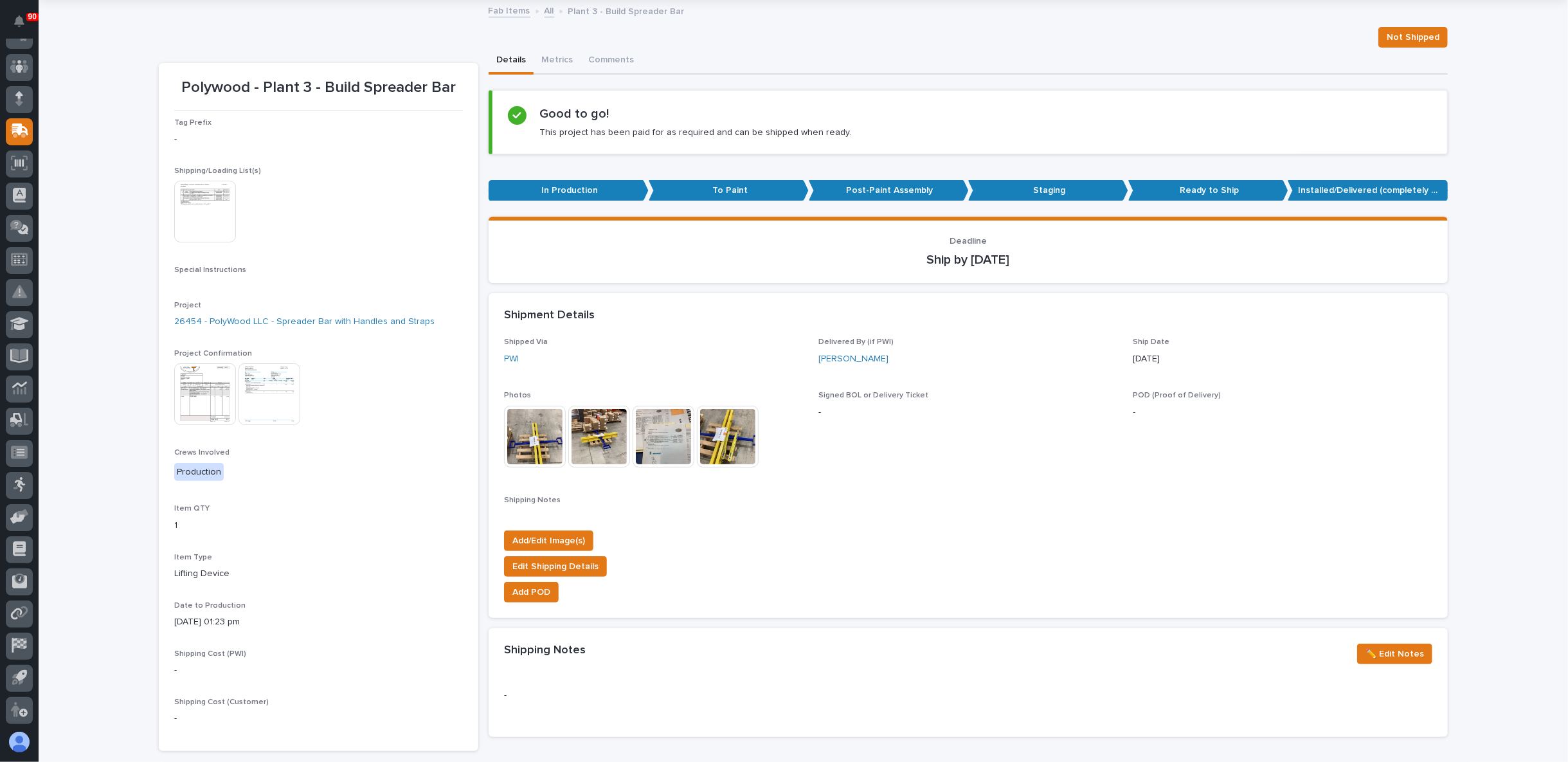
click at [533, 424] on img at bounding box center [534, 436] width 62 height 62
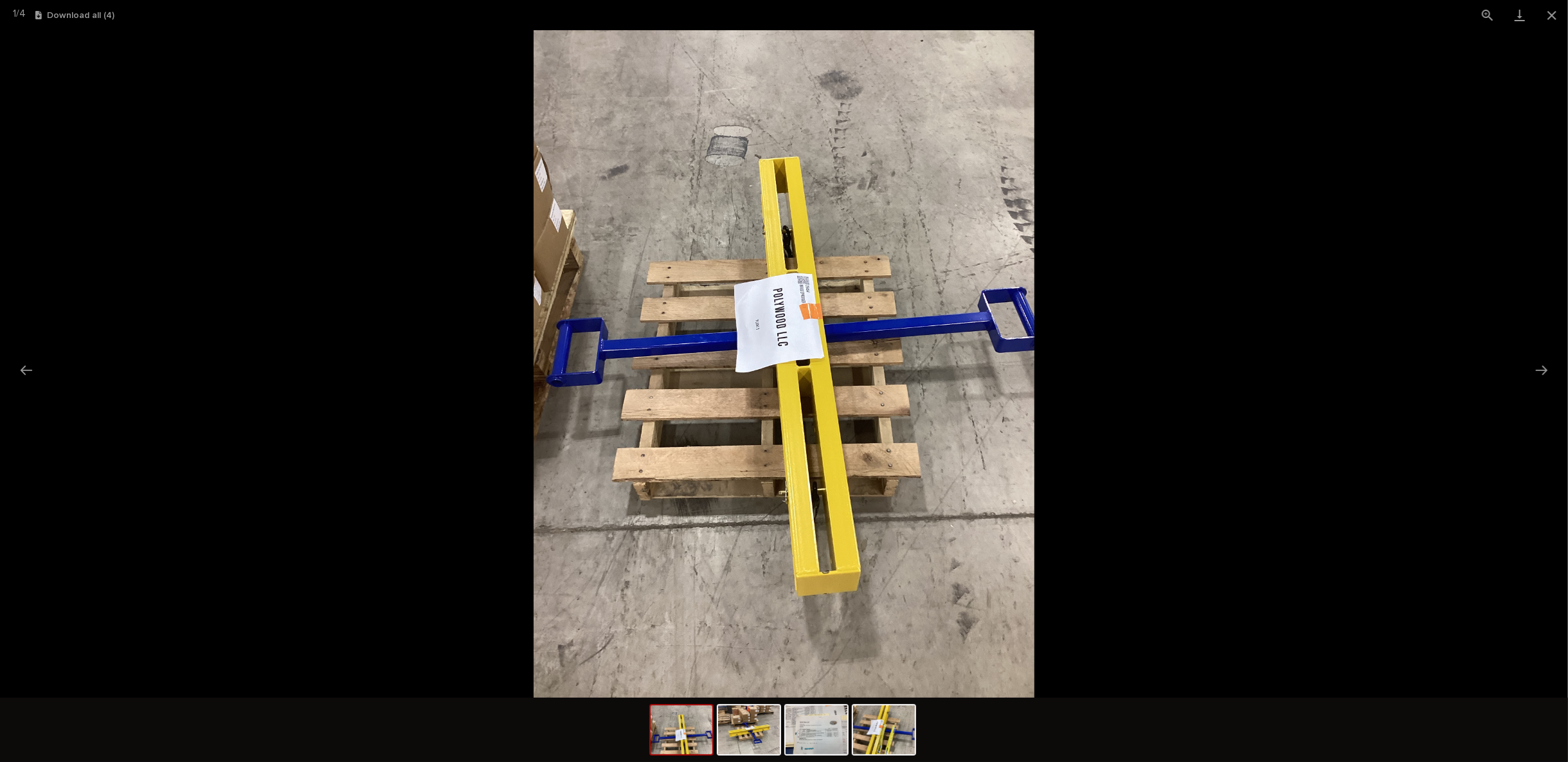
scroll to position [0, 0]
click at [1226, 406] on picture at bounding box center [784, 364] width 1568 height 667
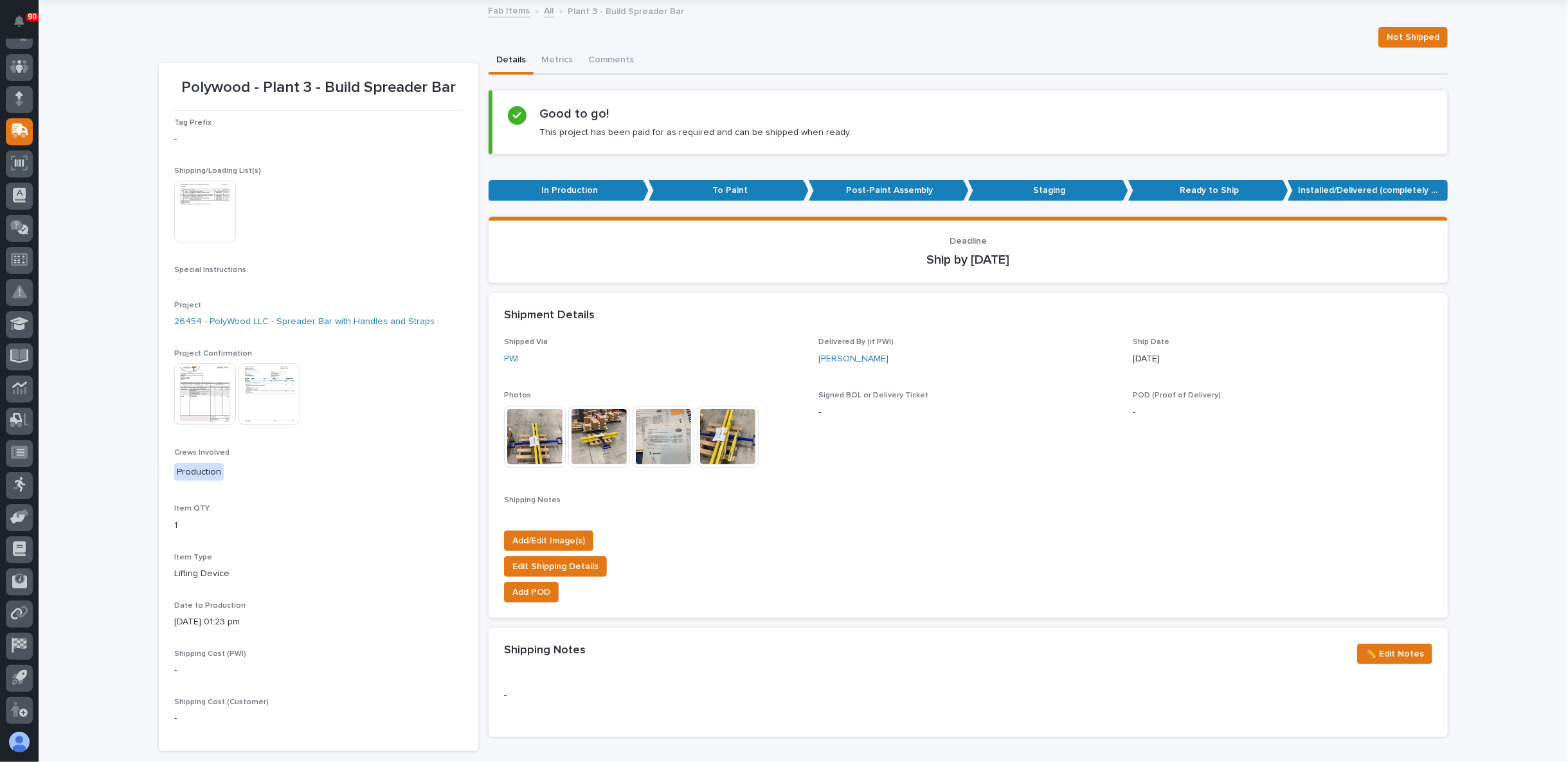
click at [267, 391] on img at bounding box center [269, 394] width 62 height 62
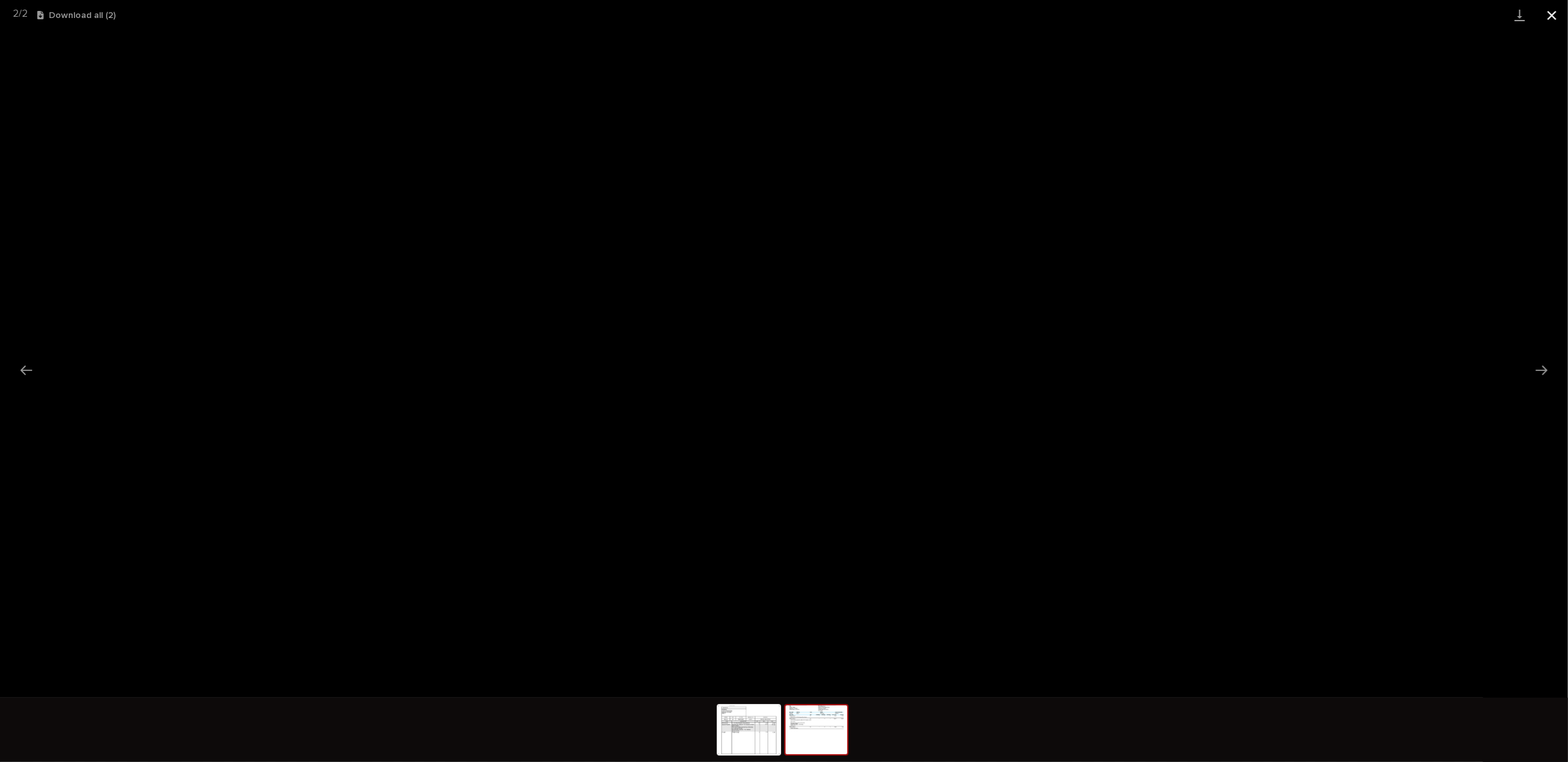
click at [1546, 15] on button "Close gallery" at bounding box center [1552, 15] width 32 height 30
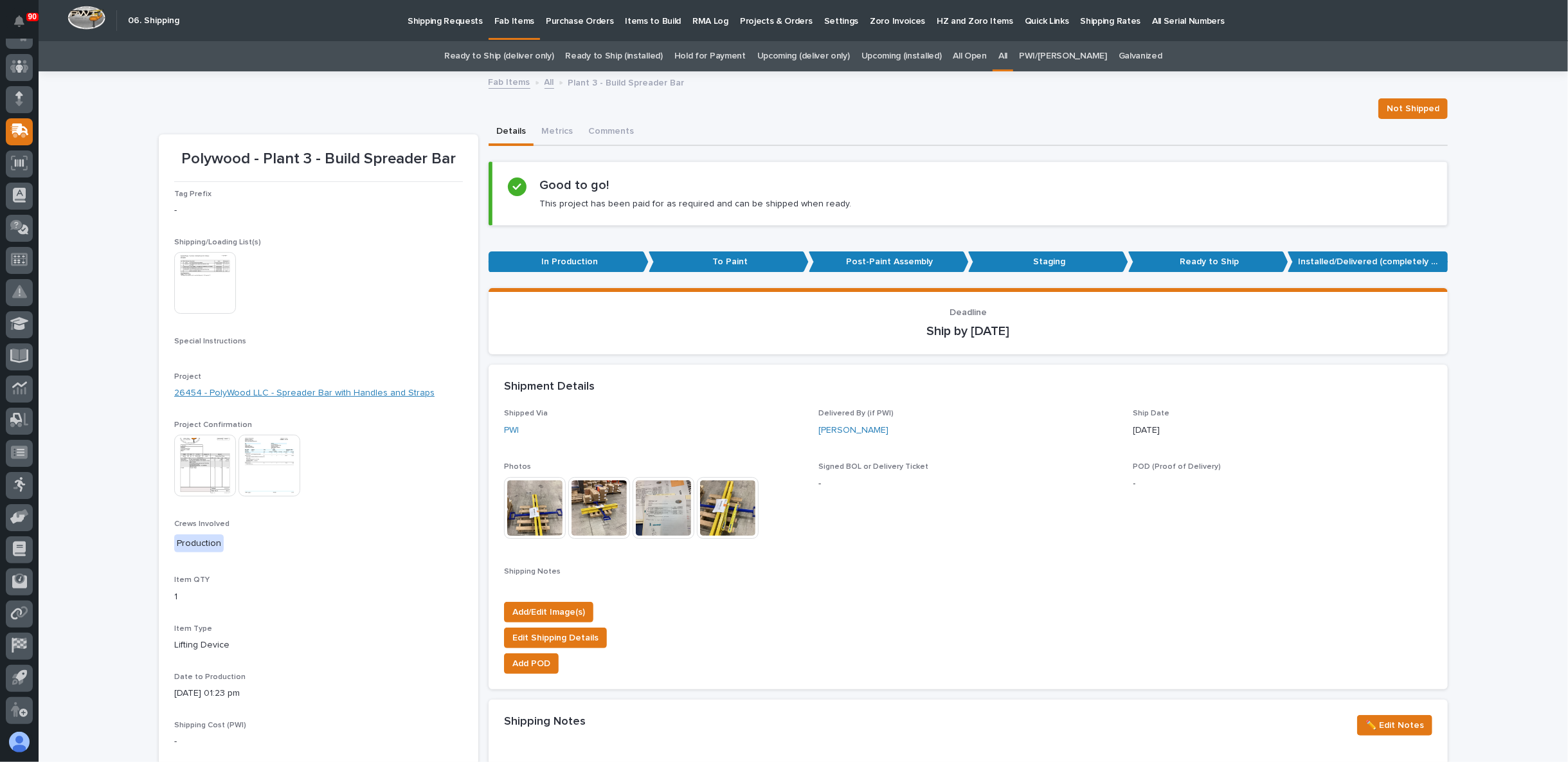
click at [342, 391] on link "26454 - PolyWood LLC - Spreader Bar with Handles and Straps" at bounding box center [304, 393] width 261 height 14
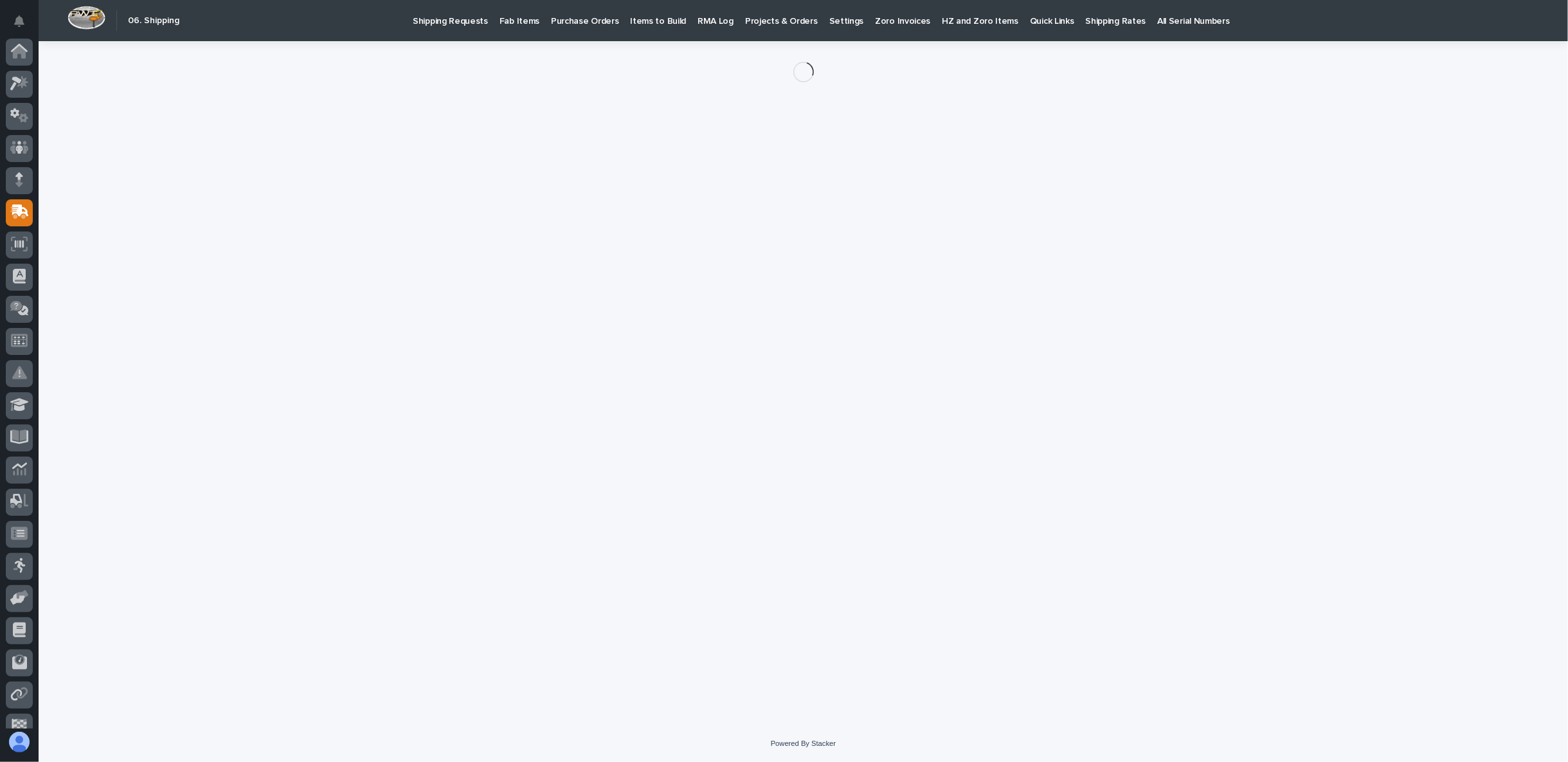
scroll to position [81, 0]
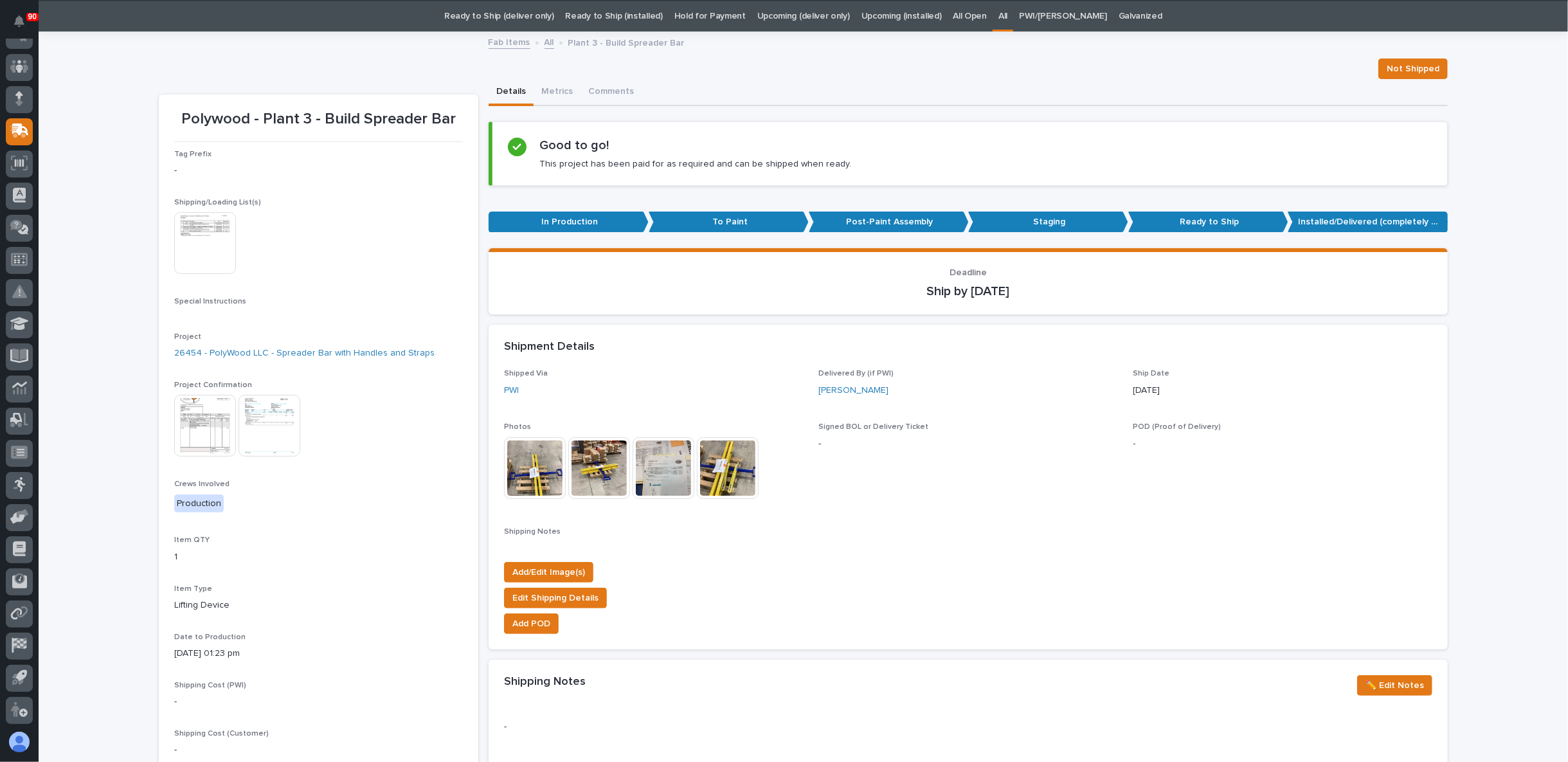
scroll to position [40, 0]
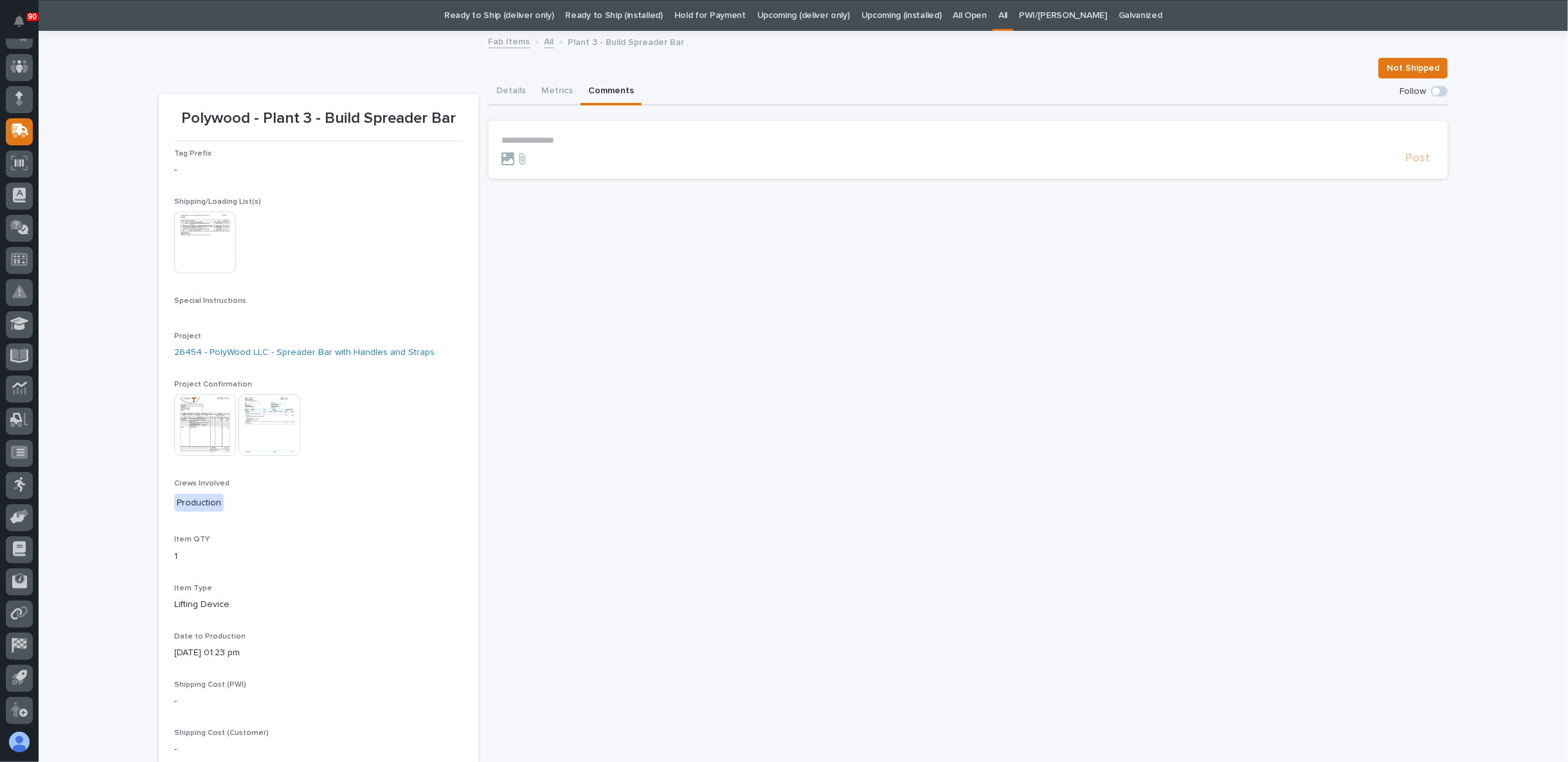
click at [604, 79] on button "Comments" at bounding box center [611, 92] width 61 height 27
click at [569, 142] on p "**********" at bounding box center [968, 140] width 934 height 11
click at [951, 144] on p "**********" at bounding box center [968, 141] width 934 height 13
click at [1418, 163] on span "Post" at bounding box center [1417, 164] width 24 height 14
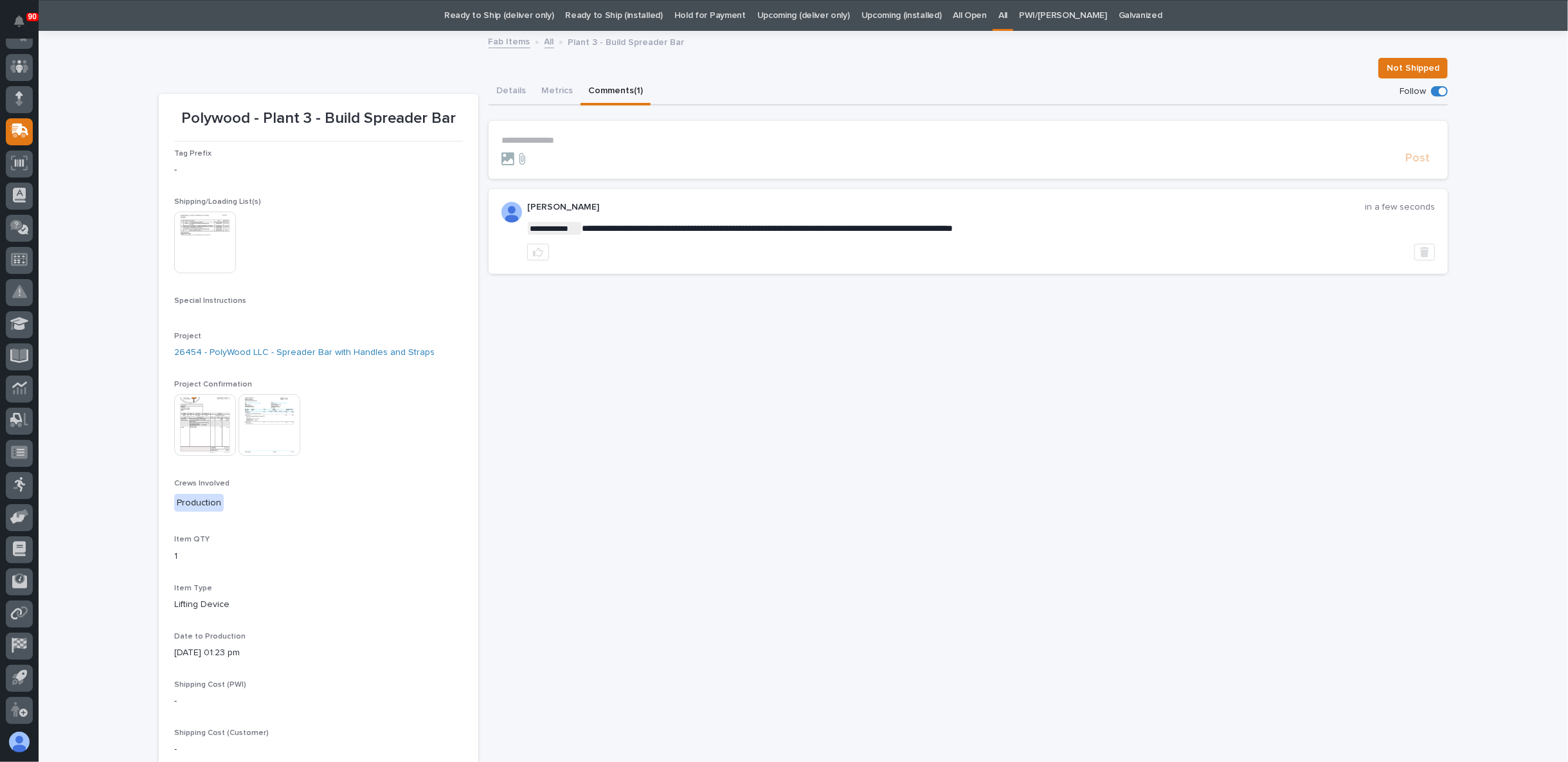
click at [106, 75] on div "**********" at bounding box center [803, 439] width 1530 height 814
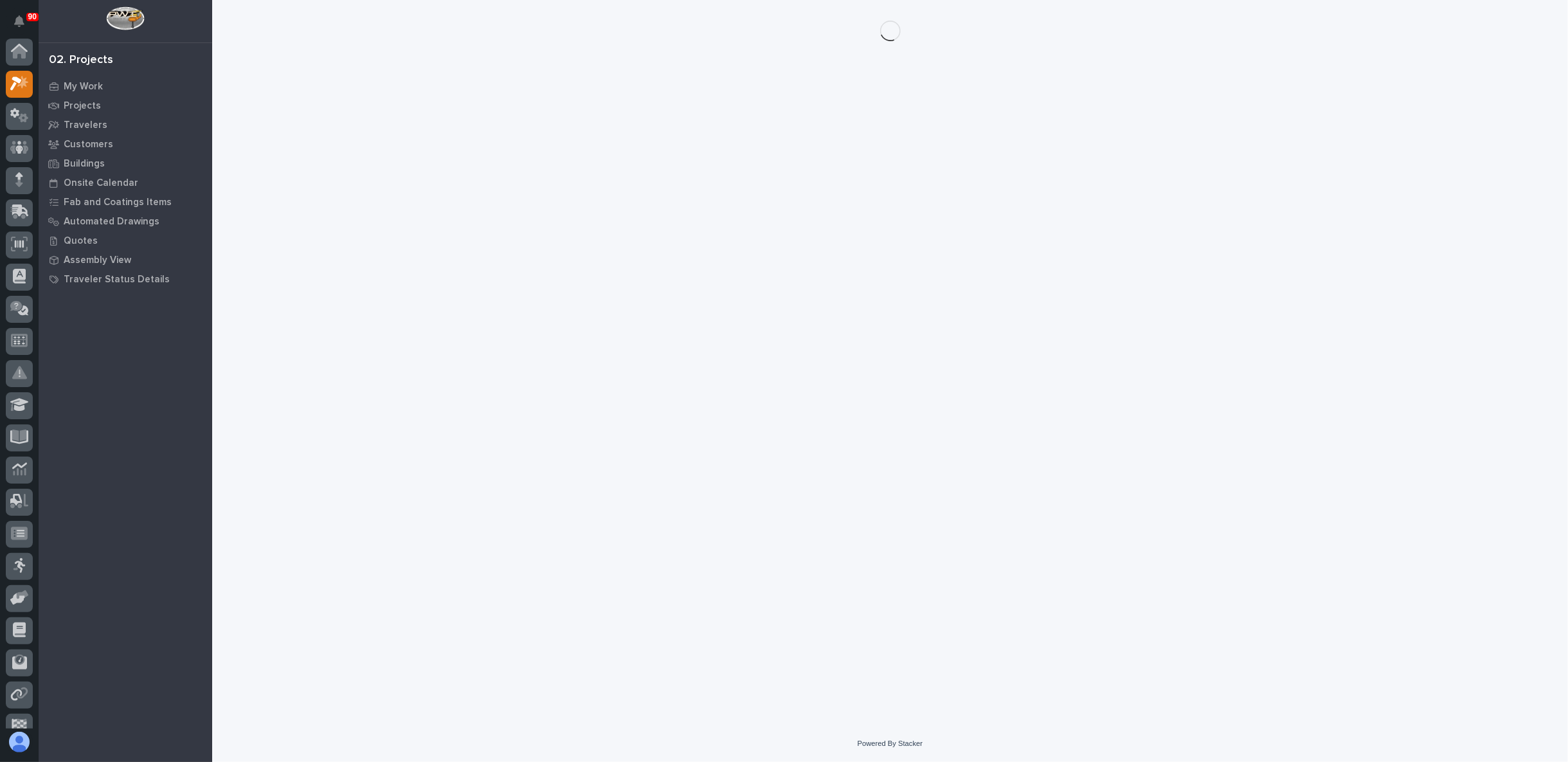
scroll to position [32, 0]
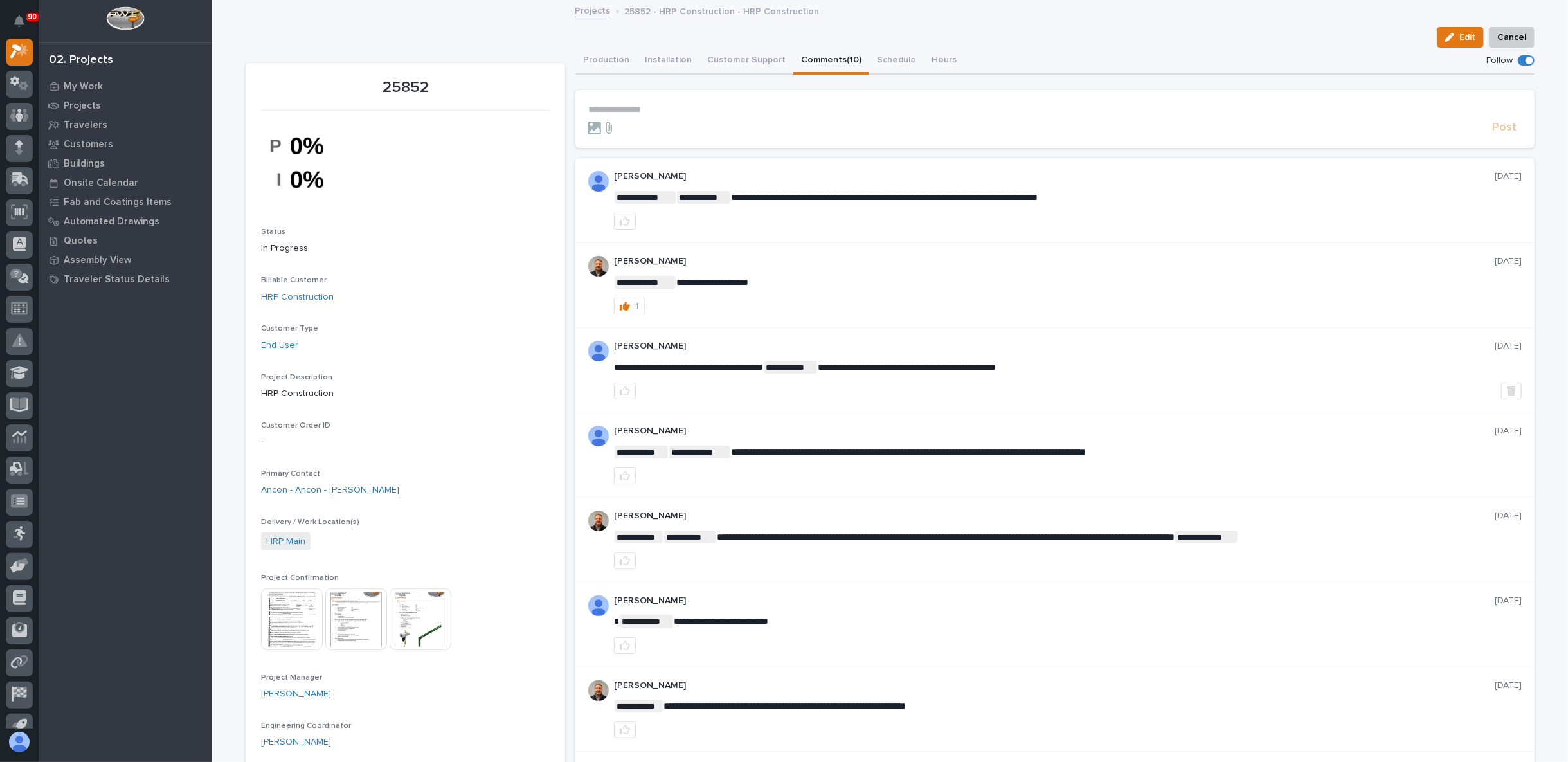
click at [633, 107] on p "**********" at bounding box center [1055, 110] width 934 height 11
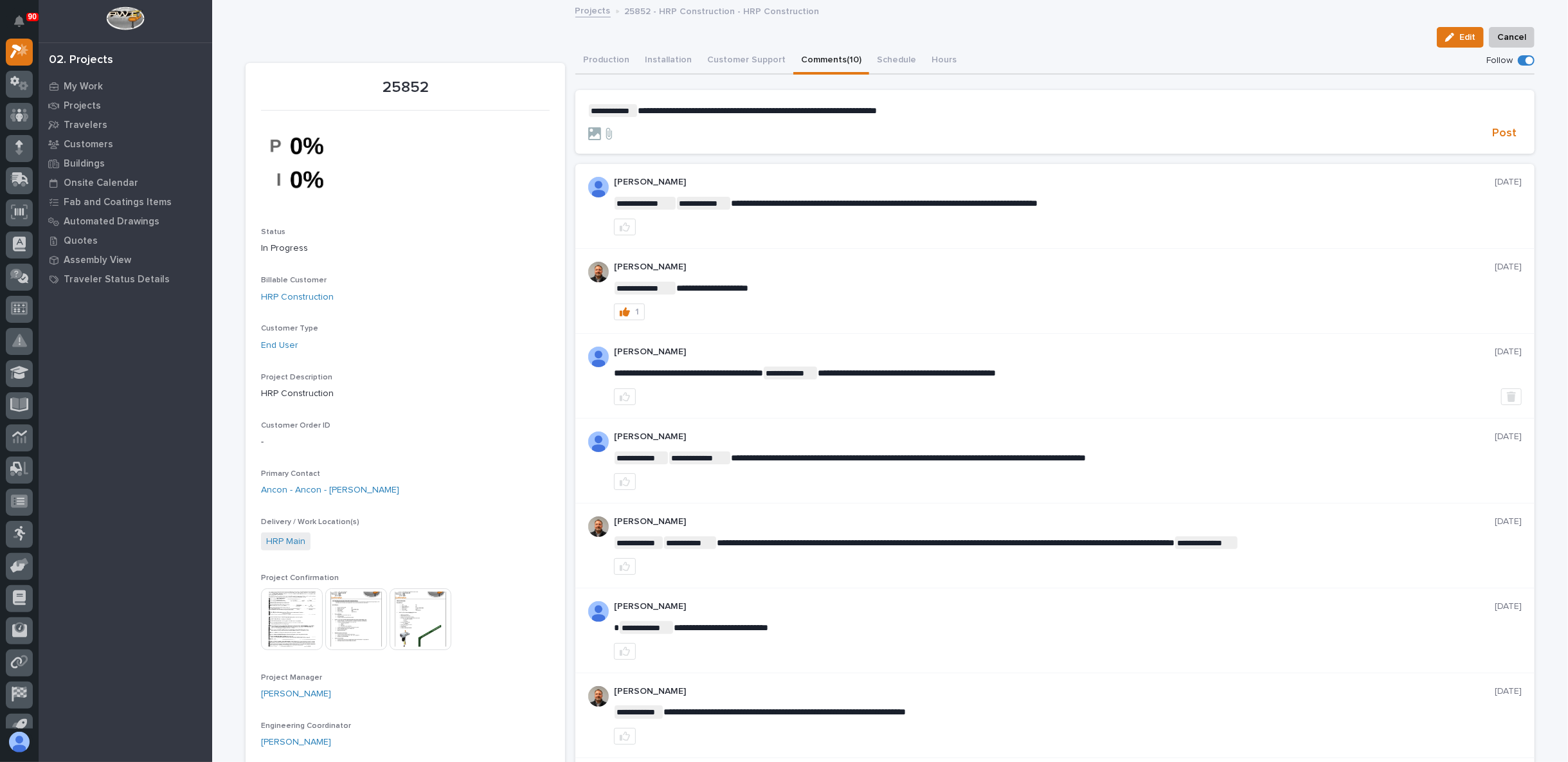
drag, startPoint x: 926, startPoint y: 111, endPoint x: 983, endPoint y: 107, distance: 57.1
click at [931, 111] on p "**********" at bounding box center [1055, 111] width 934 height 13
click at [945, 110] on p "**********" at bounding box center [1055, 111] width 934 height 13
click at [930, 111] on p "**********" at bounding box center [1055, 111] width 934 height 13
click at [1505, 131] on span "Post" at bounding box center [1504, 133] width 24 height 14
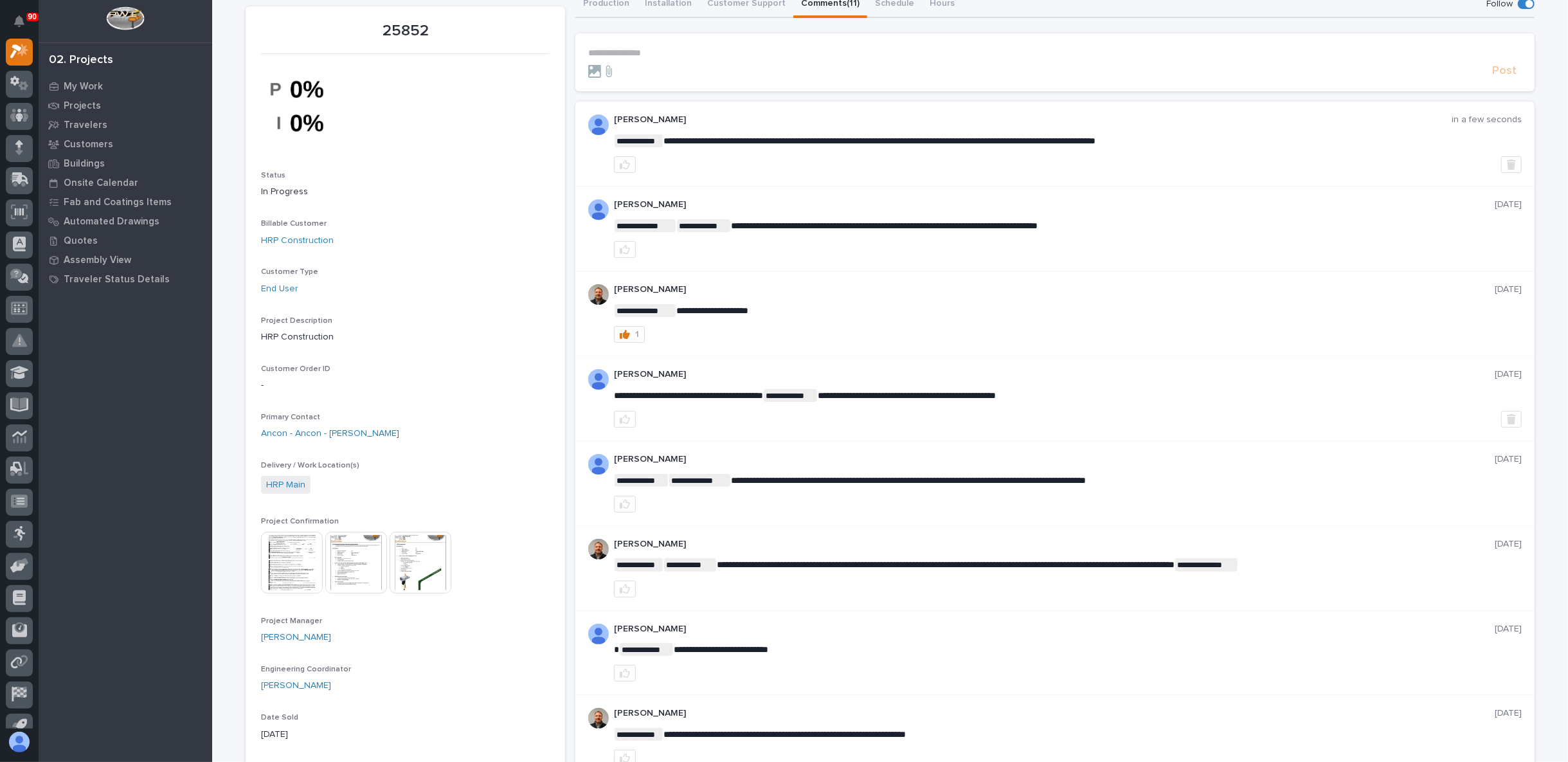
scroll to position [143, 0]
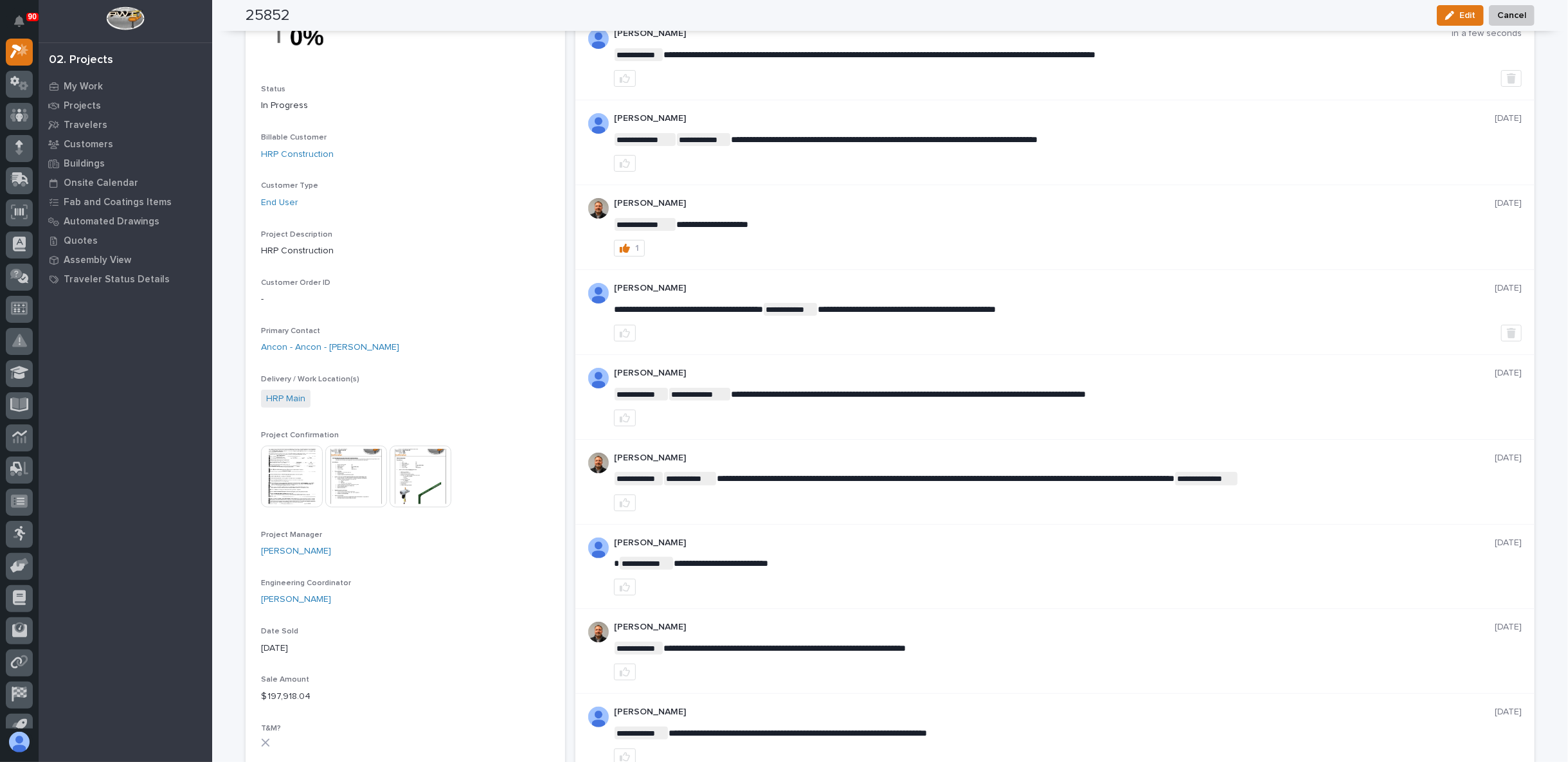
click at [418, 476] on img at bounding box center [420, 476] width 62 height 62
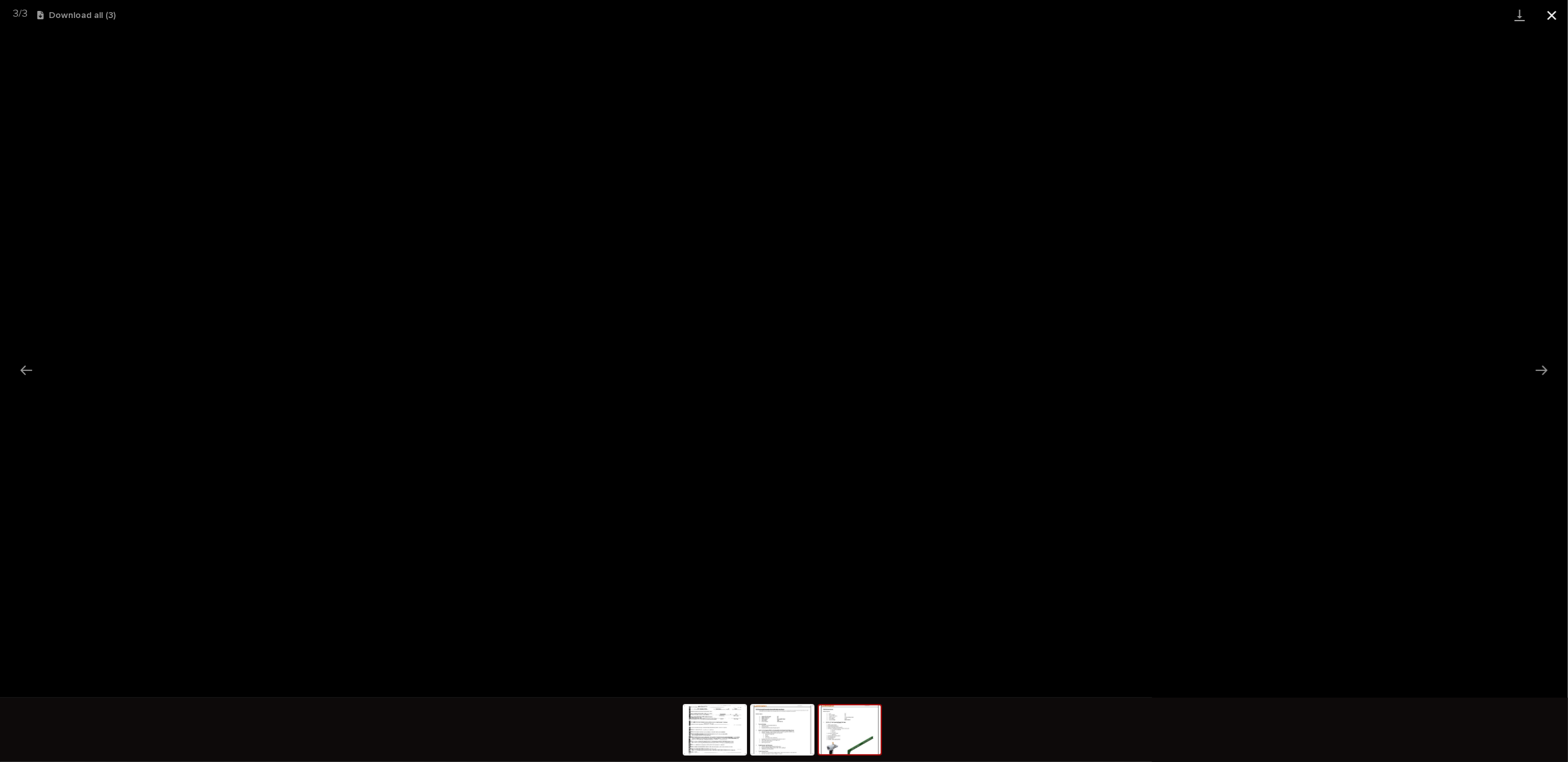
click at [1550, 12] on button "Close gallery" at bounding box center [1552, 15] width 32 height 30
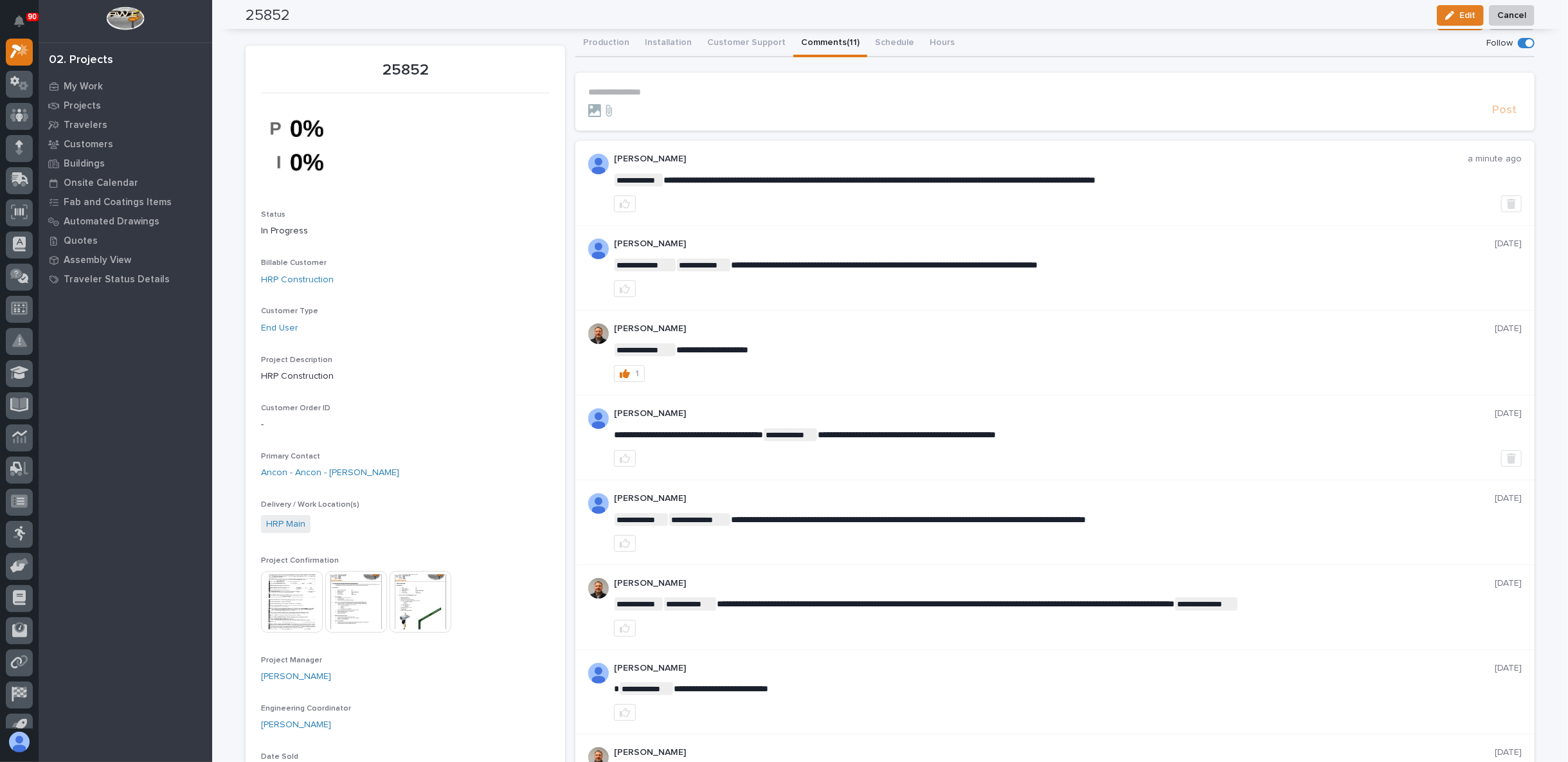
scroll to position [0, 0]
